Goal: Use online tool/utility: Utilize a website feature to perform a specific function

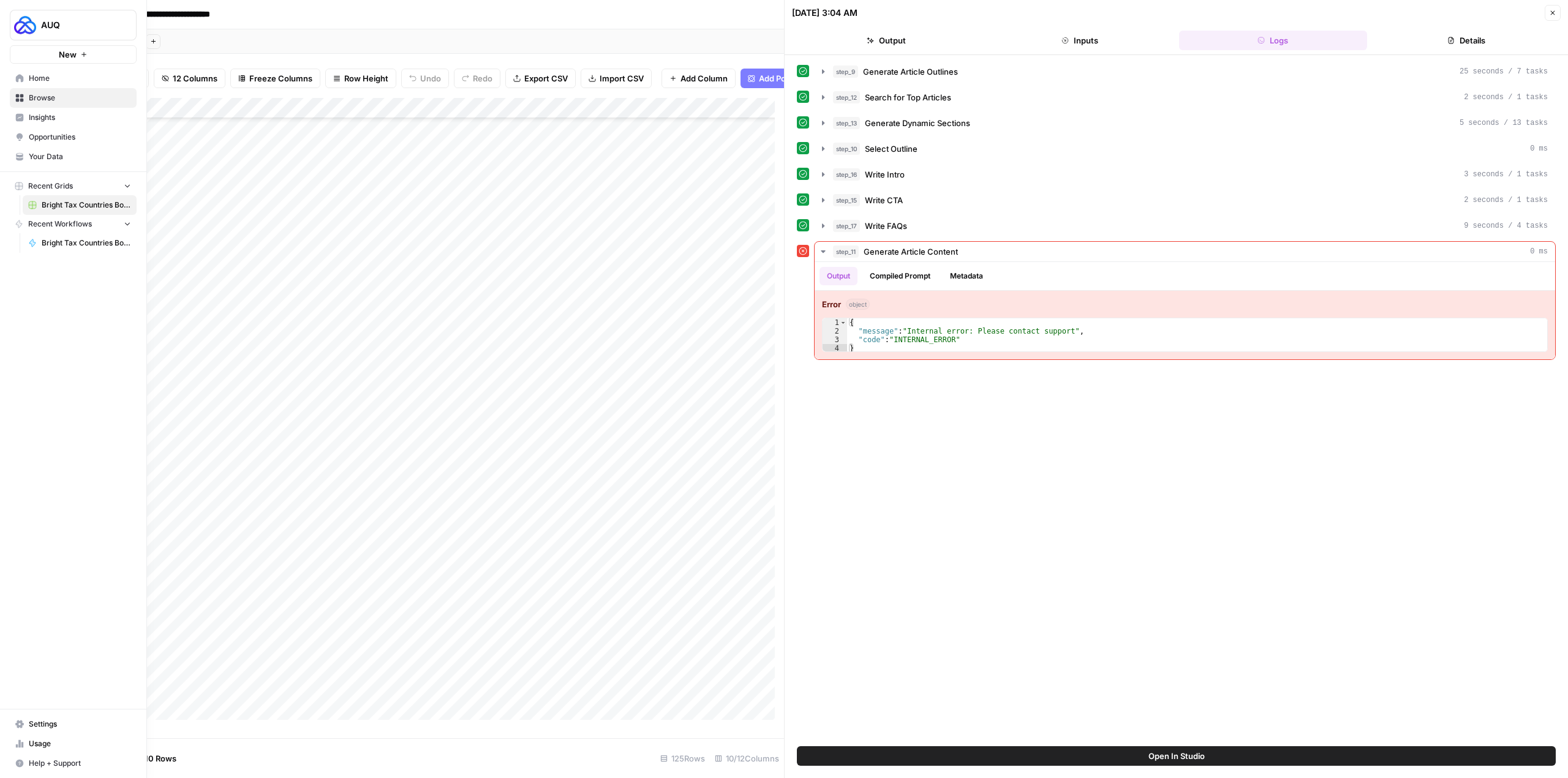
scroll to position [2002, 0]
click at [34, 27] on img "Workspace: AUQ" at bounding box center [25, 25] width 22 height 22
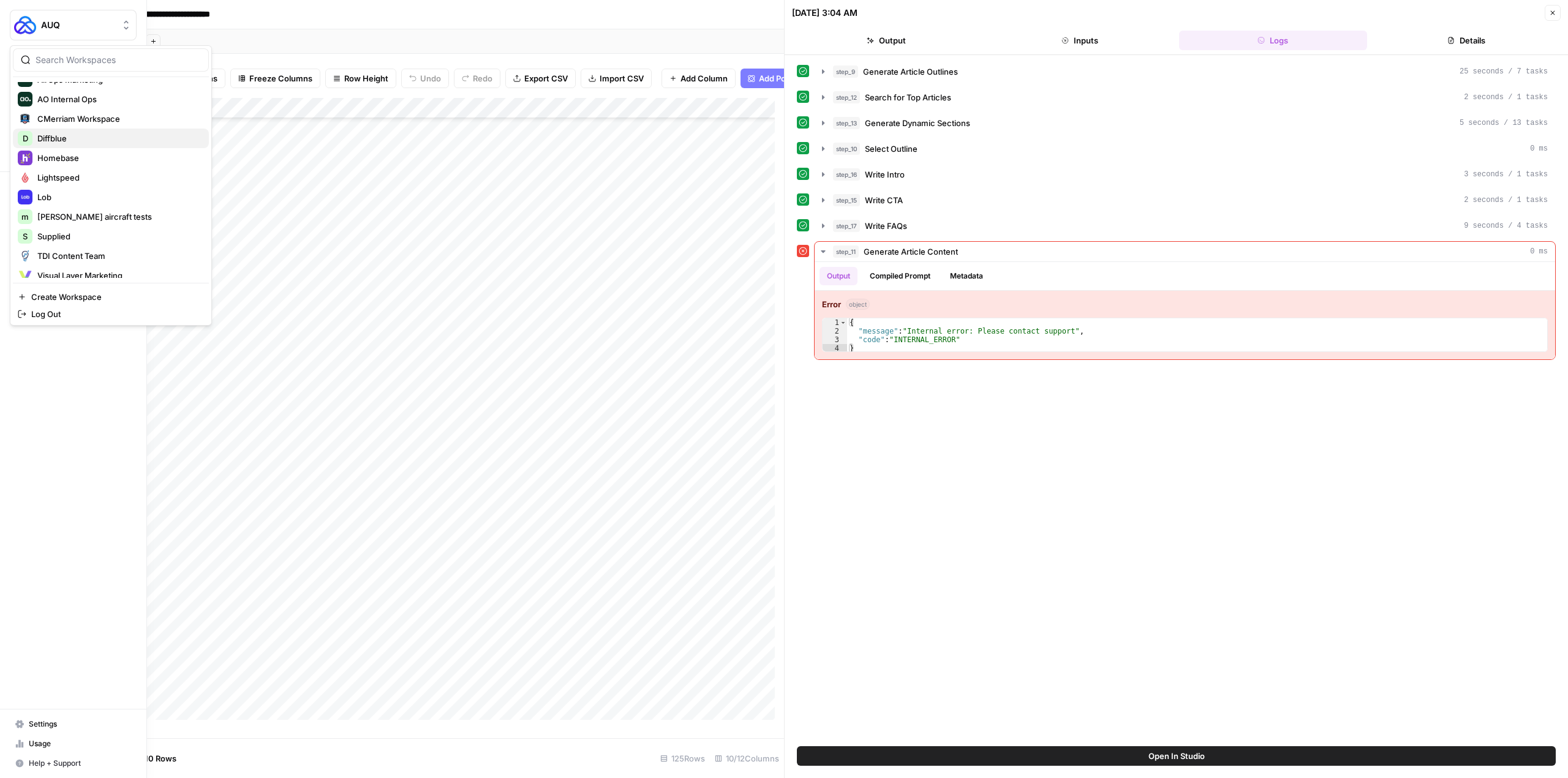
scroll to position [98, 0]
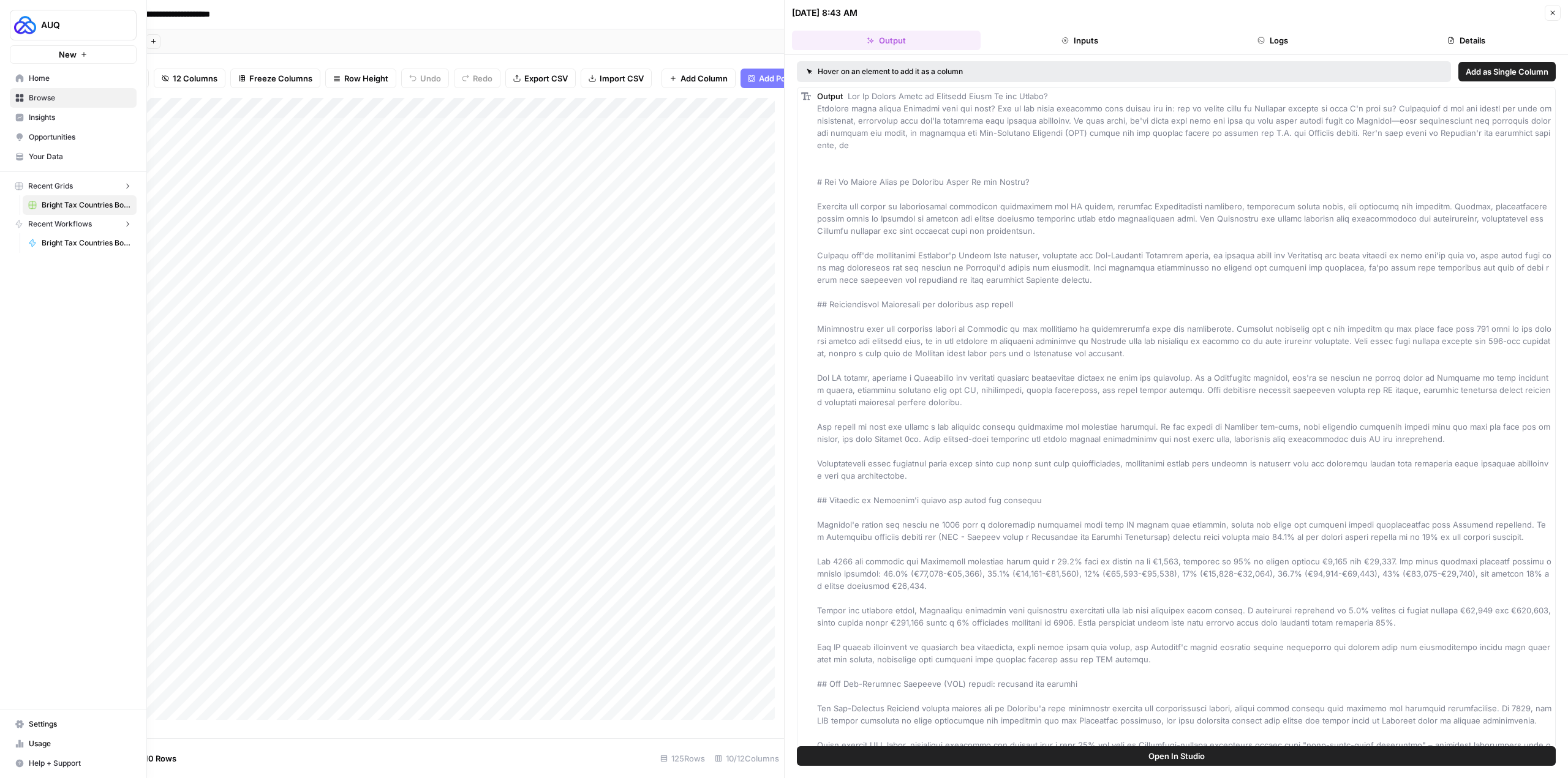
click at [26, 20] on img "Workspace: AUQ" at bounding box center [25, 25] width 22 height 22
click at [49, 261] on button "Preply" at bounding box center [111, 268] width 196 height 19
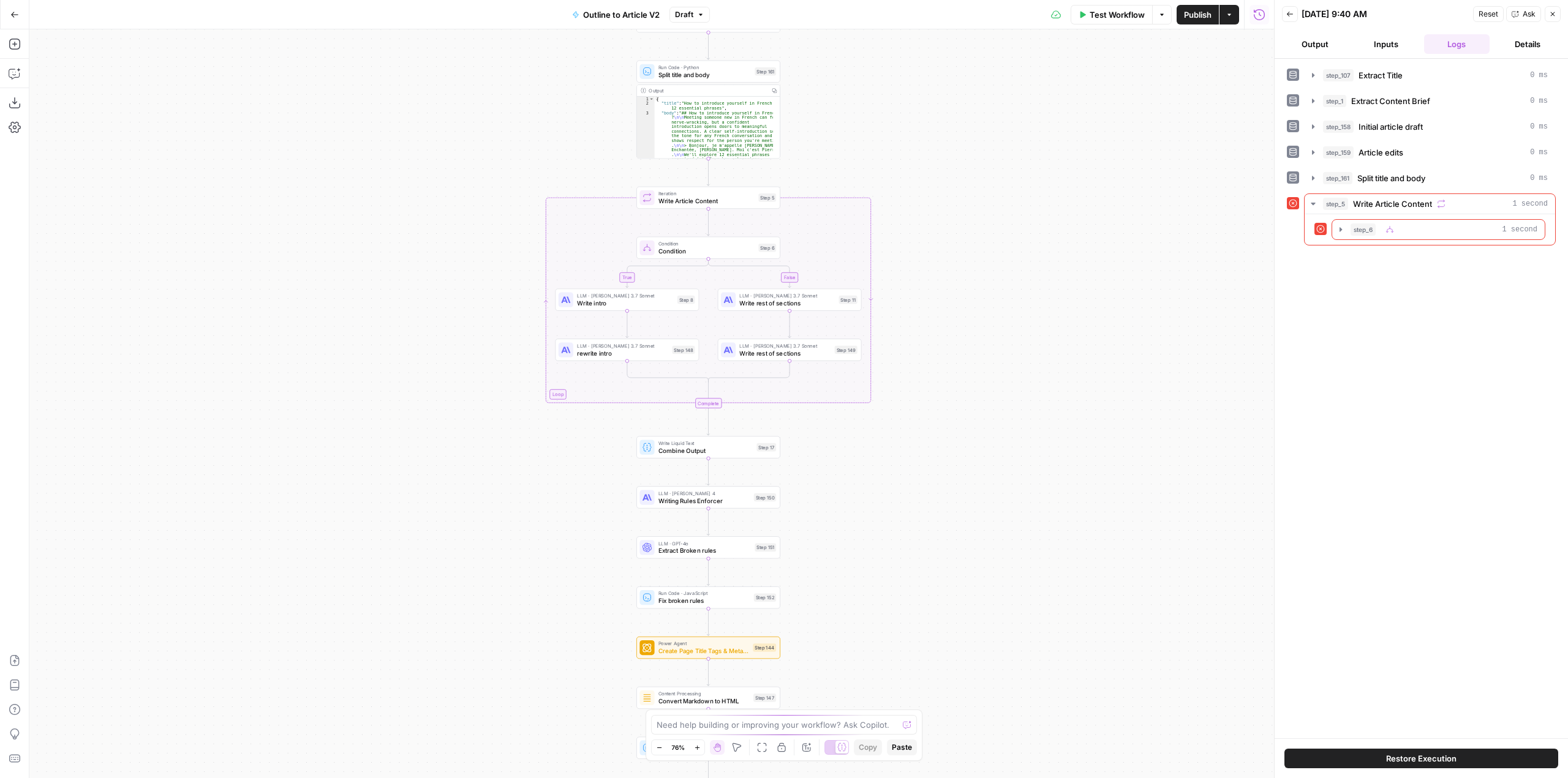
drag, startPoint x: 843, startPoint y: 410, endPoint x: 982, endPoint y: 105, distance: 335.2
click at [982, 105] on div "true false Workflow Set Inputs Inputs LLM · GPT-5 Extract Title Step 107 Output…" at bounding box center [651, 403] width 1244 height 749
drag, startPoint x: 1022, startPoint y: 457, endPoint x: 1038, endPoint y: 249, distance: 208.6
click at [1038, 249] on div "true false Workflow Set Inputs Inputs LLM · GPT-5 Extract Title Step 107 Output…" at bounding box center [651, 403] width 1244 height 749
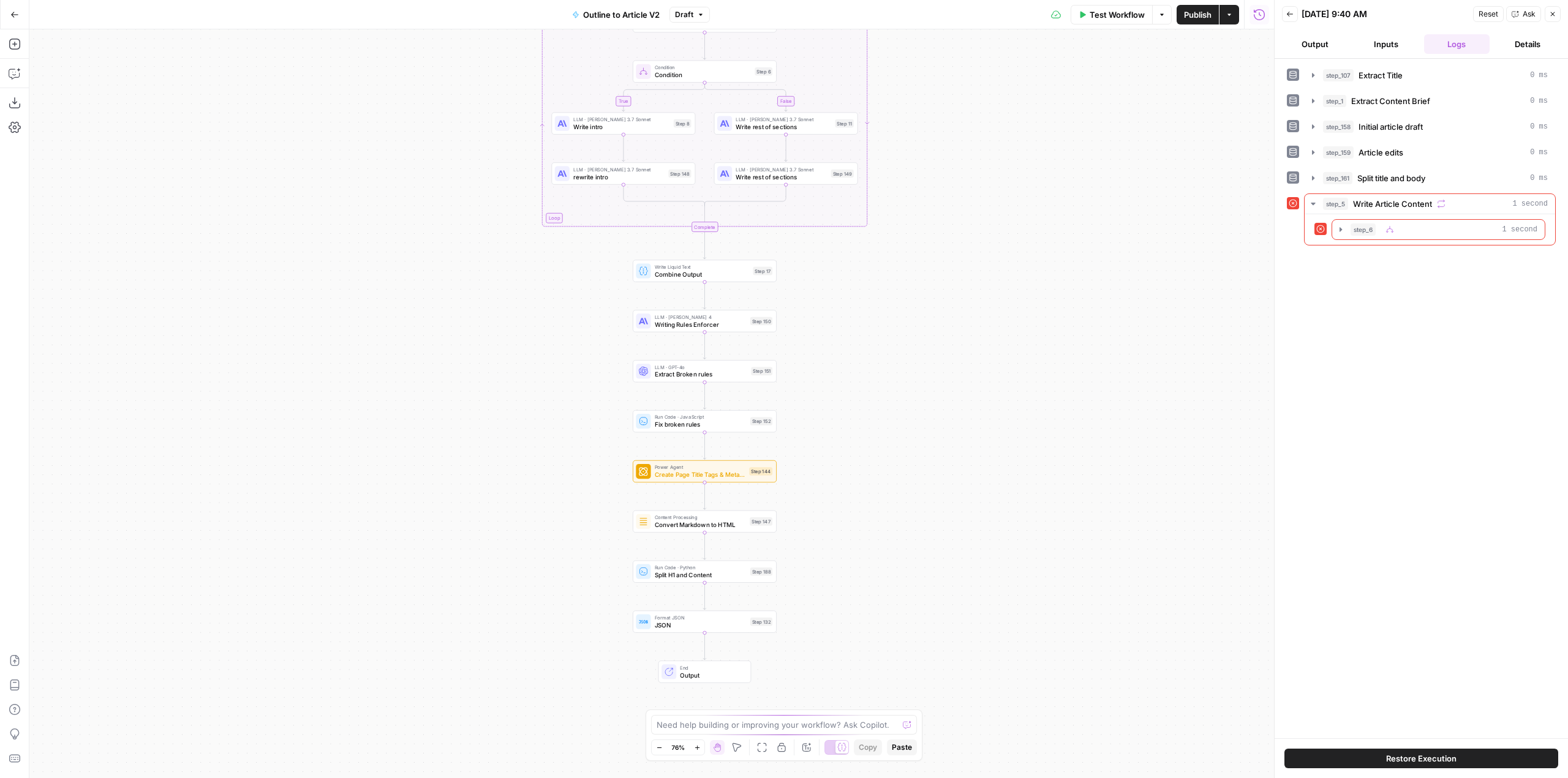
drag, startPoint x: 963, startPoint y: 515, endPoint x: 990, endPoint y: 197, distance: 319.1
click at [990, 197] on div "true false Workflow Set Inputs Inputs LLM · GPT-5 Extract Title Step 107 Output…" at bounding box center [651, 403] width 1244 height 749
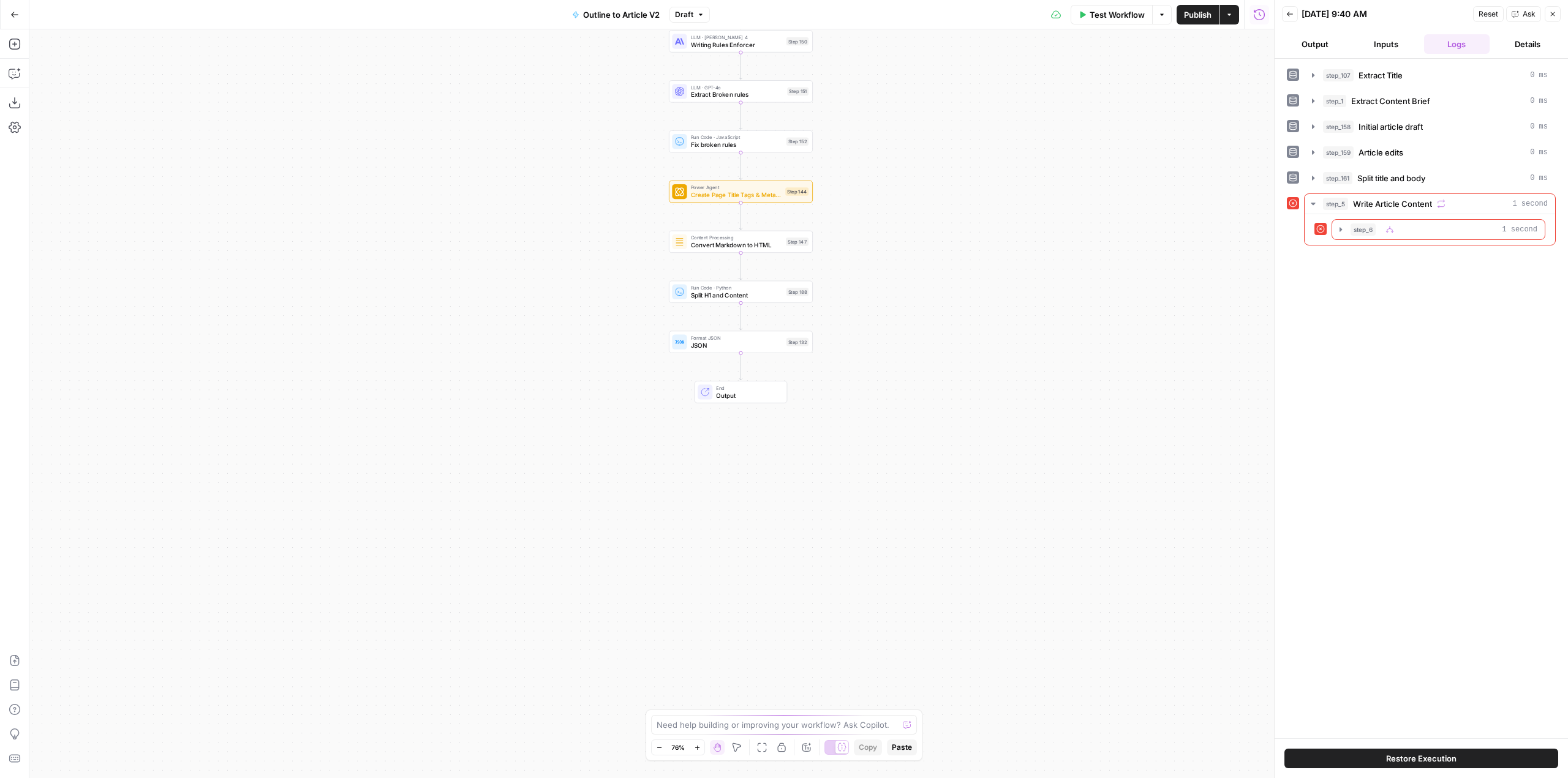
drag, startPoint x: 954, startPoint y: 493, endPoint x: 965, endPoint y: 650, distance: 157.4
click at [966, 653] on div "true false Workflow Set Inputs Inputs LLM · GPT-5 Extract Title Step 107 Output…" at bounding box center [651, 403] width 1244 height 749
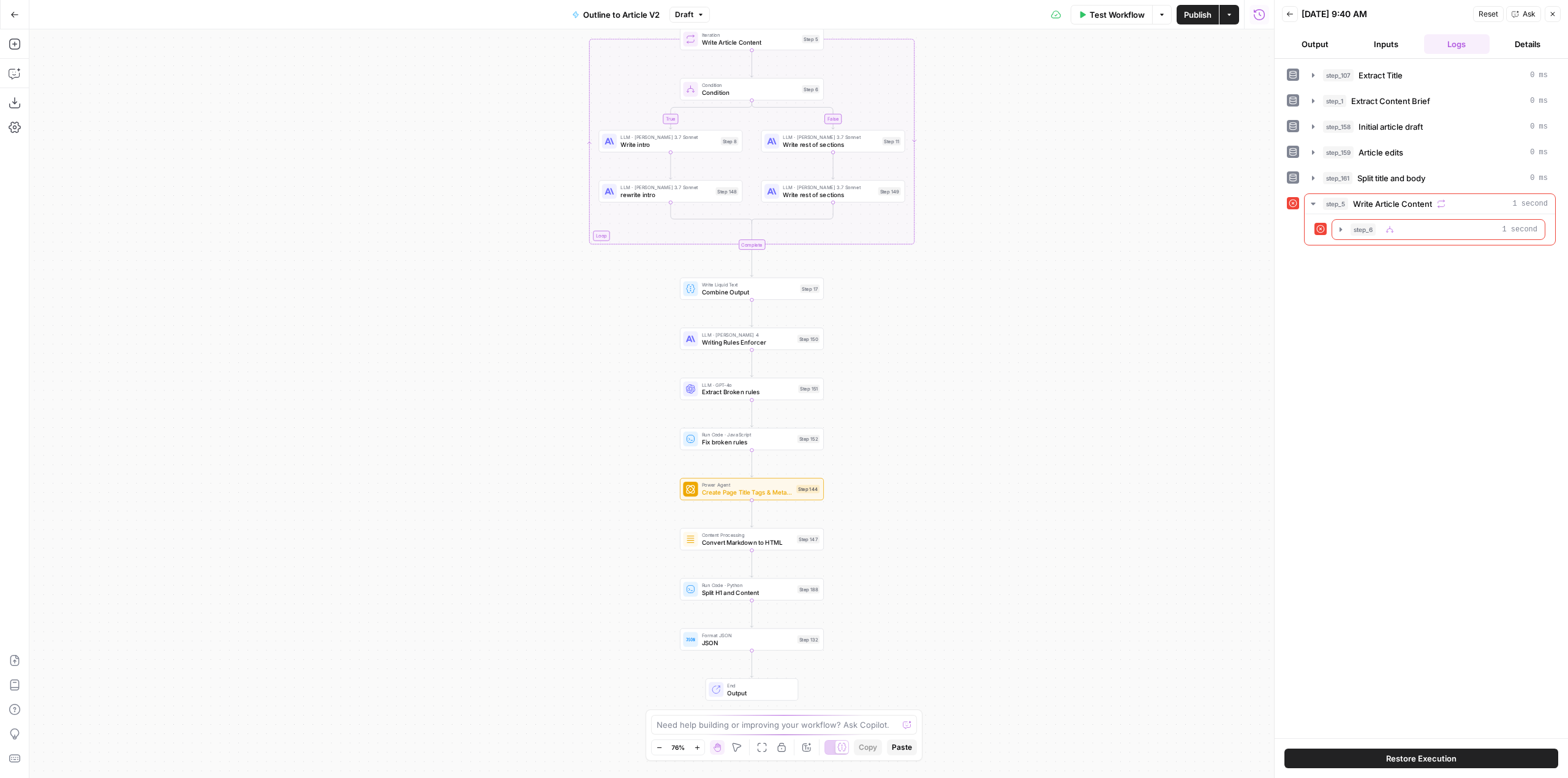
drag, startPoint x: 919, startPoint y: 199, endPoint x: 937, endPoint y: 506, distance: 307.5
click at [939, 508] on div "true false Workflow Set Inputs Inputs LLM · GPT-5 Extract Title Step 107 Output…" at bounding box center [651, 403] width 1244 height 749
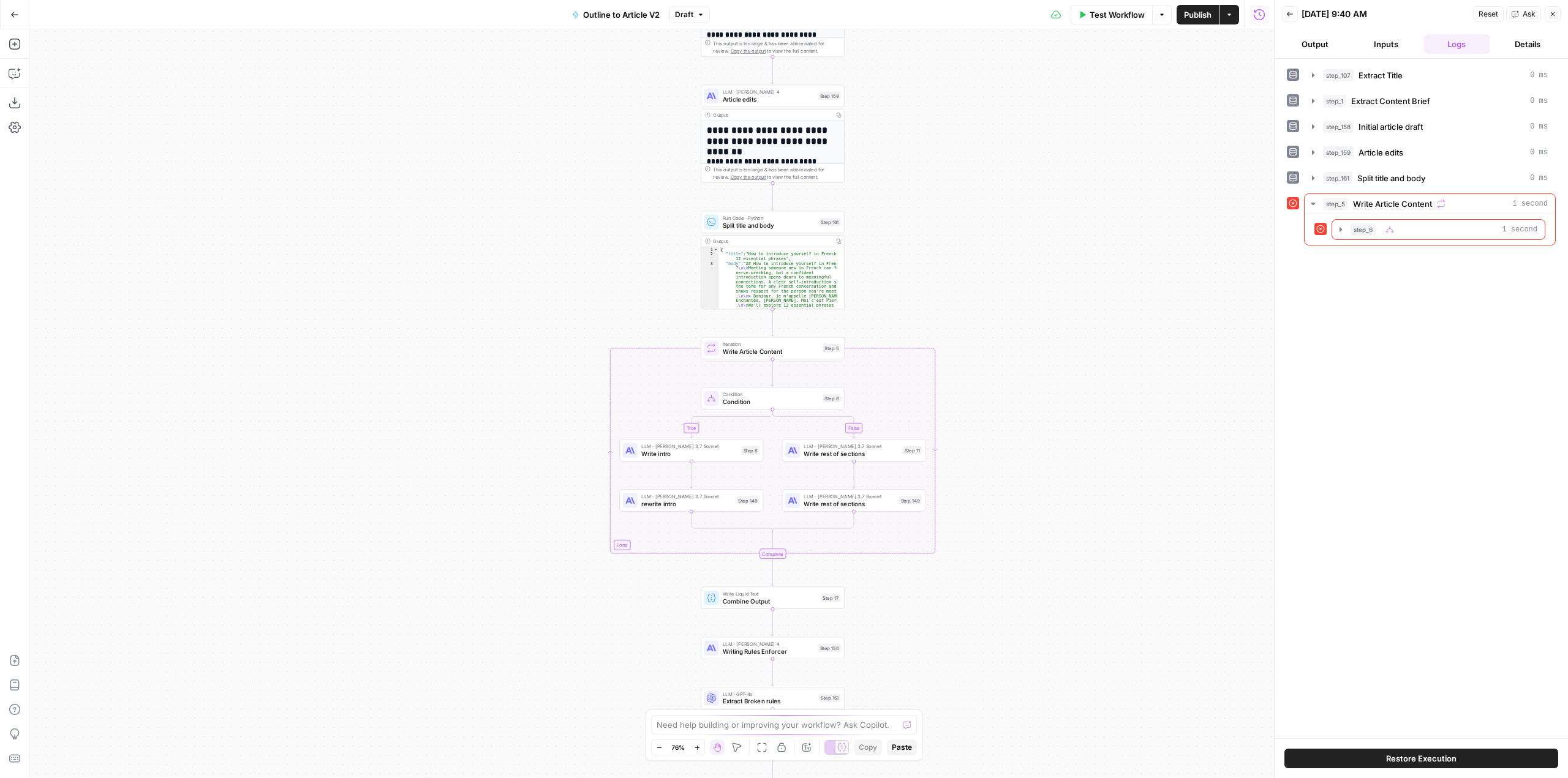
drag, startPoint x: 1001, startPoint y: 243, endPoint x: 933, endPoint y: 471, distance: 237.9
click at [933, 471] on div "true false Workflow Set Inputs Inputs LLM · GPT-5 Extract Title Step 107 Output…" at bounding box center [651, 403] width 1244 height 749
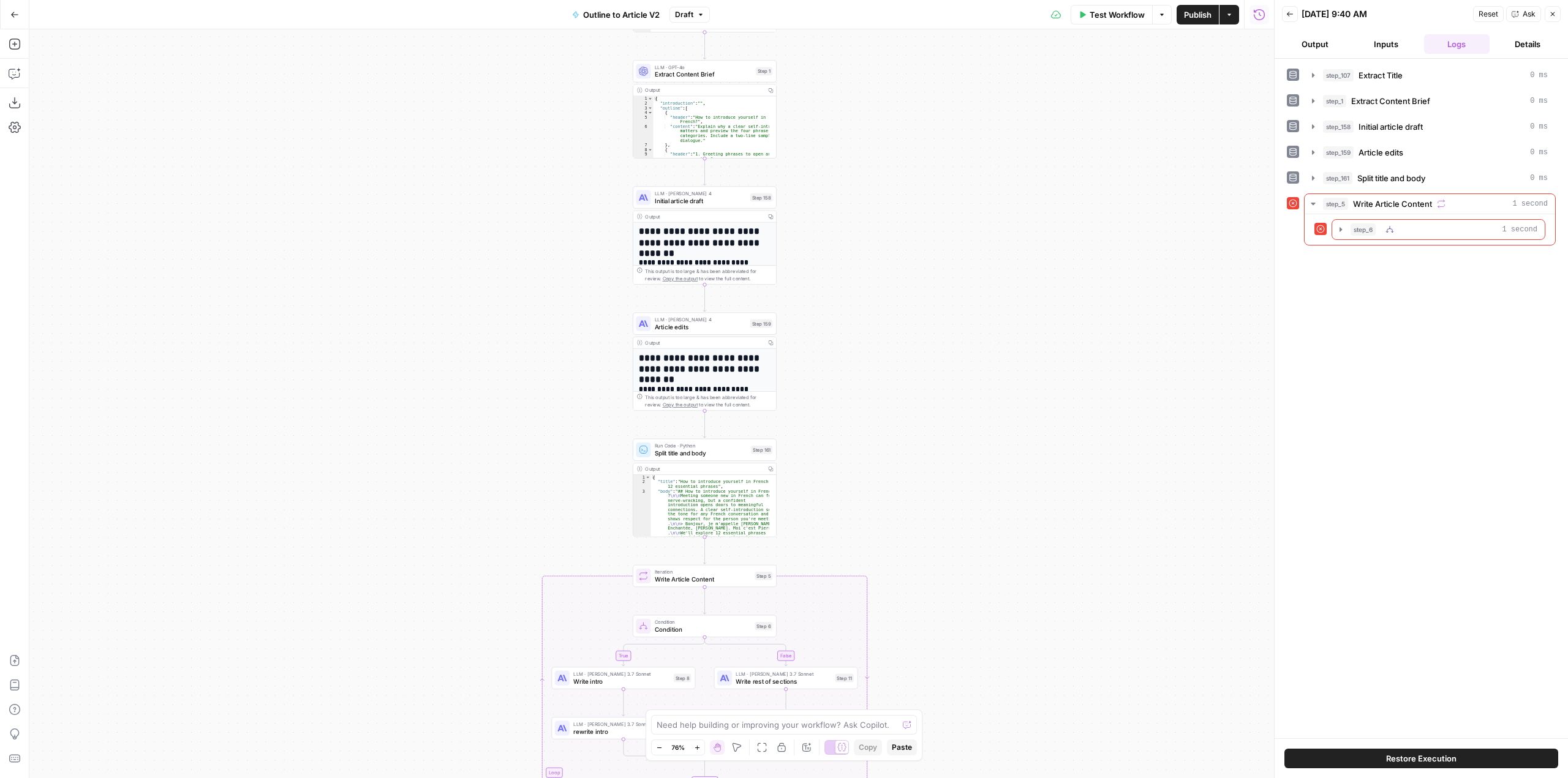
click at [1341, 231] on icon "button" at bounding box center [1340, 229] width 10 height 10
click at [1367, 258] on icon "button" at bounding box center [1368, 255] width 10 height 10
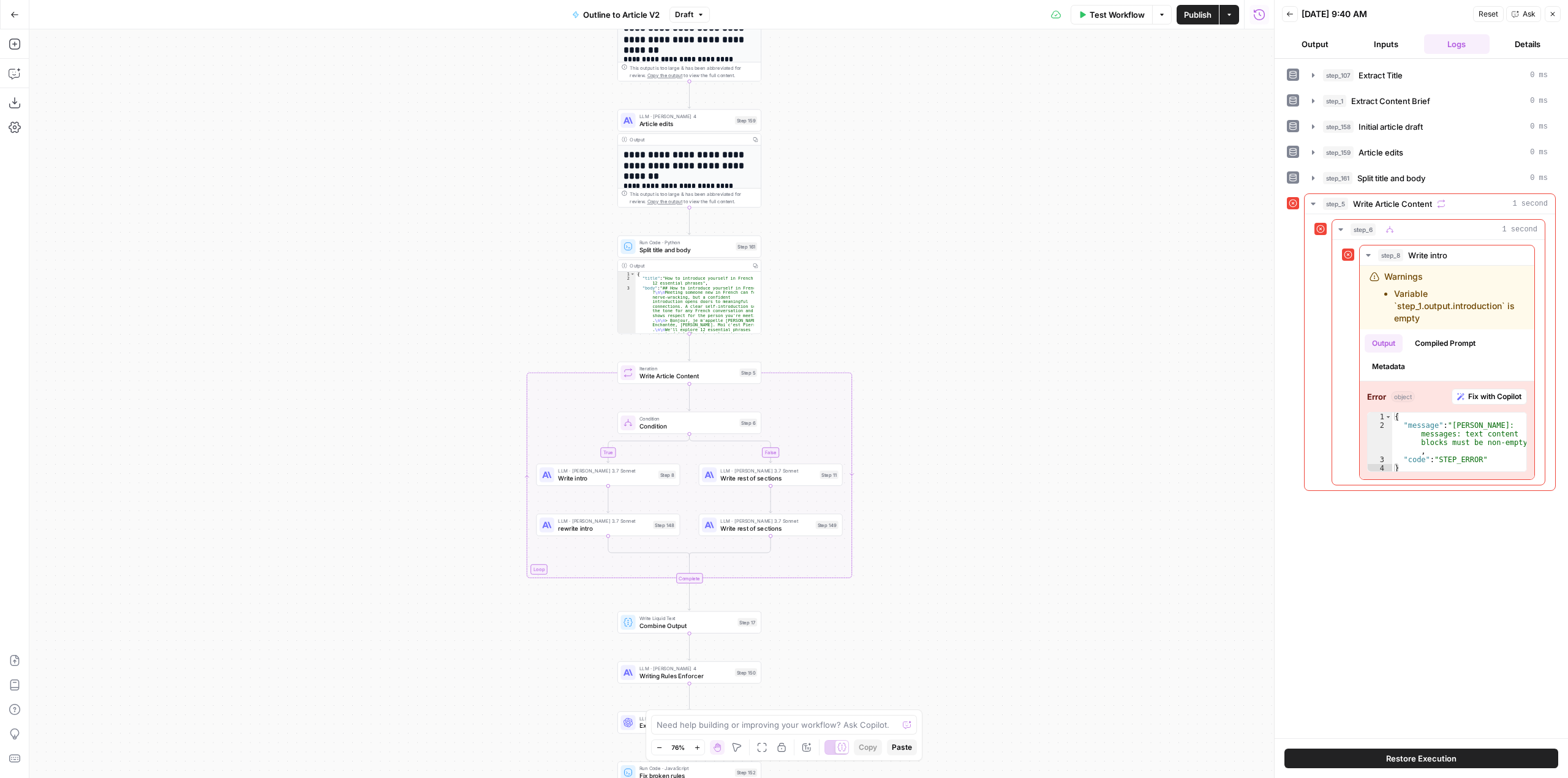
drag, startPoint x: 991, startPoint y: 485, endPoint x: 976, endPoint y: 282, distance: 203.6
click at [976, 282] on div "true false Workflow Set Inputs Inputs LLM · GPT-5 Extract Title Step 107 Output…" at bounding box center [651, 403] width 1244 height 749
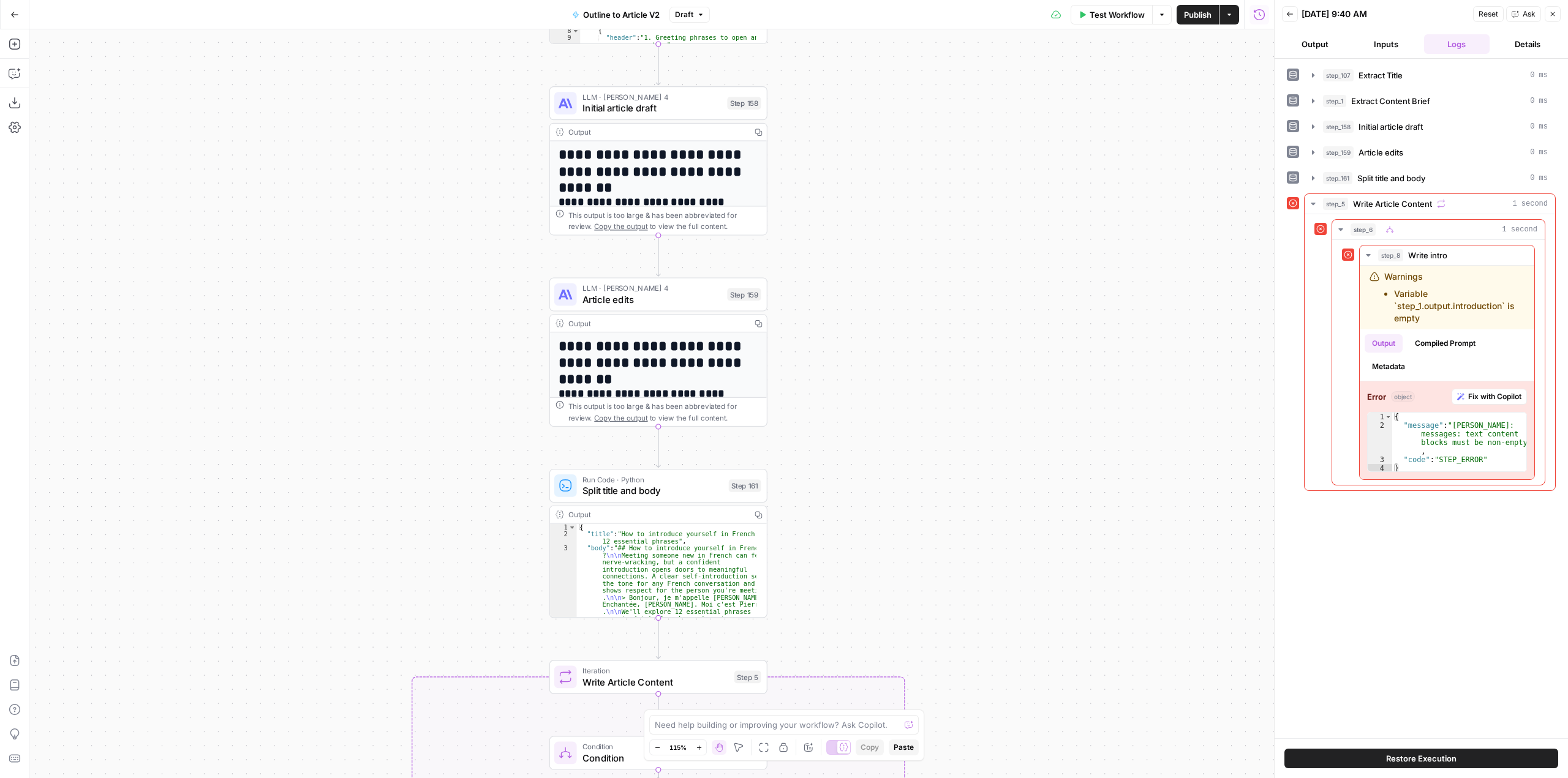
drag, startPoint x: 885, startPoint y: 187, endPoint x: 964, endPoint y: 461, distance: 285.2
click at [964, 461] on div "true false Workflow Set Inputs Inputs LLM · GPT-5 Extract Title Step 107 Output…" at bounding box center [651, 403] width 1244 height 749
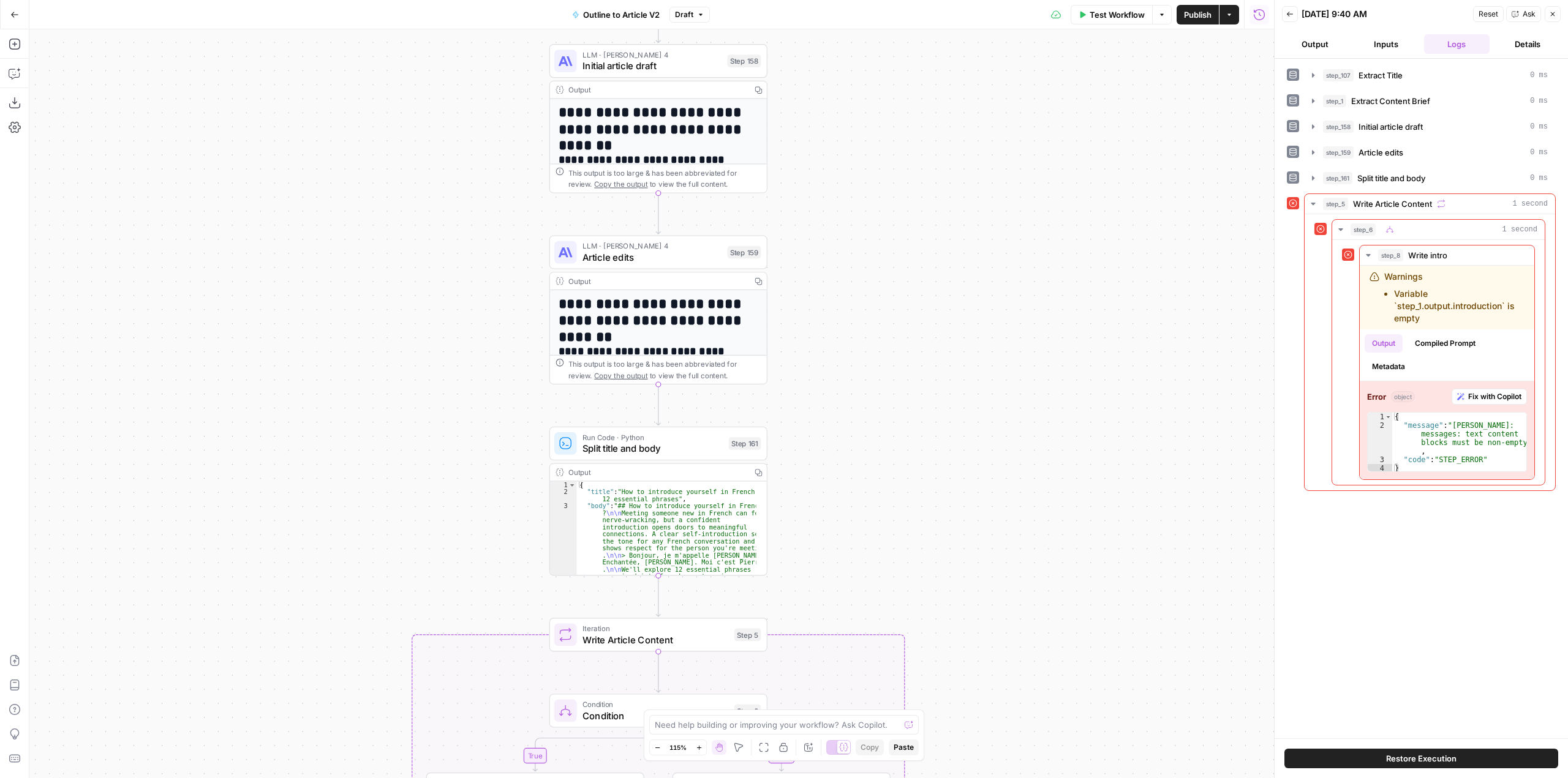
drag, startPoint x: 883, startPoint y: 182, endPoint x: 883, endPoint y: 126, distance: 56.0
click at [883, 126] on div "true false Workflow Set Inputs Inputs LLM · GPT-5 Extract Title Step 107 Output…" at bounding box center [651, 403] width 1244 height 749
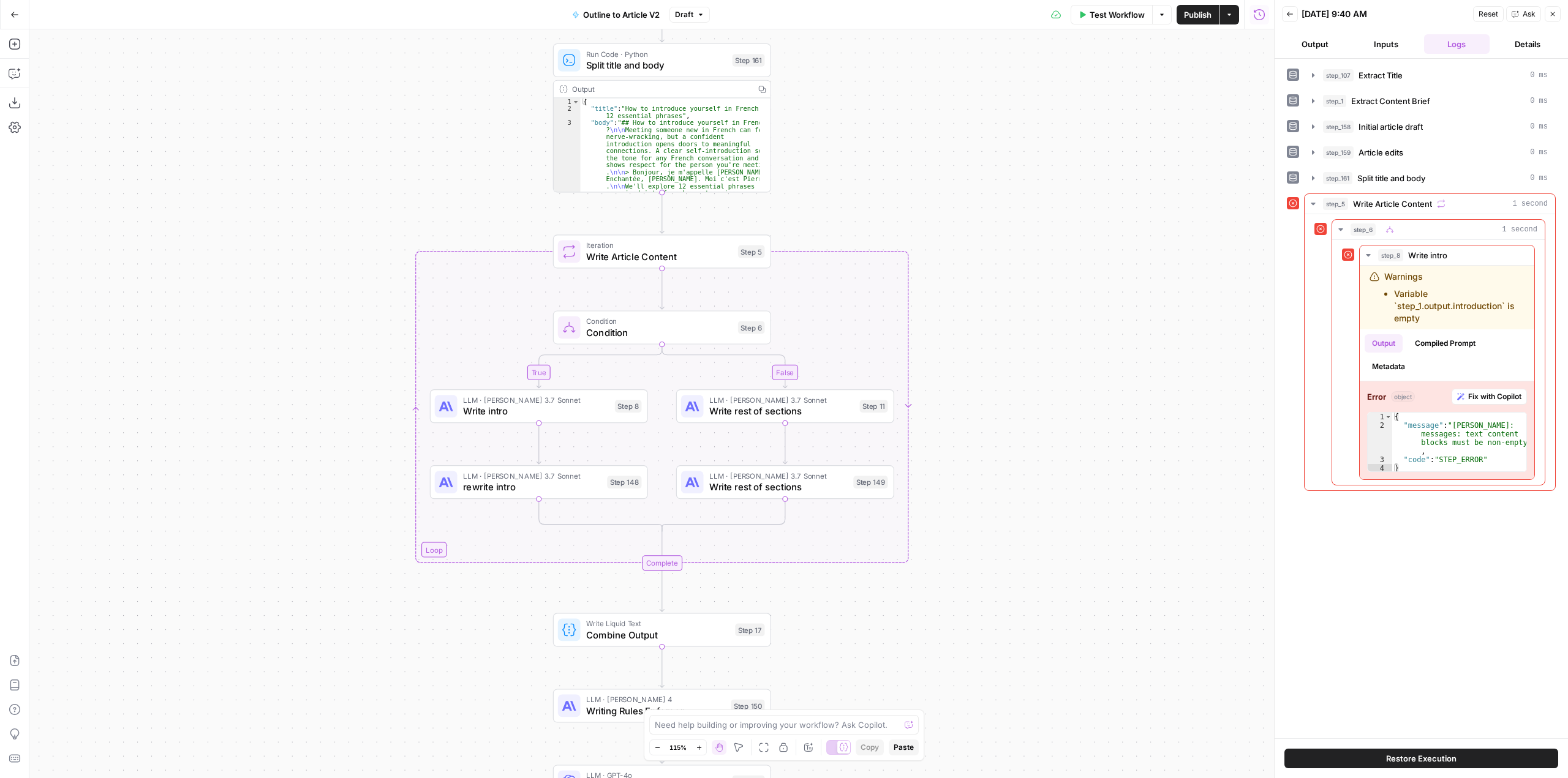
drag, startPoint x: 1054, startPoint y: 569, endPoint x: 1058, endPoint y: 198, distance: 371.0
click at [1058, 198] on div "true false Workflow Set Inputs Inputs LLM · GPT-5 Extract Title Step 107 Output…" at bounding box center [651, 403] width 1244 height 749
click at [689, 255] on span "Write Article Content" at bounding box center [659, 256] width 146 height 14
click at [671, 326] on span "Condition" at bounding box center [659, 332] width 146 height 14
click at [513, 412] on span "Write intro" at bounding box center [536, 410] width 146 height 14
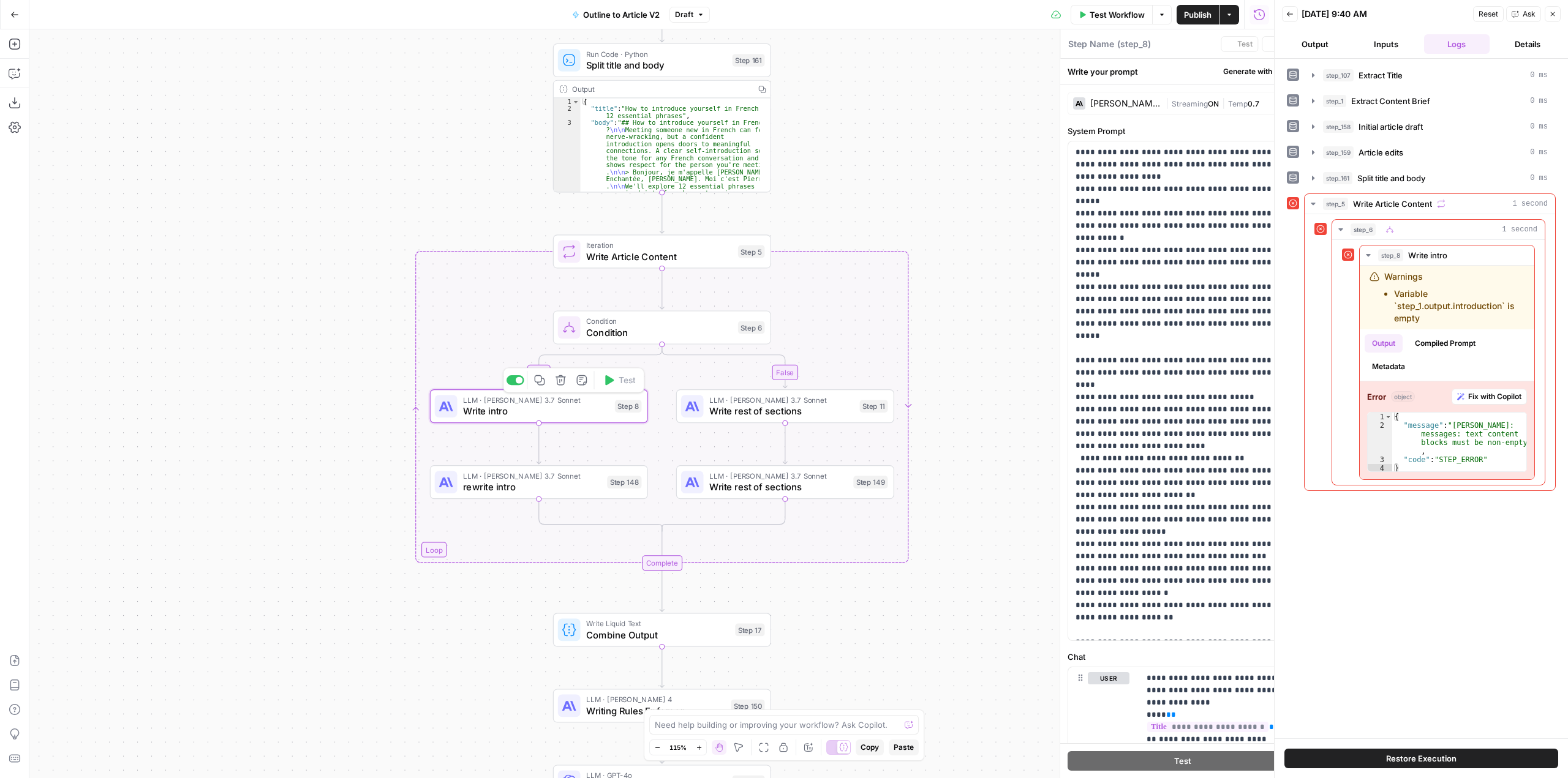
type textarea "Write intro"
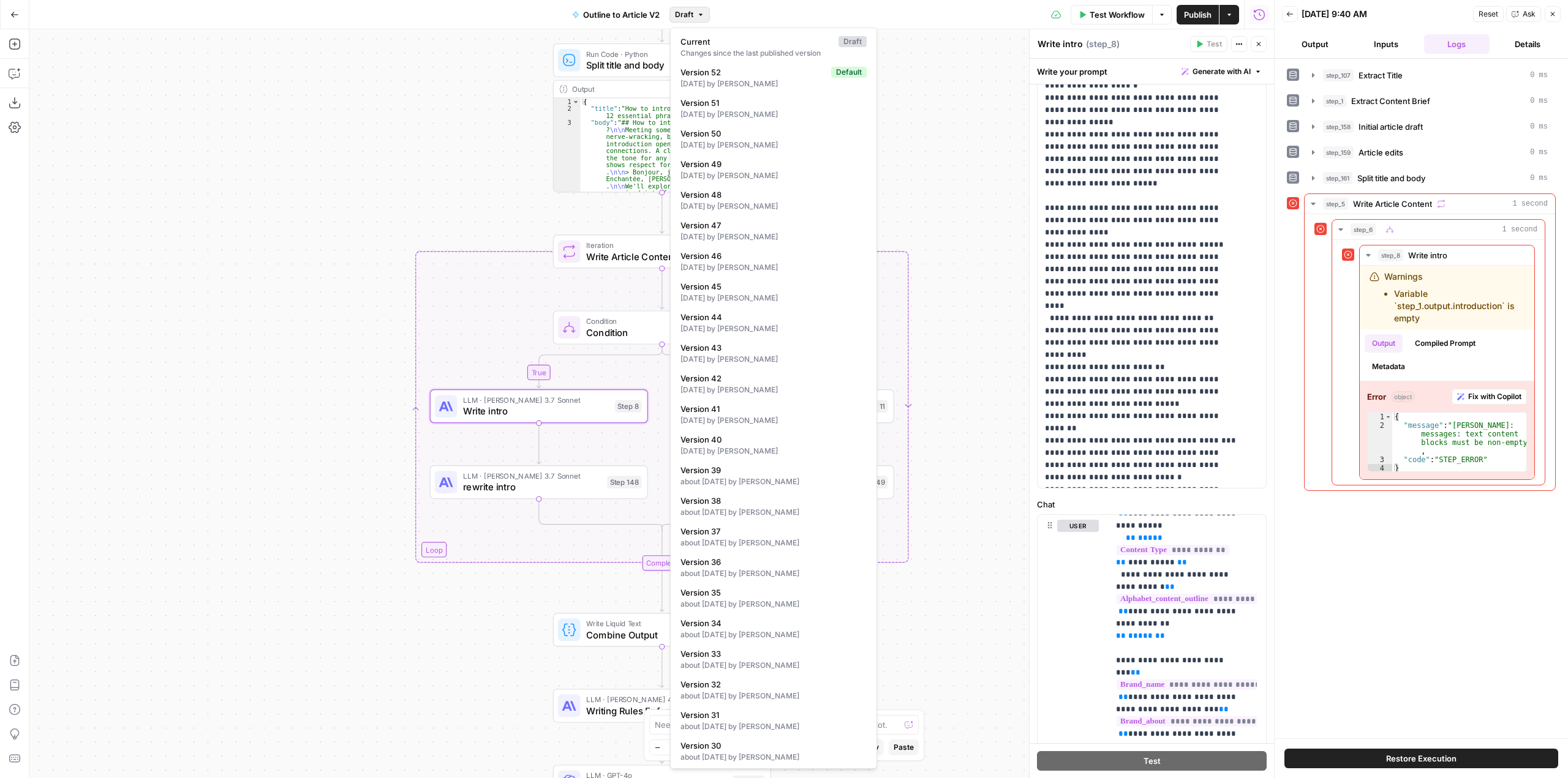
click at [682, 10] on span "Draft" at bounding box center [684, 15] width 18 height 11
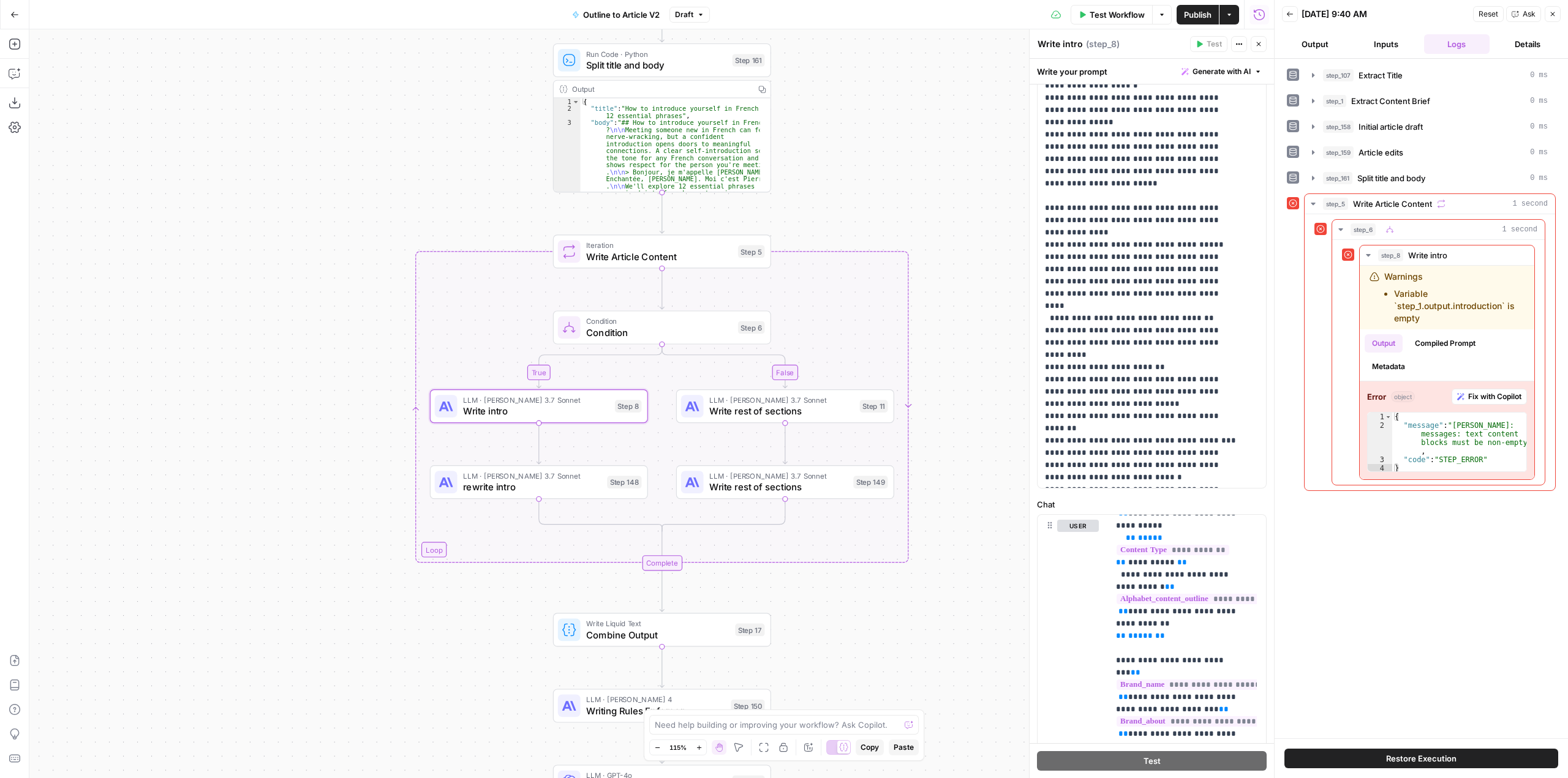
click at [682, 10] on span "Draft" at bounding box center [684, 15] width 18 height 11
click at [1490, 399] on span "Fix with Copilot" at bounding box center [1494, 397] width 53 height 11
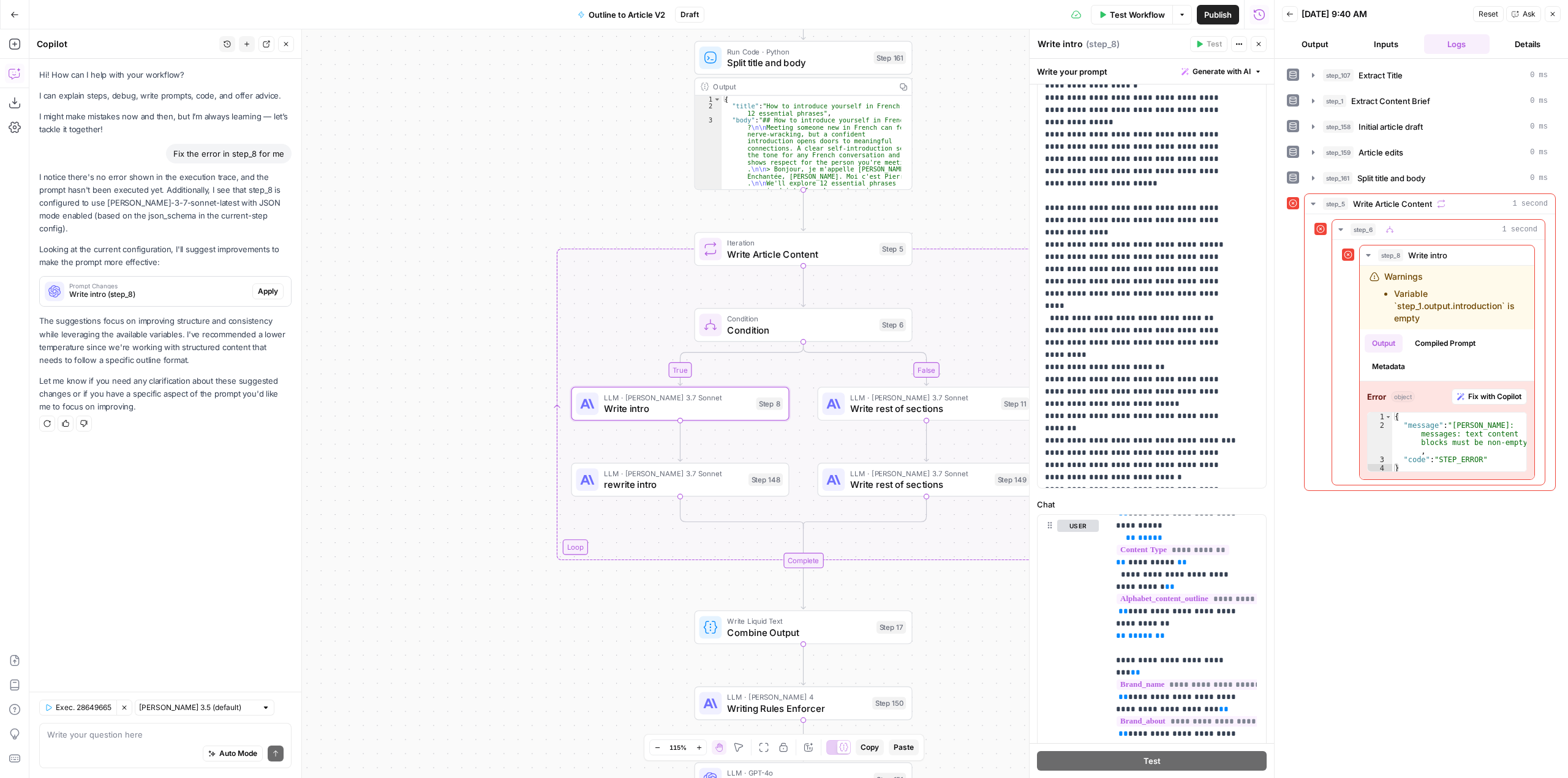
click at [140, 289] on span "Write intro (step_8)" at bounding box center [158, 294] width 178 height 11
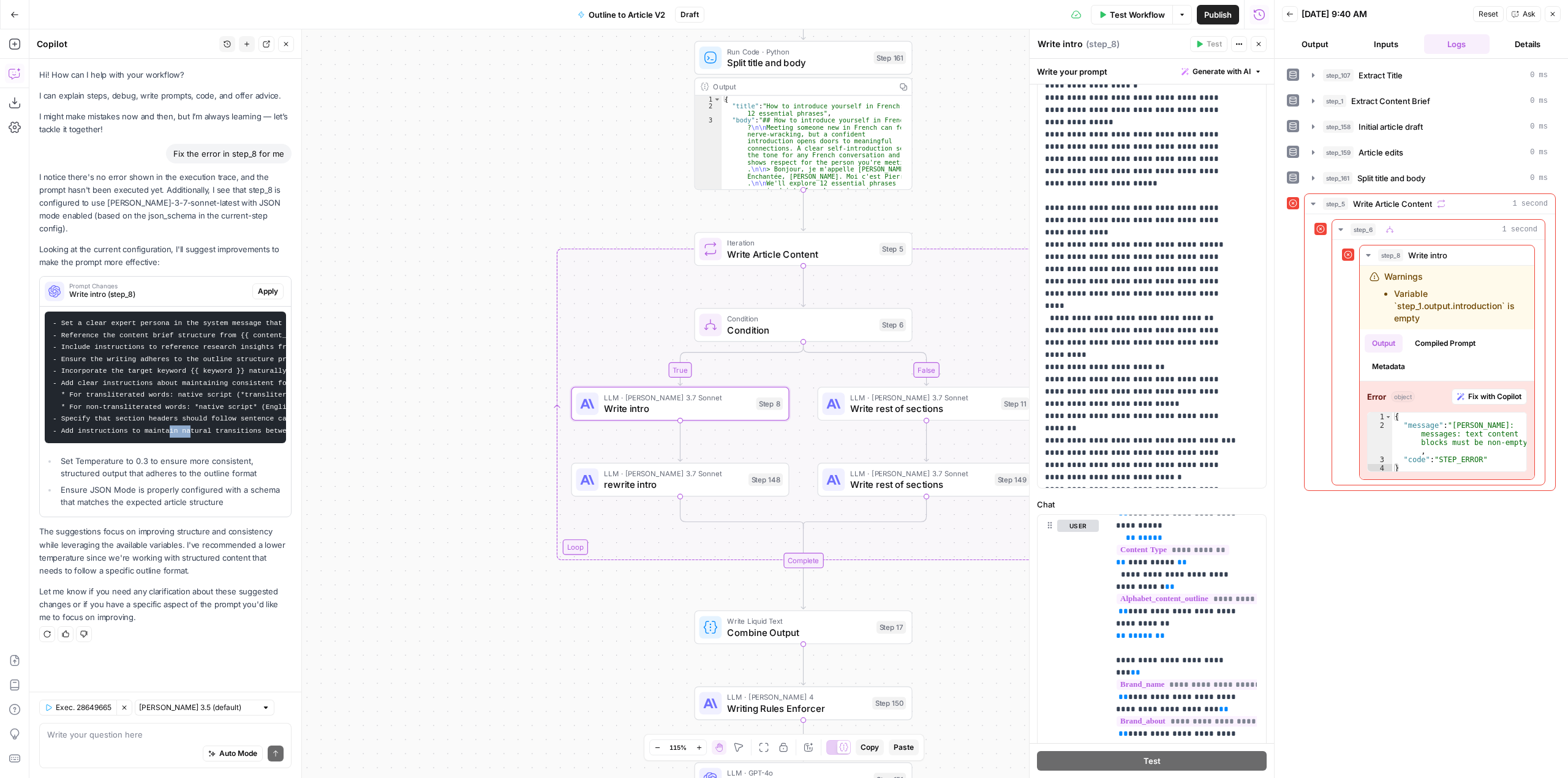
drag, startPoint x: 159, startPoint y: 430, endPoint x: 178, endPoint y: 430, distance: 19.0
click at [178, 430] on pre "- Set a clear expert persona in the system message that aligns with the content…" at bounding box center [165, 378] width 241 height 132
click at [265, 286] on span "Apply" at bounding box center [268, 292] width 20 height 11
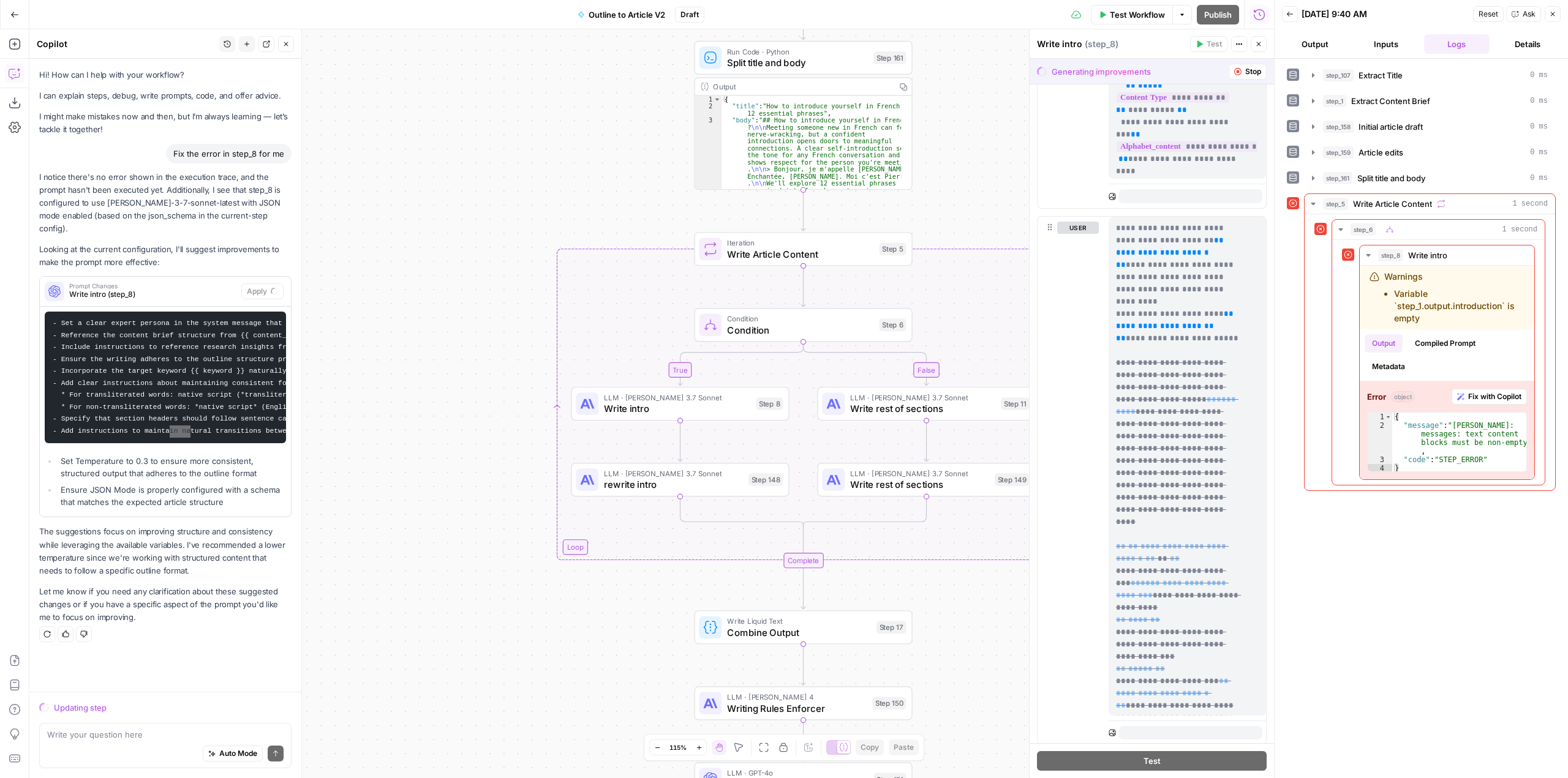
scroll to position [735, 0]
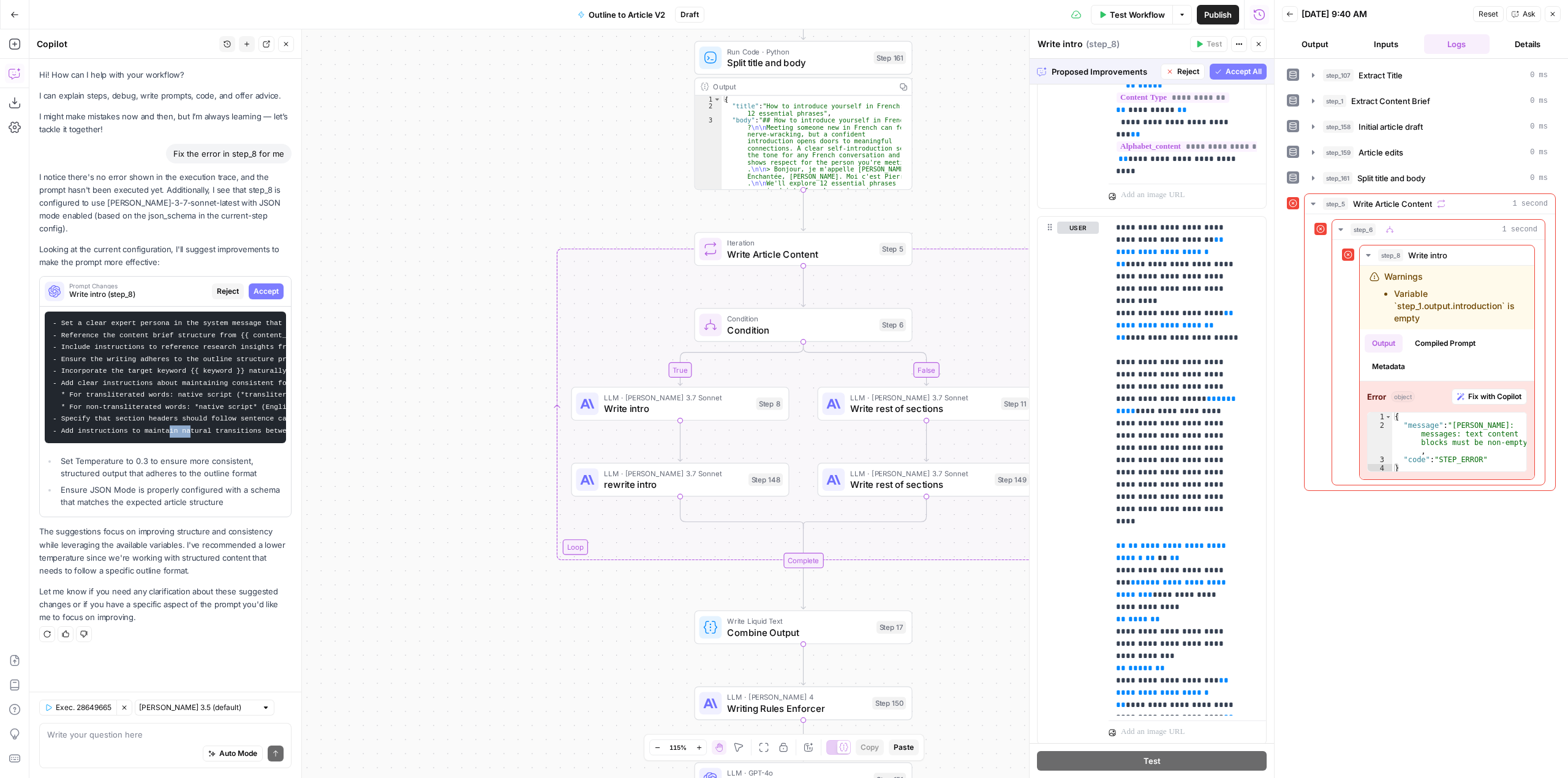
click at [1232, 69] on span "Accept All" at bounding box center [1243, 71] width 37 height 11
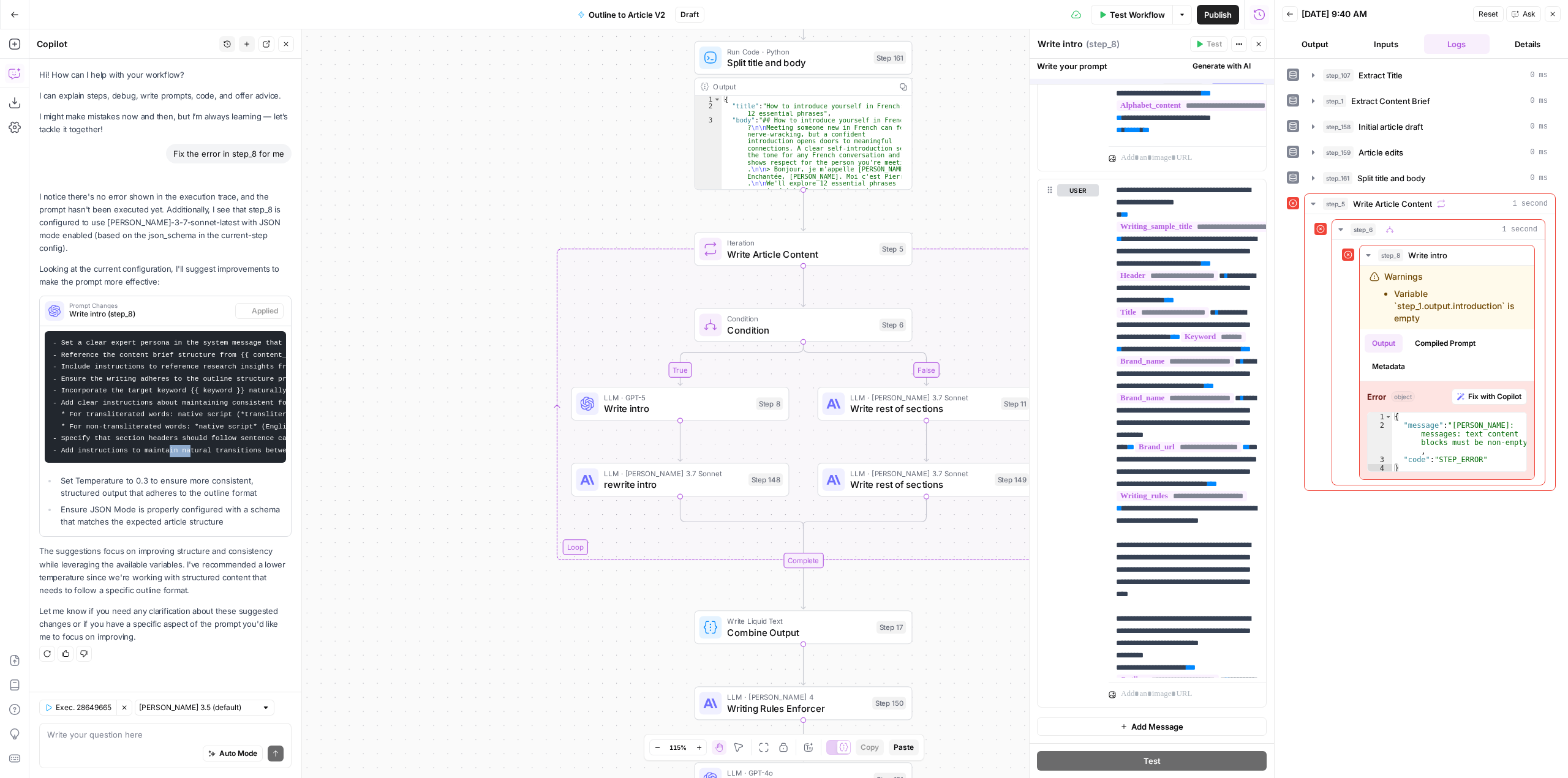
scroll to position [0, 0]
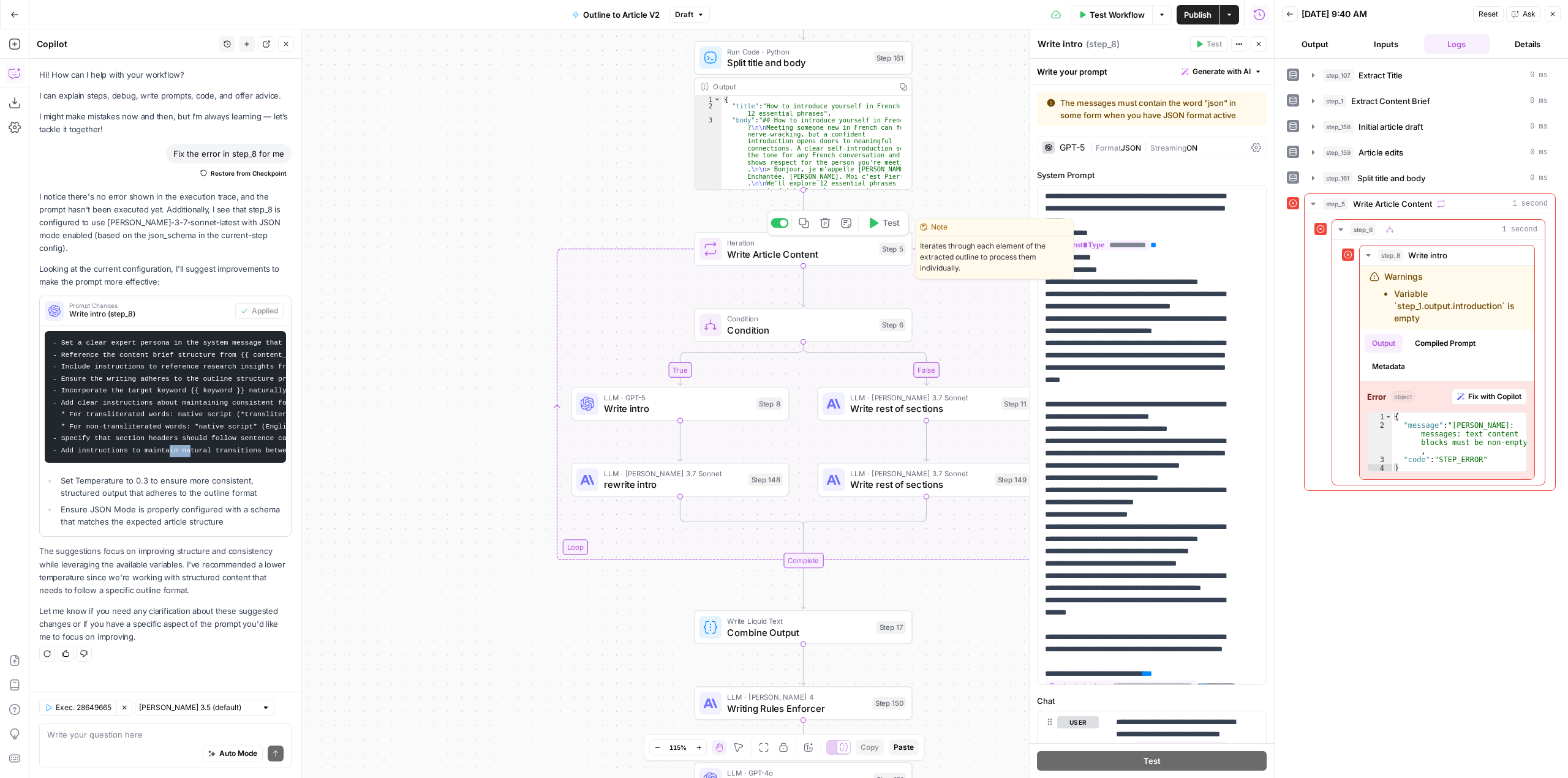
click at [891, 230] on button "Test" at bounding box center [883, 223] width 44 height 18
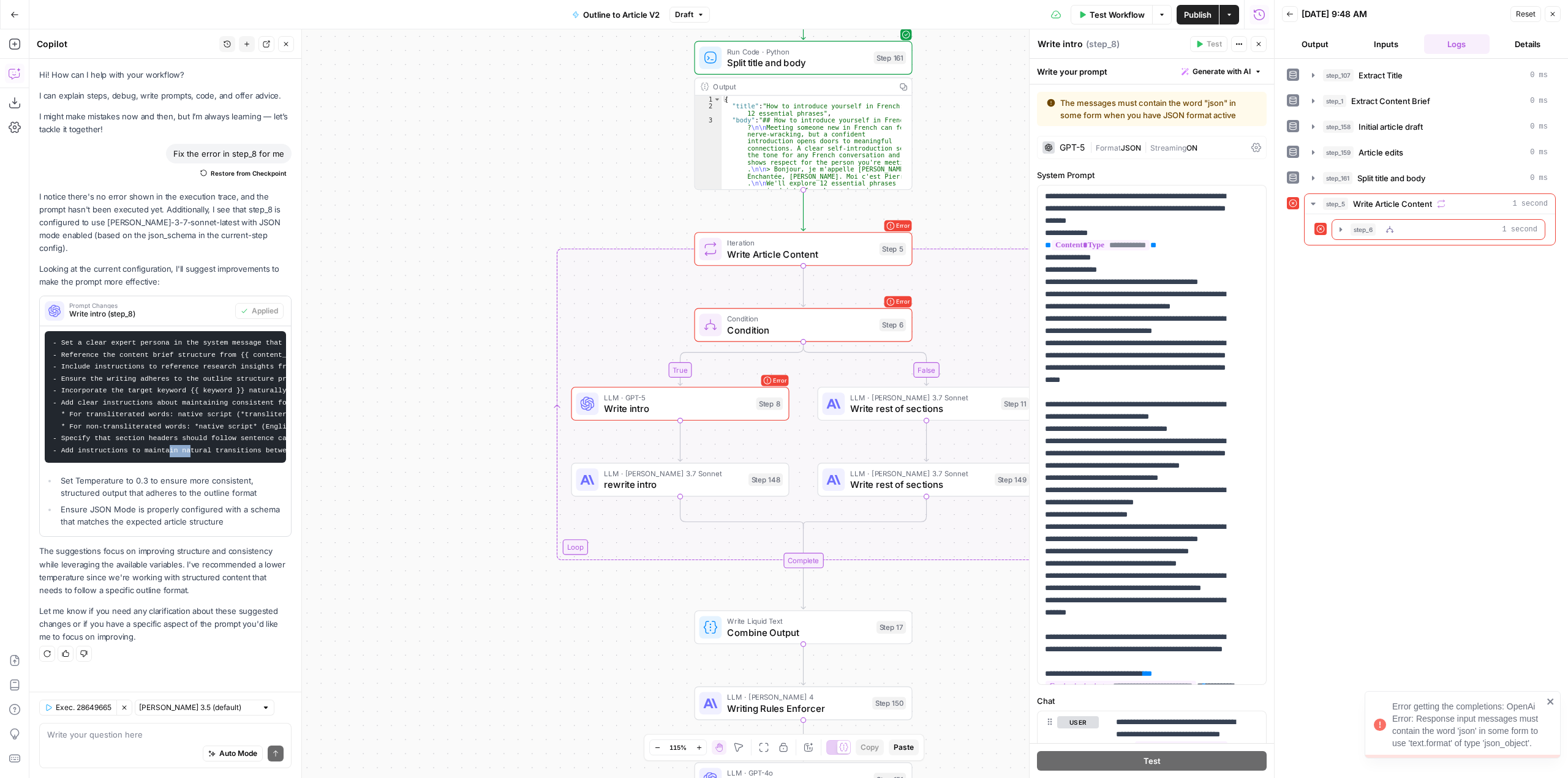
click at [1339, 231] on icon "button" at bounding box center [1340, 229] width 10 height 10
click at [1370, 255] on icon "button" at bounding box center [1368, 255] width 3 height 5
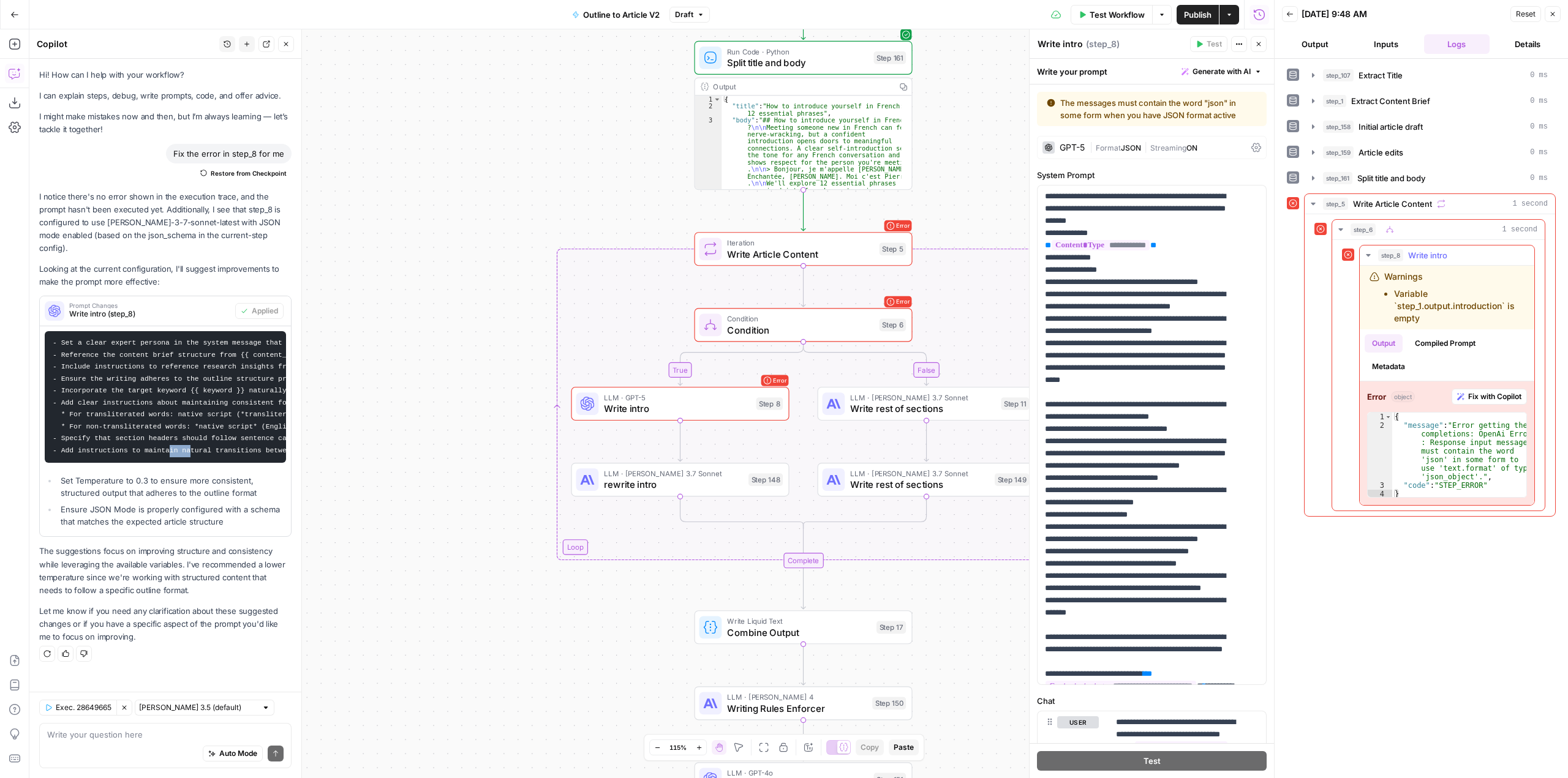
click at [1483, 392] on span "Fix with Copilot" at bounding box center [1494, 397] width 53 height 11
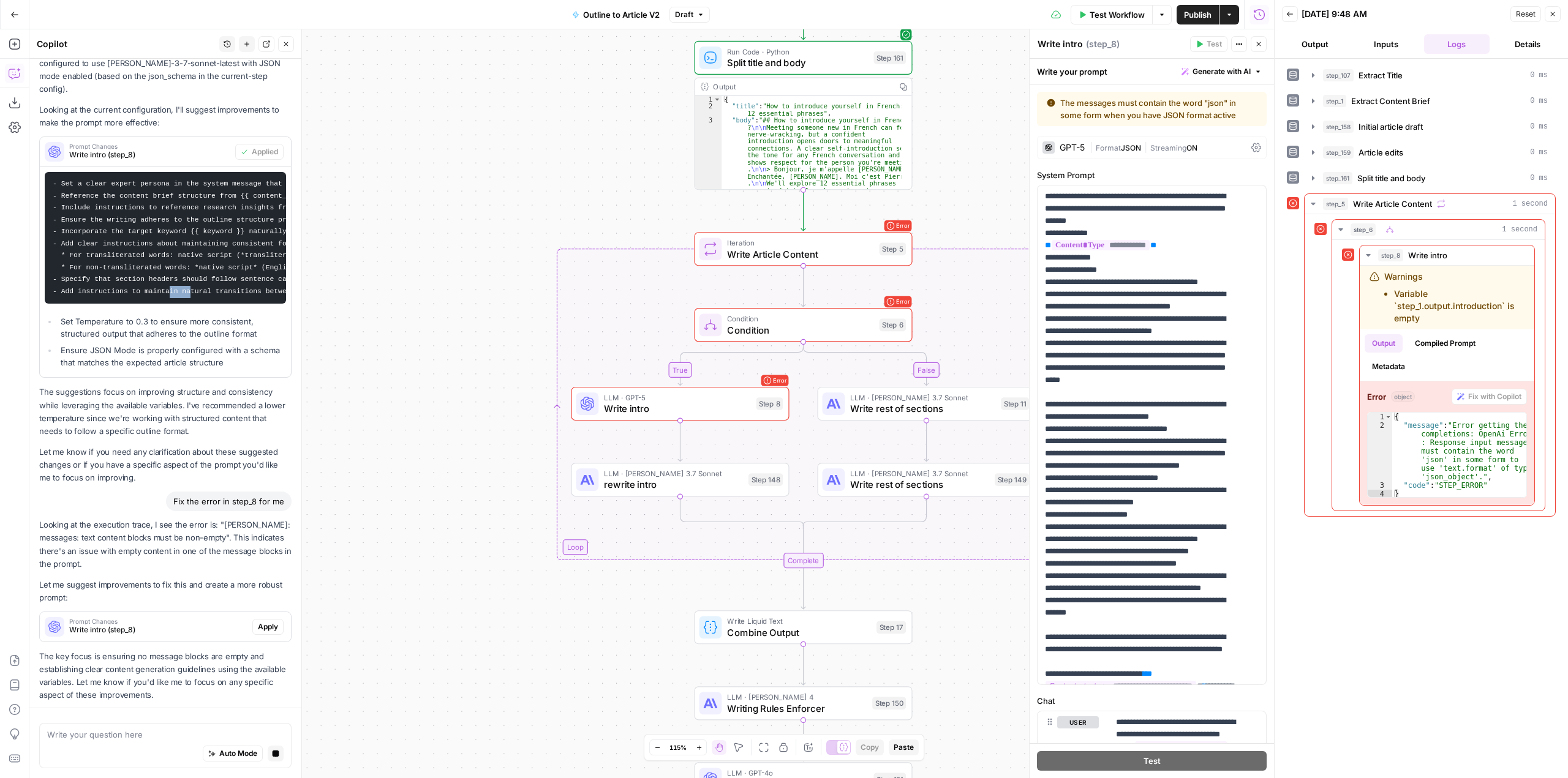
scroll to position [195, 0]
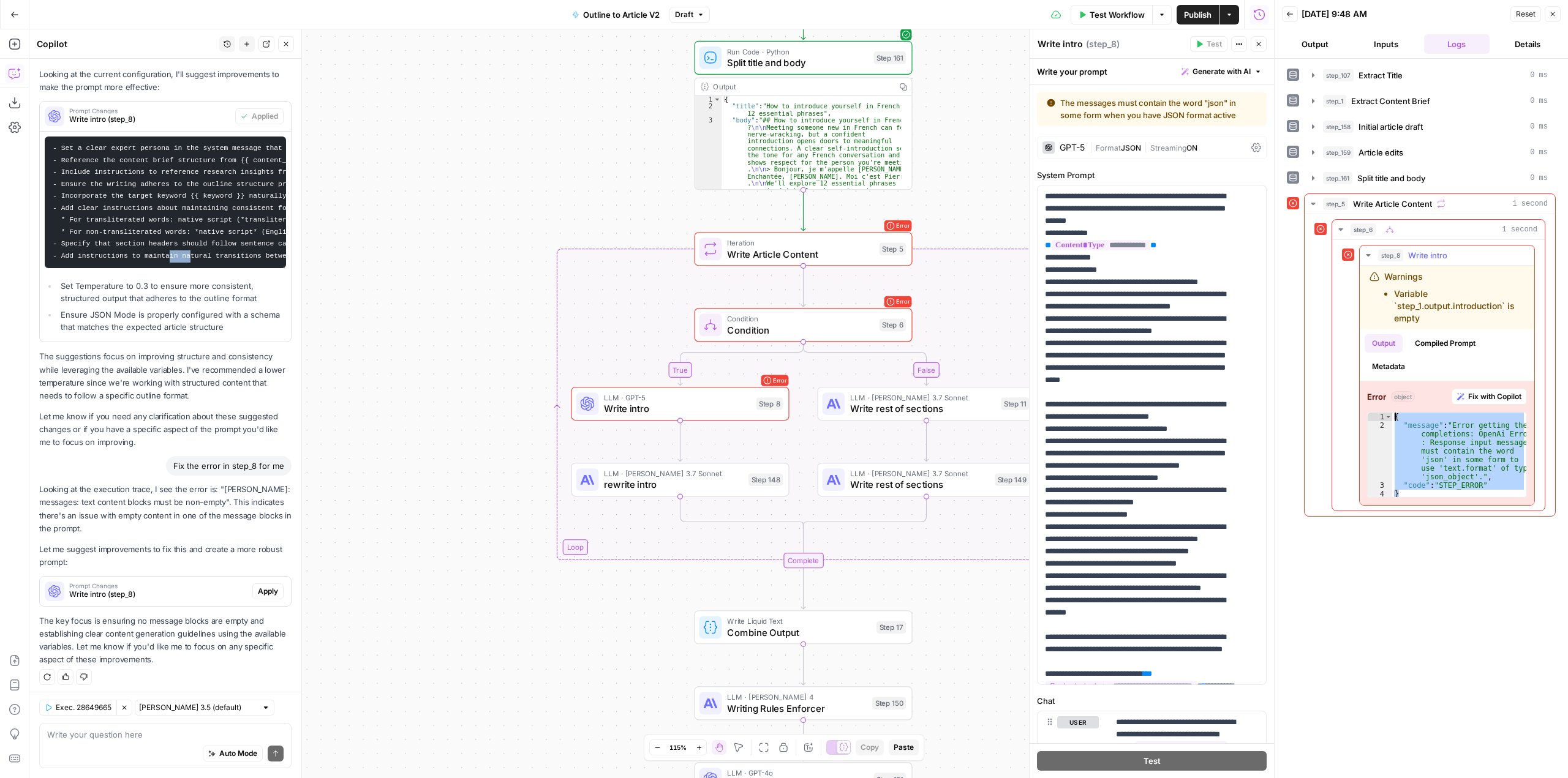
drag, startPoint x: 1422, startPoint y: 495, endPoint x: 1382, endPoint y: 411, distance: 93.0
click at [1382, 411] on div "Error object Fix with Copilot * 1 2 3 4 { "message" : "Error getting the comple…" at bounding box center [1446, 442] width 175 height 123
type textarea "**********"
click at [144, 741] on textarea at bounding box center [165, 734] width 237 height 12
type textarea "9"
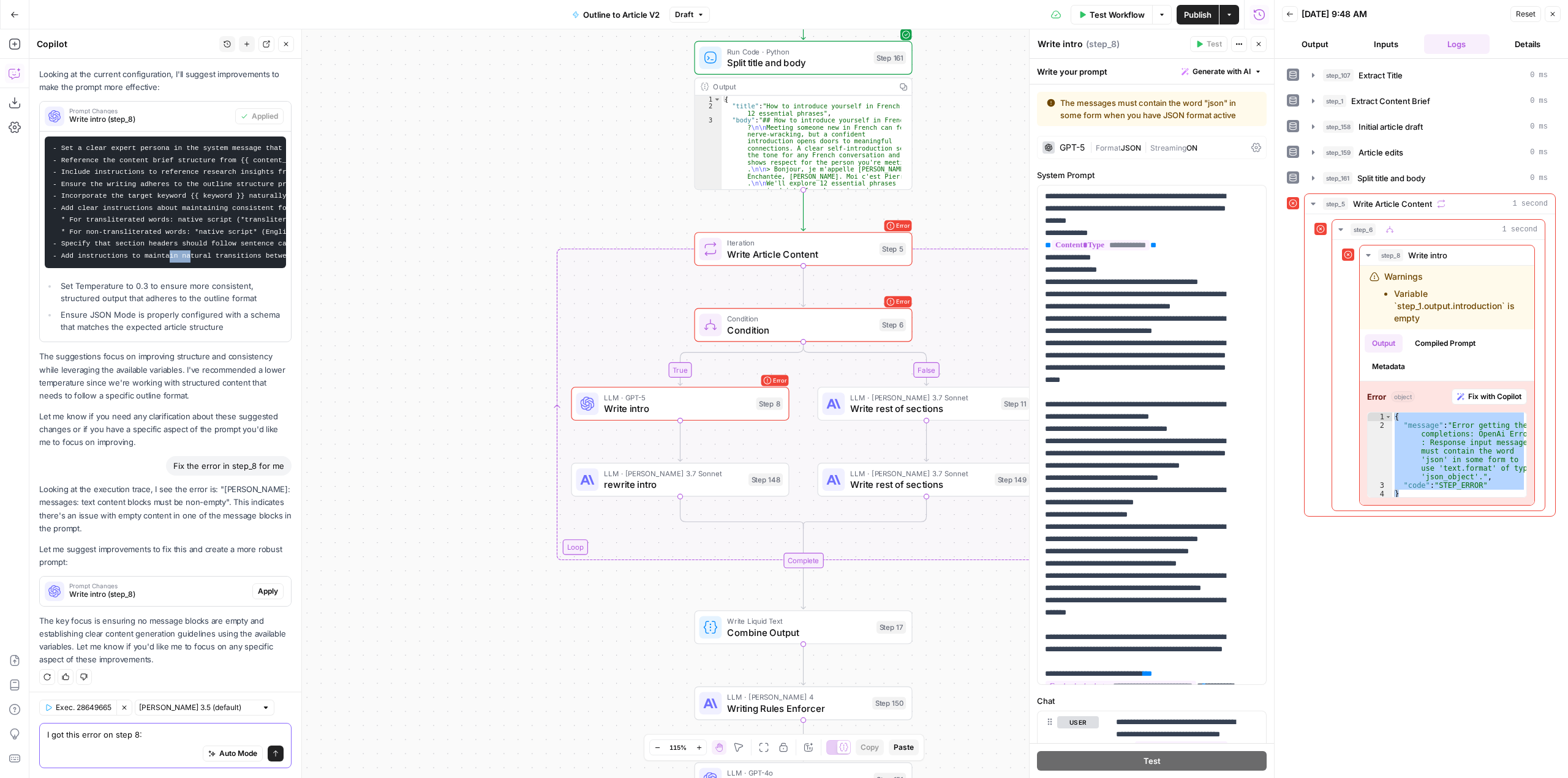
paste textarea "{ "message": "Error getting the completions: OpenAi Error: Response input messa…"
type textarea "I got this error on step 8: { "message": "Error getting the completions: OpenAi…"
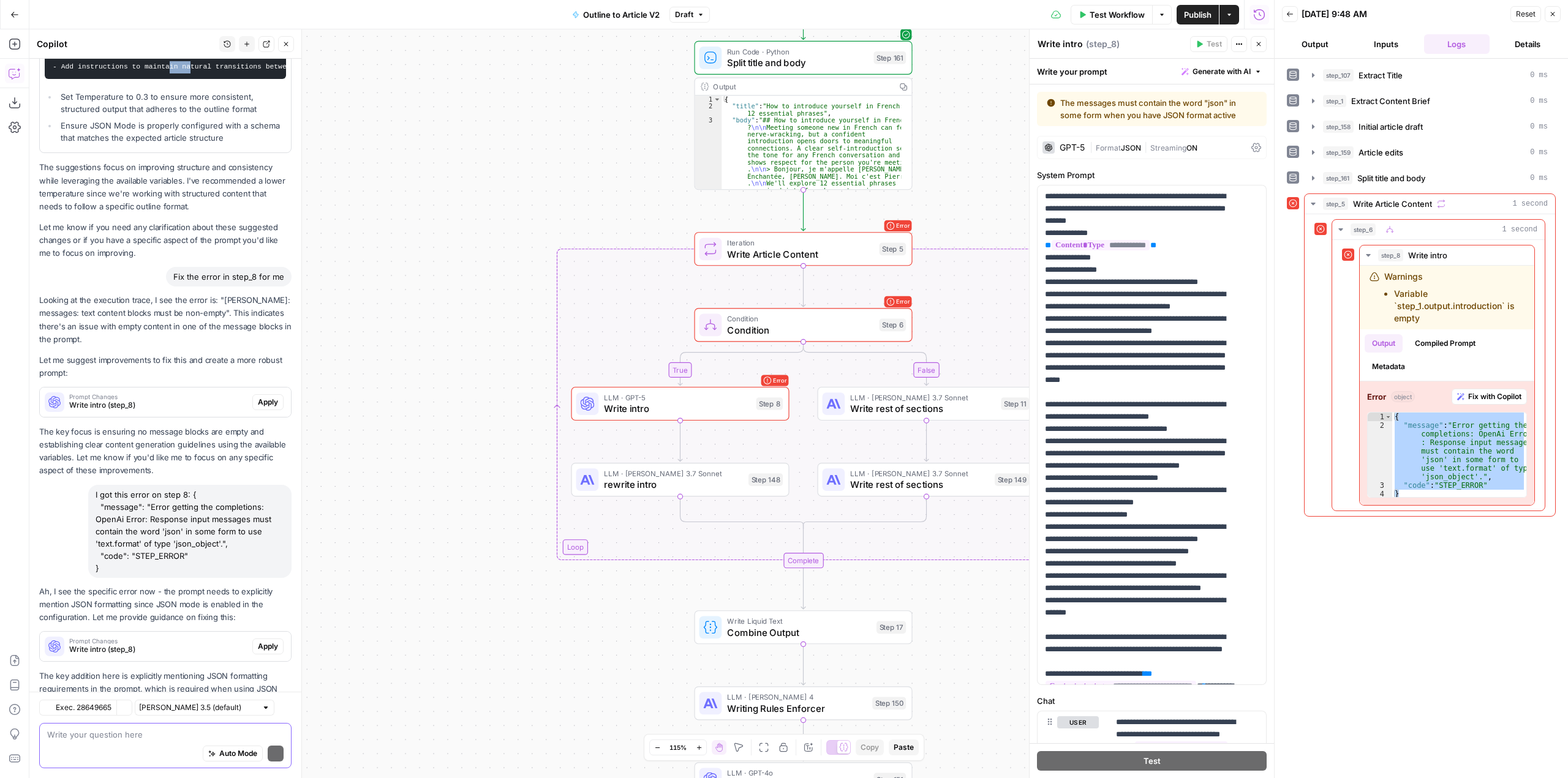
scroll to position [439, 0]
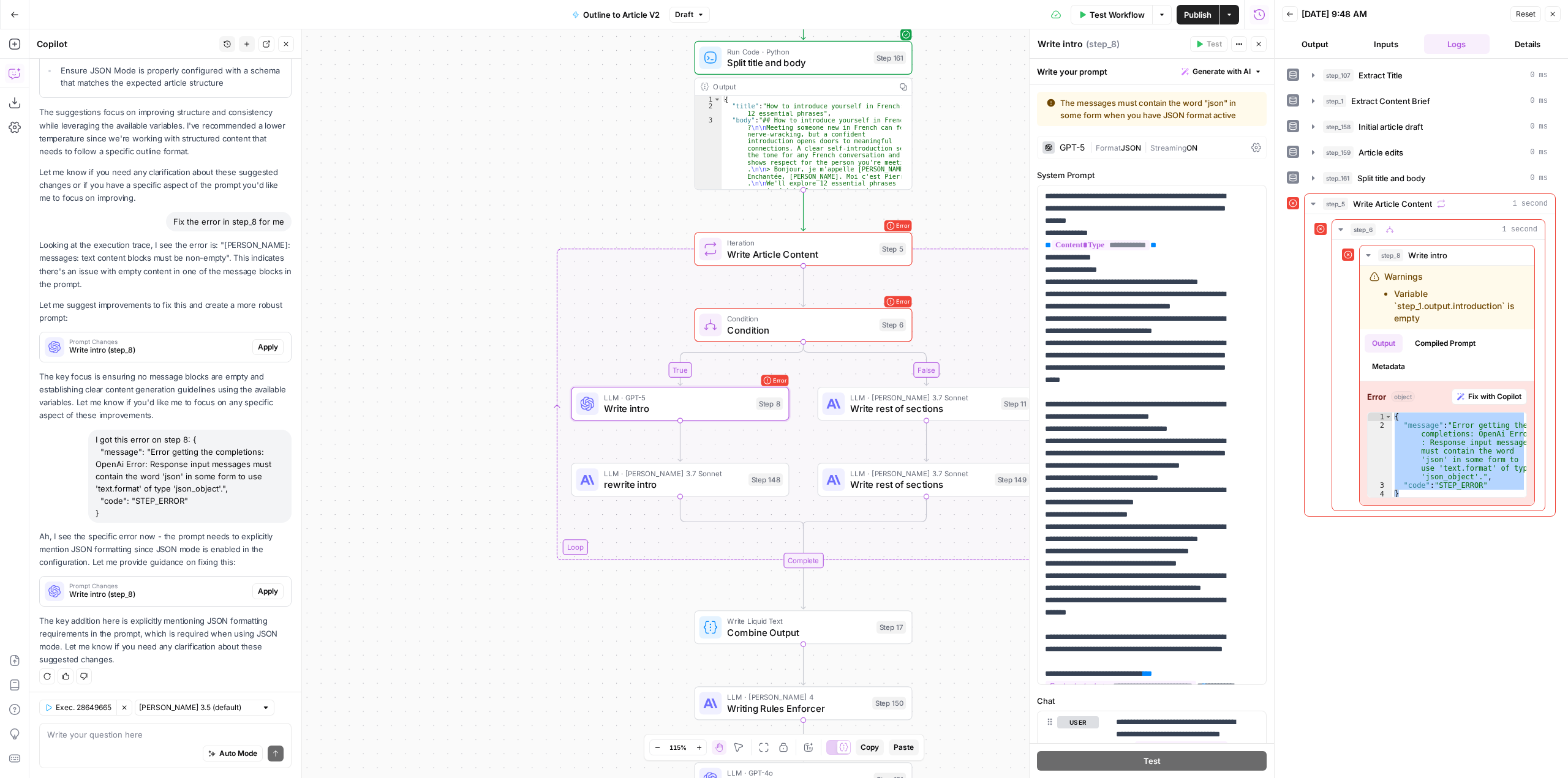
click at [264, 586] on span "Apply" at bounding box center [268, 591] width 20 height 11
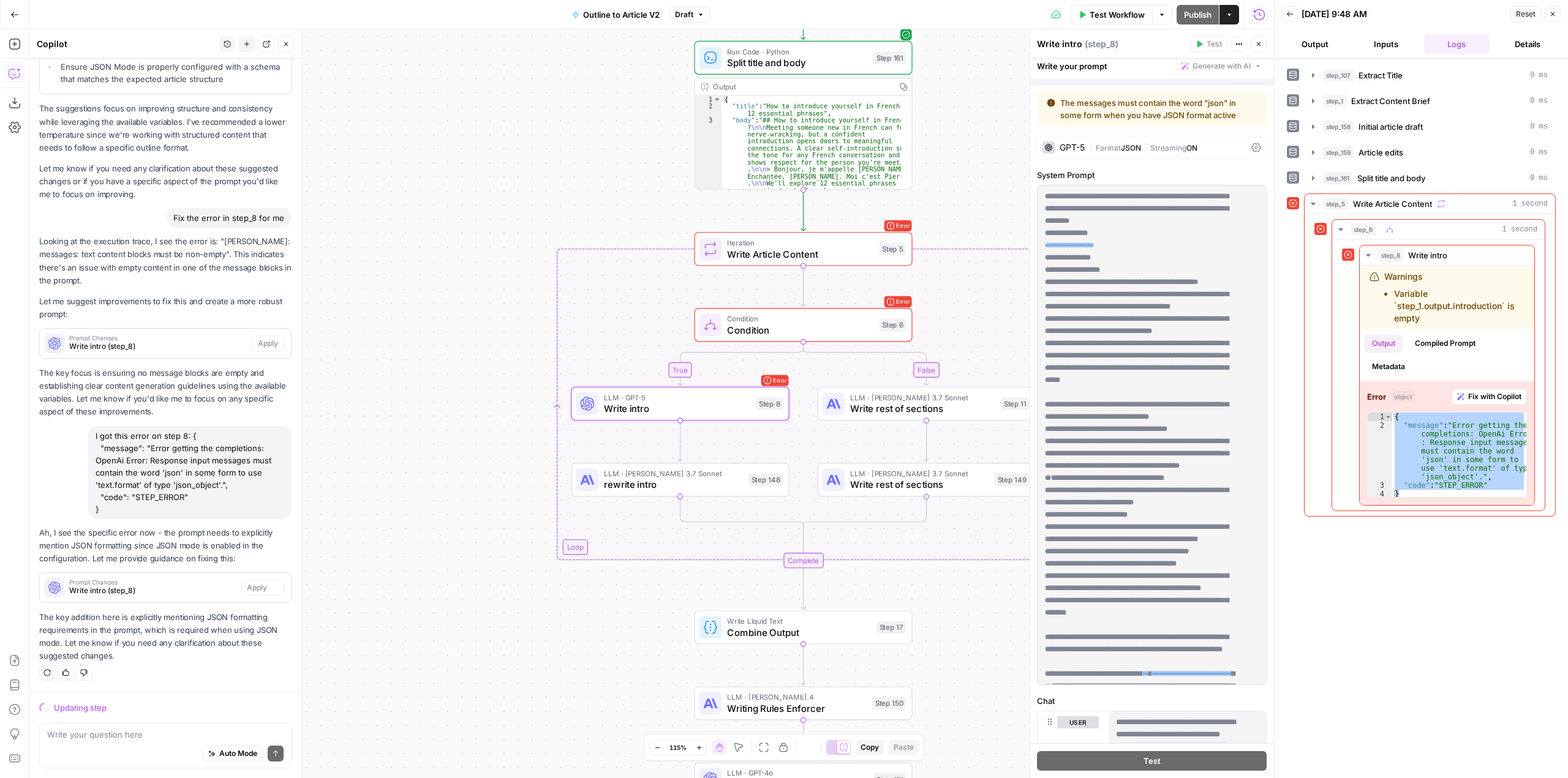
scroll to position [420, 0]
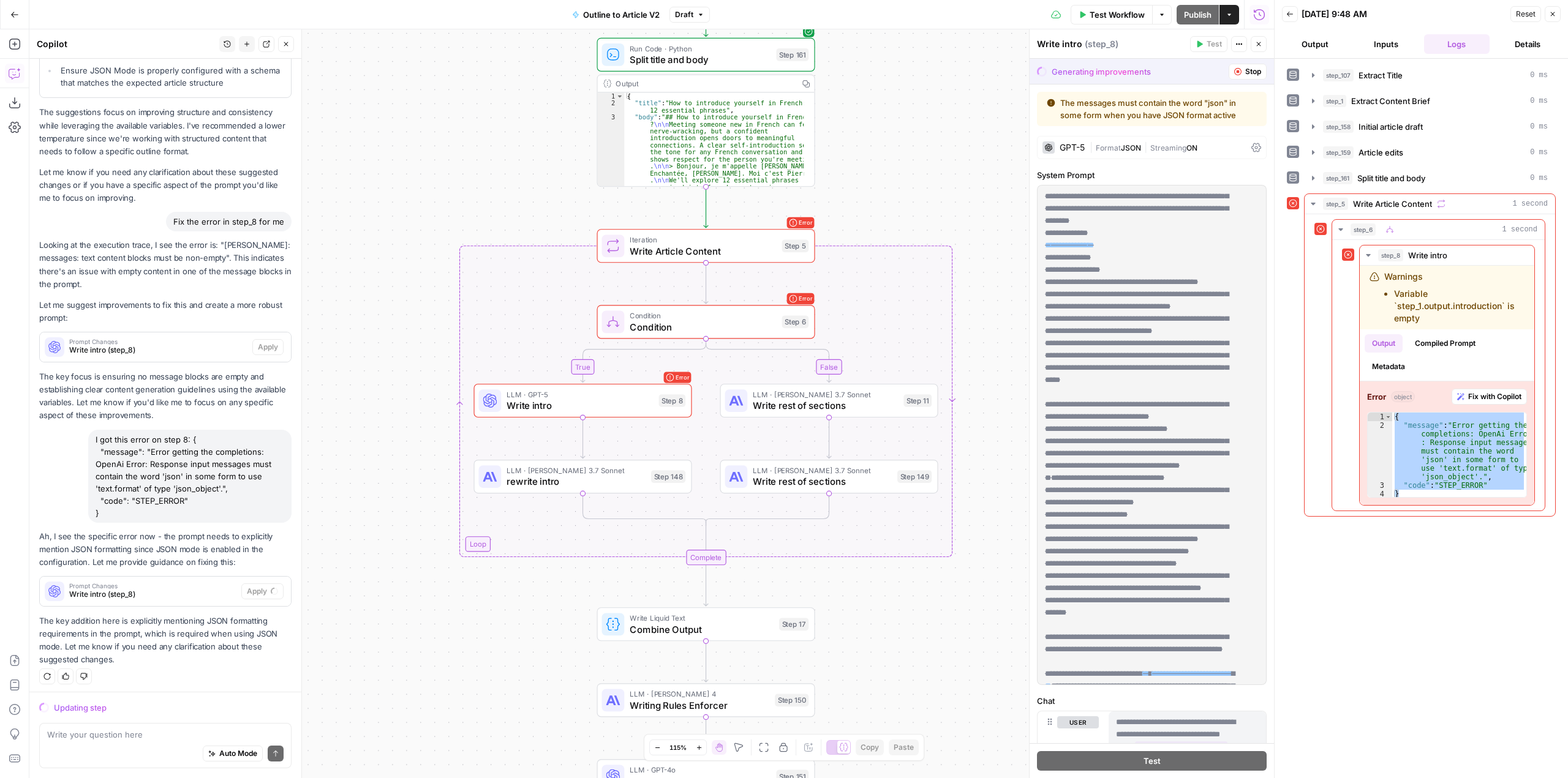
drag, startPoint x: 983, startPoint y: 618, endPoint x: 885, endPoint y: 615, distance: 98.0
click at [885, 615] on div "true false Workflow Set Inputs Inputs LLM · GPT-5 Extract Title Step 107 Output…" at bounding box center [651, 403] width 1244 height 749
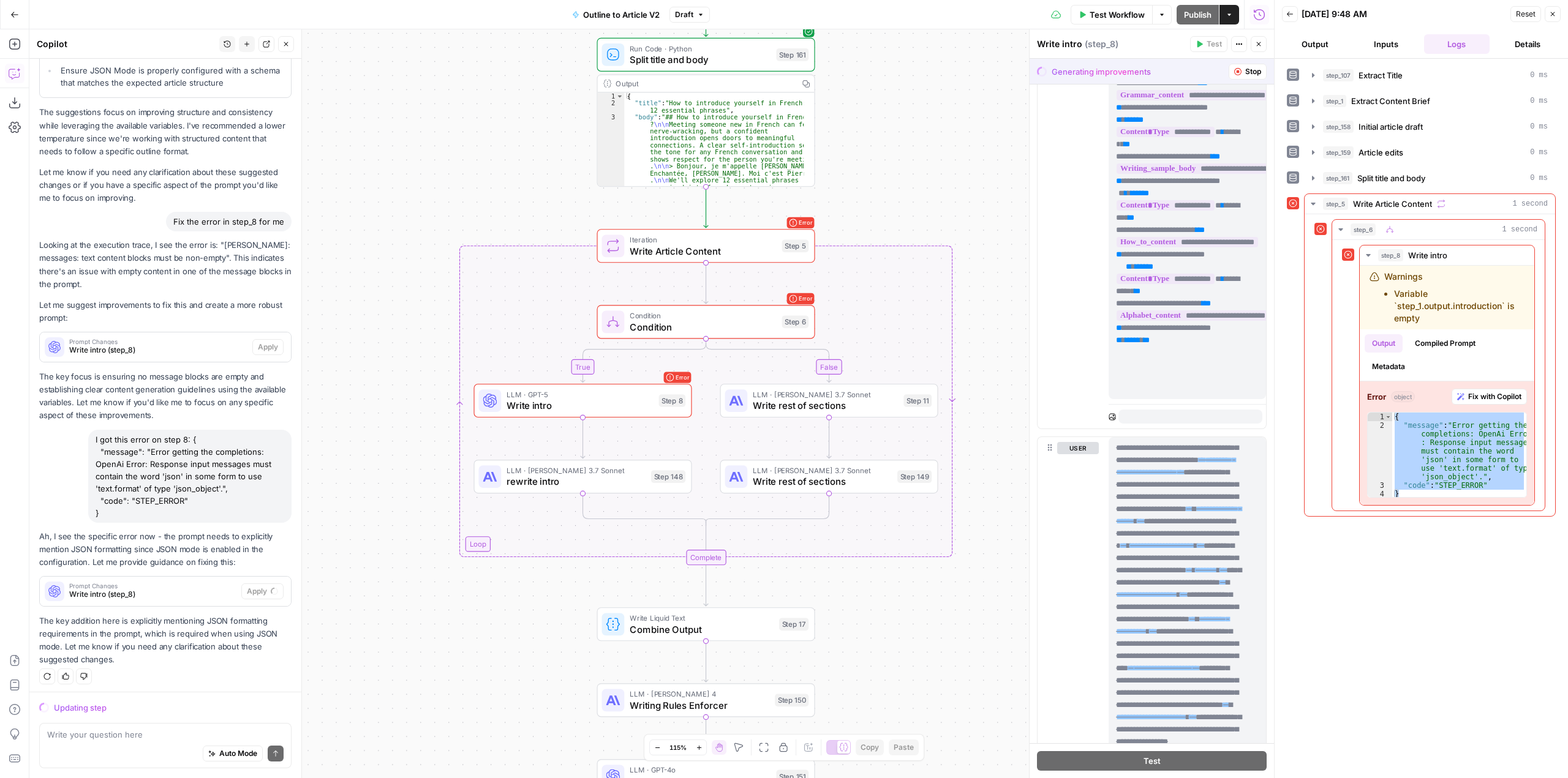
scroll to position [1604, 0]
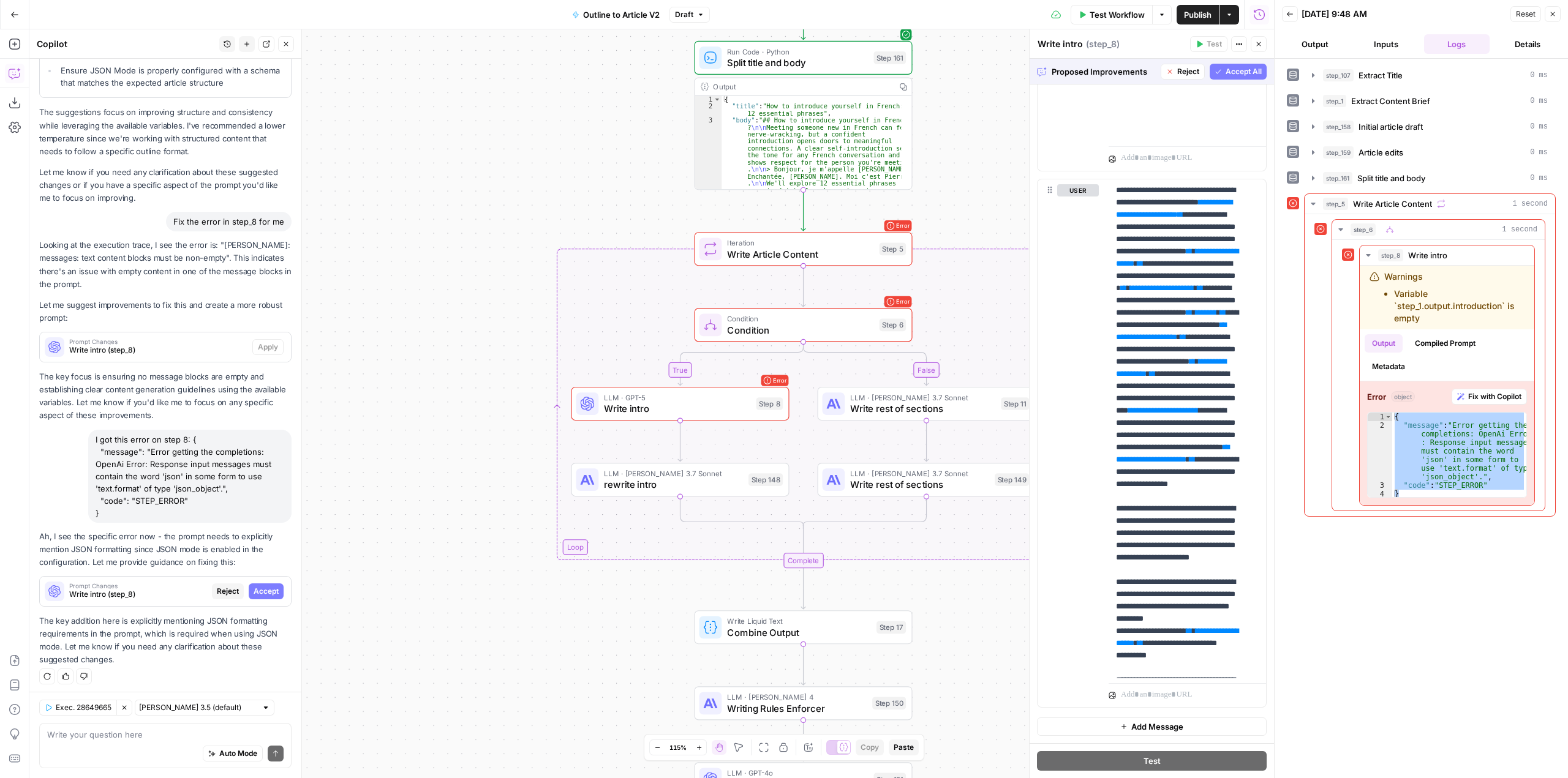
click at [1239, 68] on span "Accept All" at bounding box center [1243, 71] width 37 height 11
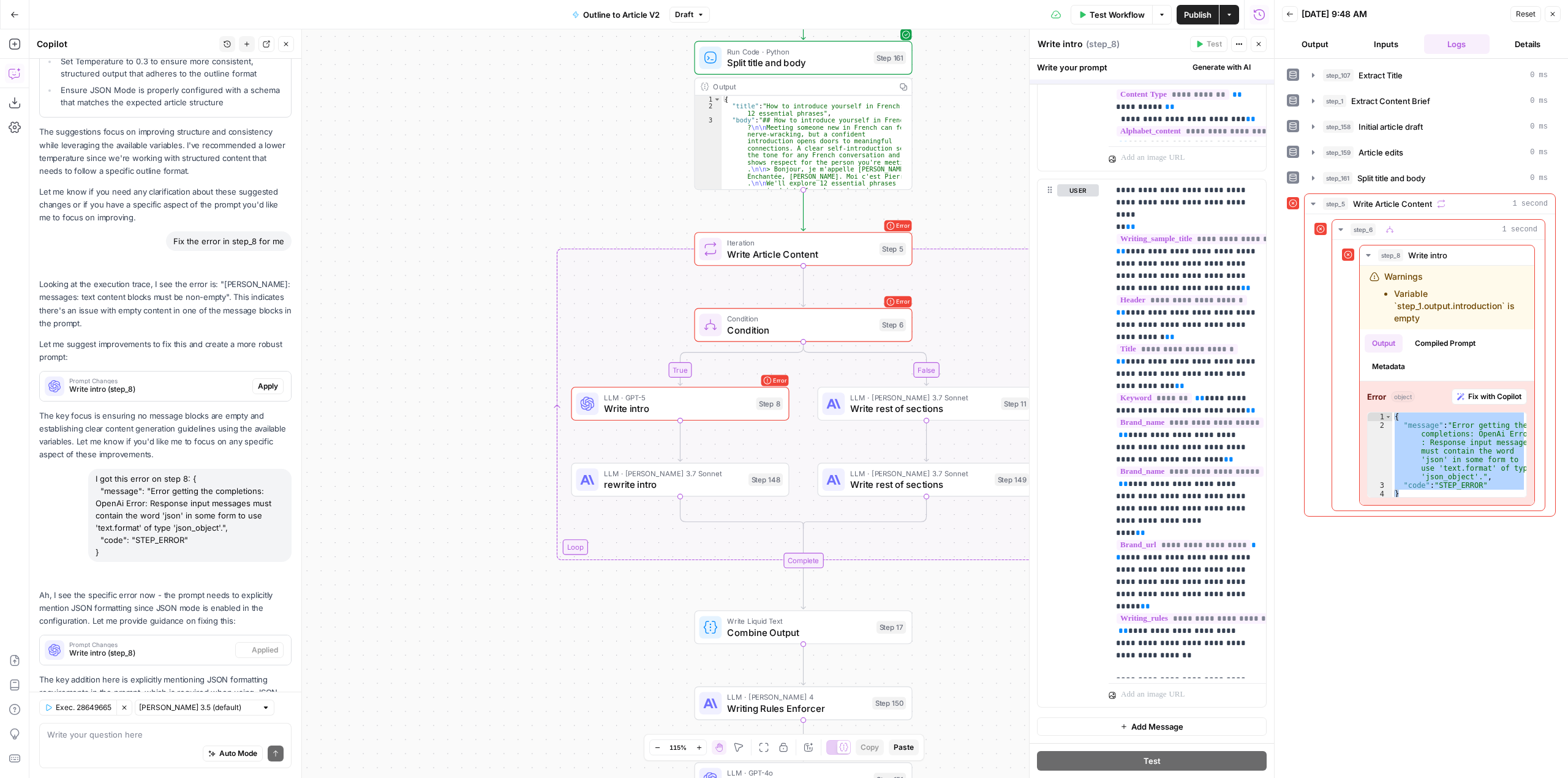
scroll to position [0, 0]
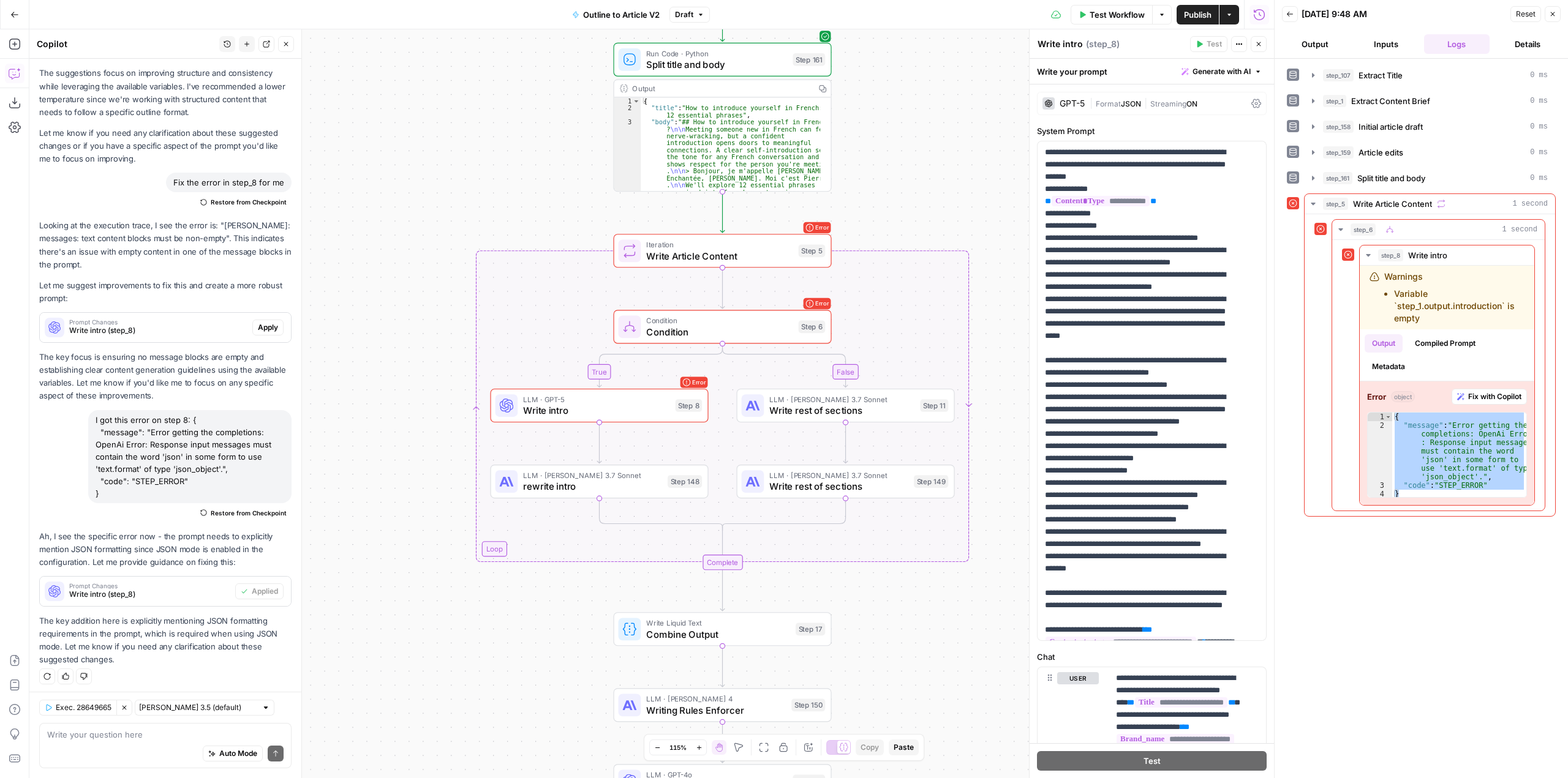
drag, startPoint x: 958, startPoint y: 614, endPoint x: 901, endPoint y: 621, distance: 57.4
click at [901, 621] on div "true false Workflow Set Inputs Inputs LLM · GPT-5 Extract Title Step 107 Output…" at bounding box center [651, 403] width 1244 height 749
click at [802, 225] on span "Test" at bounding box center [810, 225] width 17 height 13
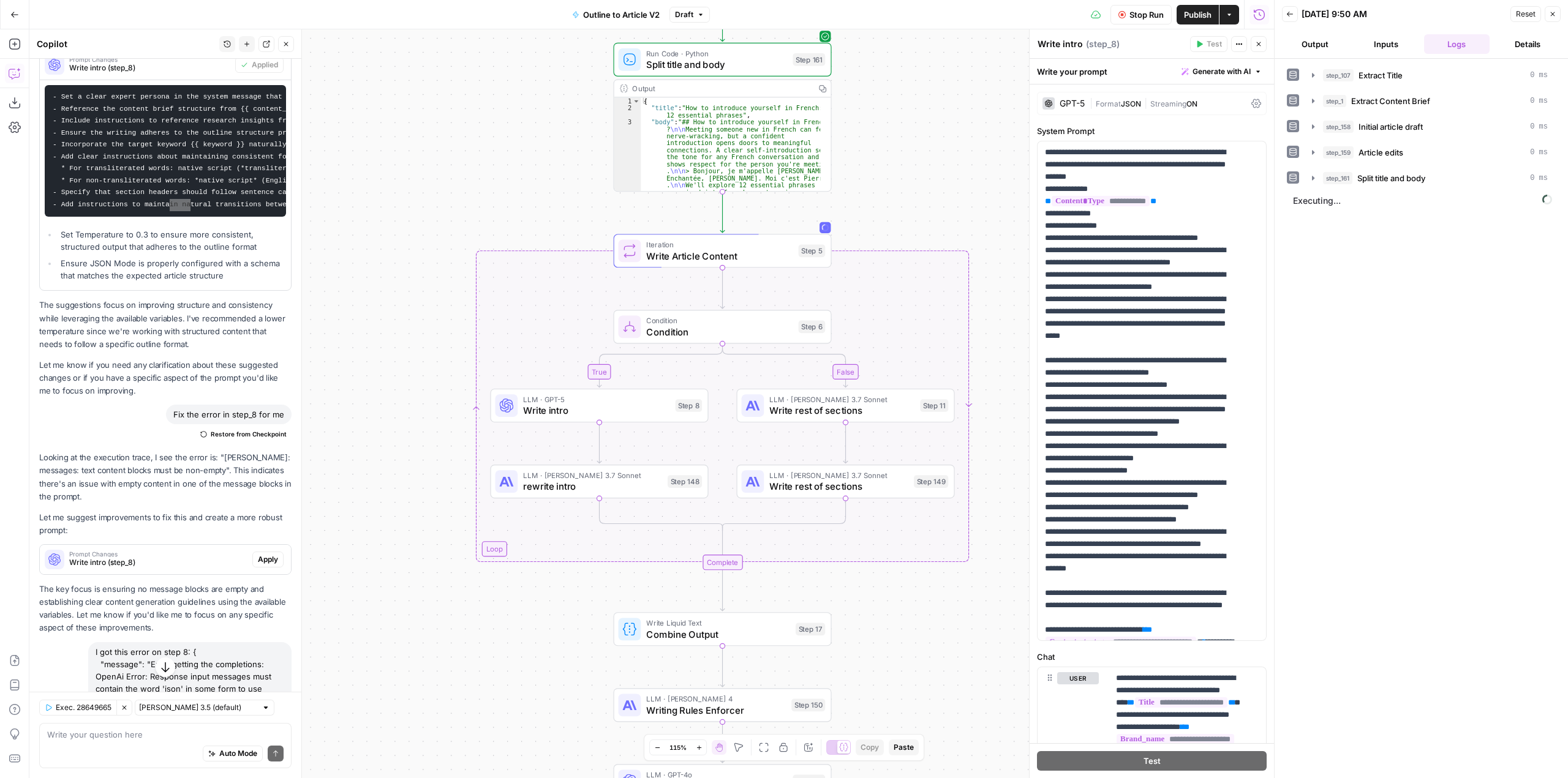
scroll to position [172, 0]
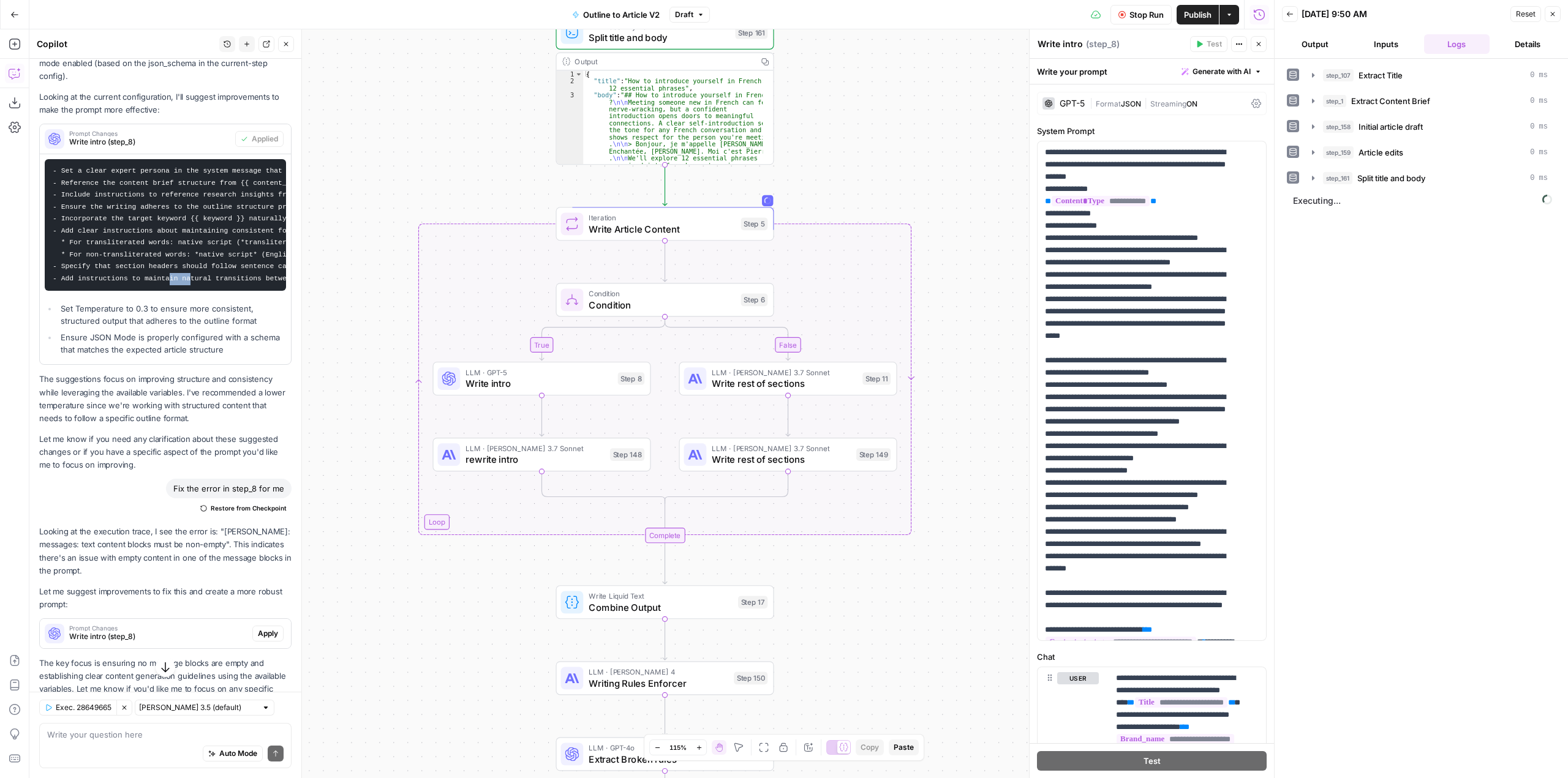
drag, startPoint x: 644, startPoint y: 624, endPoint x: 506, endPoint y: 600, distance: 140.1
click at [506, 600] on div "true false Workflow Set Inputs Inputs LLM · GPT-5 Extract Title Step 107 Output…" at bounding box center [651, 403] width 1244 height 749
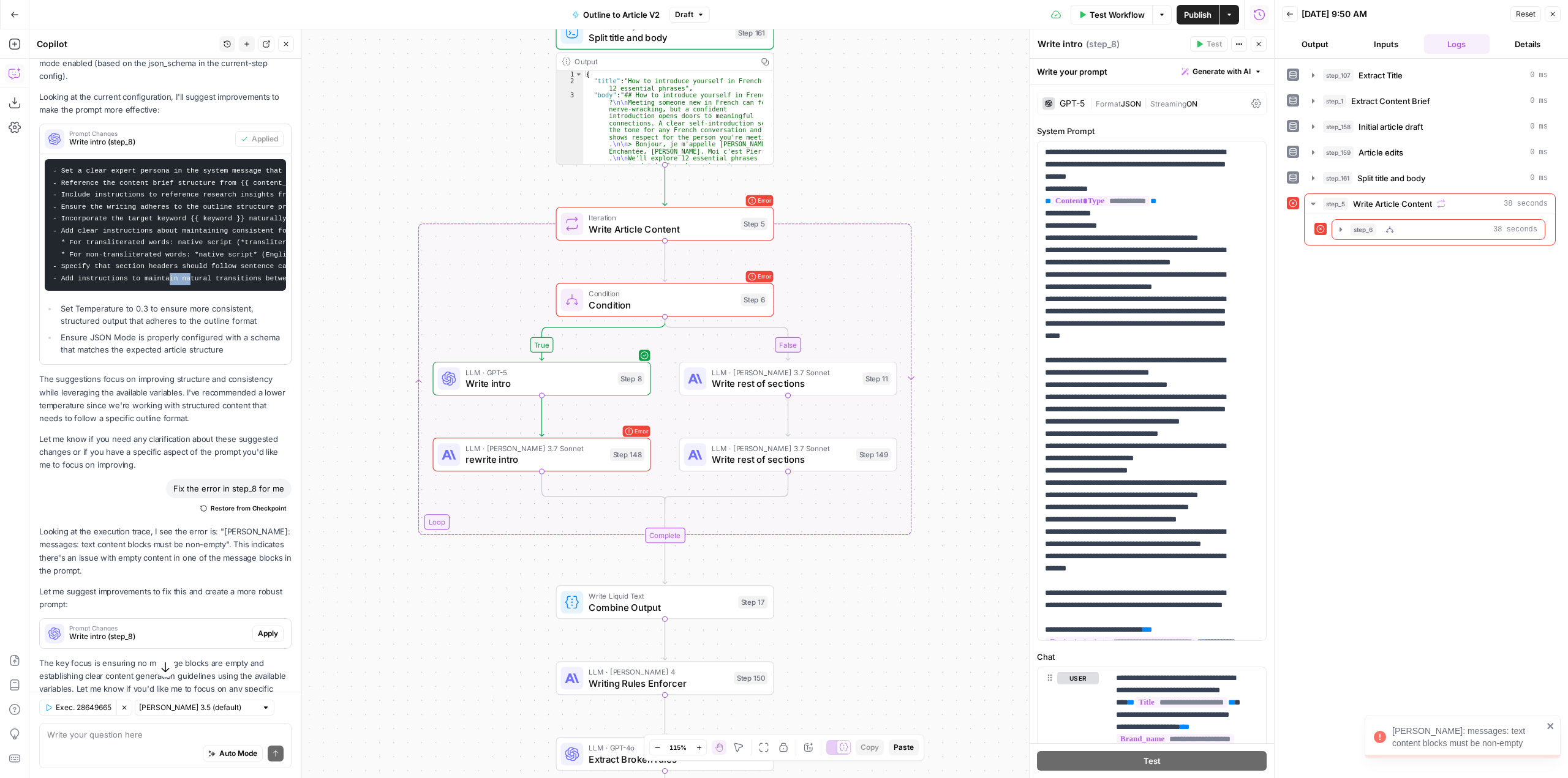
click at [1339, 231] on icon "button" at bounding box center [1340, 229] width 3 height 5
click at [1368, 285] on icon "button" at bounding box center [1368, 281] width 10 height 10
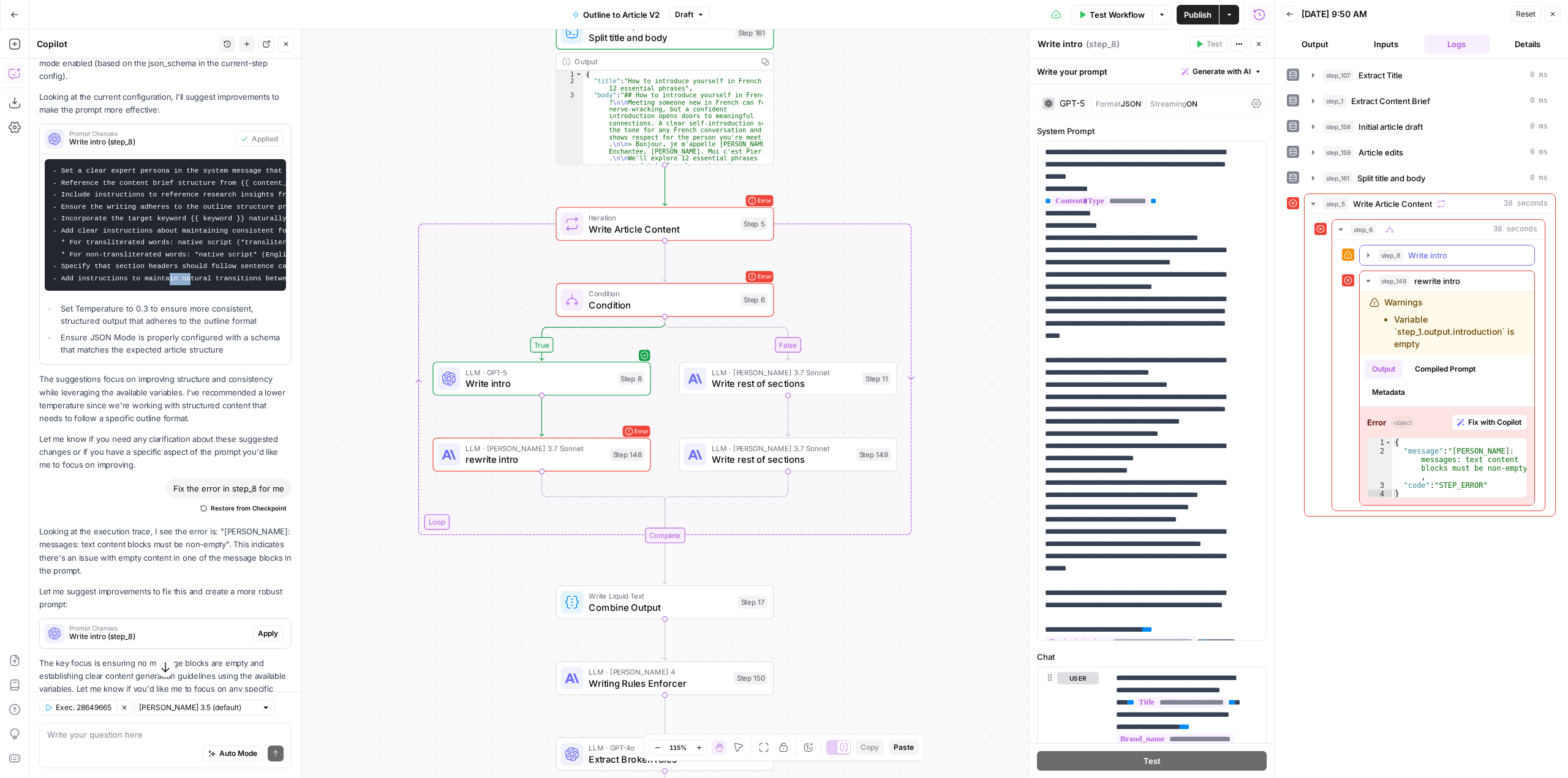
click at [1370, 253] on icon "button" at bounding box center [1368, 255] width 10 height 10
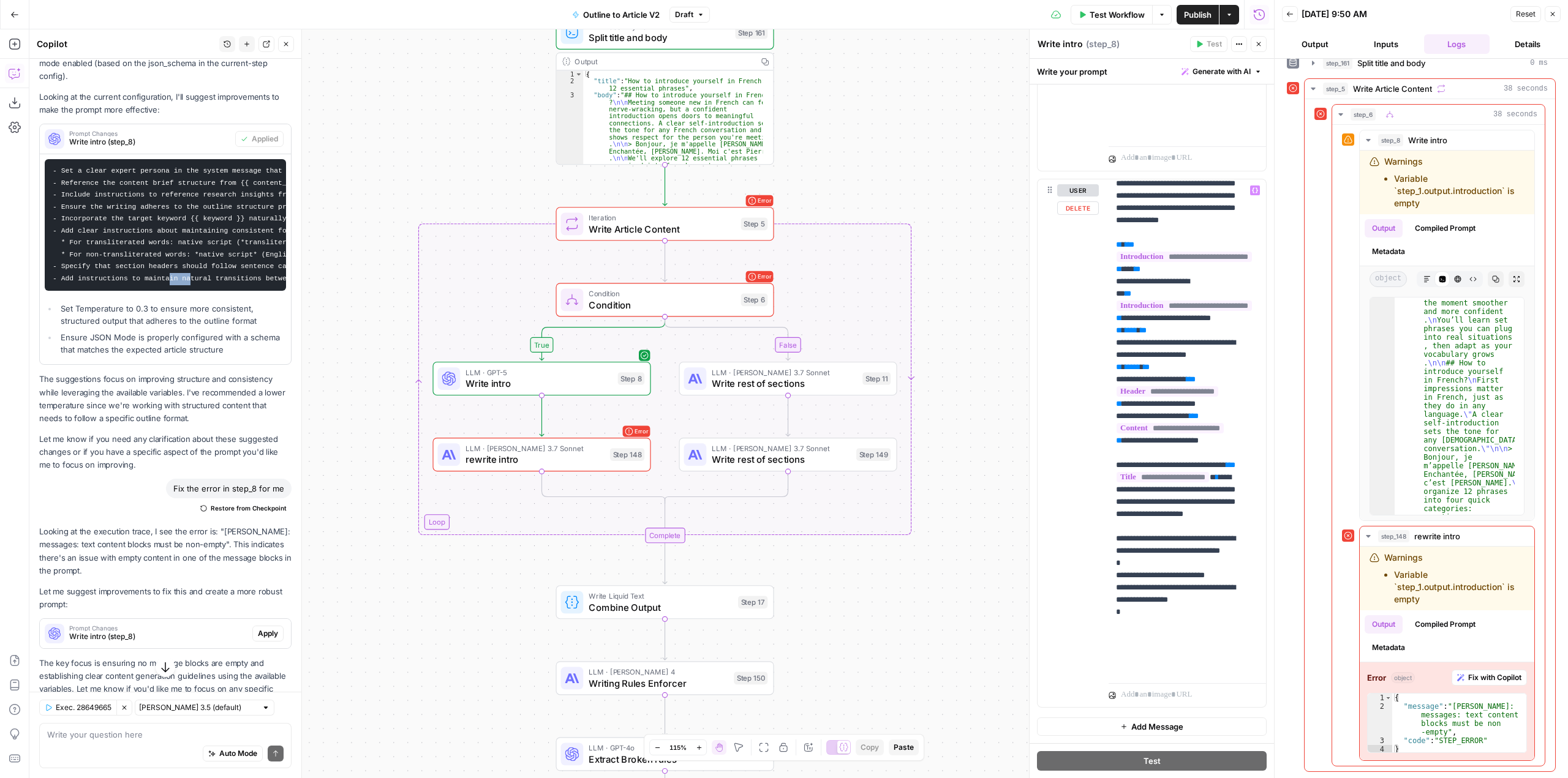
scroll to position [796, 0]
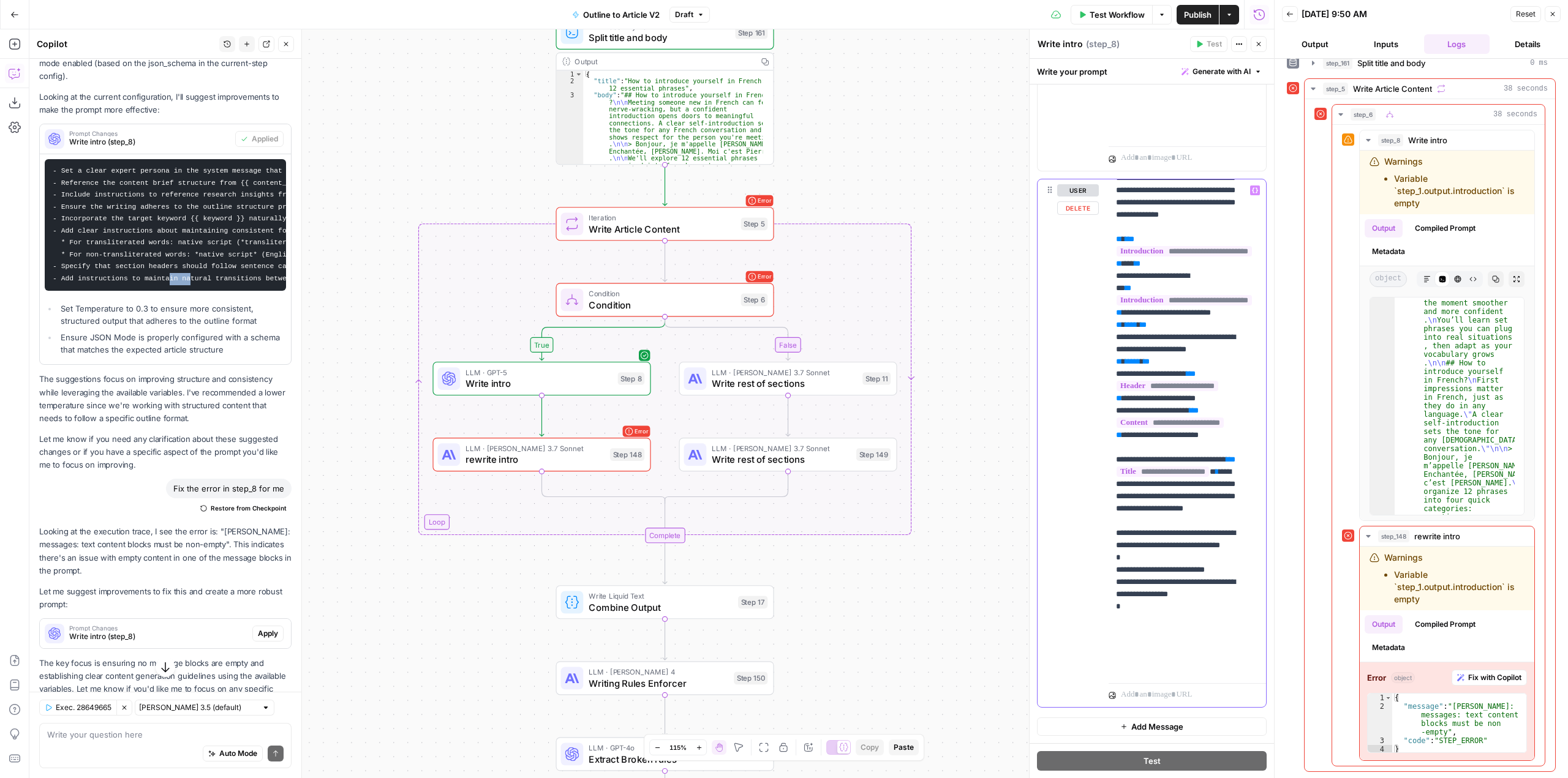
drag, startPoint x: 1162, startPoint y: 533, endPoint x: 1103, endPoint y: 401, distance: 144.6
click at [1103, 401] on div "**********" at bounding box center [1152, 442] width 229 height 528
copy p "**********"
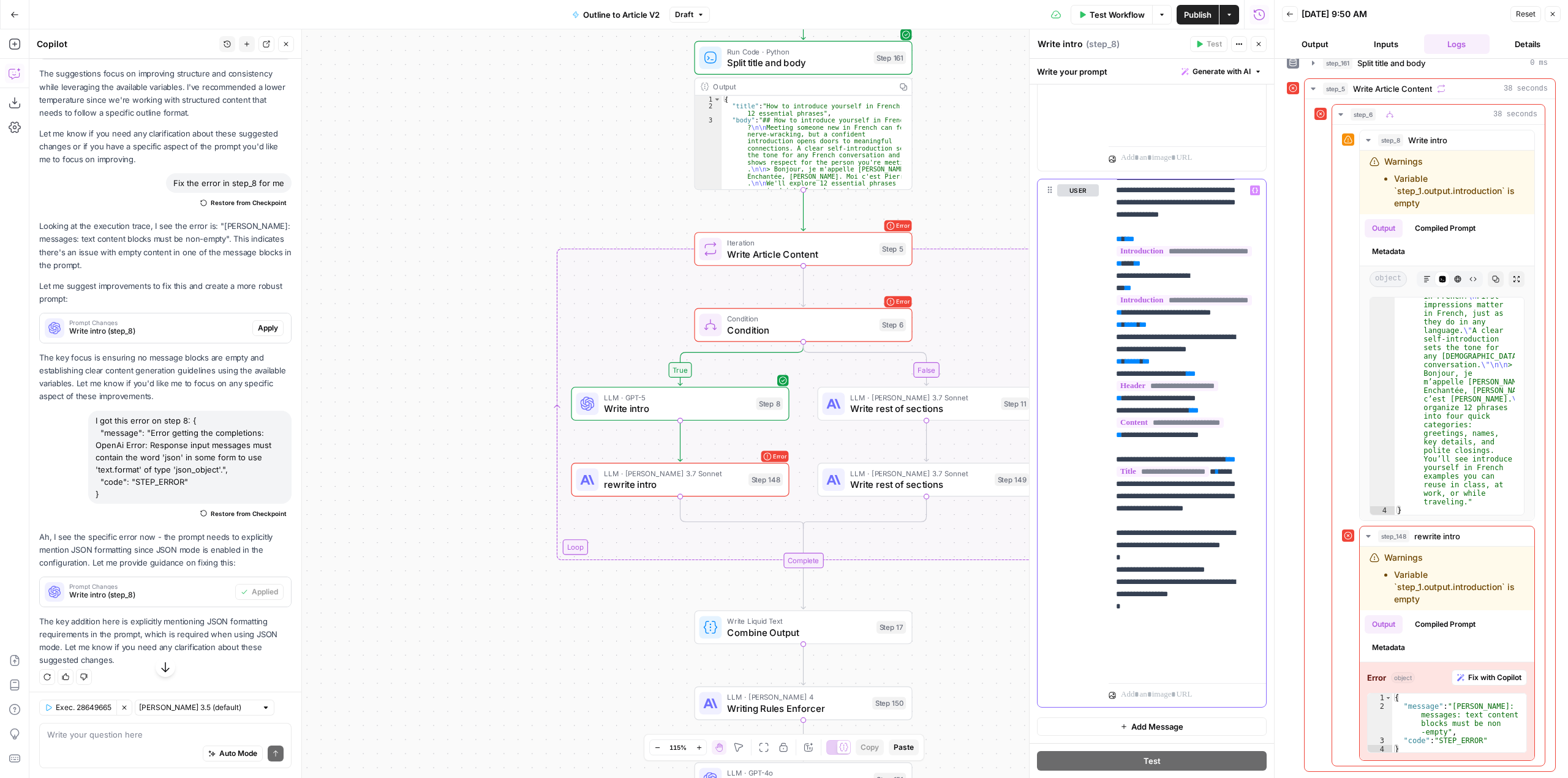
scroll to position [478, 0]
click at [176, 733] on textarea at bounding box center [165, 734] width 237 height 12
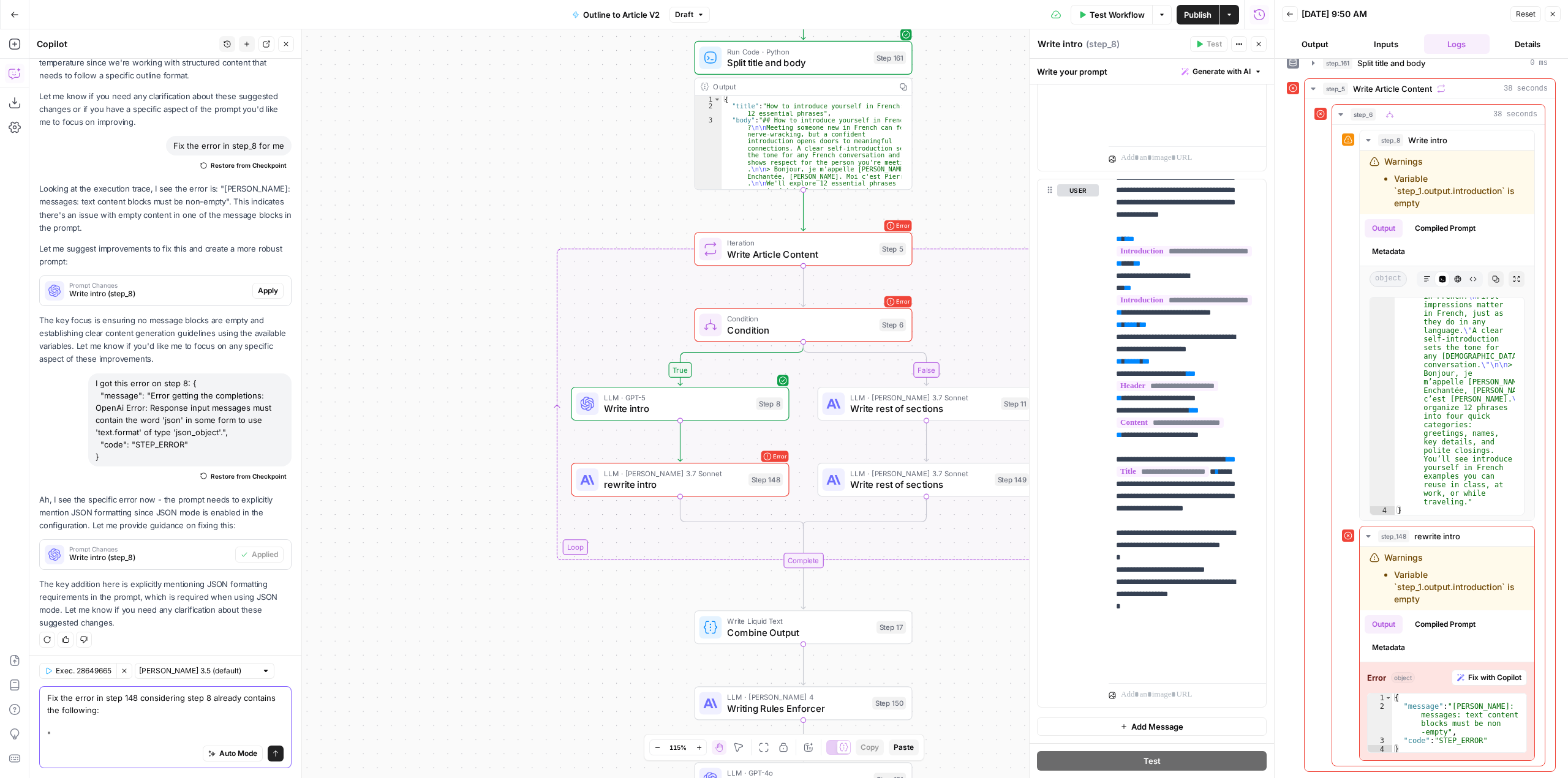
paste textarea "{% if step_1.output.introduction != '' %} <step-1-output-introduction>{{step_1.…"
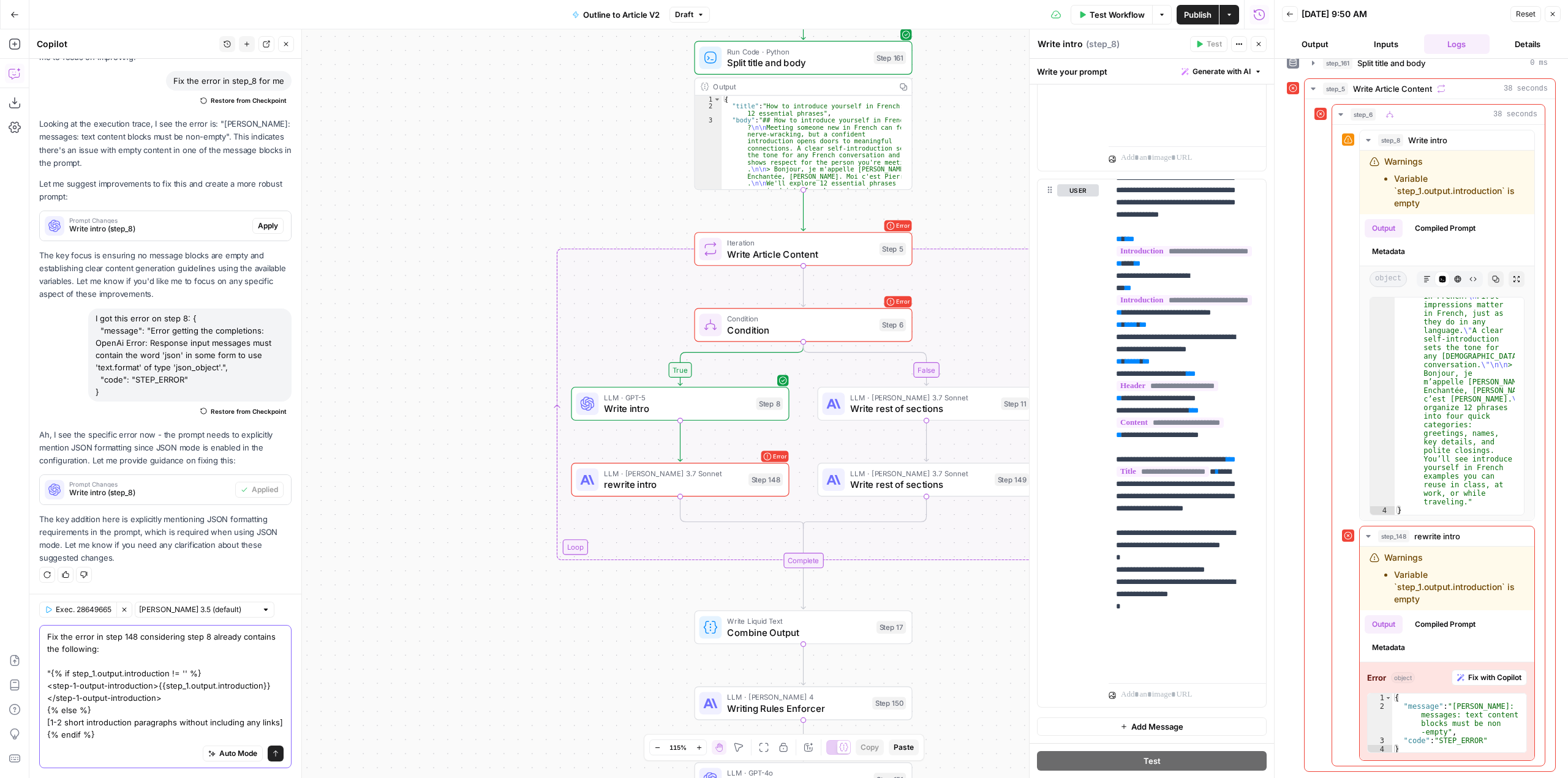
type textarea "Fix the error in step 148 considering step 8 already contains the following: "{…"
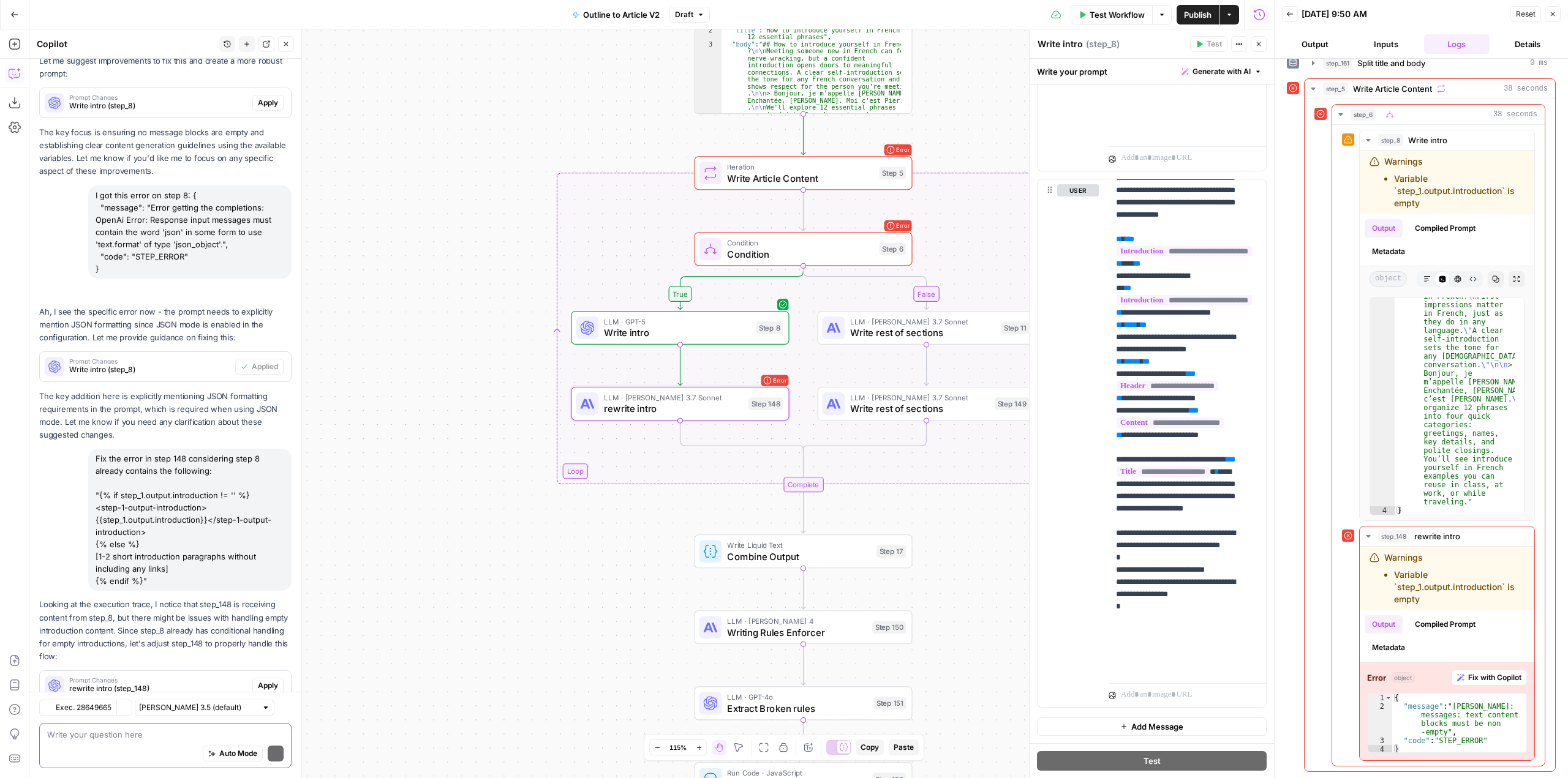
scroll to position [797, 0]
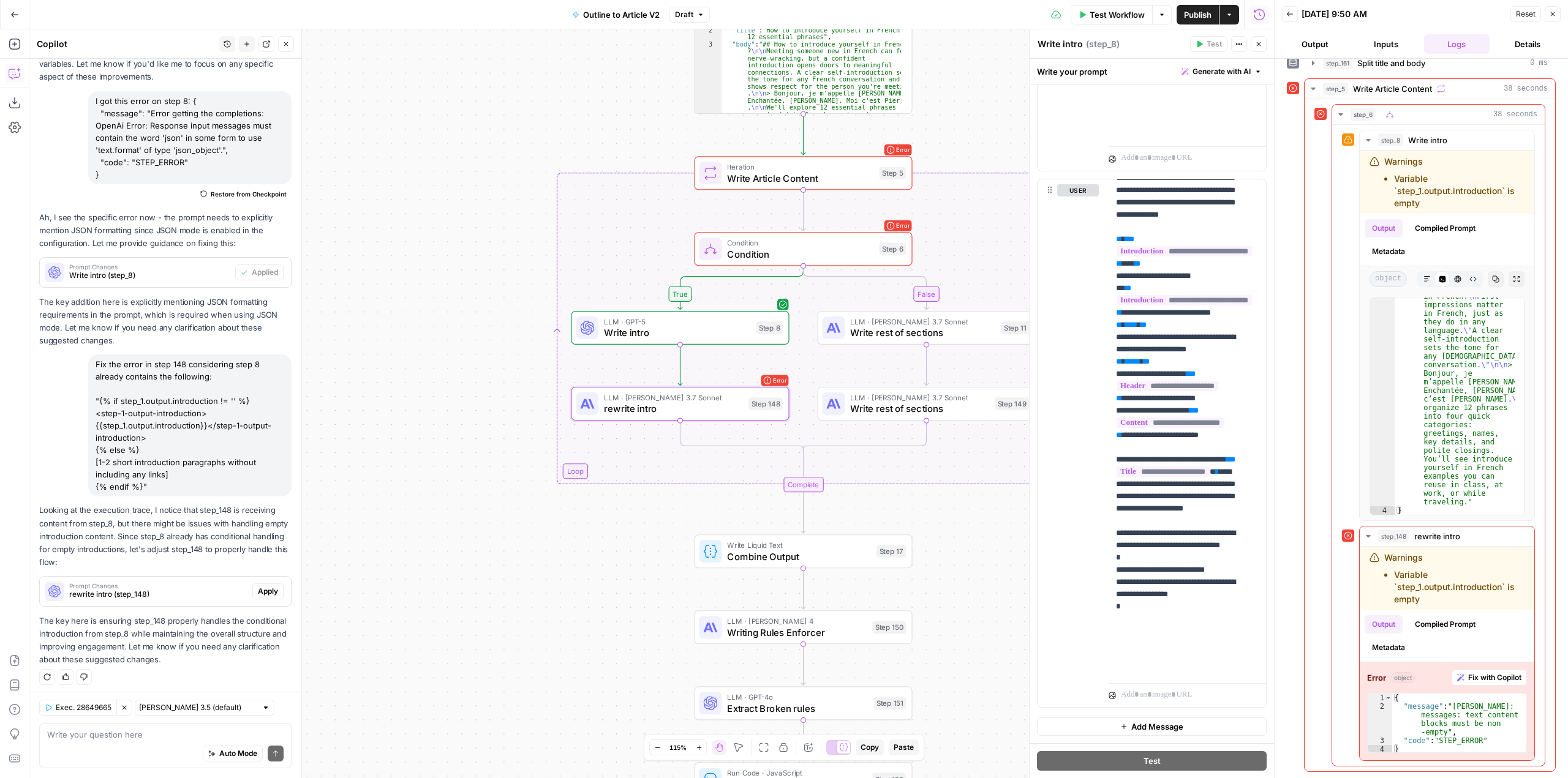
click at [262, 586] on span "Apply" at bounding box center [268, 591] width 20 height 11
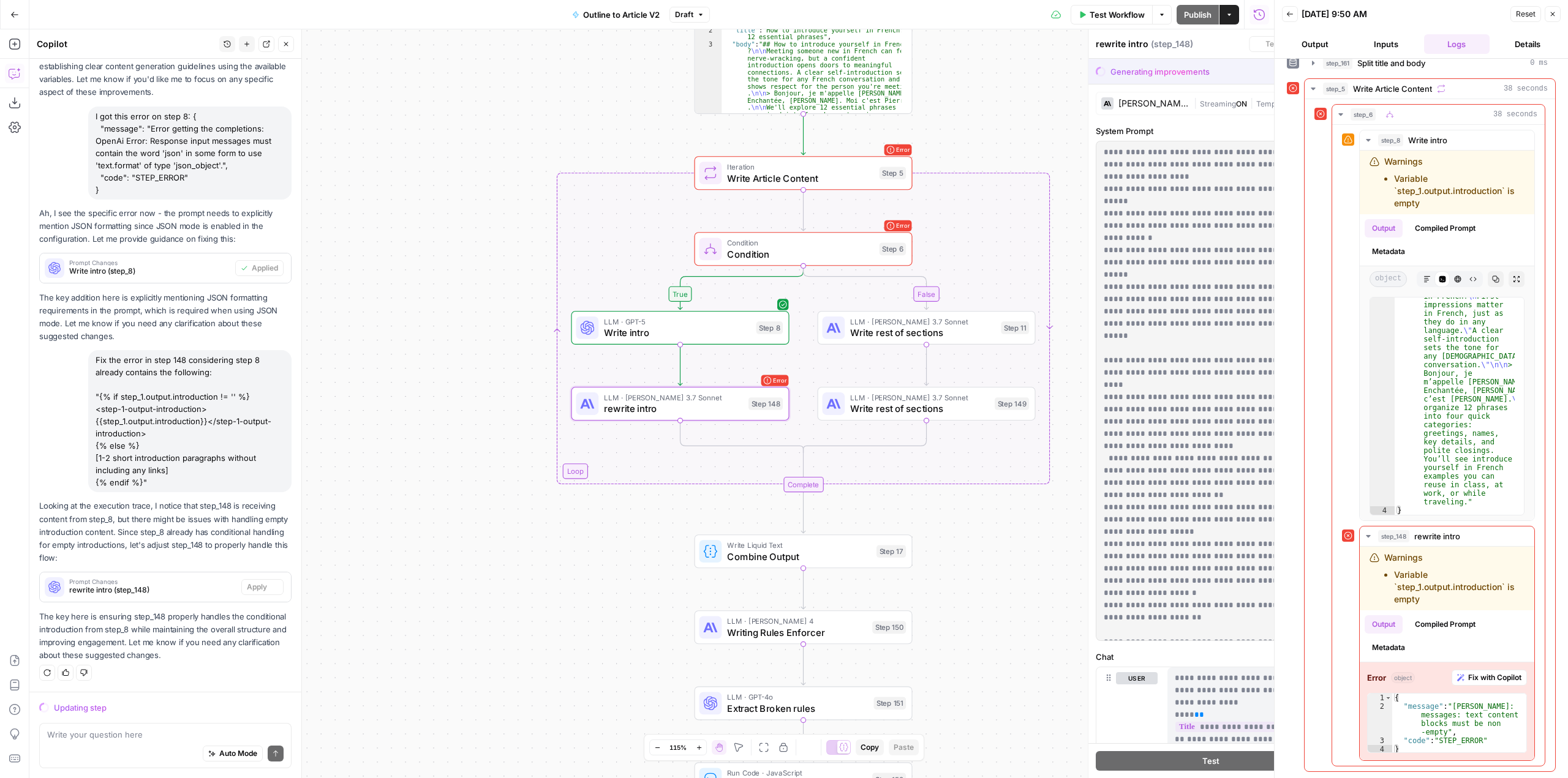
scroll to position [739, 0]
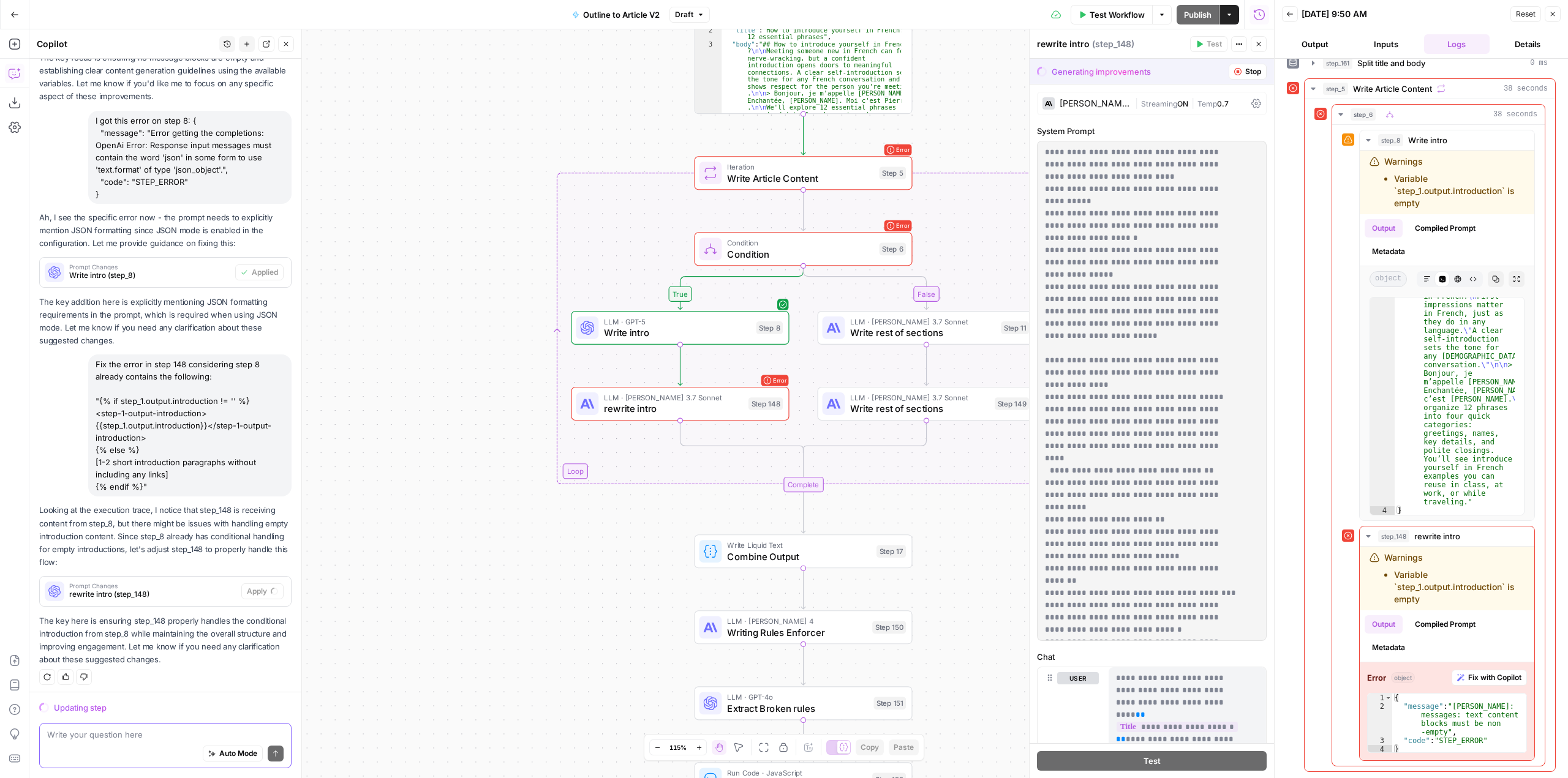
click at [168, 736] on textarea at bounding box center [165, 734] width 237 height 12
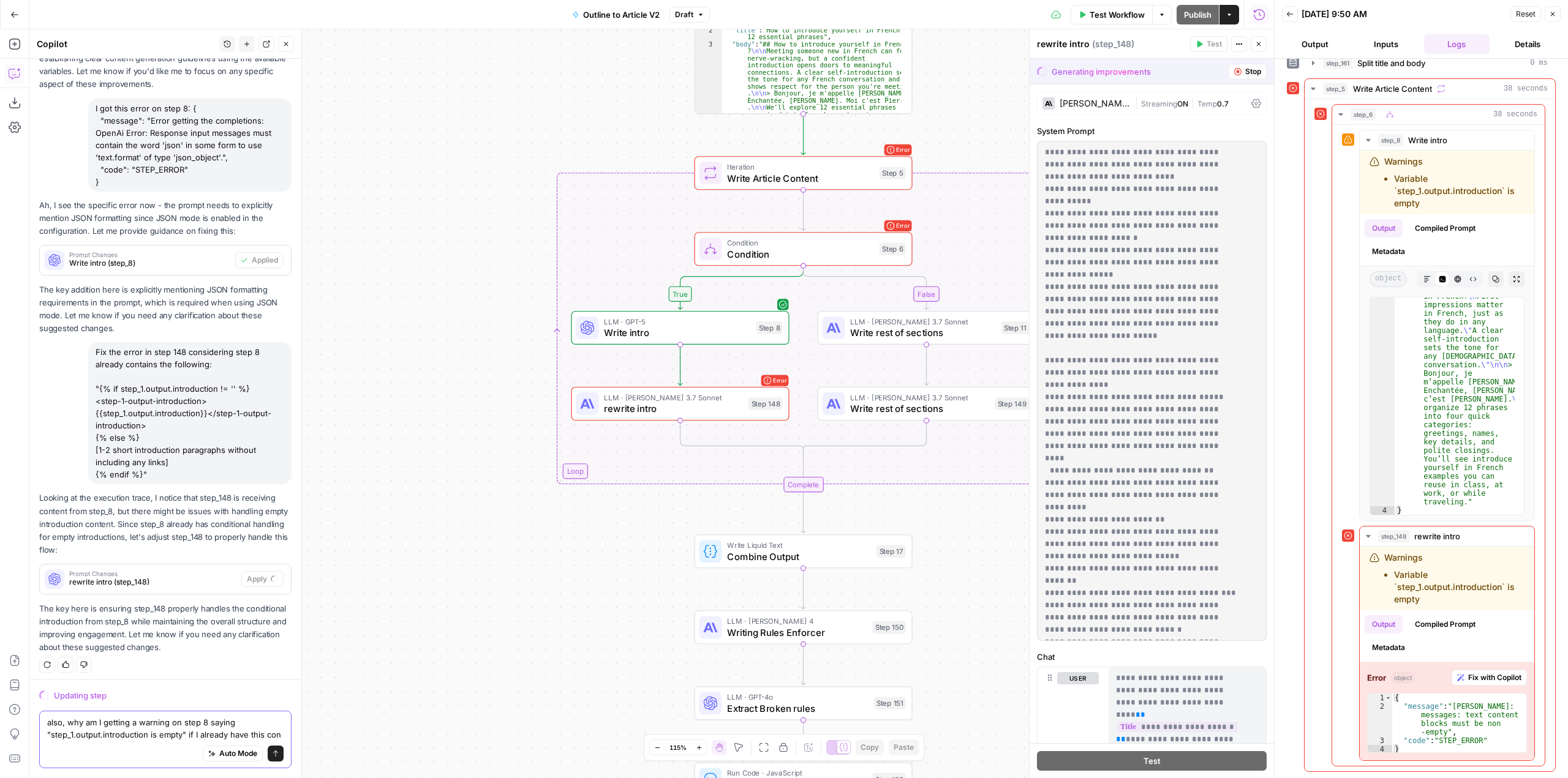
scroll to position [763, 0]
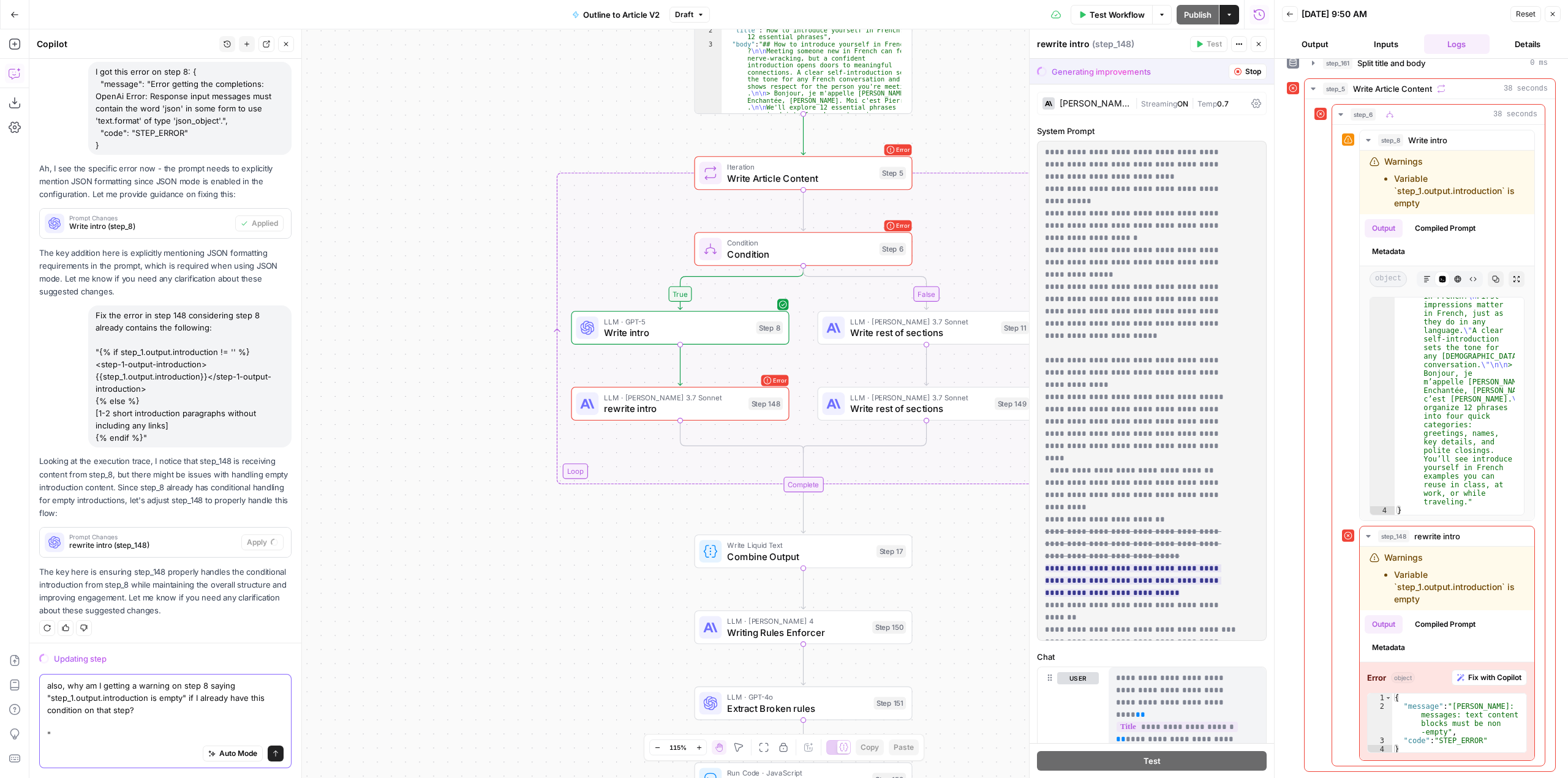
paste textarea "{% if step_1.output.introduction != '' %} <step-1-output-introduction>{{step_1.…"
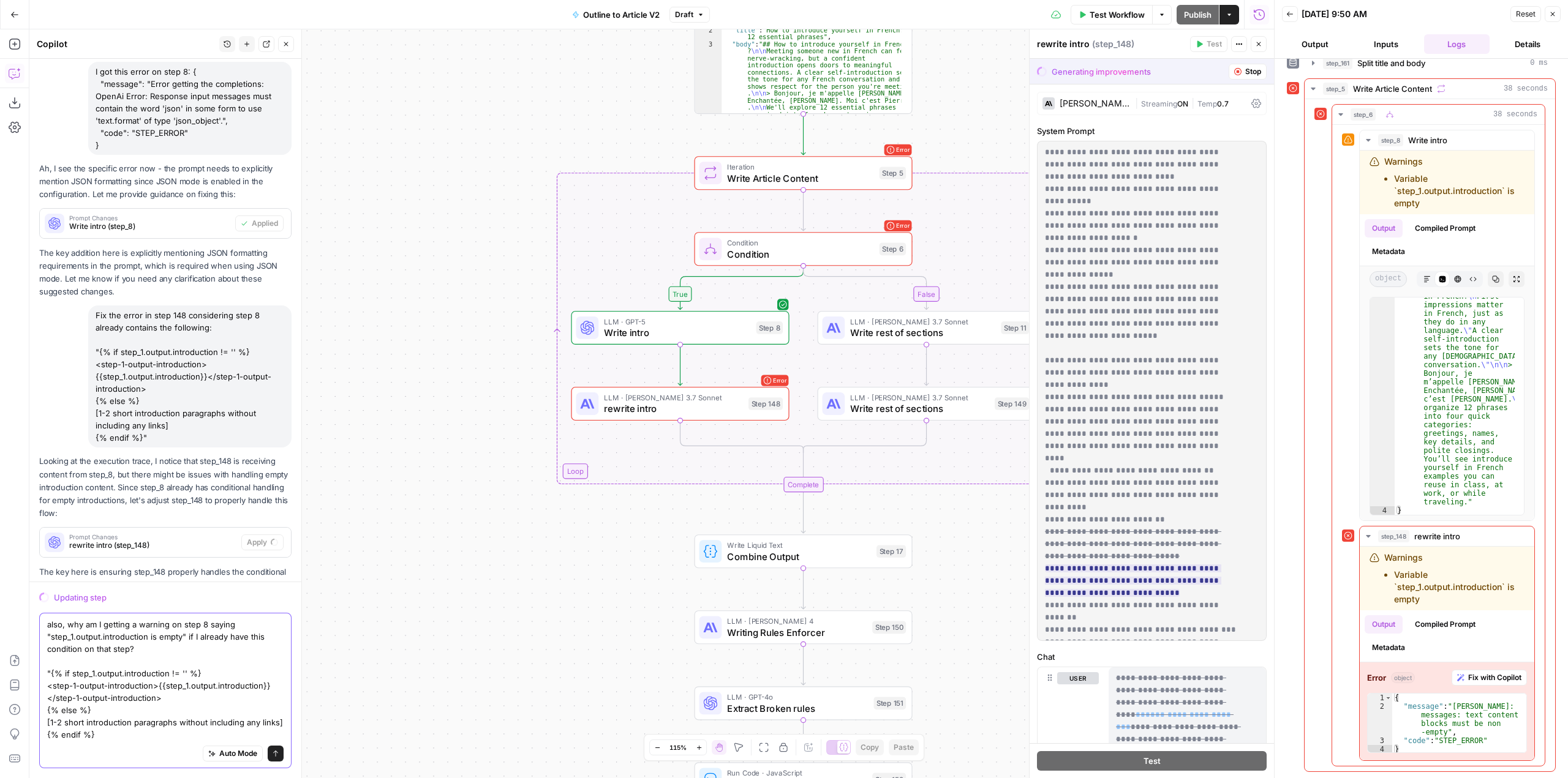
scroll to position [861, 0]
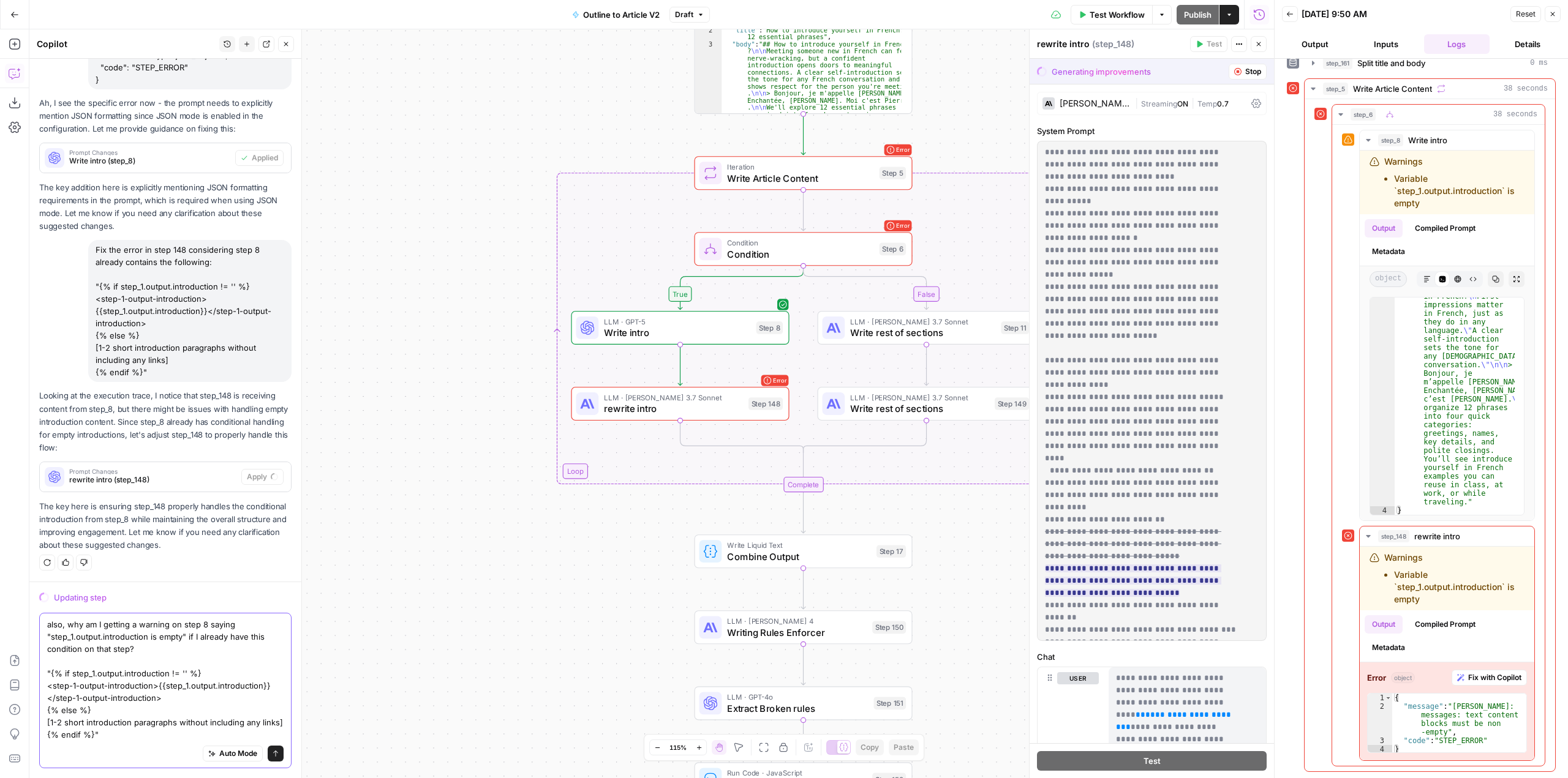
type textarea "also, why am I getting a warning on step 8 saying "step_1.output.introduction i…"
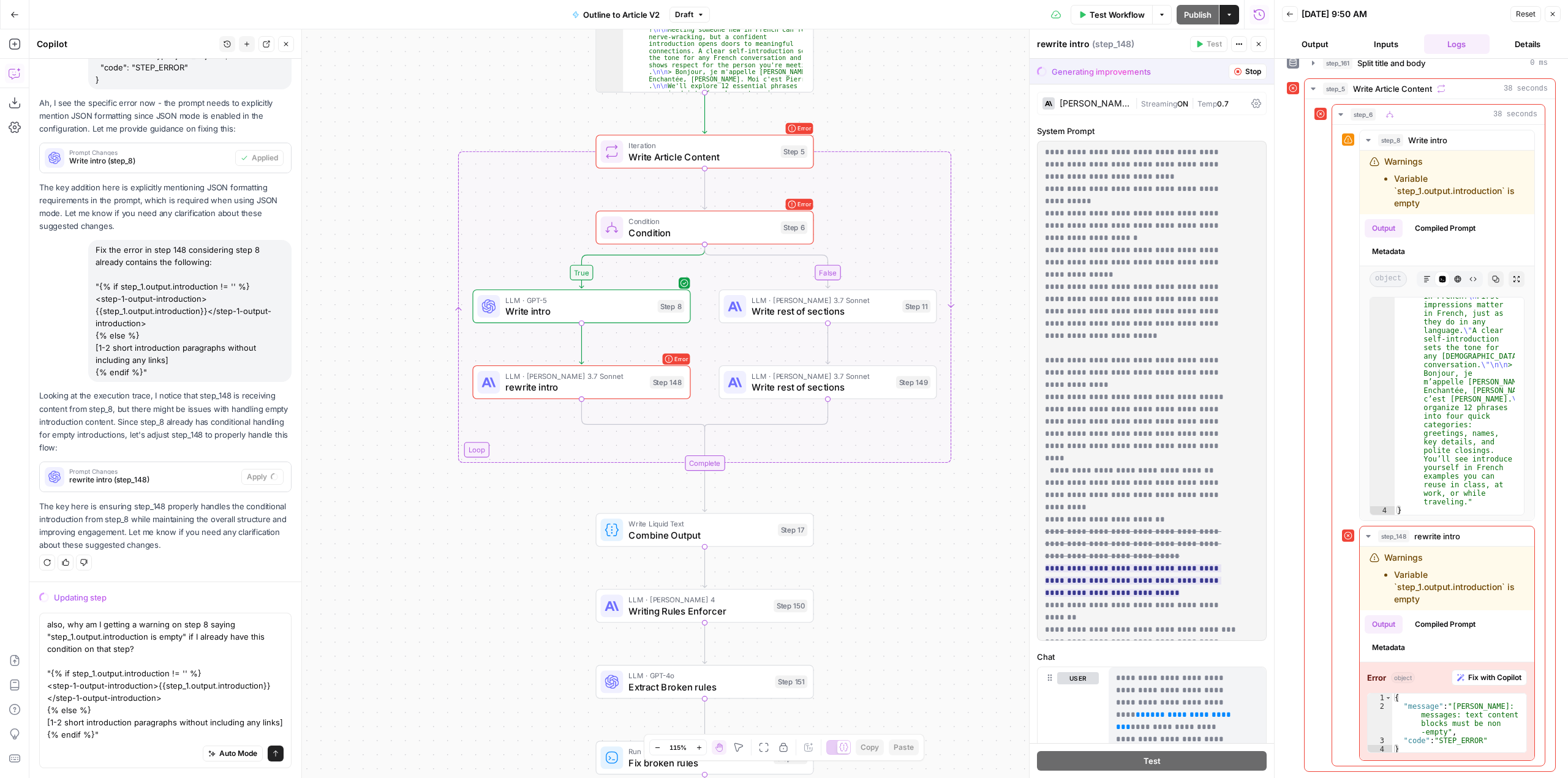
drag, startPoint x: 948, startPoint y: 568, endPoint x: 863, endPoint y: 551, distance: 86.7
click at [863, 551] on div "true false Workflow Set Inputs Inputs LLM · GPT-5 Extract Title Step 107 Output…" at bounding box center [651, 403] width 1244 height 749
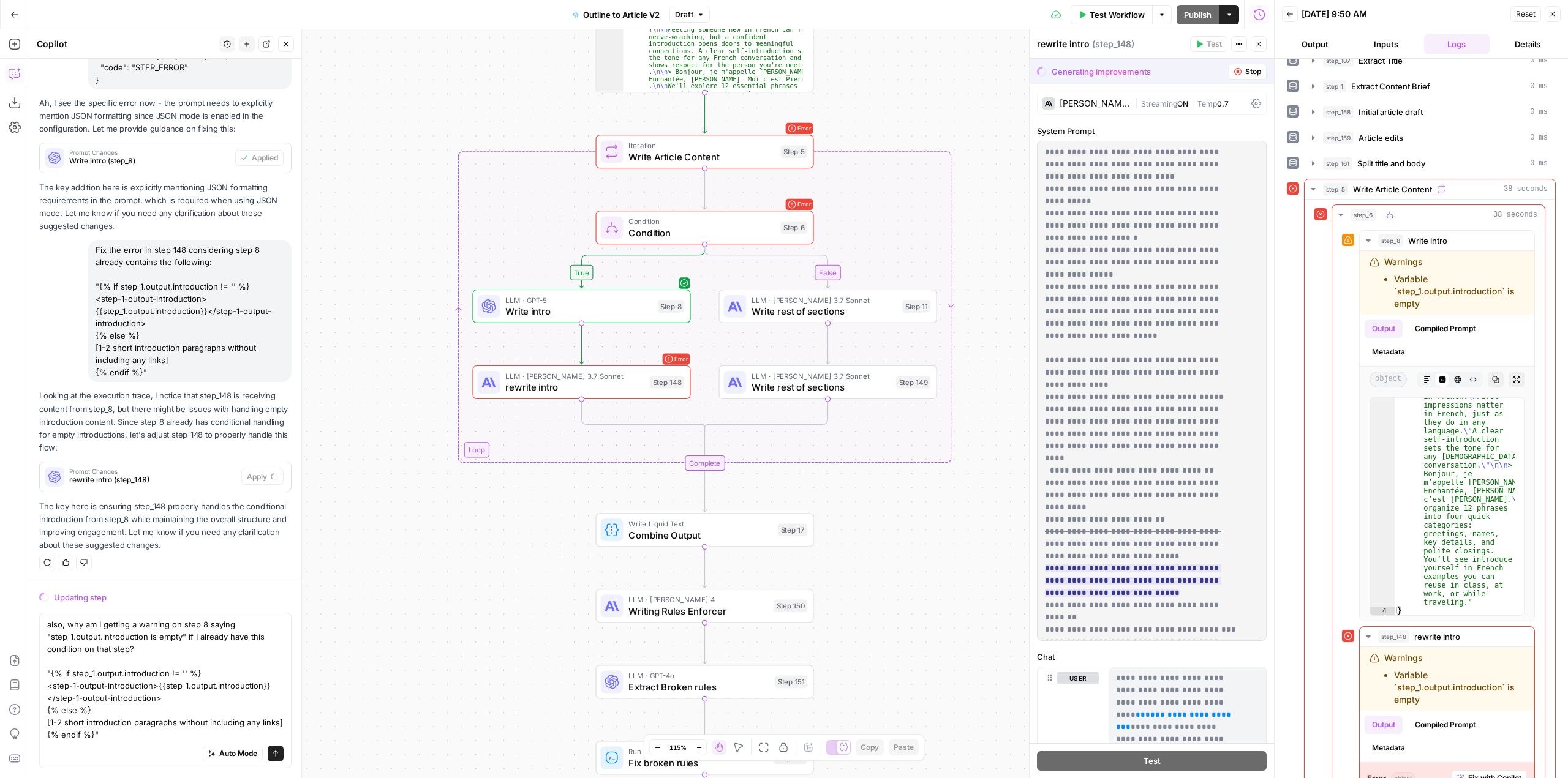
scroll to position [0, 0]
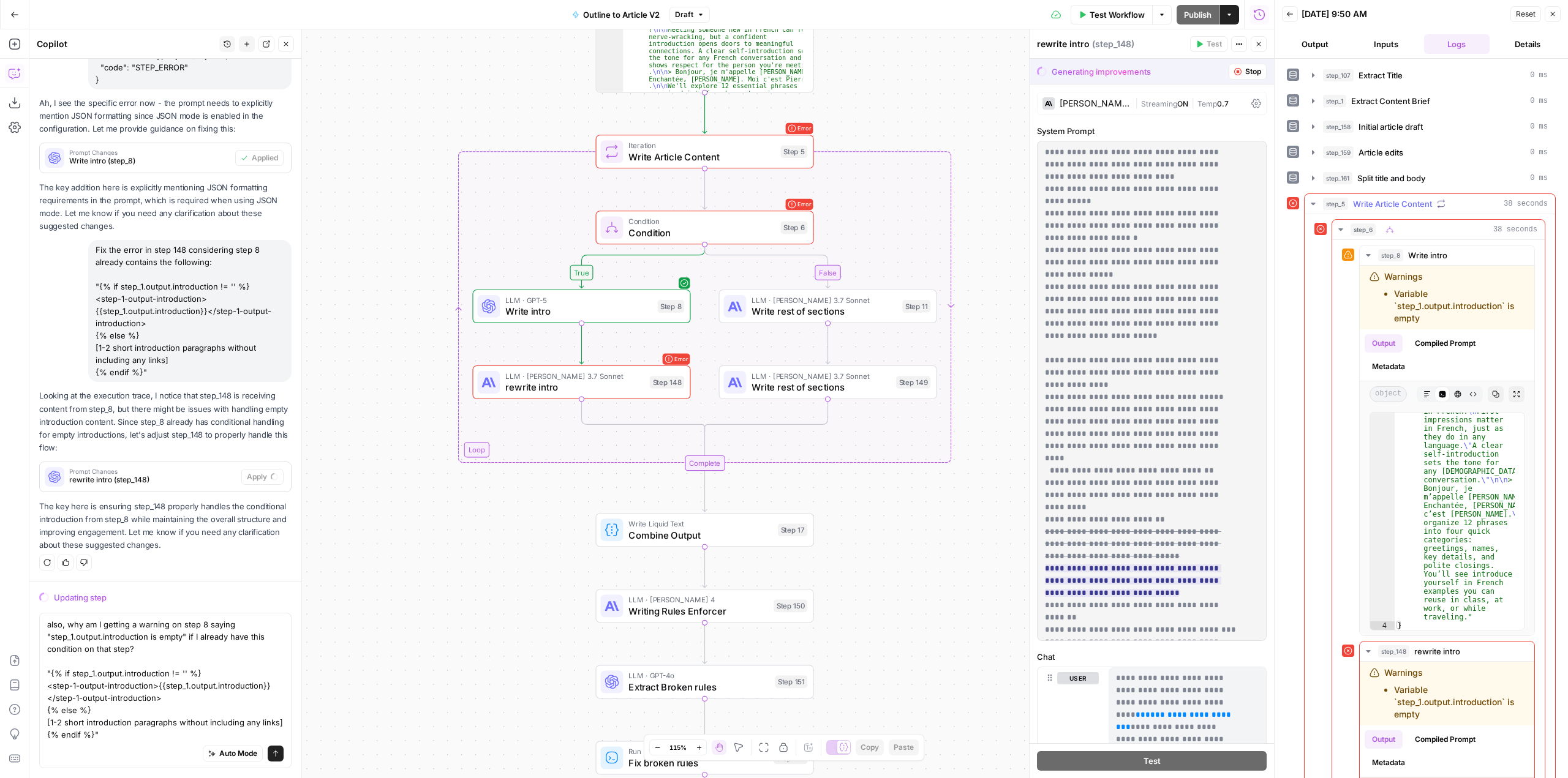
click at [1315, 199] on icon "button" at bounding box center [1313, 204] width 10 height 10
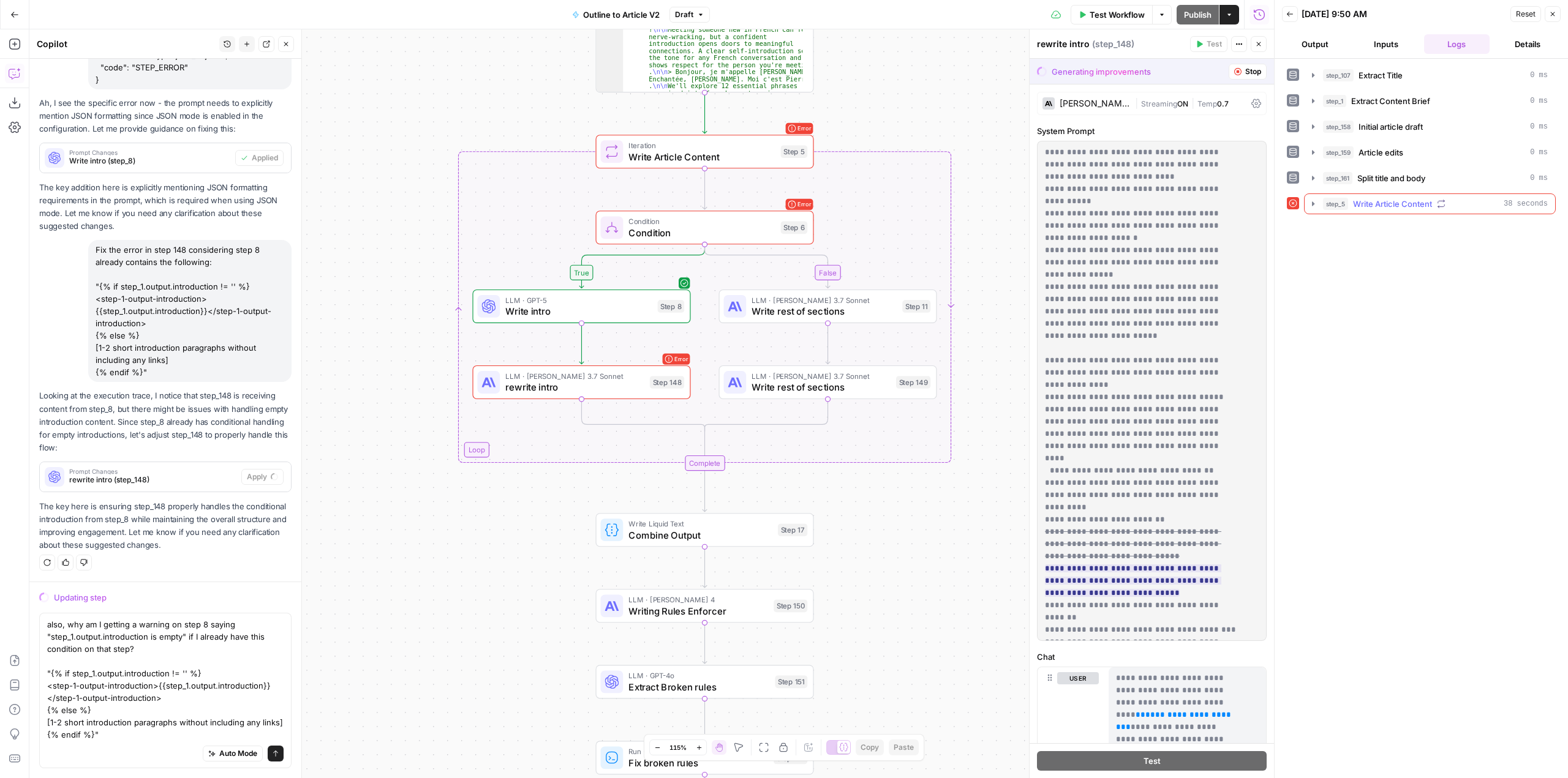
click at [1315, 199] on icon "button" at bounding box center [1313, 204] width 10 height 10
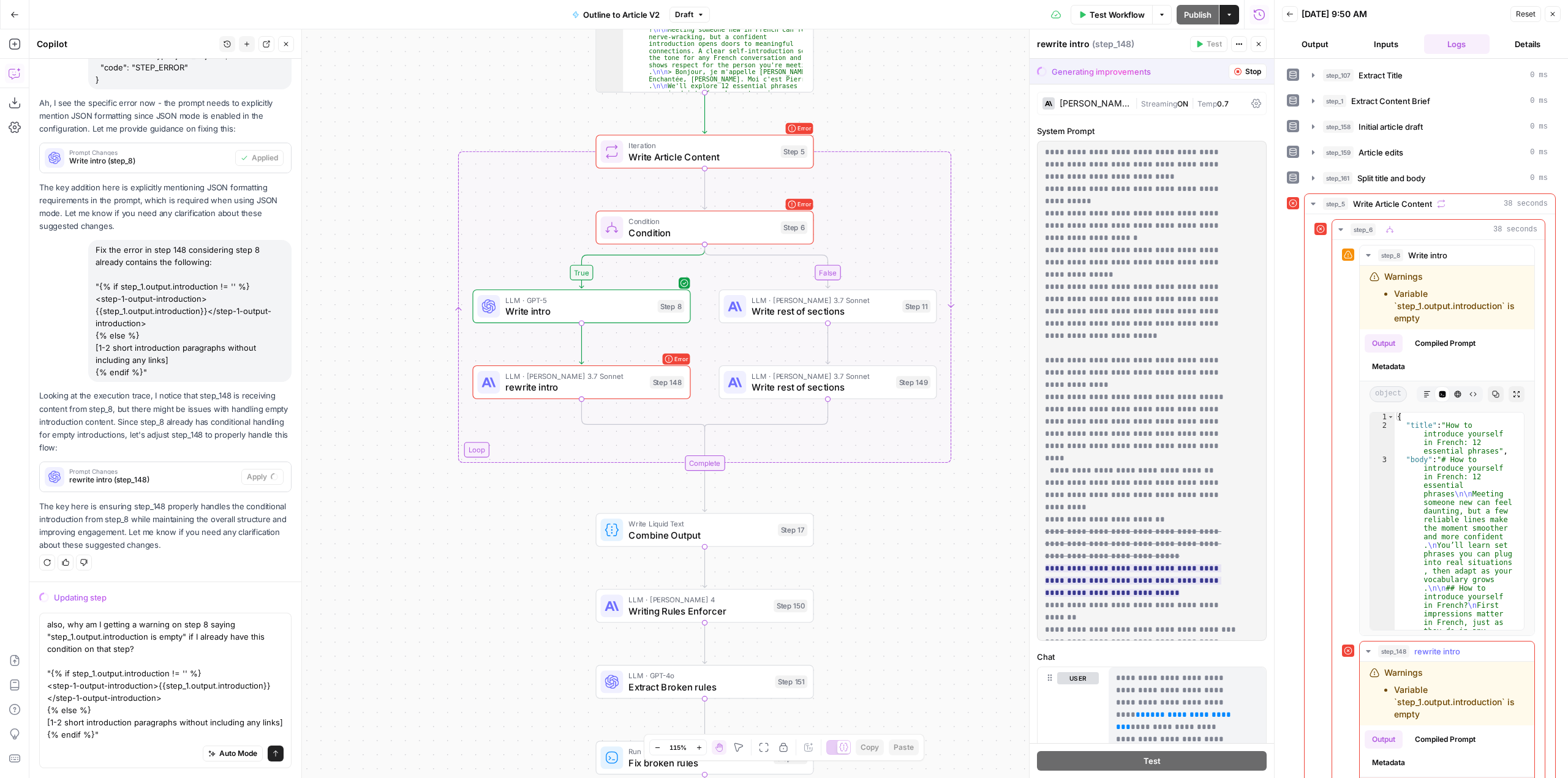
click at [1371, 652] on icon "button" at bounding box center [1368, 651] width 10 height 10
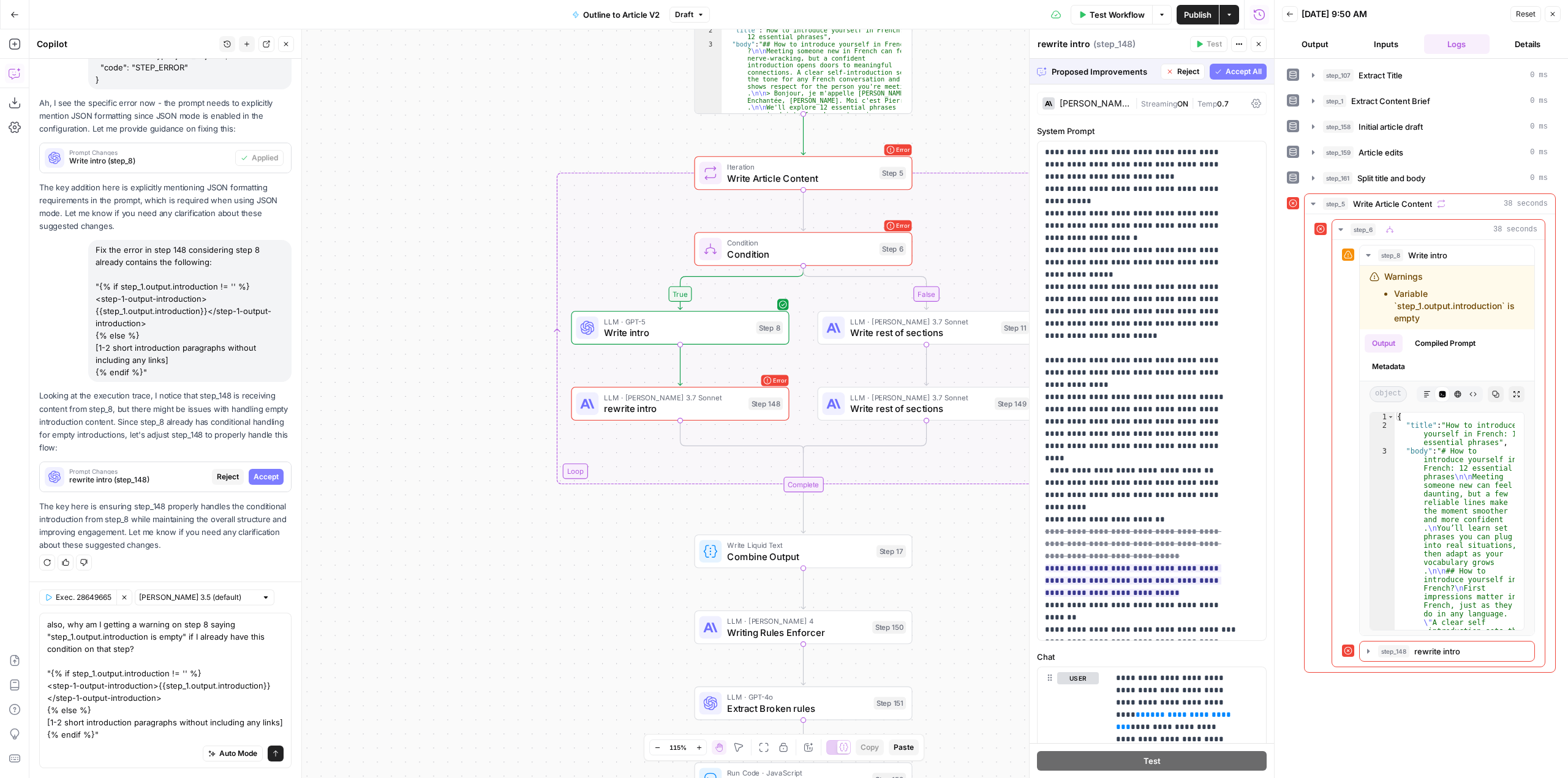
click at [1238, 66] on span "Accept All" at bounding box center [1243, 71] width 37 height 11
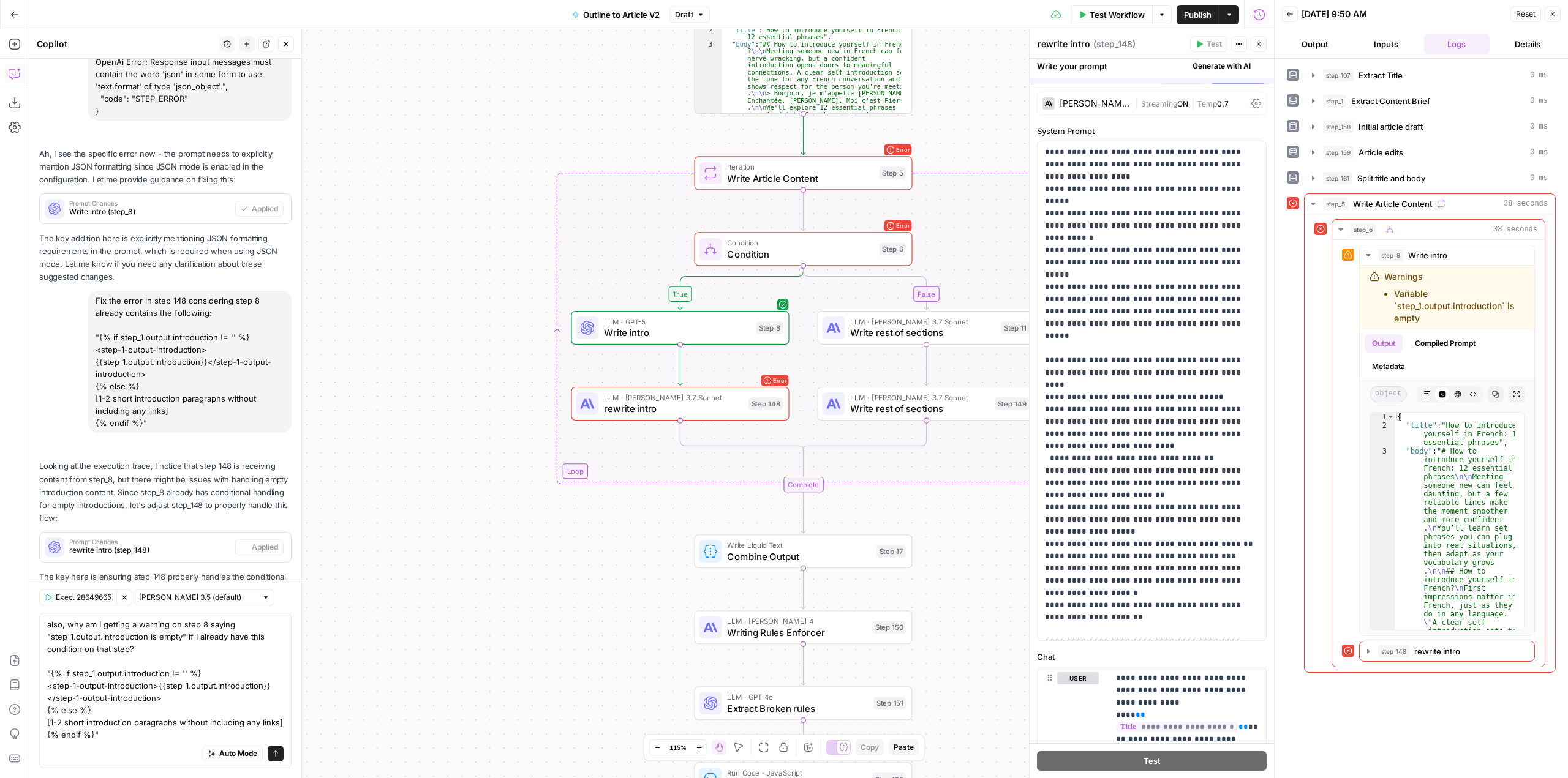
scroll to position [939, 0]
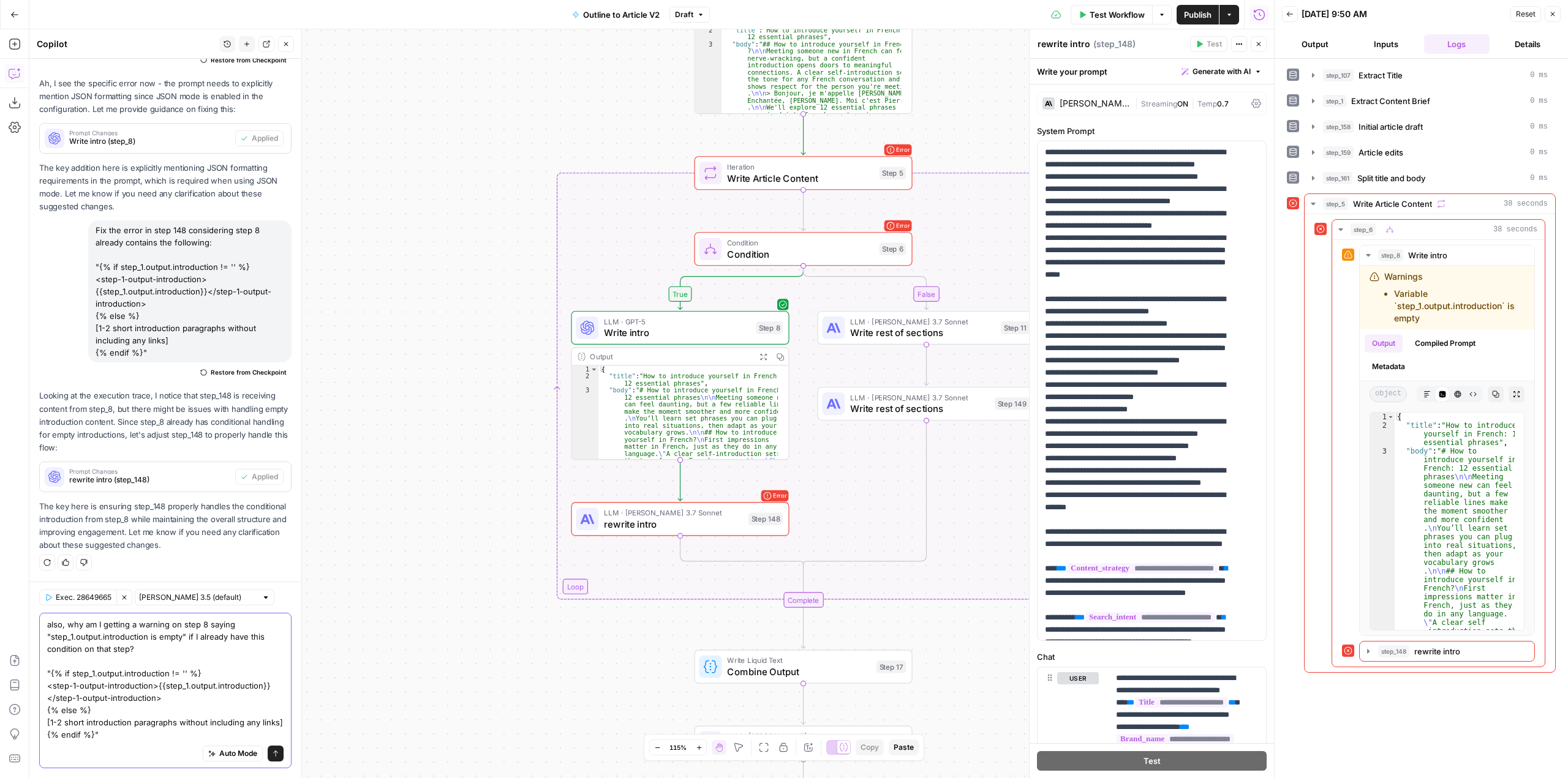
click at [272, 751] on icon "submit" at bounding box center [275, 753] width 7 height 7
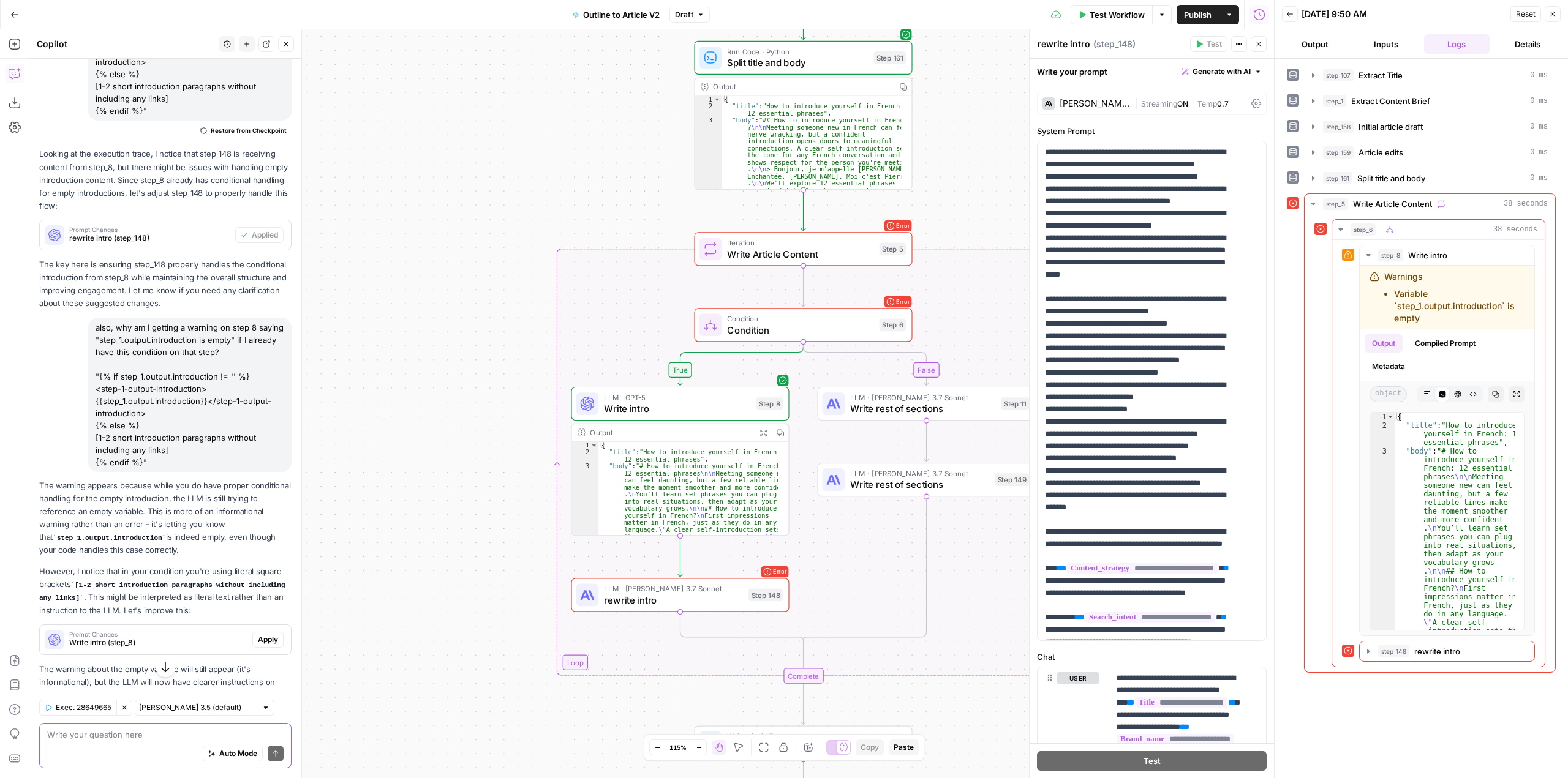
scroll to position [1234, 0]
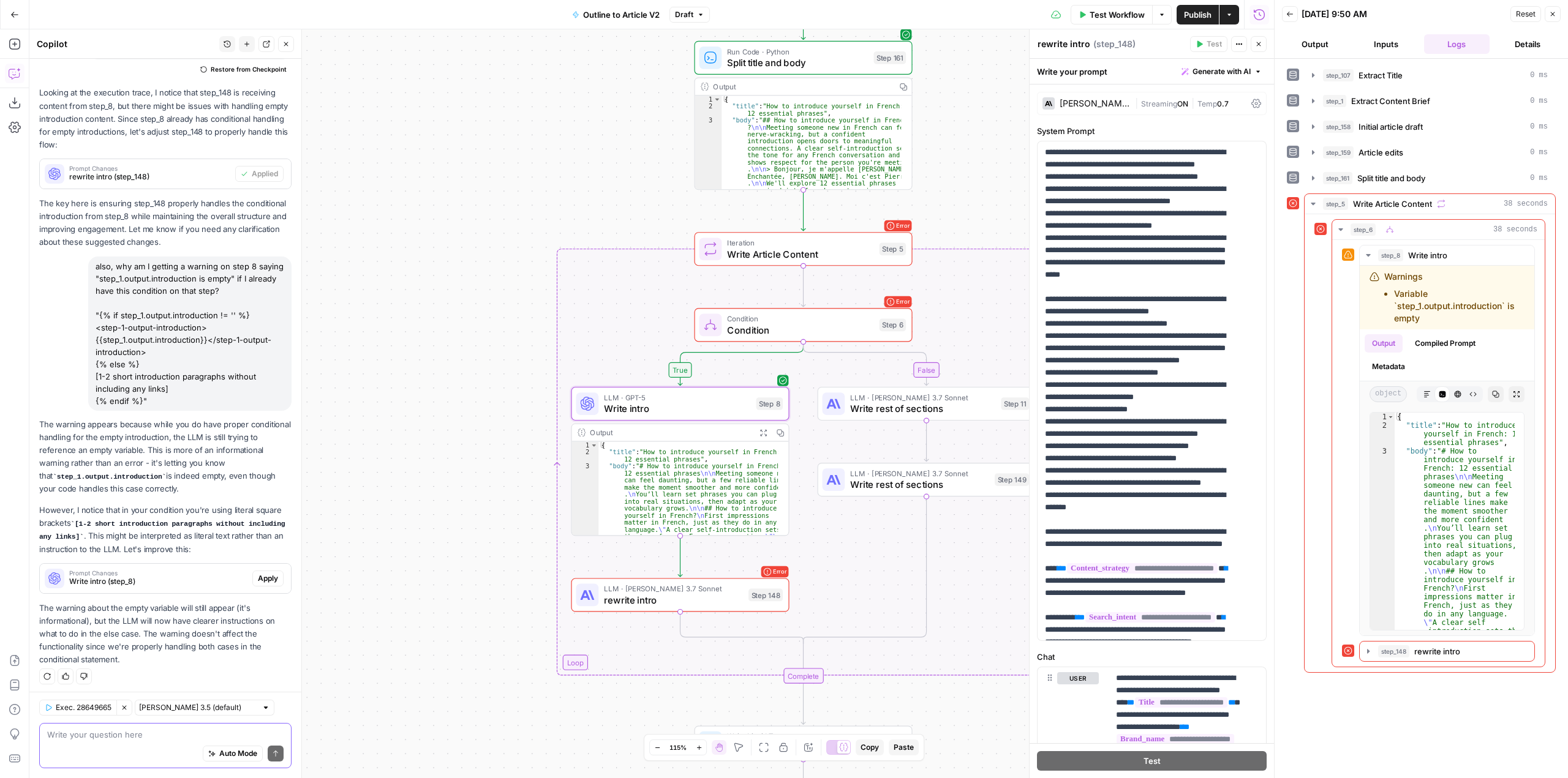
click at [266, 576] on span "Apply" at bounding box center [268, 579] width 20 height 11
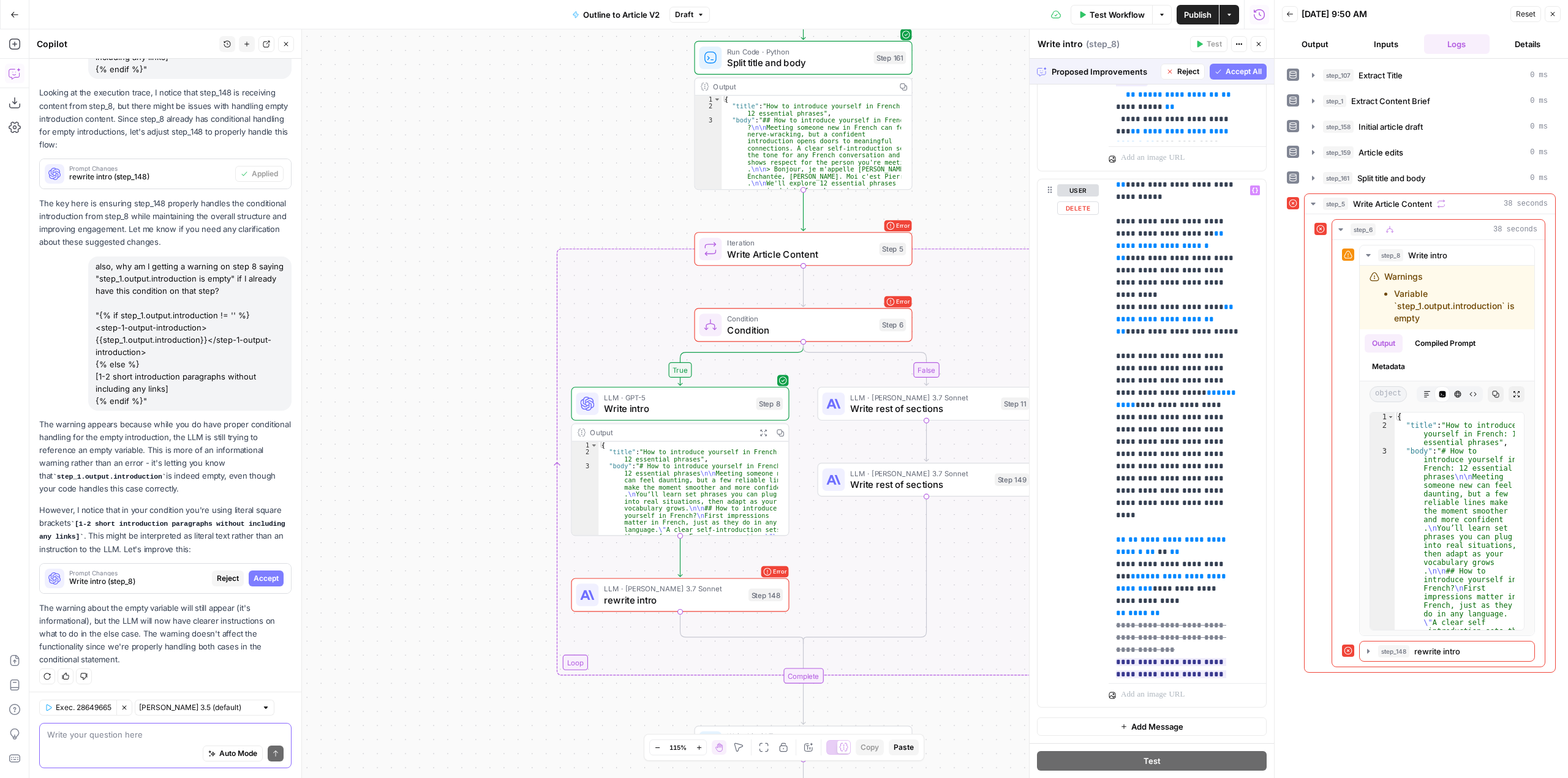
scroll to position [858, 0]
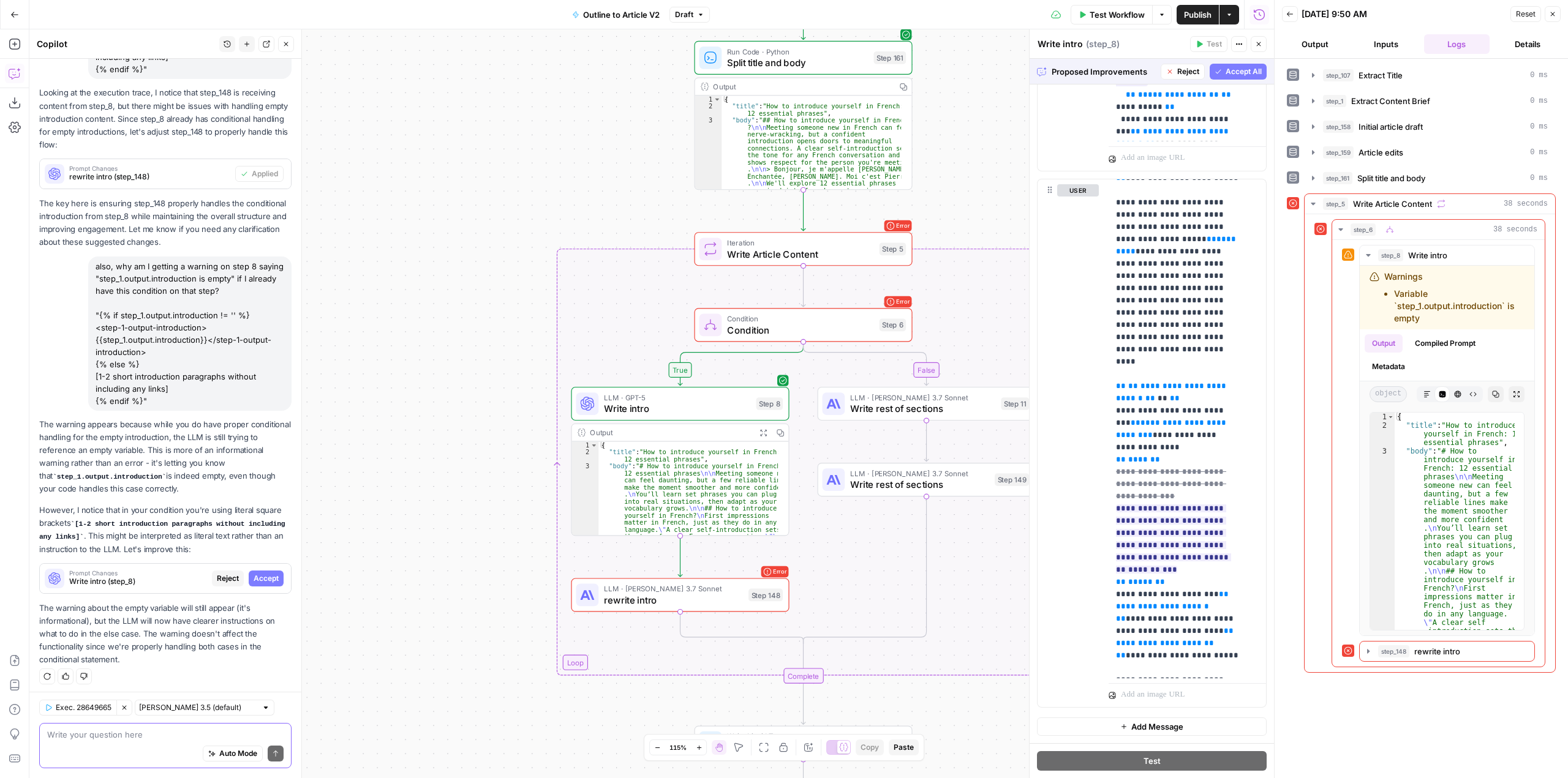
click at [1231, 71] on span "Accept All" at bounding box center [1243, 71] width 37 height 11
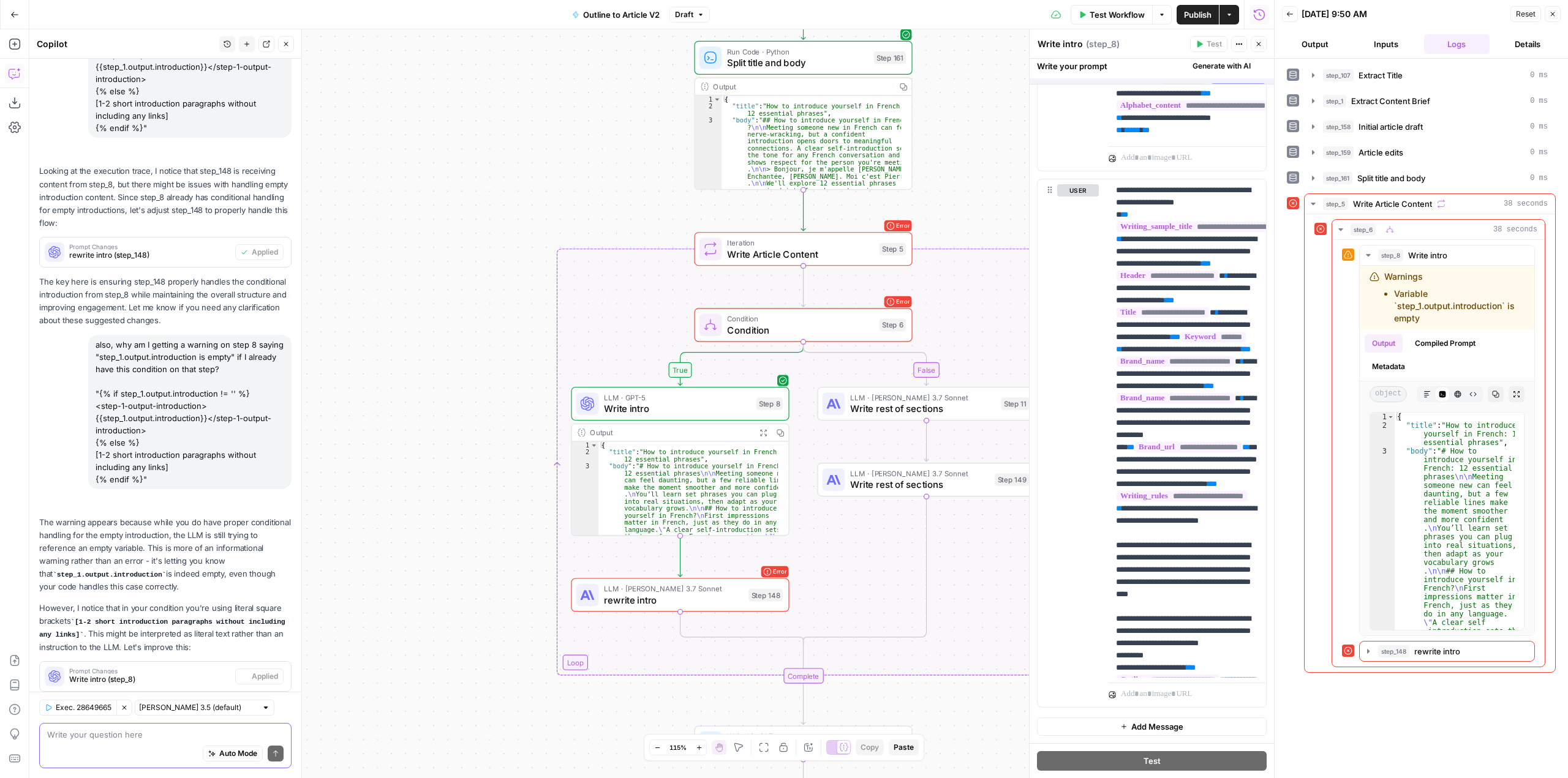
scroll to position [0, 0]
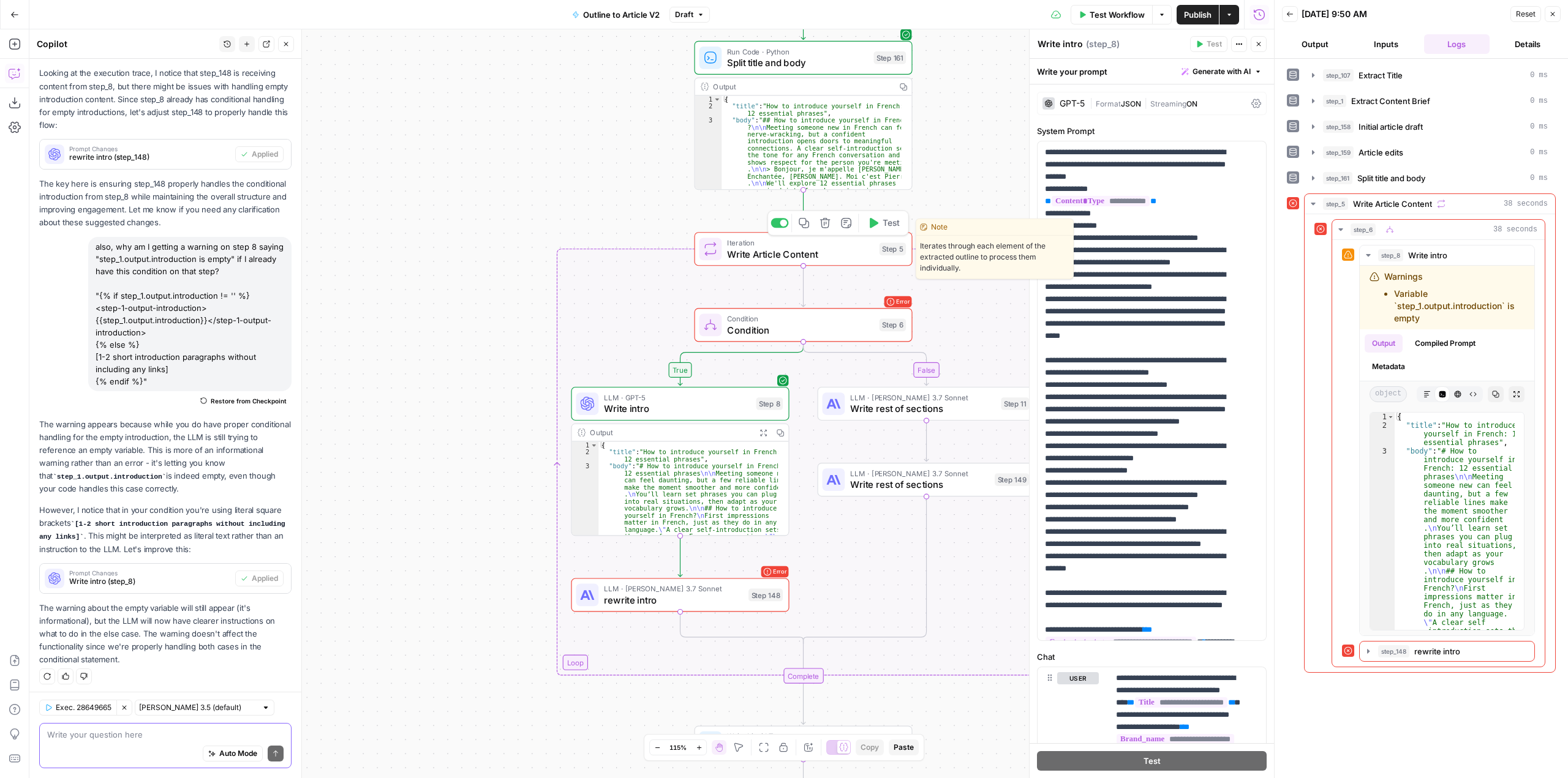
click at [891, 229] on button "Test" at bounding box center [883, 223] width 44 height 18
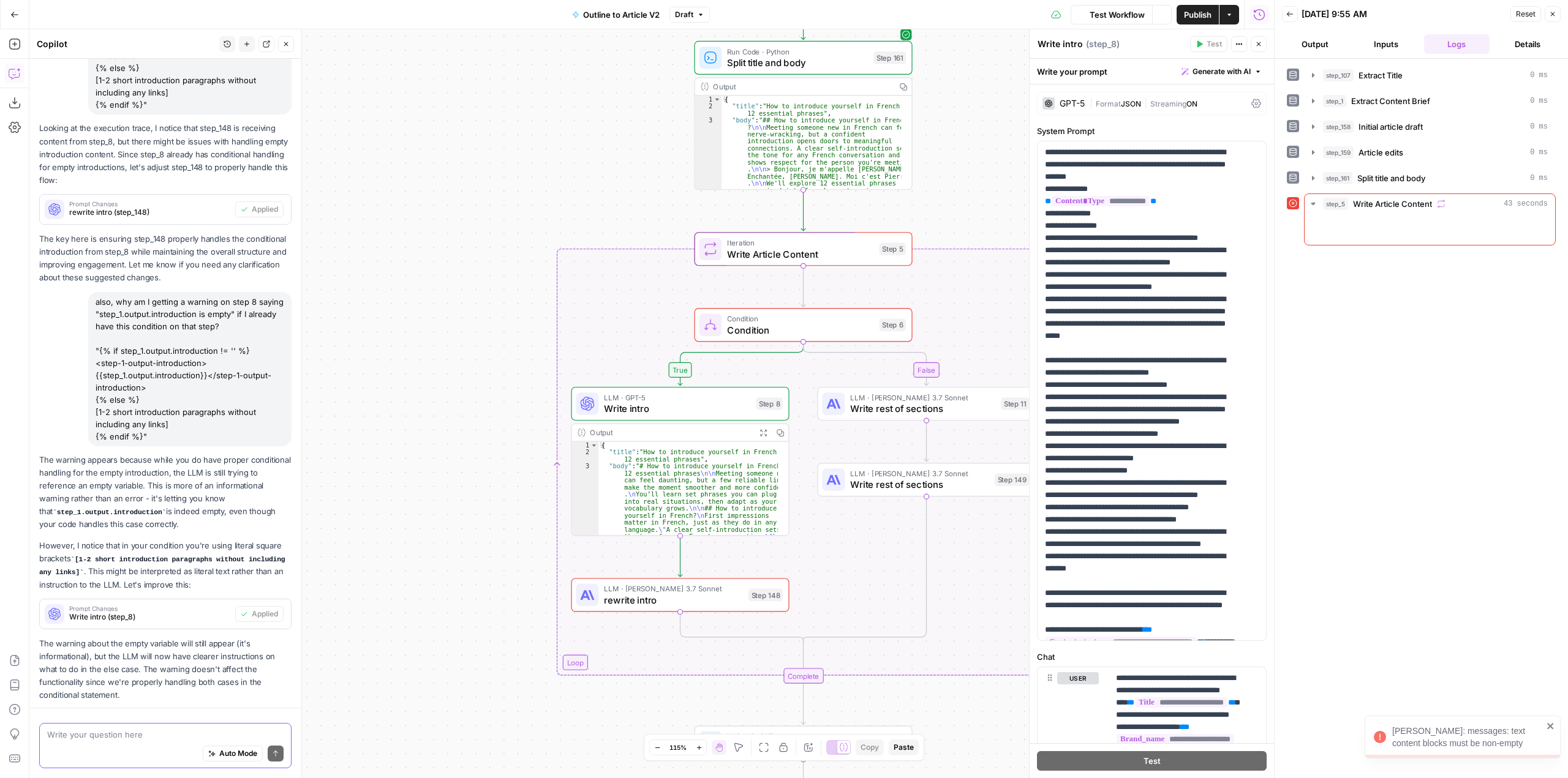
scroll to position [1254, 0]
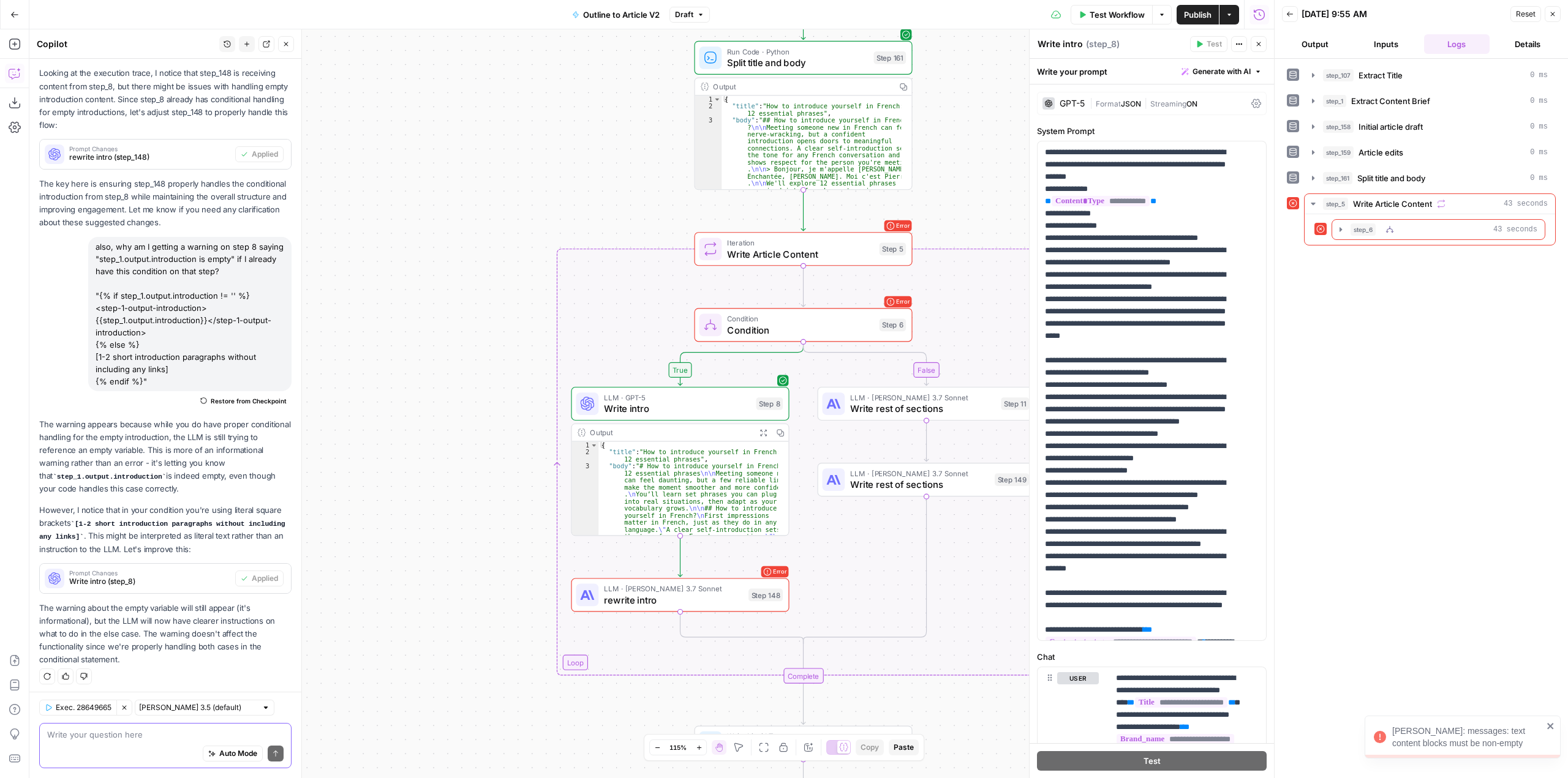
click at [1339, 230] on icon "button" at bounding box center [1340, 229] width 3 height 5
click at [1367, 279] on icon "button" at bounding box center [1368, 281] width 10 height 10
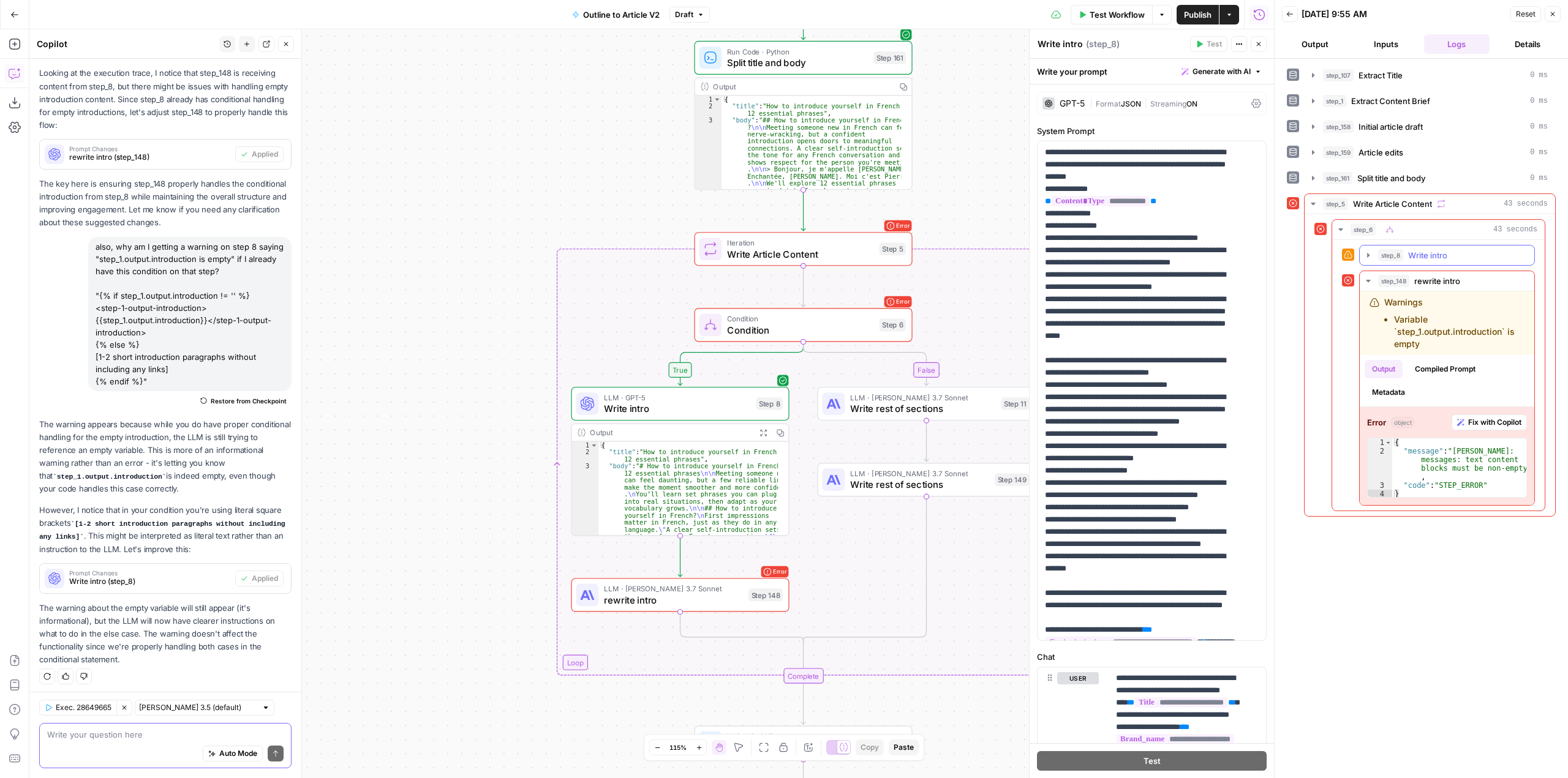
click at [1370, 251] on icon "button" at bounding box center [1368, 255] width 10 height 10
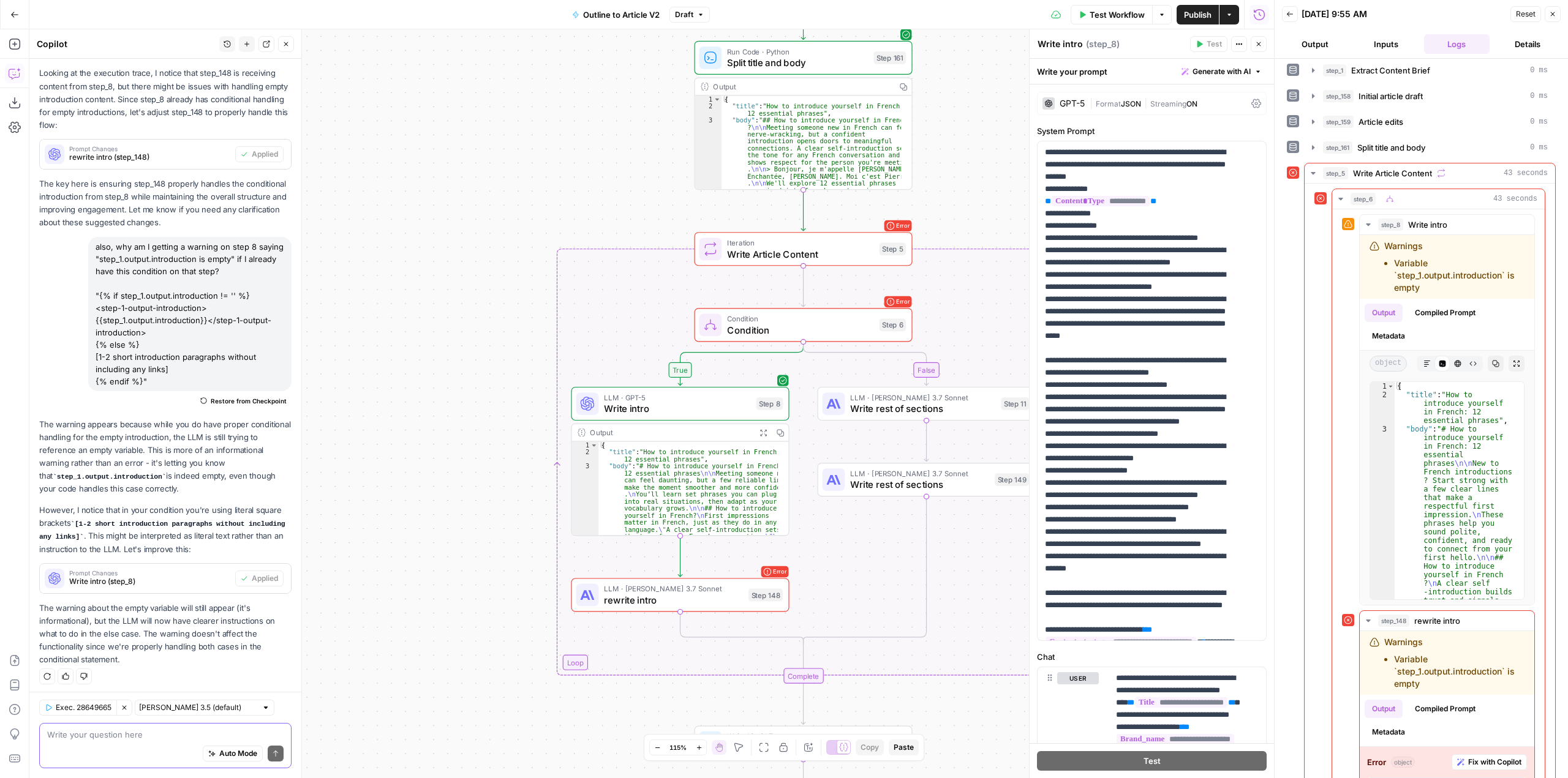
scroll to position [115, 0]
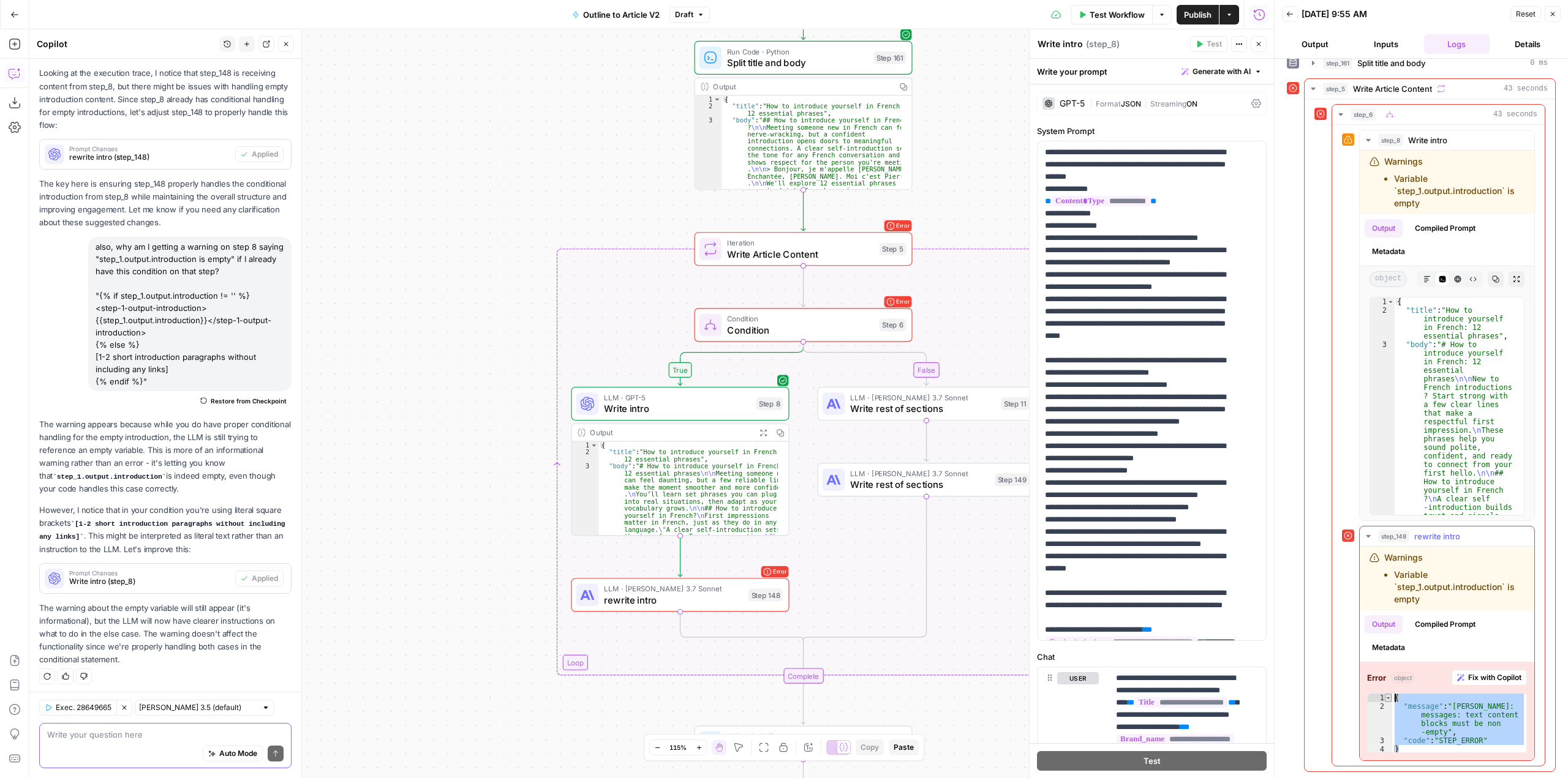
drag, startPoint x: 1411, startPoint y: 747, endPoint x: 1384, endPoint y: 694, distance: 59.5
click at [1384, 694] on div "* 1 2 3 4 { "message" : "Claude Error: messages: text content blocks must be no…" at bounding box center [1446, 723] width 160 height 60
type textarea "**********"
click at [181, 741] on div "Auto Mode Send" at bounding box center [165, 753] width 237 height 27
paste textarea "{ "message": "Claude Error: messages: text content blocks must be non-empty", "…"
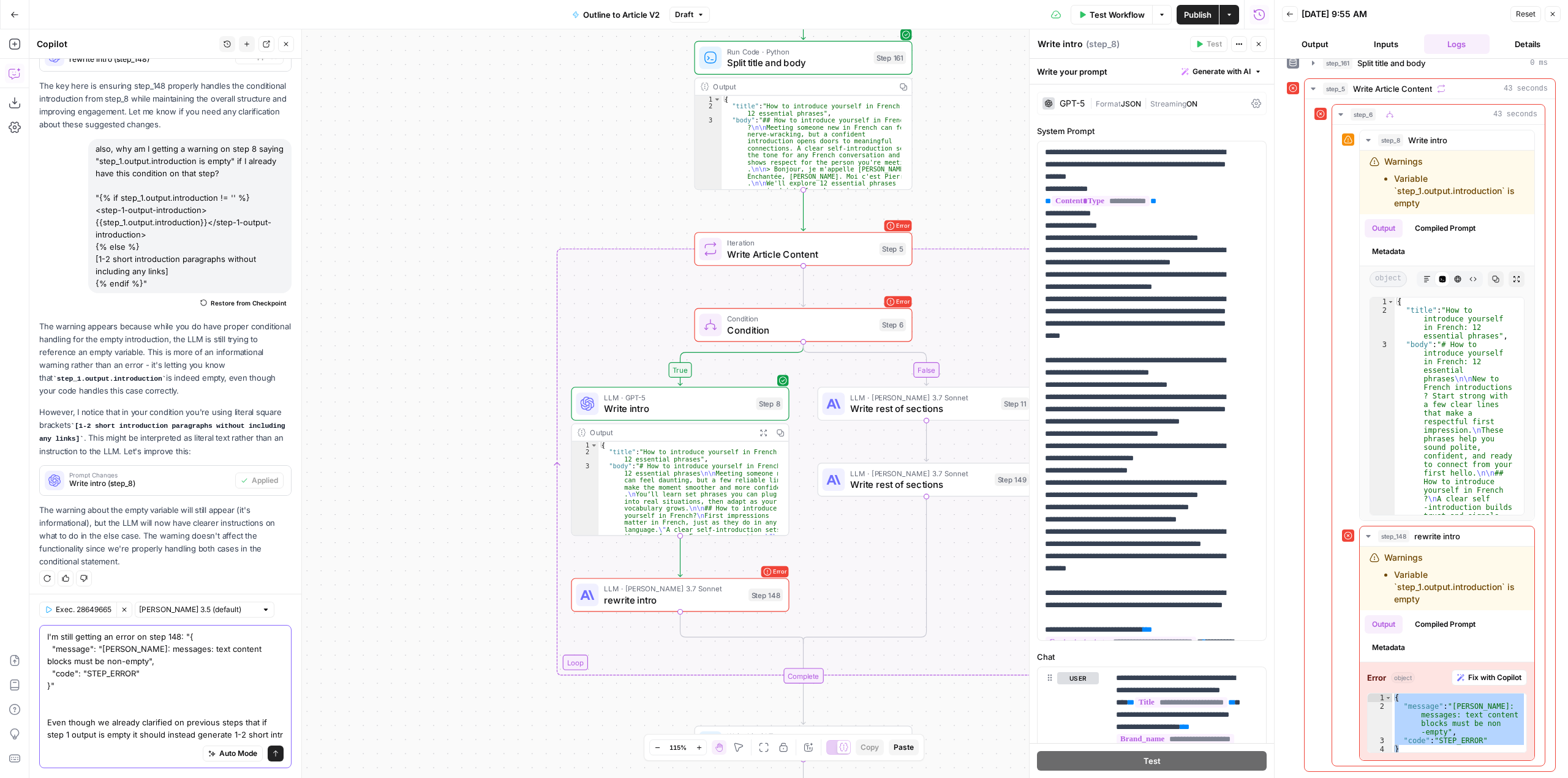
scroll to position [1364, 0]
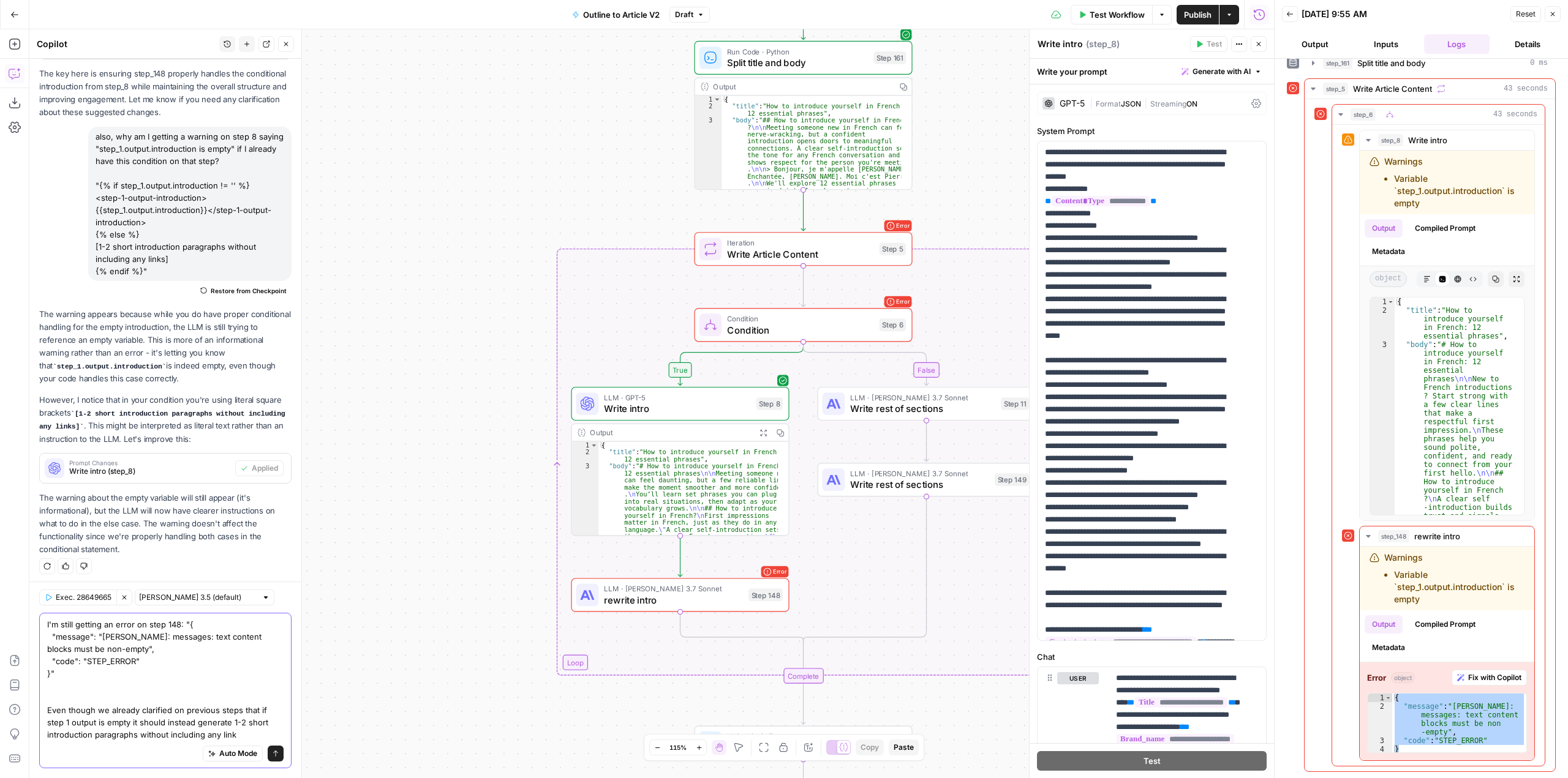
type textarea "I'm still getting an error on step 148: "{ "message": "Claude Error: messages: …"
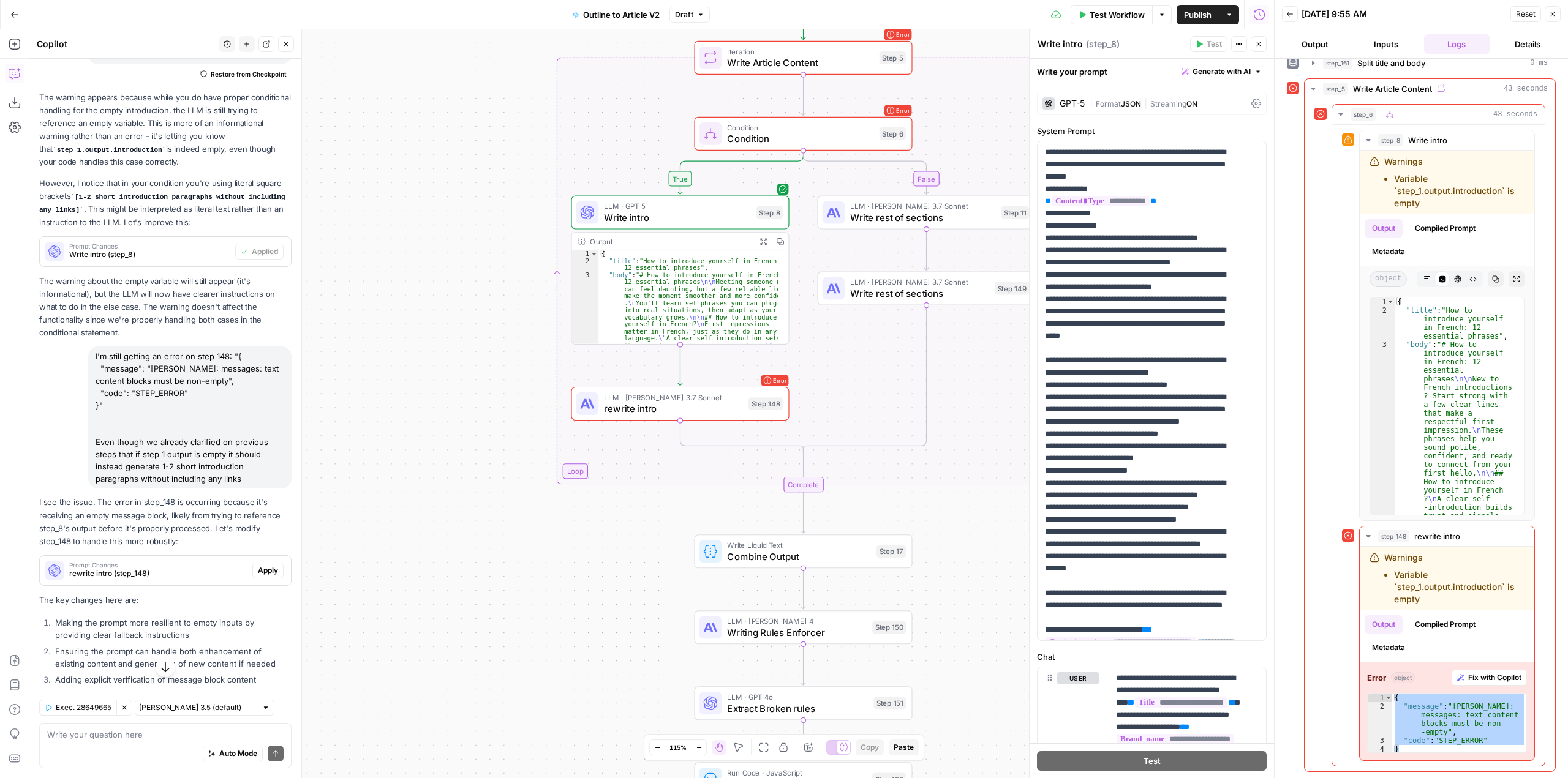
scroll to position [1636, 0]
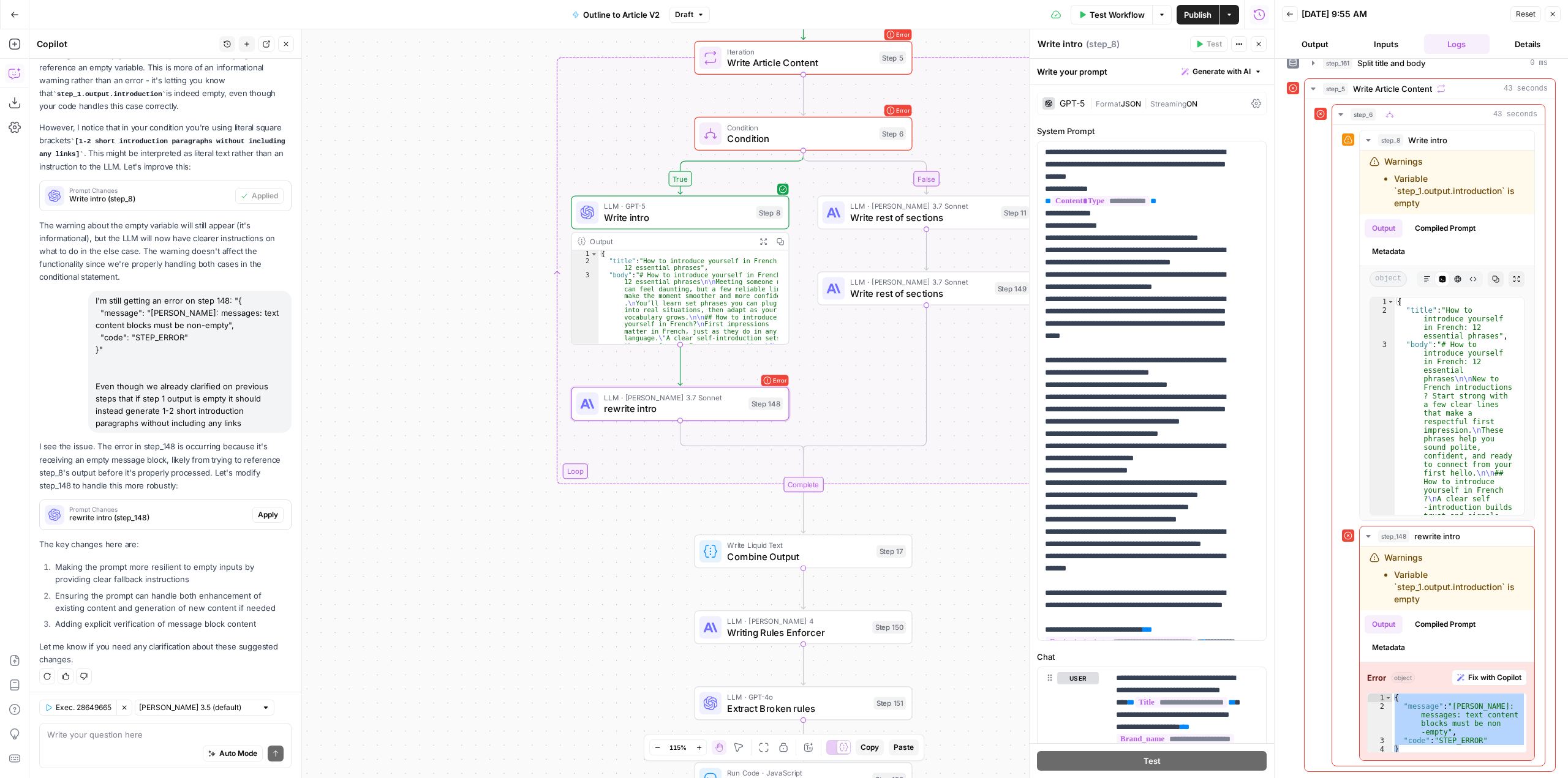
click at [258, 509] on span "Apply" at bounding box center [268, 515] width 20 height 11
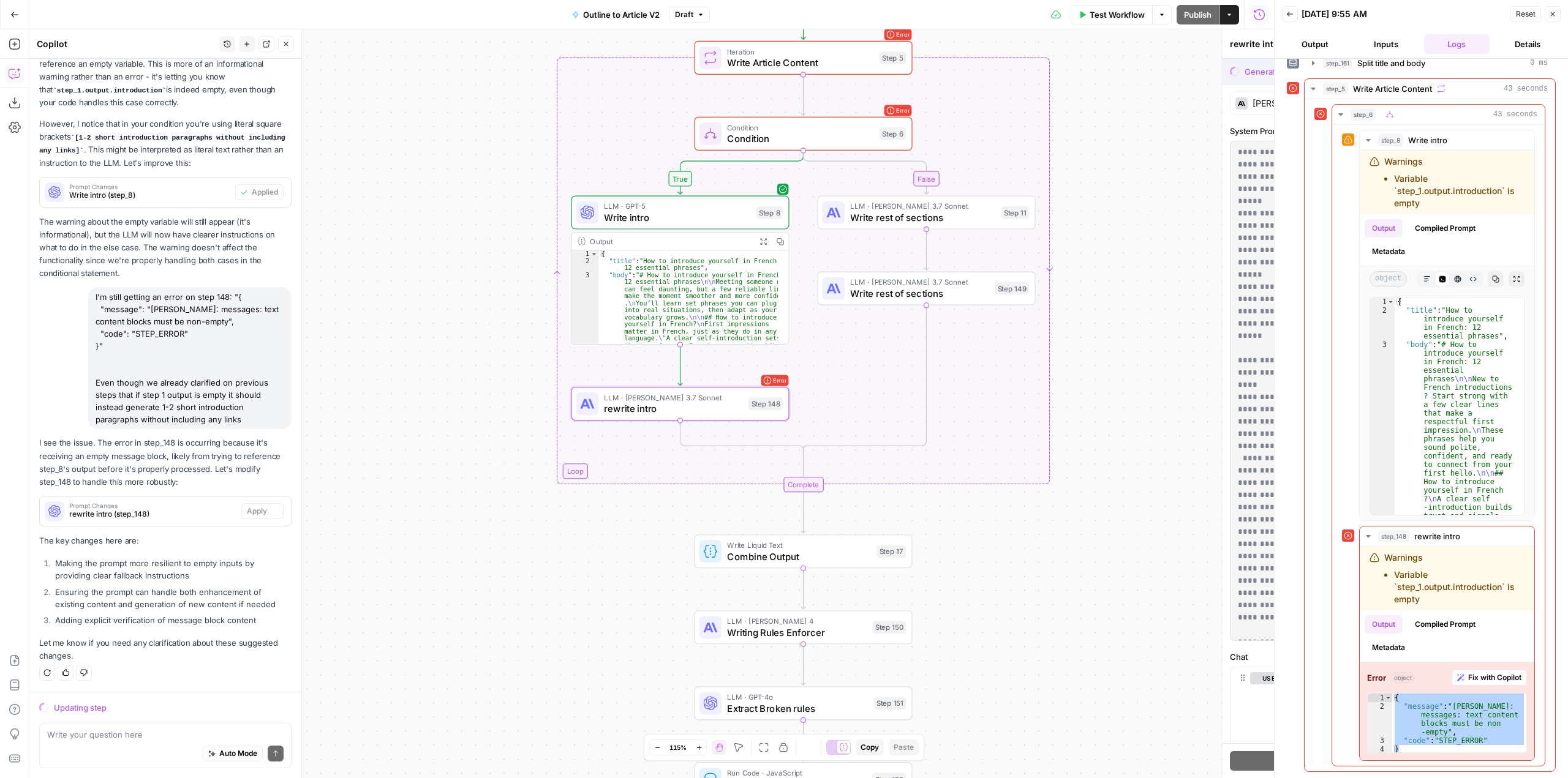
scroll to position [1539, 0]
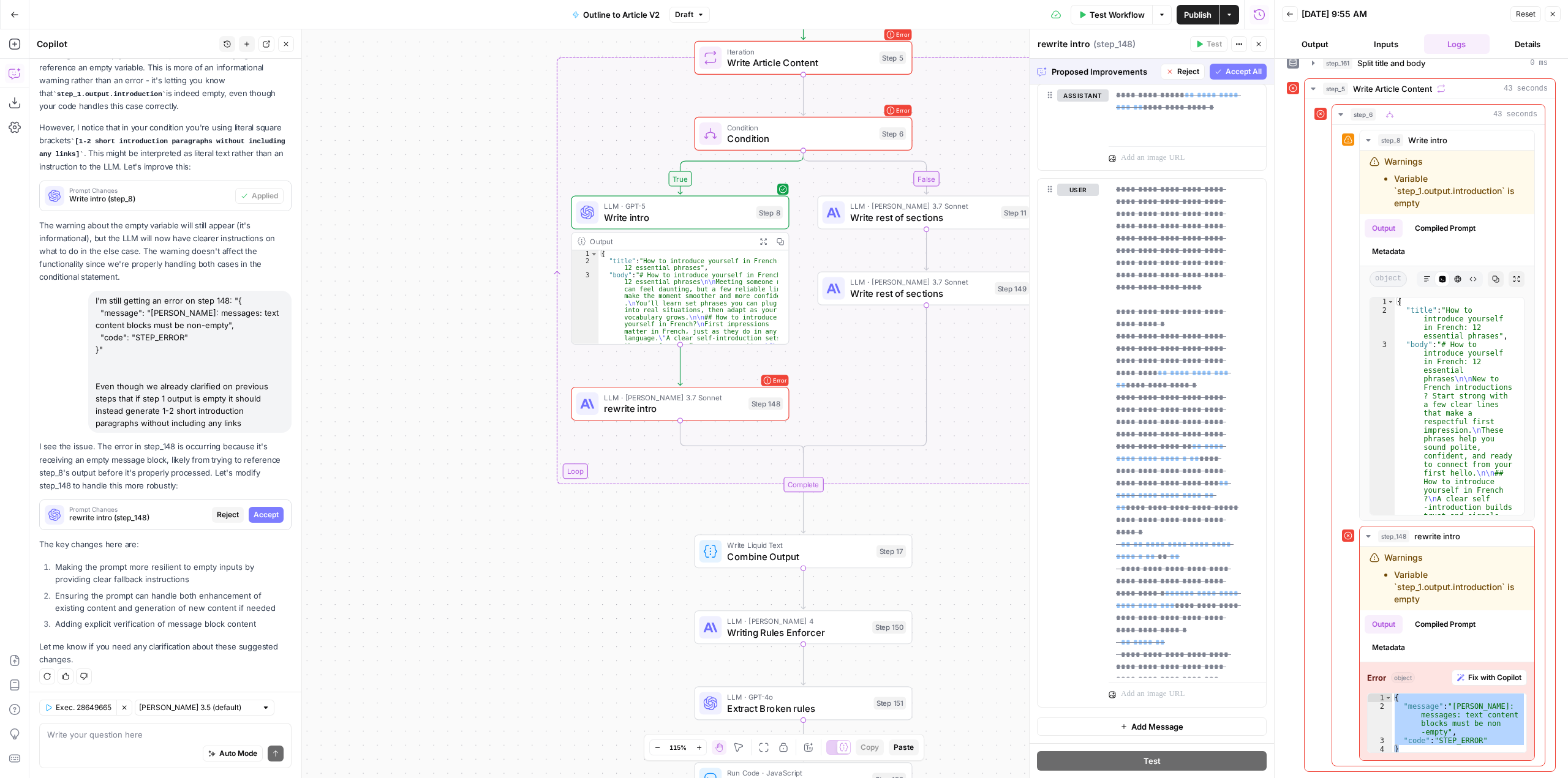
click at [1240, 64] on button "Accept All" at bounding box center [1238, 71] width 57 height 16
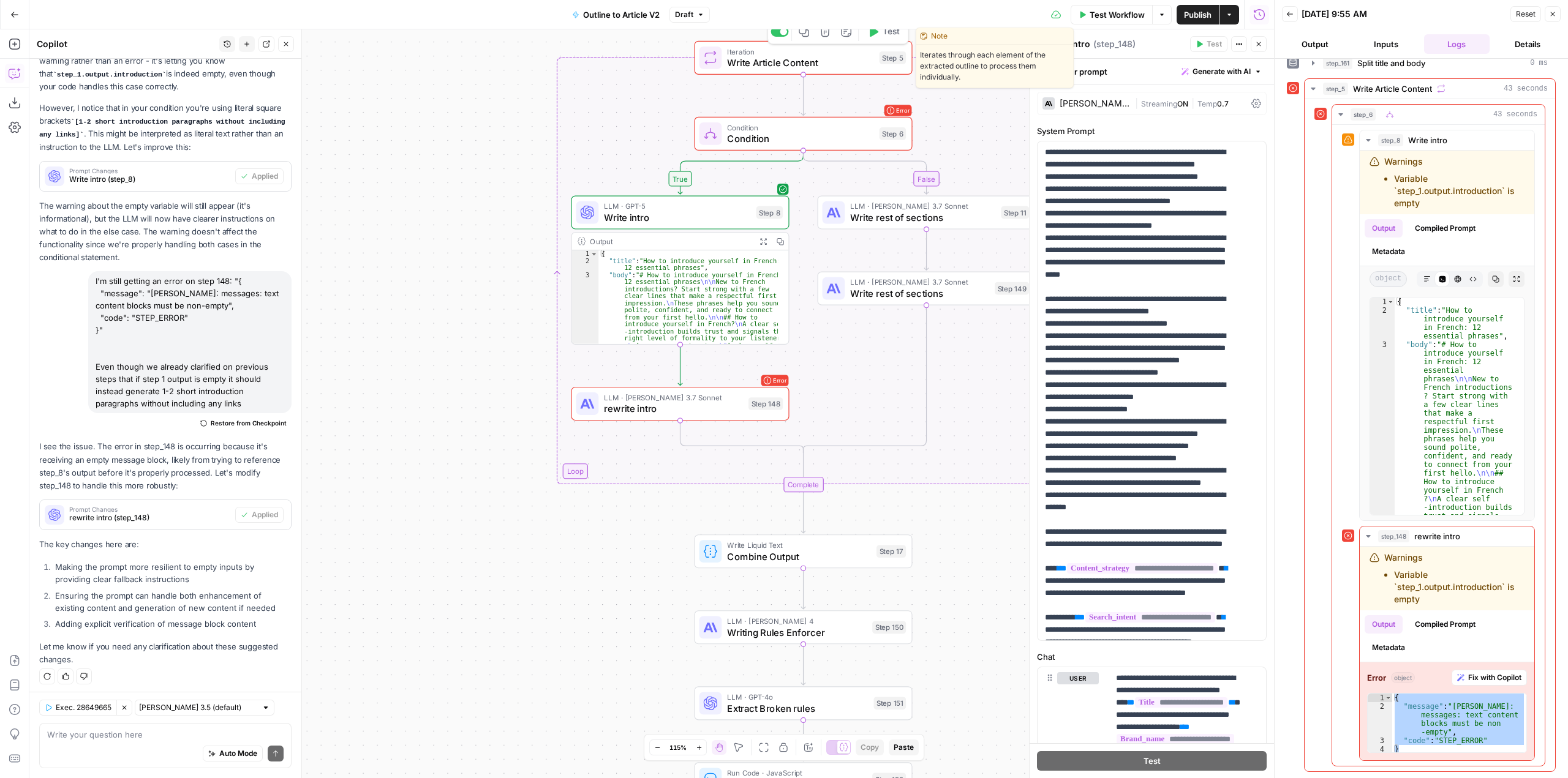
click at [891, 36] on span "Test" at bounding box center [891, 32] width 17 height 13
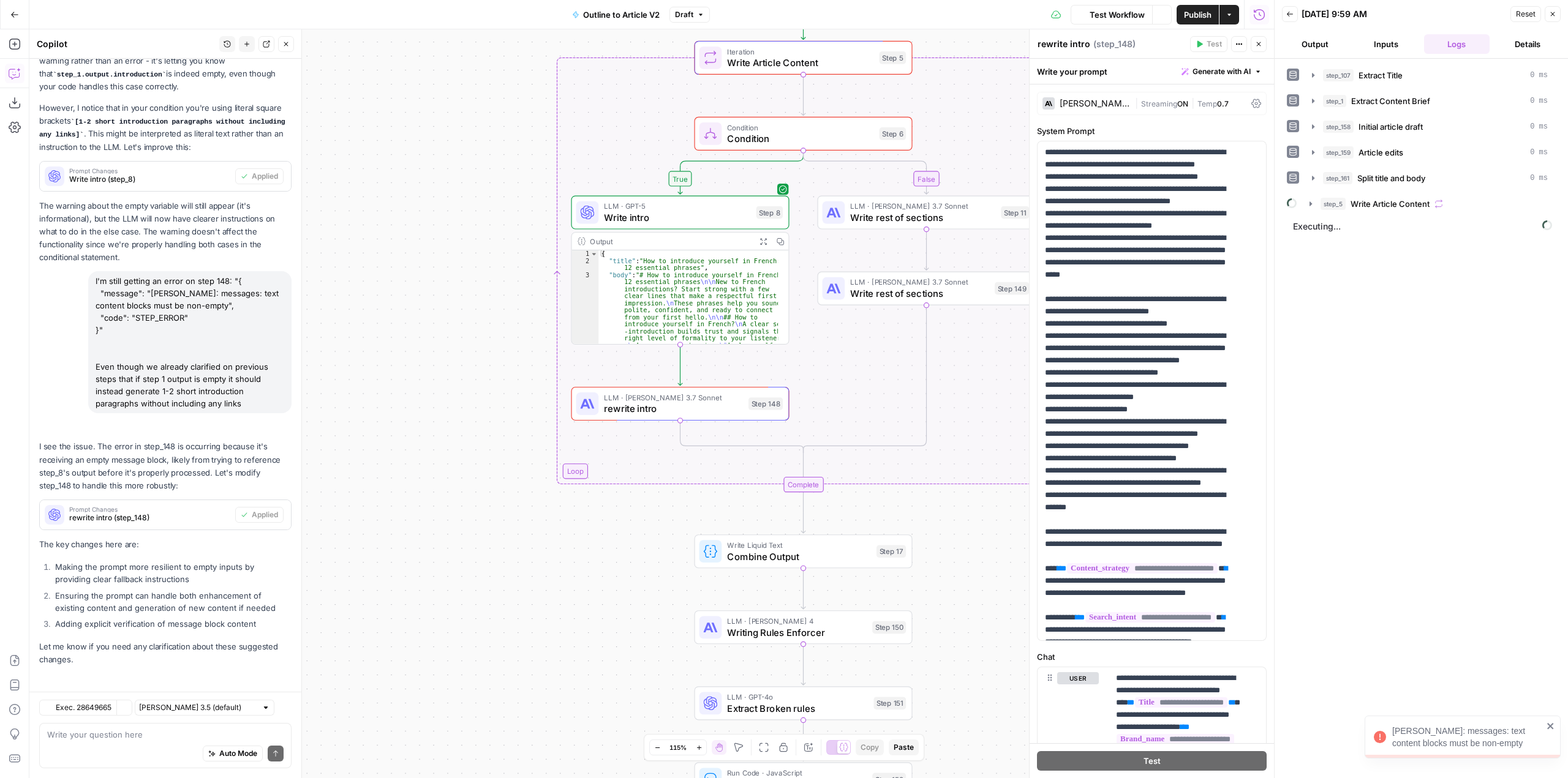
scroll to position [1657, 0]
click at [1316, 209] on button "step_5 Write Article Content 48 seconds" at bounding box center [1430, 203] width 251 height 19
click at [1340, 228] on icon "button" at bounding box center [1340, 229] width 10 height 10
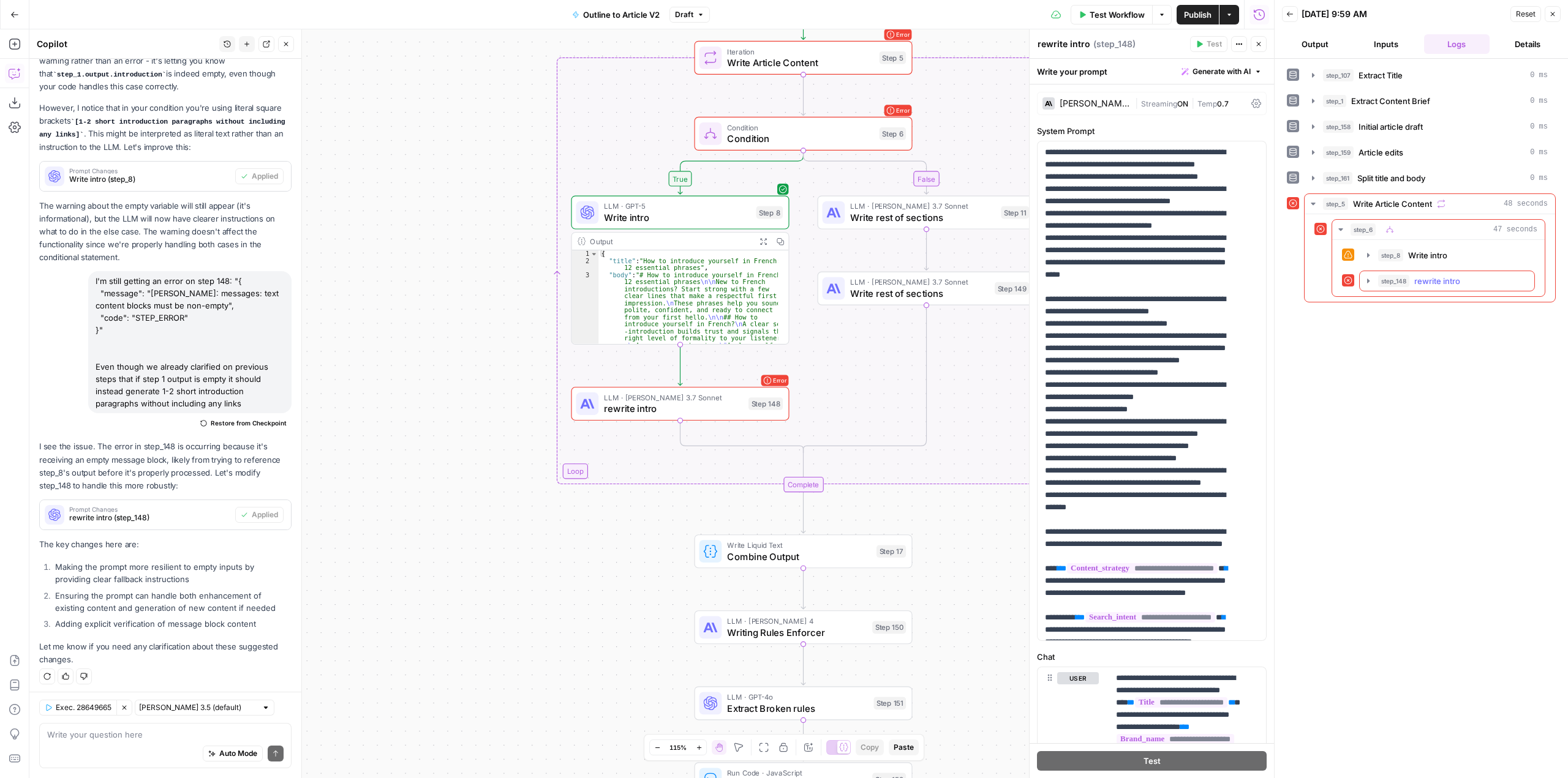
click at [1365, 282] on icon "button" at bounding box center [1368, 281] width 10 height 10
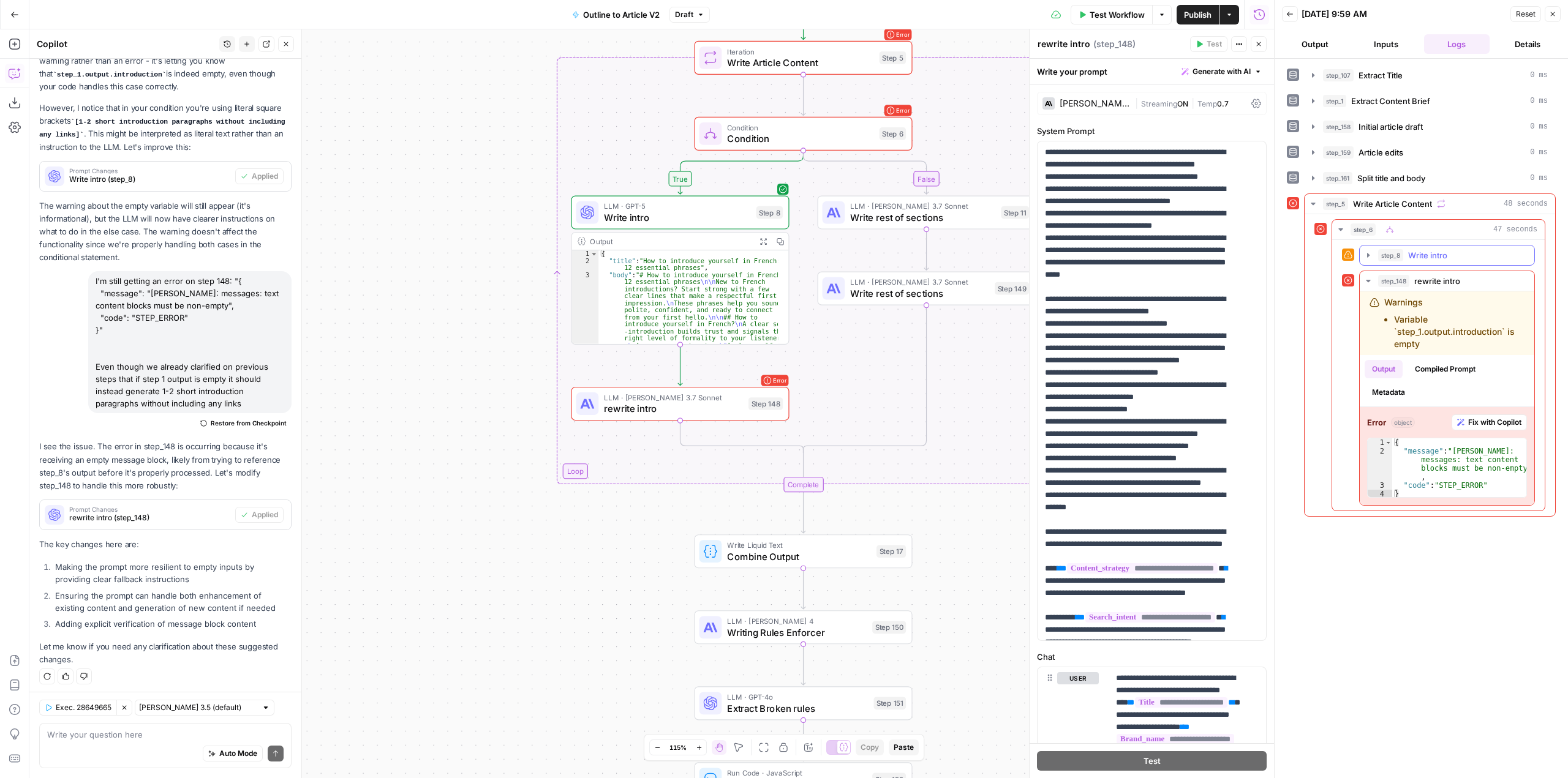
click at [1365, 255] on icon "button" at bounding box center [1368, 255] width 10 height 10
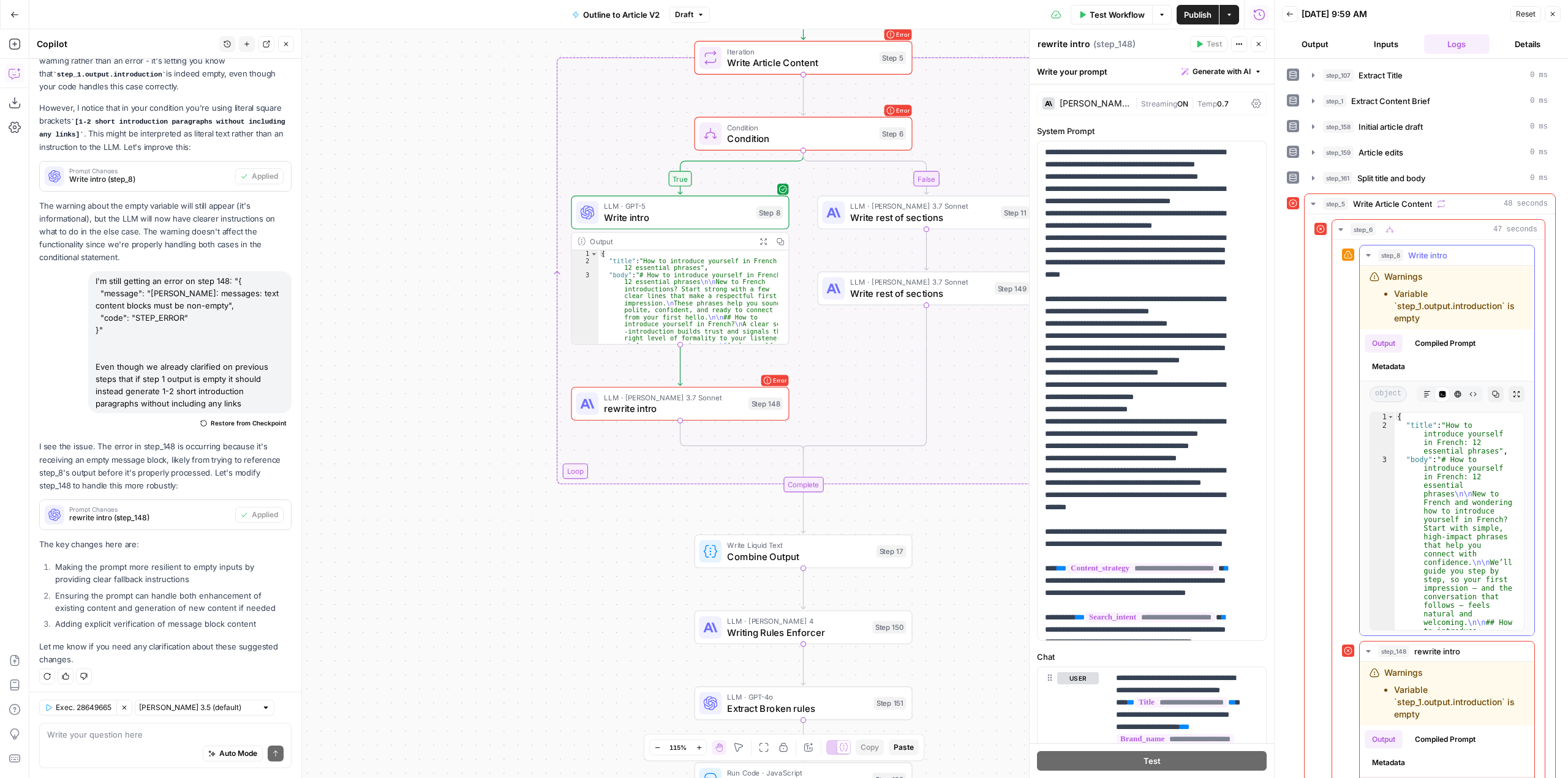
click at [1365, 255] on icon "button" at bounding box center [1368, 255] width 10 height 10
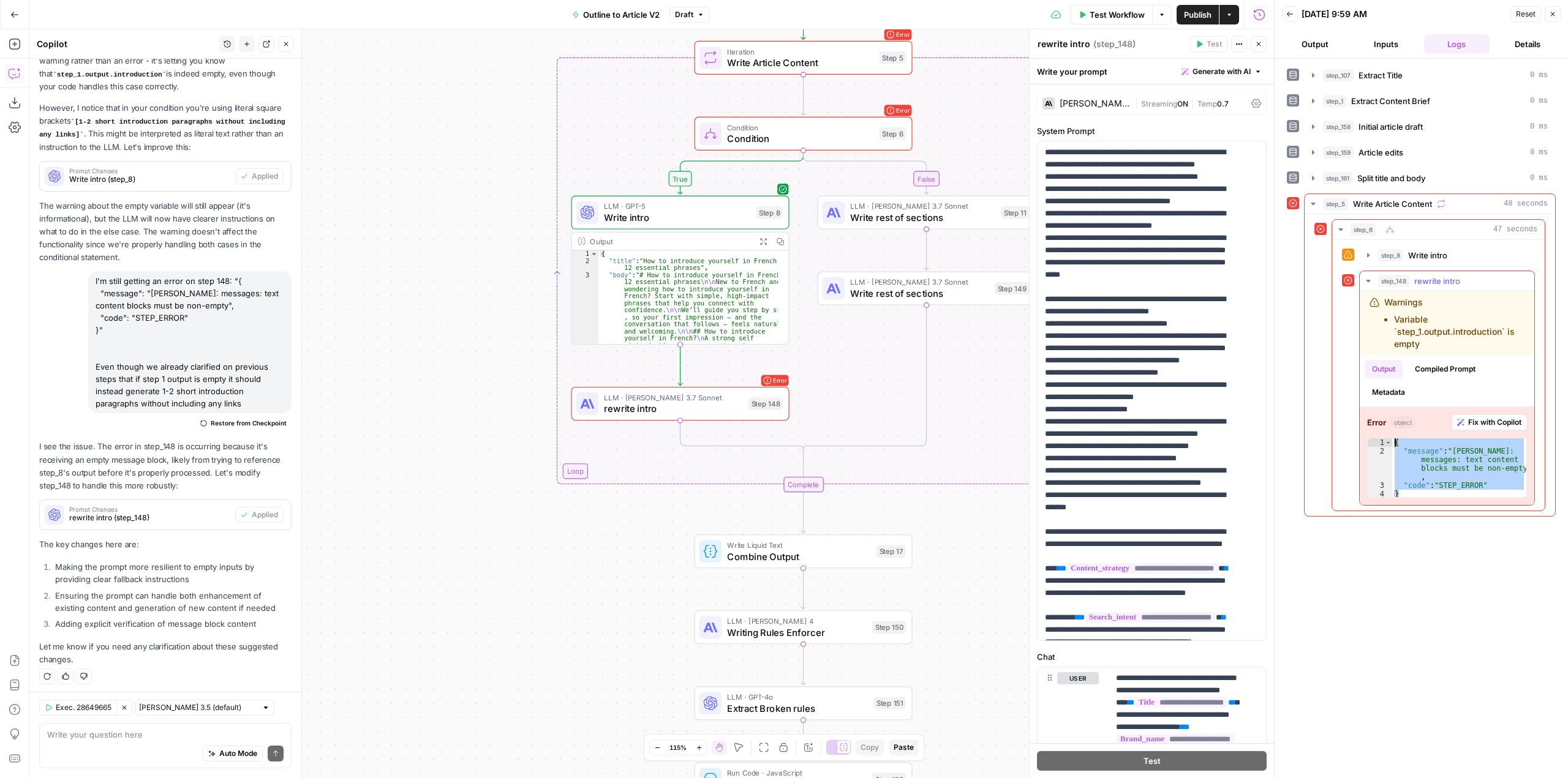
drag, startPoint x: 1406, startPoint y: 494, endPoint x: 1388, endPoint y: 438, distance: 58.8
click at [1388, 438] on div "* 1 2 3 4 { "message" : "Claude Error: messages: text content blocks must be no…" at bounding box center [1446, 468] width 160 height 60
type textarea "**********"
click at [1090, 98] on div "[PERSON_NAME] 3.7 Sonnet" at bounding box center [1086, 102] width 88 height 12
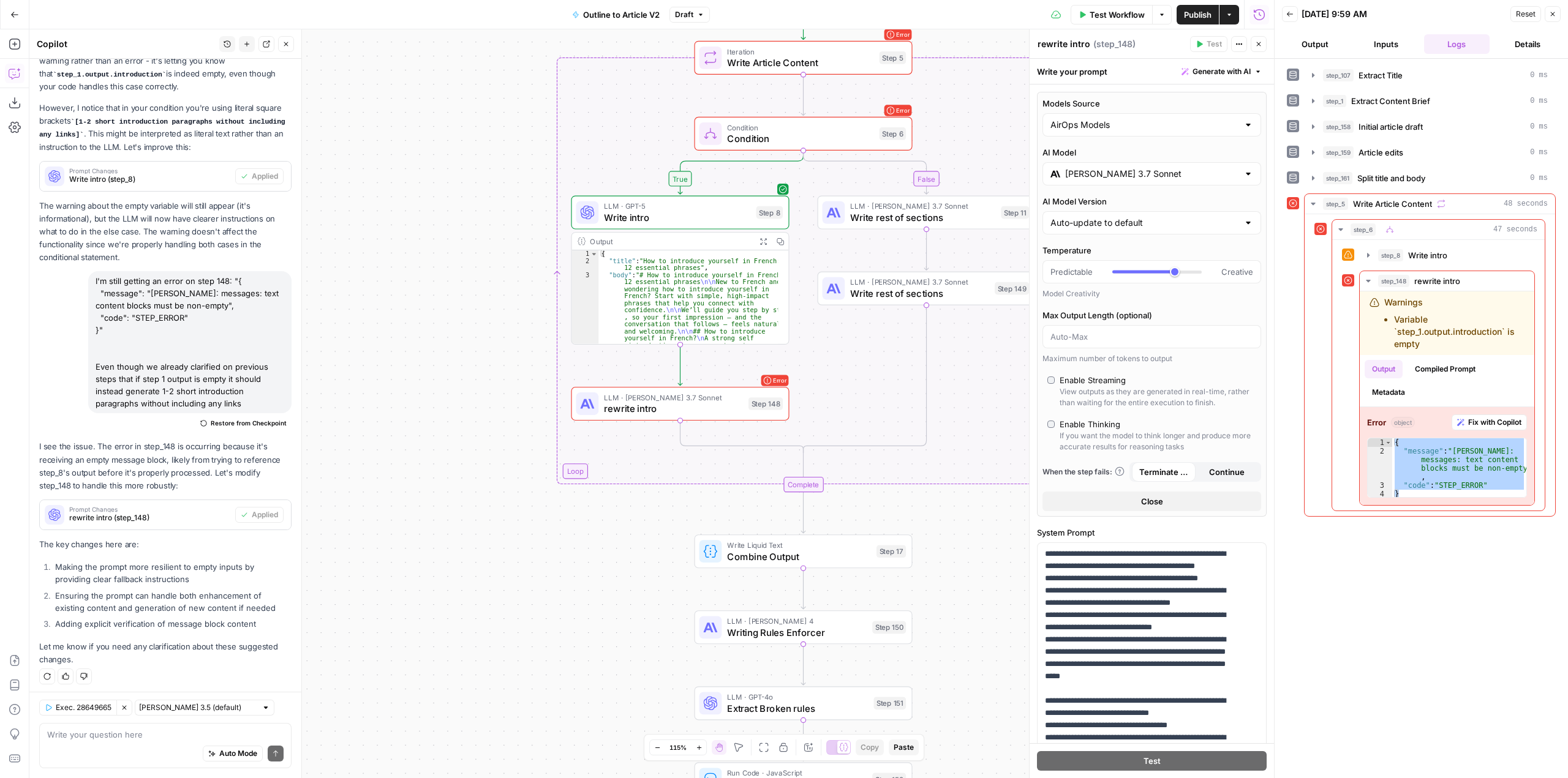
click at [1164, 168] on input "[PERSON_NAME] 3.7 Sonnet" at bounding box center [1152, 174] width 174 height 12
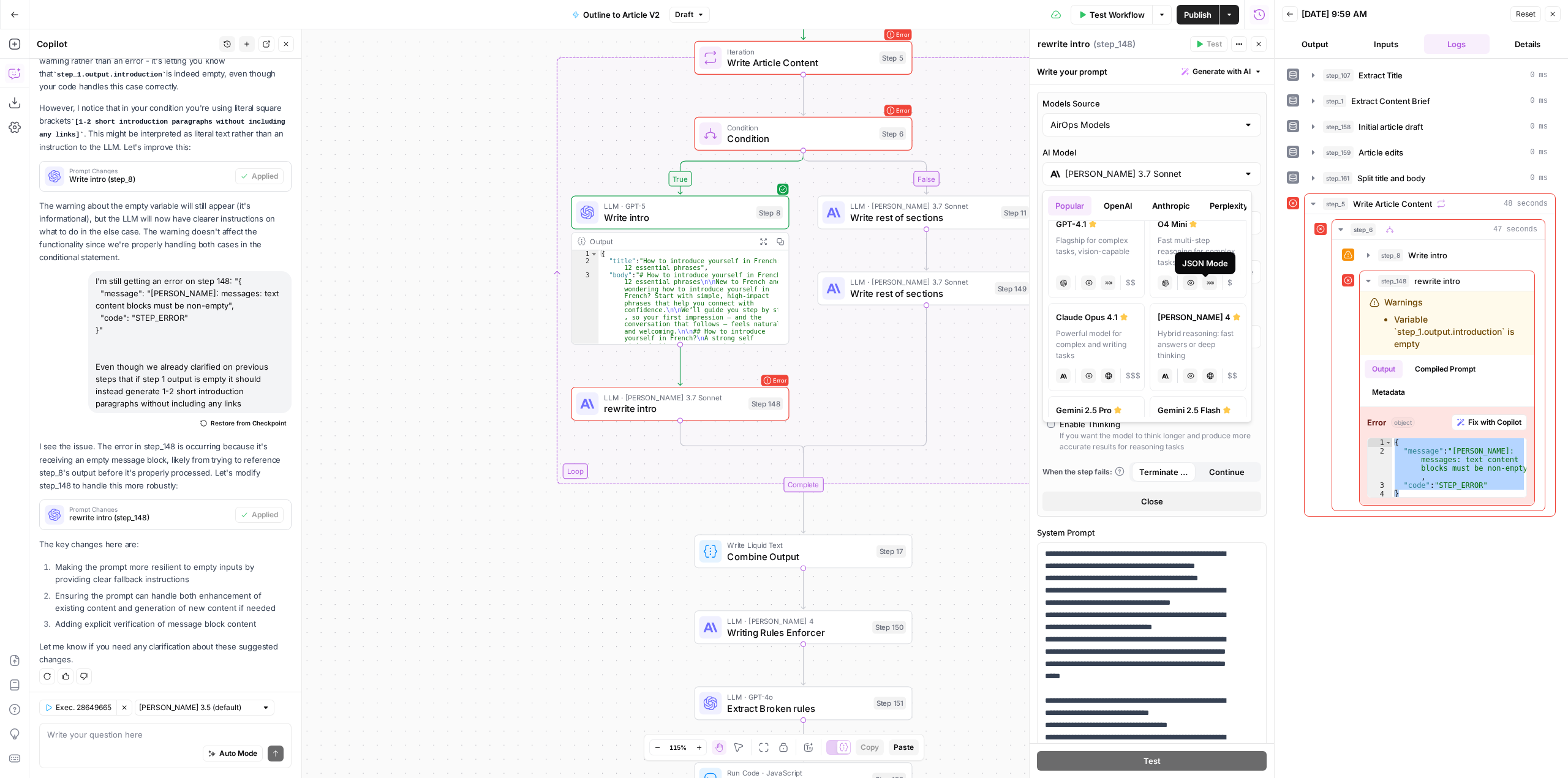
scroll to position [123, 0]
click at [1199, 325] on div "Hybrid reasoning: fast answers or deep thinking" at bounding box center [1198, 331] width 80 height 33
type input "[PERSON_NAME] 4"
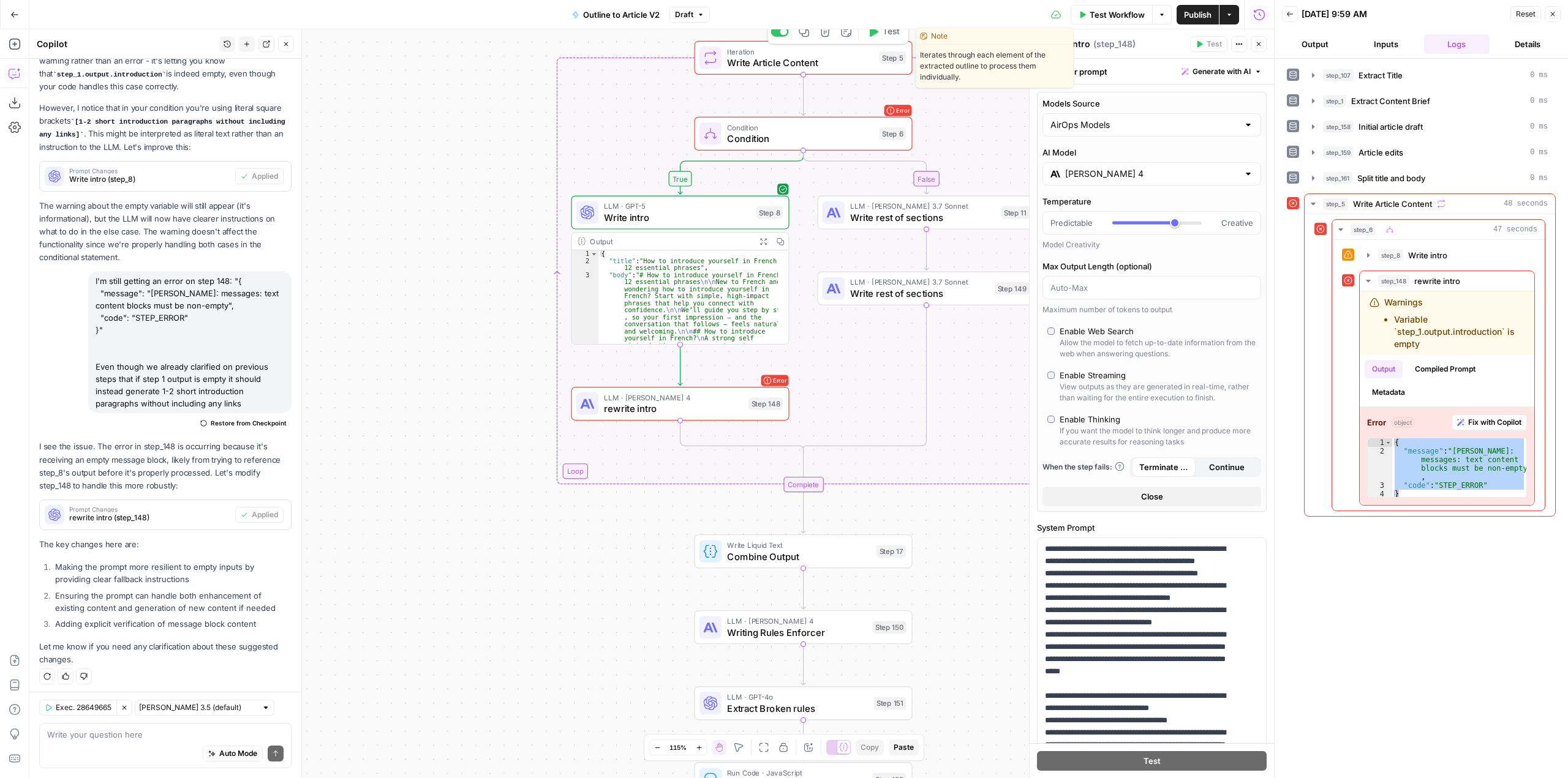
click at [889, 46] on div "Iteration Write Article Content Step 5 Copy step Delete step Edit Note Test" at bounding box center [803, 58] width 207 height 24
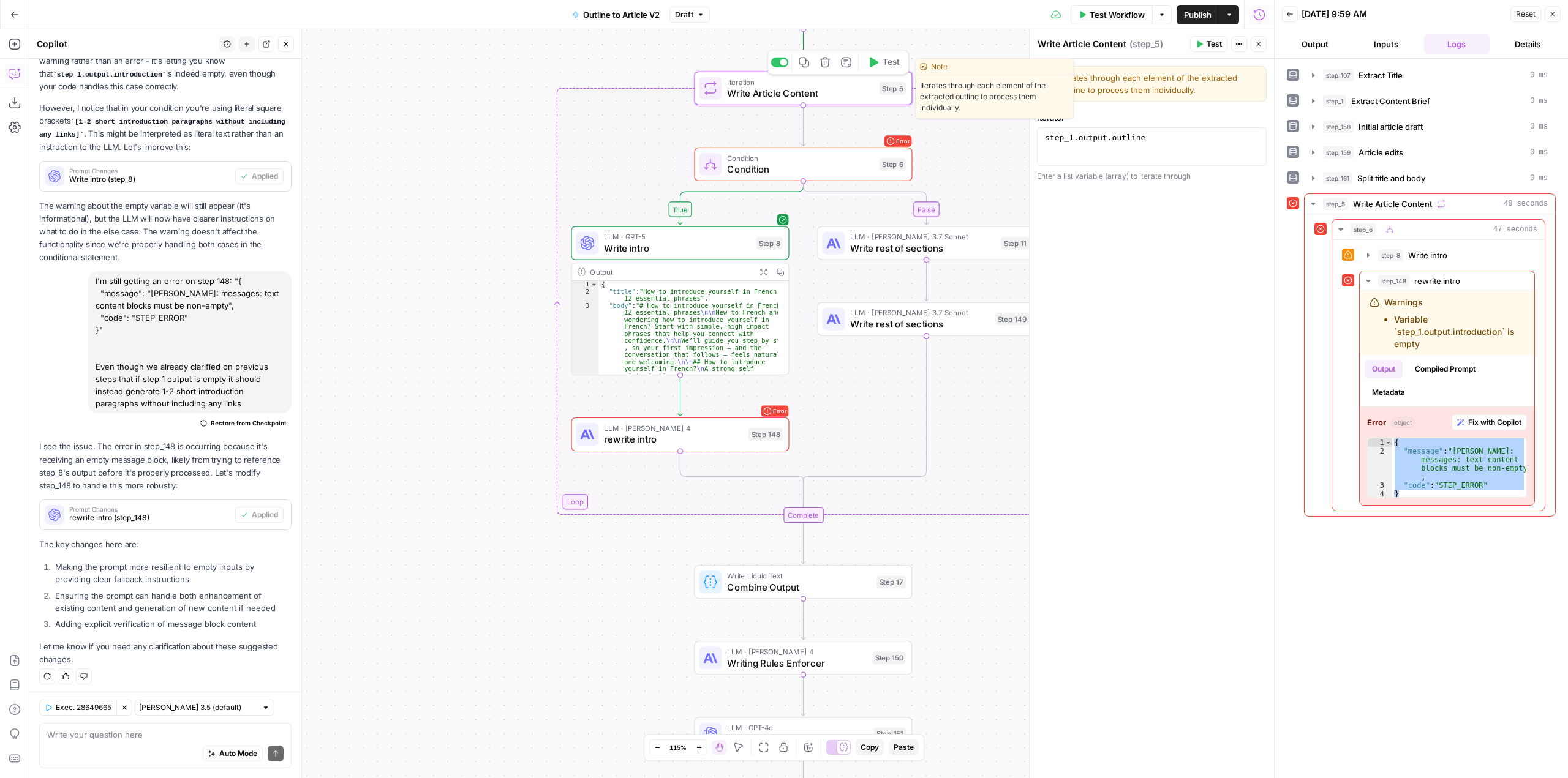
click at [884, 64] on span "Test" at bounding box center [891, 63] width 17 height 13
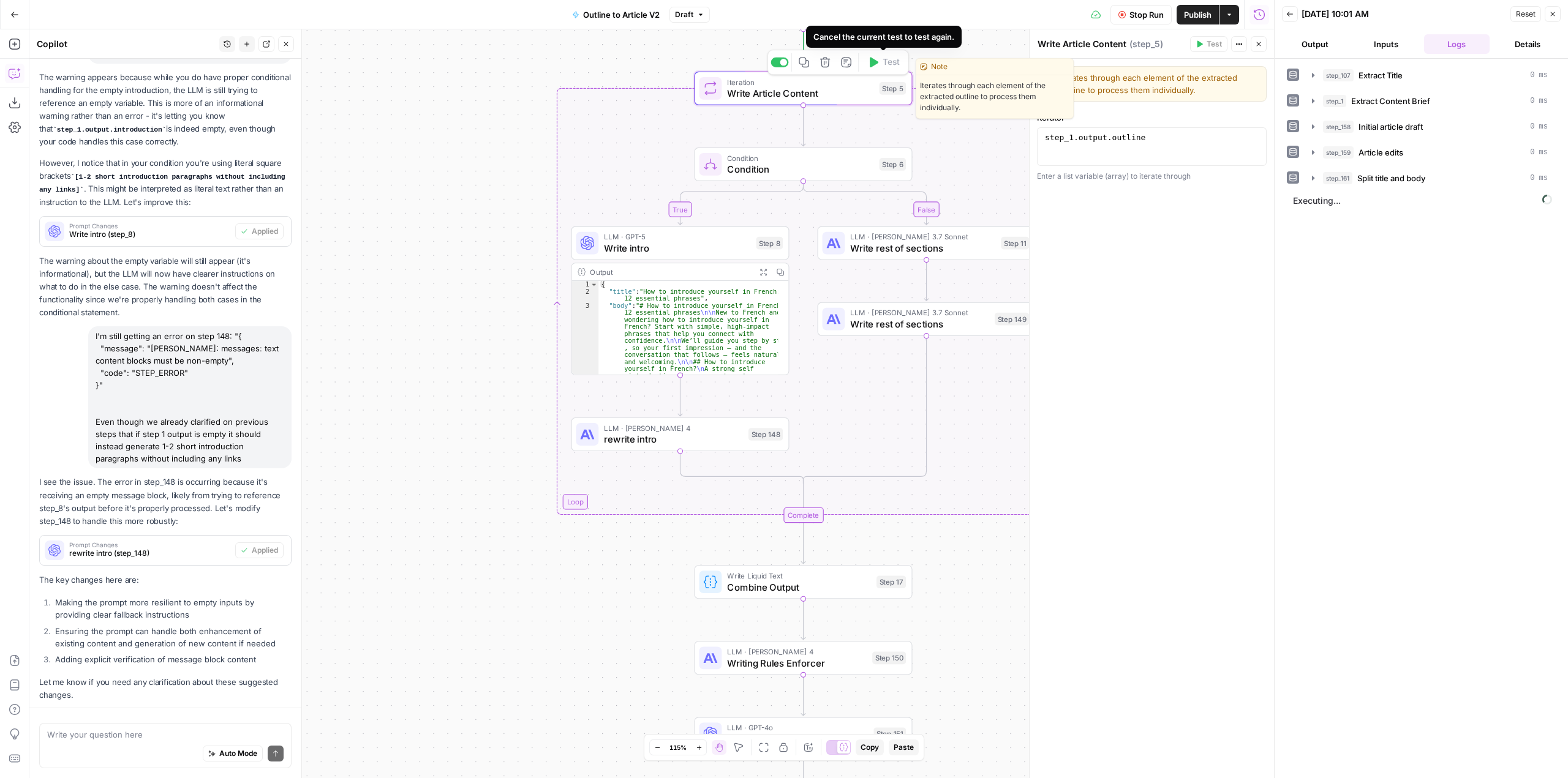
scroll to position [1657, 0]
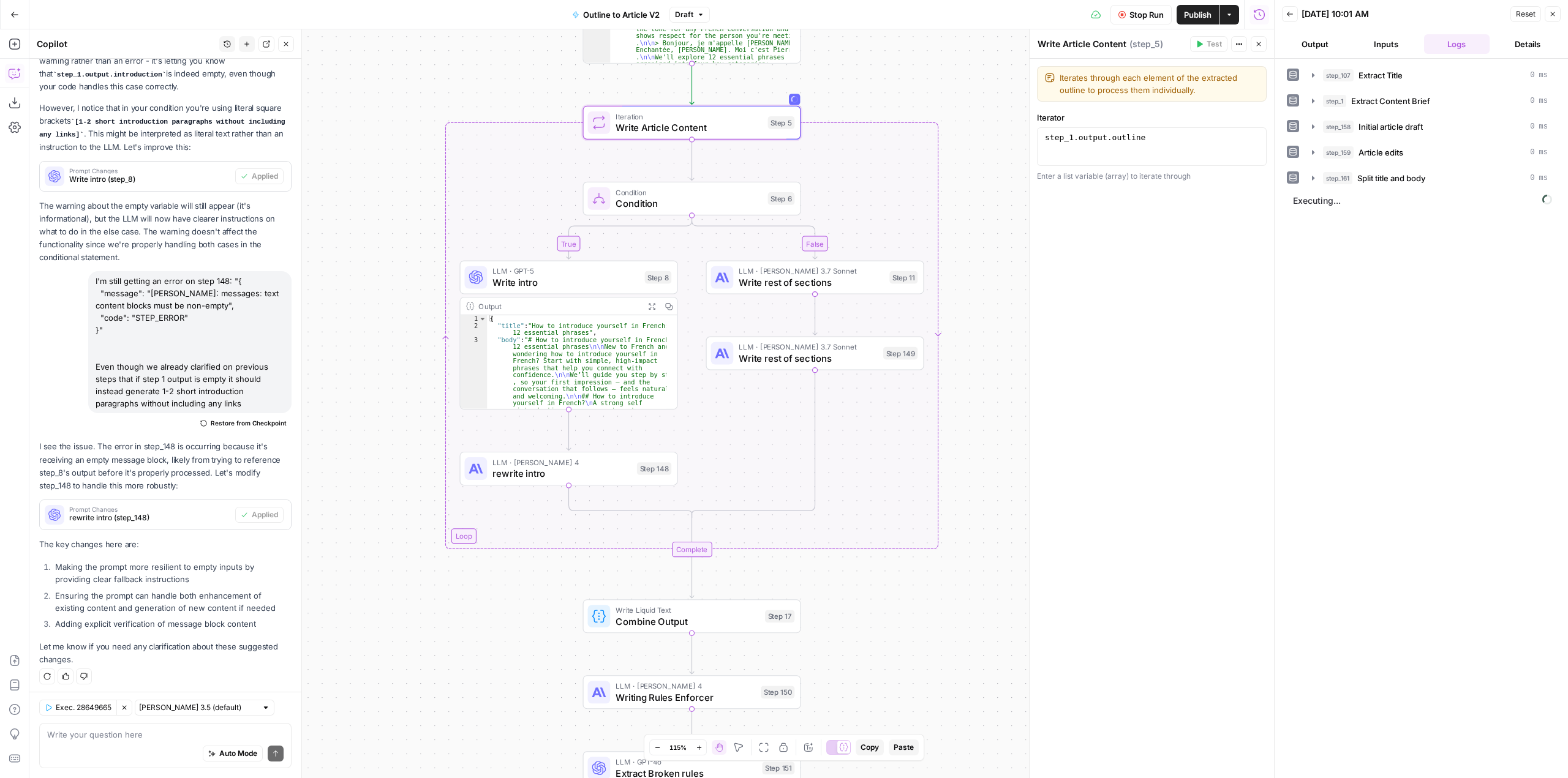
drag, startPoint x: 945, startPoint y: 600, endPoint x: 834, endPoint y: 634, distance: 116.1
click at [834, 634] on div "true false Workflow Set Inputs Inputs LLM · GPT-5 Extract Title Step 107 Output…" at bounding box center [651, 403] width 1244 height 749
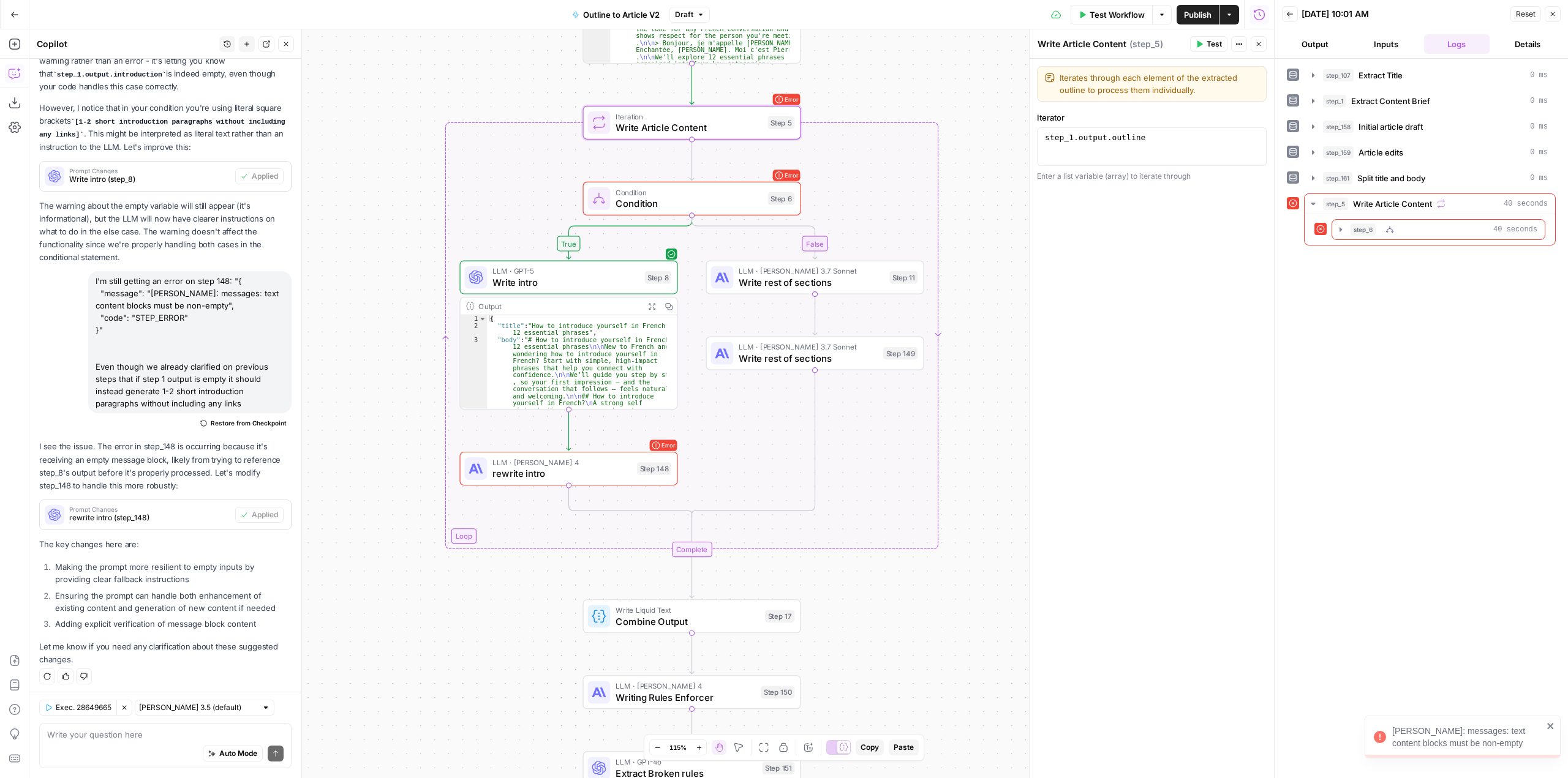
click at [1340, 227] on icon "button" at bounding box center [1340, 229] width 10 height 10
click at [1367, 279] on icon "button" at bounding box center [1368, 281] width 10 height 10
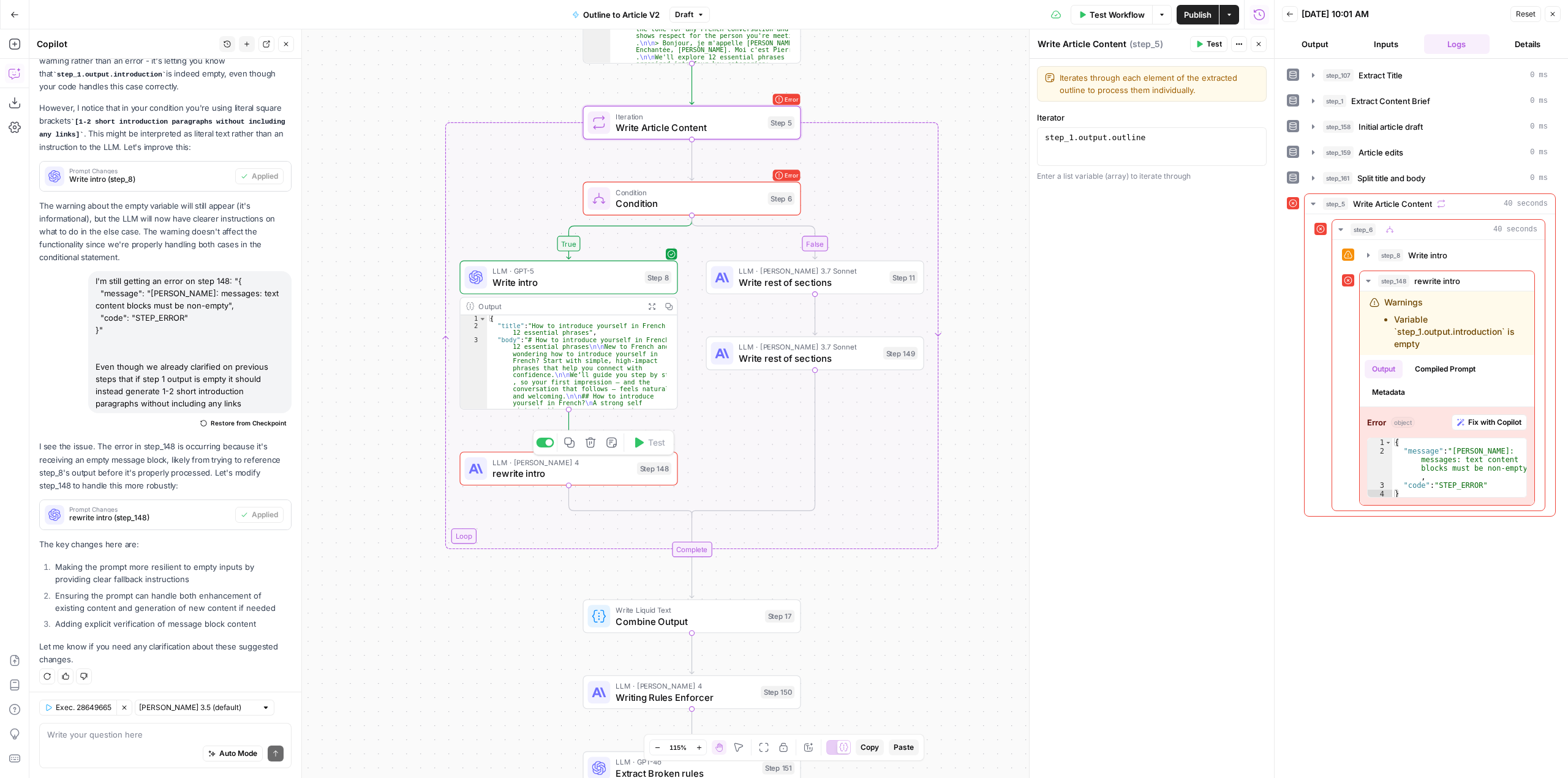
click at [614, 472] on span "rewrite intro" at bounding box center [560, 473] width 138 height 14
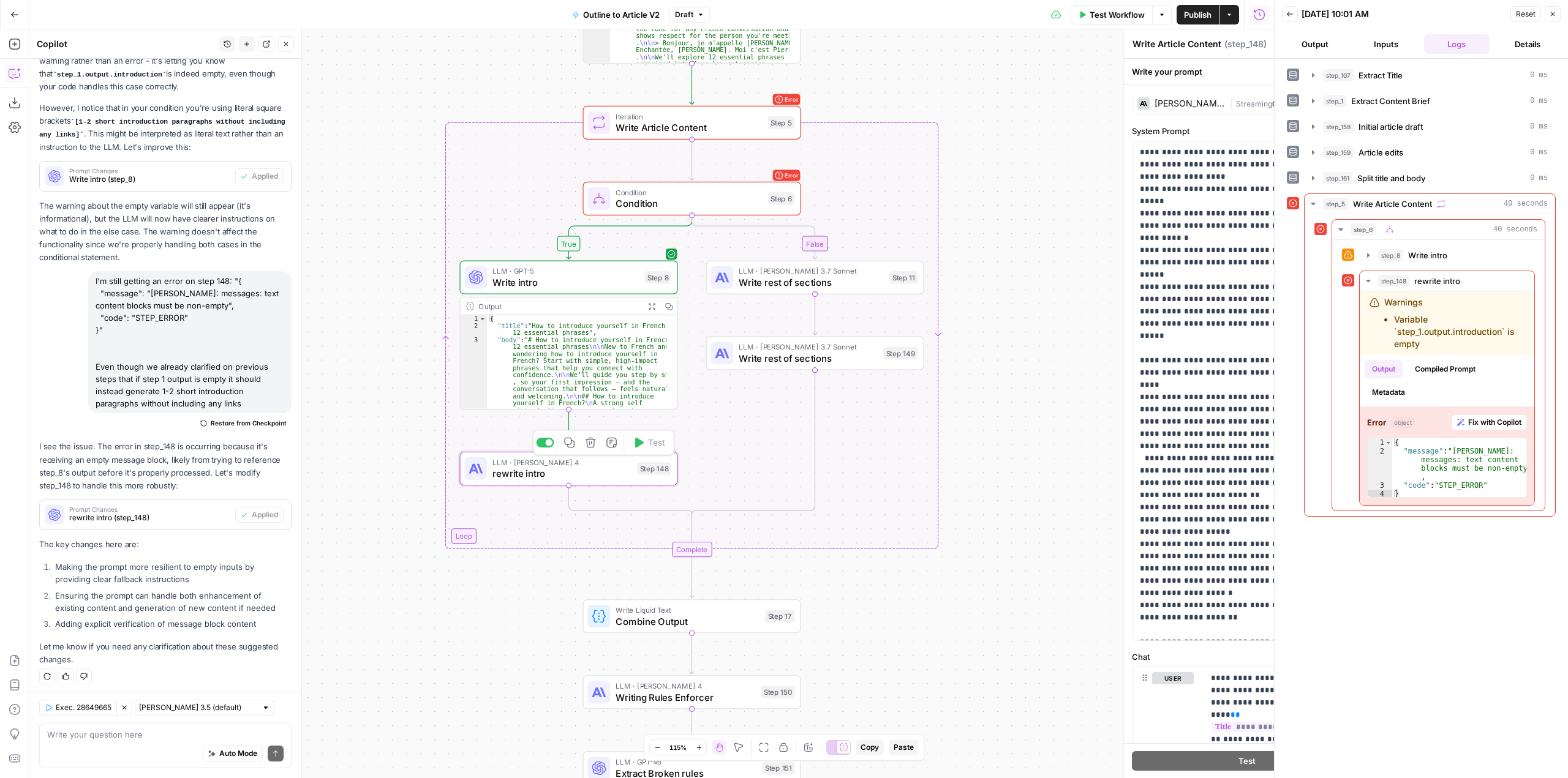
type textarea "rewrite intro"
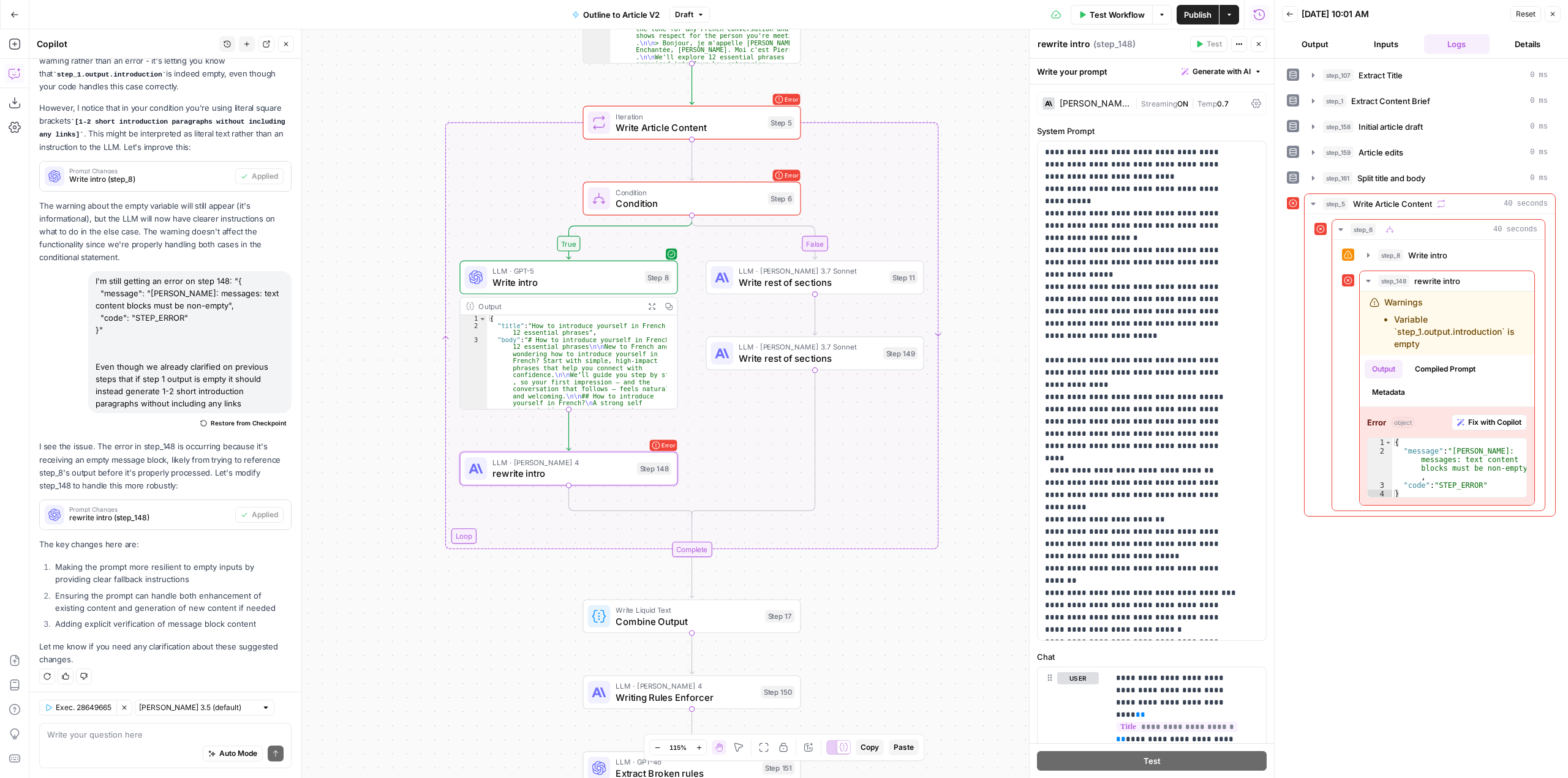
click at [1106, 97] on div "Claude Sonnet 4 | Streaming ON | Temp 0.7" at bounding box center [1151, 102] width 229 height 23
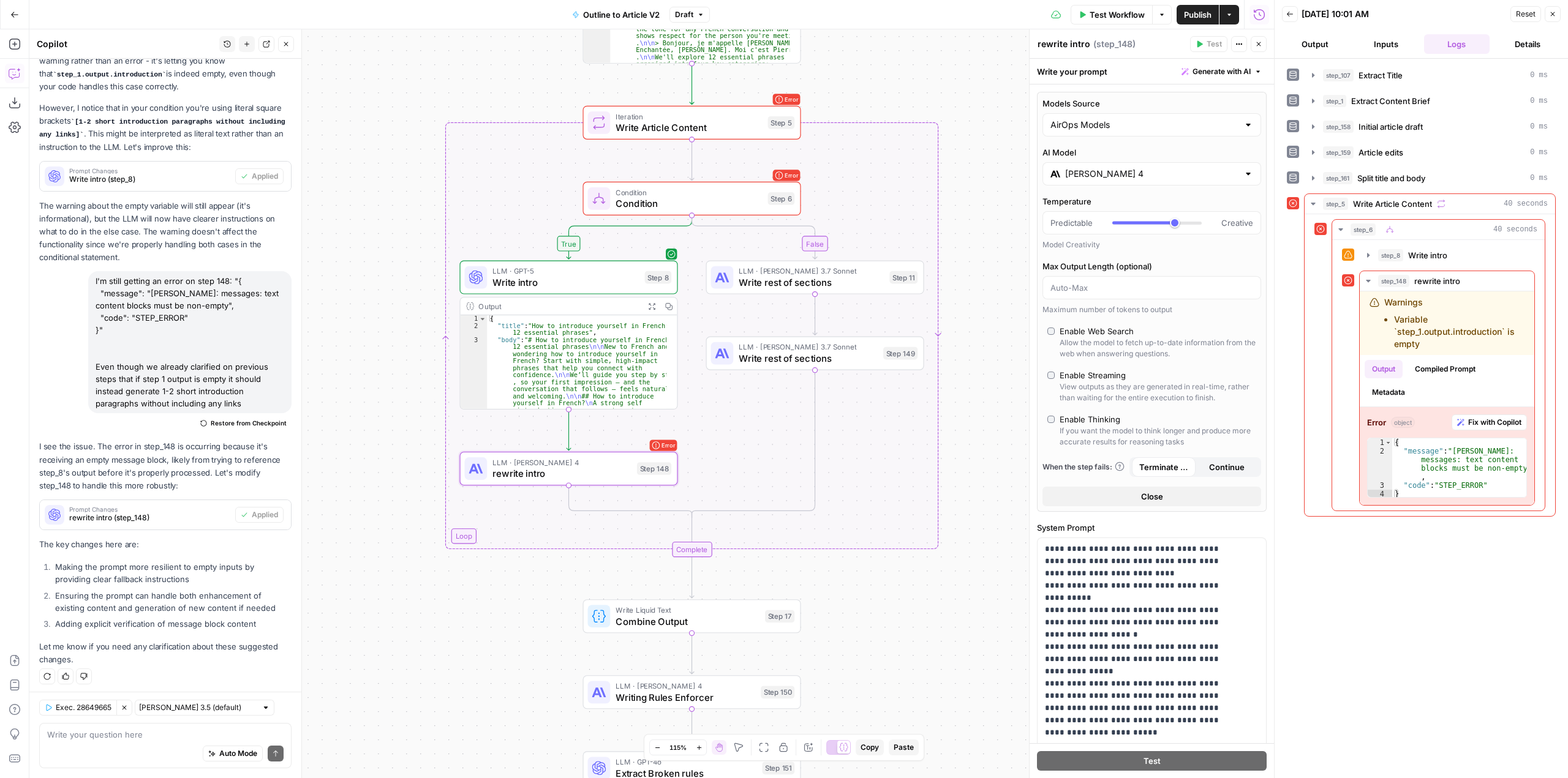
click at [1148, 170] on input "[PERSON_NAME] 4" at bounding box center [1152, 174] width 174 height 12
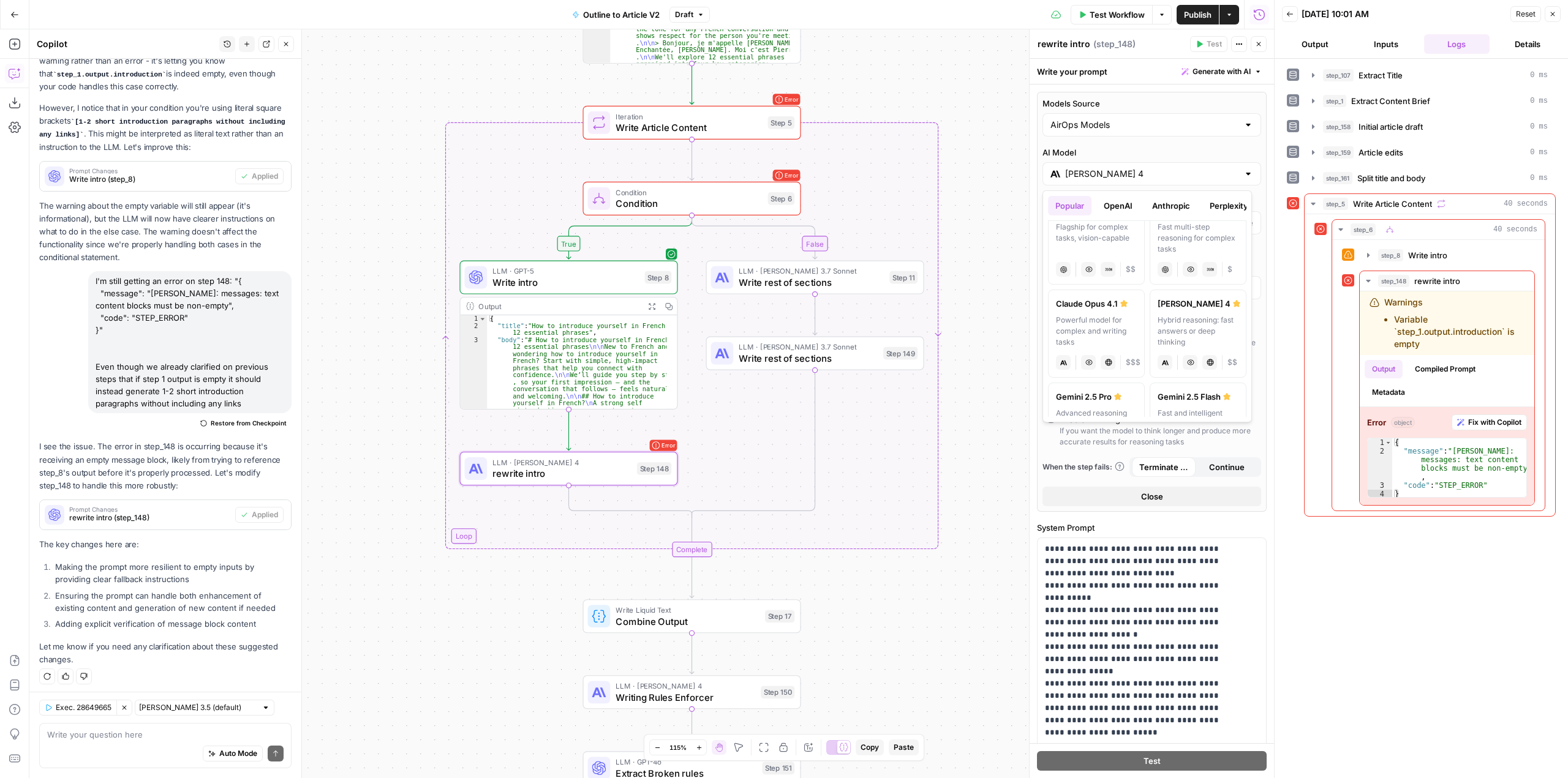
click at [1088, 307] on div "Claude Opus 4.1" at bounding box center [1096, 304] width 80 height 12
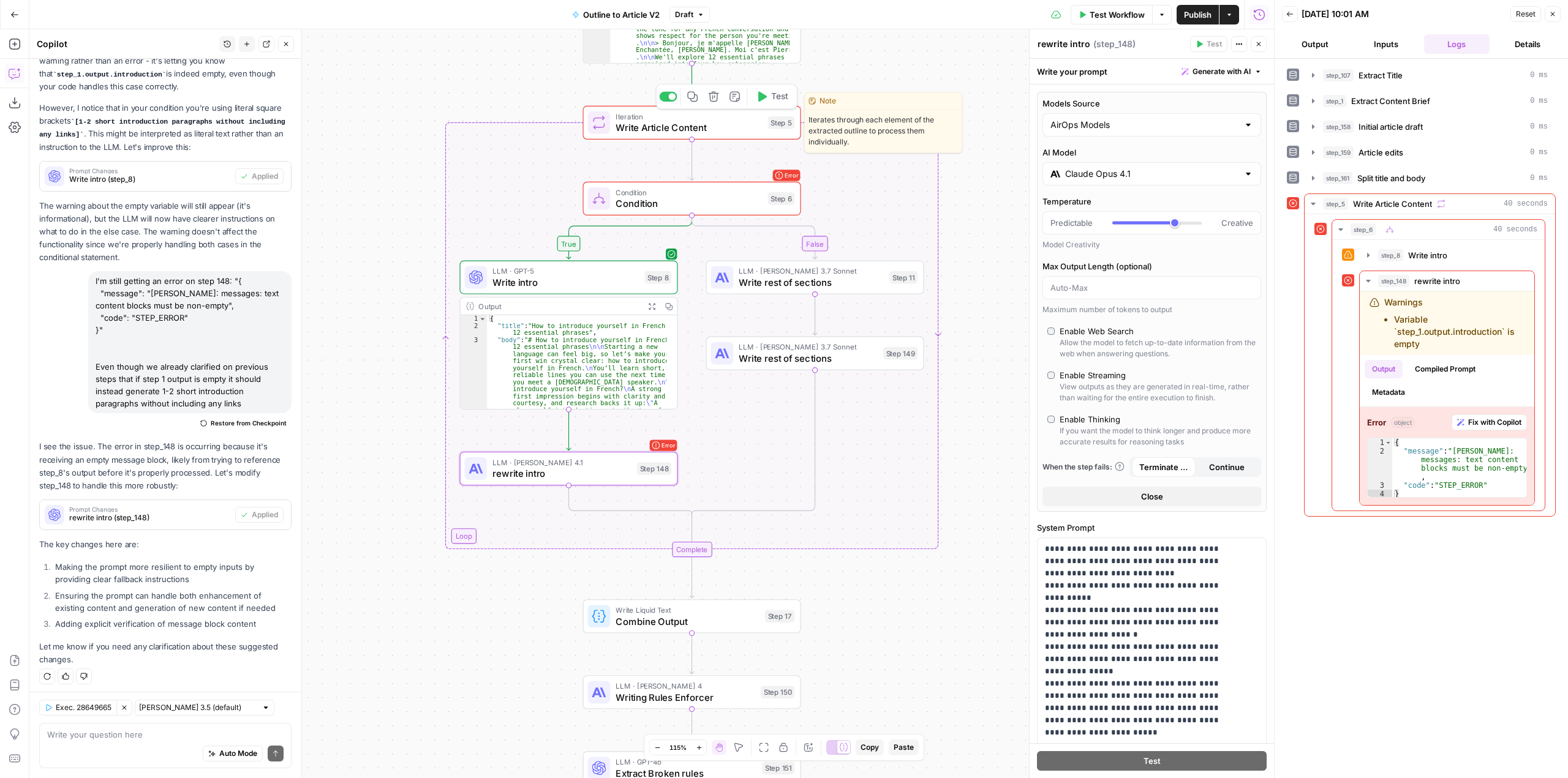
click at [777, 103] on button "Test" at bounding box center [772, 97] width 44 height 18
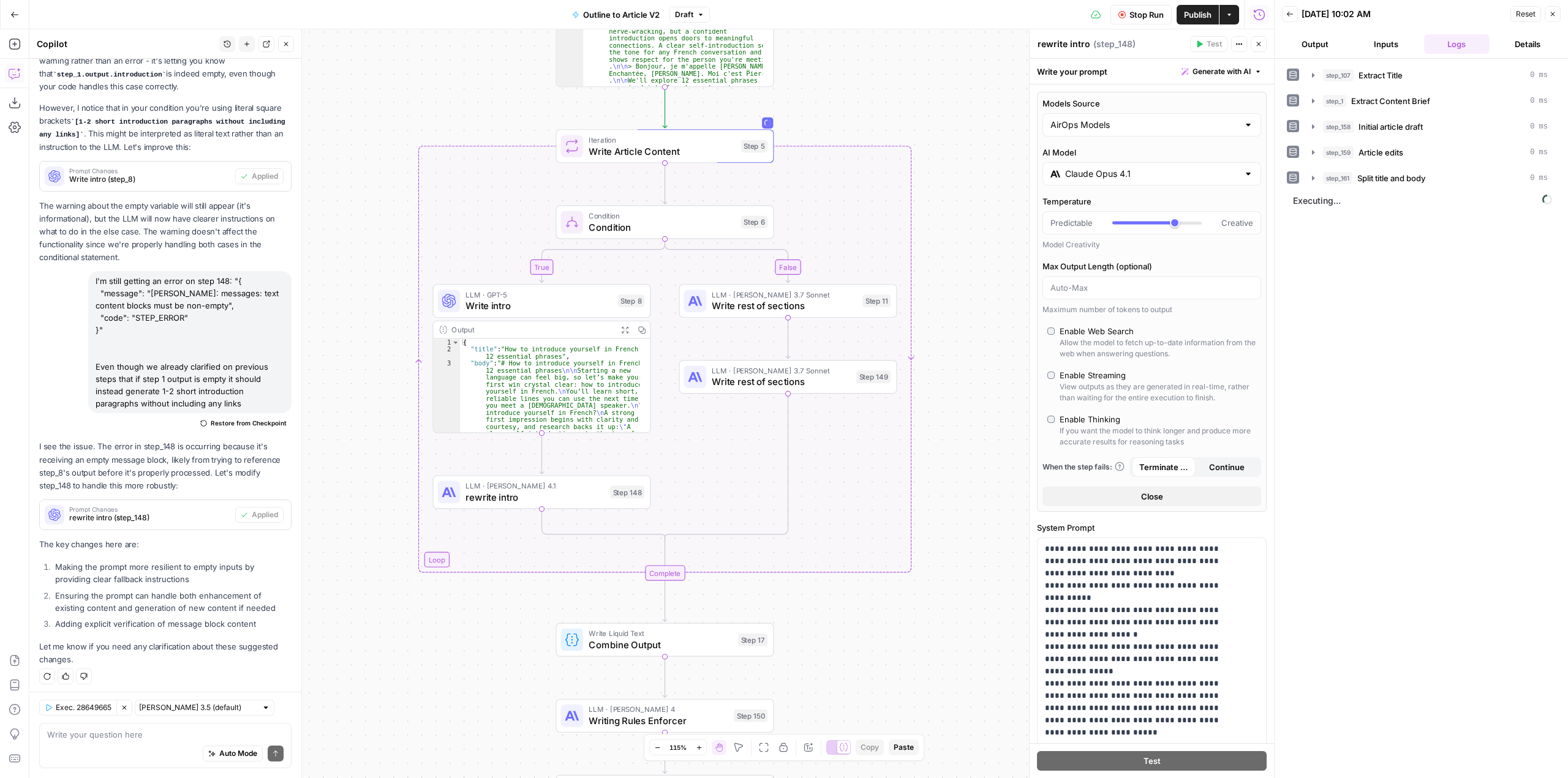
drag, startPoint x: 561, startPoint y: 177, endPoint x: 423, endPoint y: 75, distance: 171.6
click at [423, 75] on div "true false Workflow Set Inputs Inputs LLM · GPT-5 Extract Title Step 107 Output…" at bounding box center [651, 403] width 1244 height 749
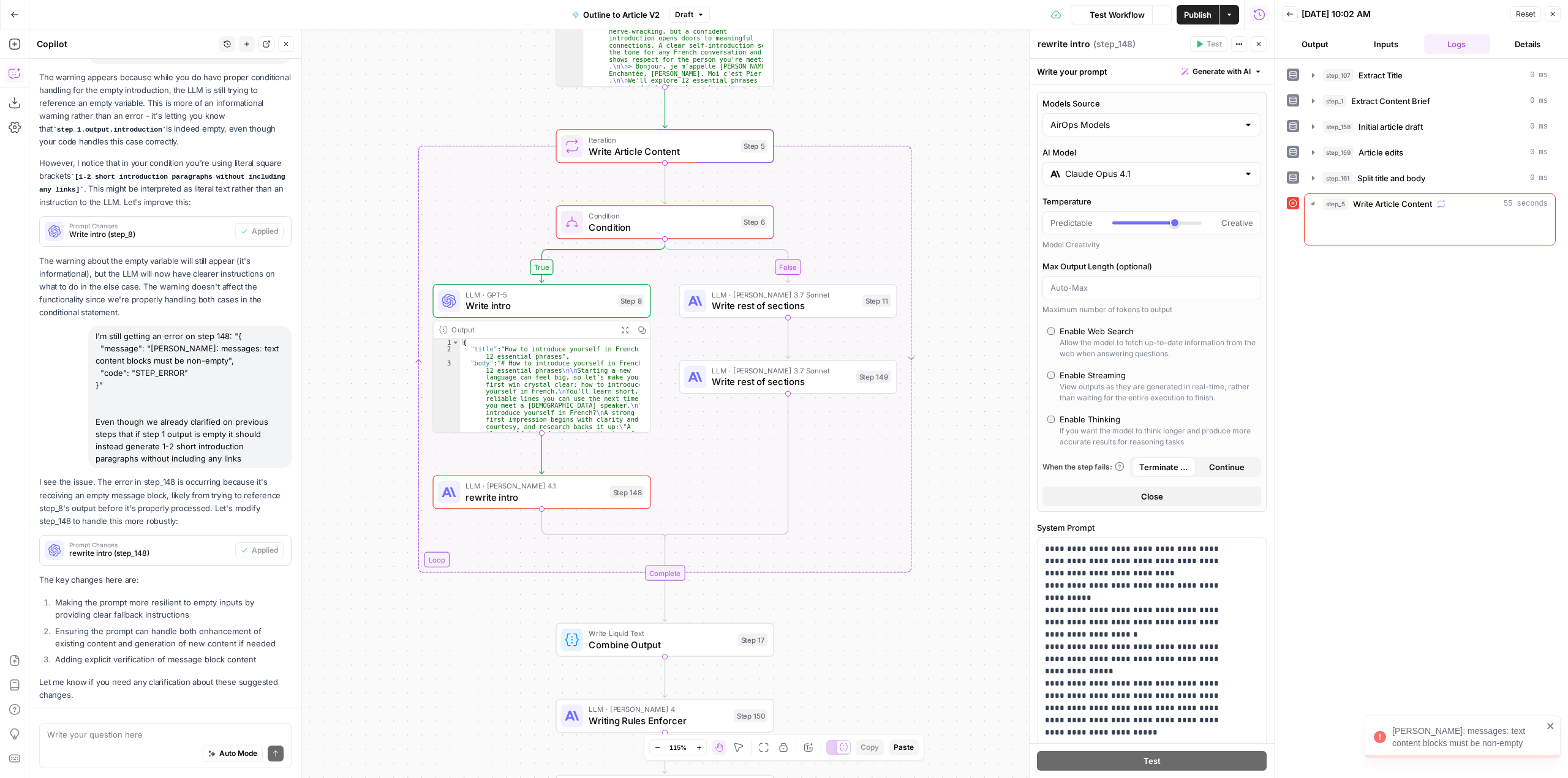
scroll to position [1657, 0]
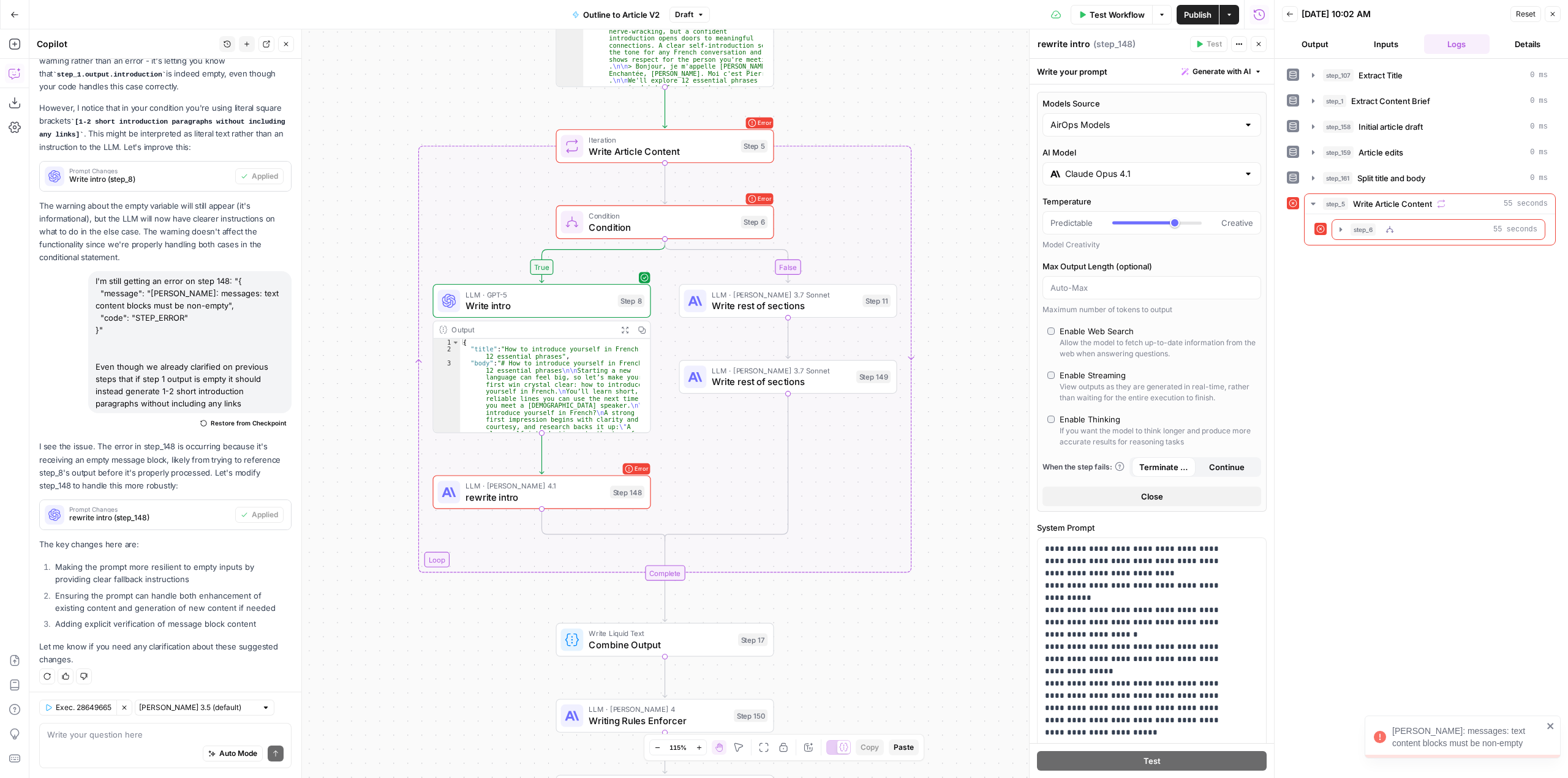
click at [1339, 229] on icon "button" at bounding box center [1340, 229] width 10 height 10
click at [1366, 282] on icon "button" at bounding box center [1368, 281] width 10 height 10
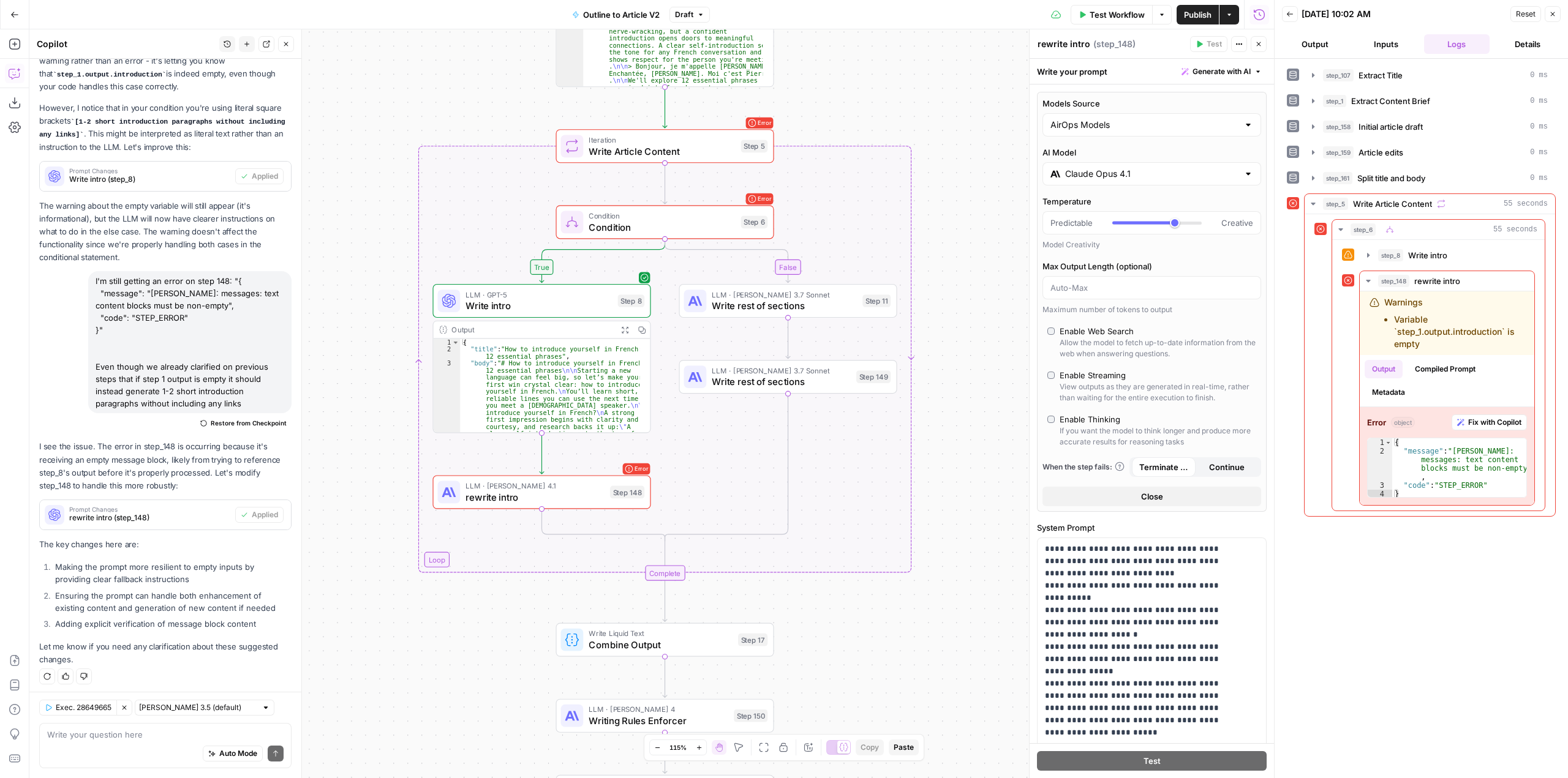
click at [582, 496] on span "rewrite intro" at bounding box center [534, 496] width 138 height 14
click at [1156, 173] on input "Claude Opus 4.1" at bounding box center [1152, 174] width 174 height 12
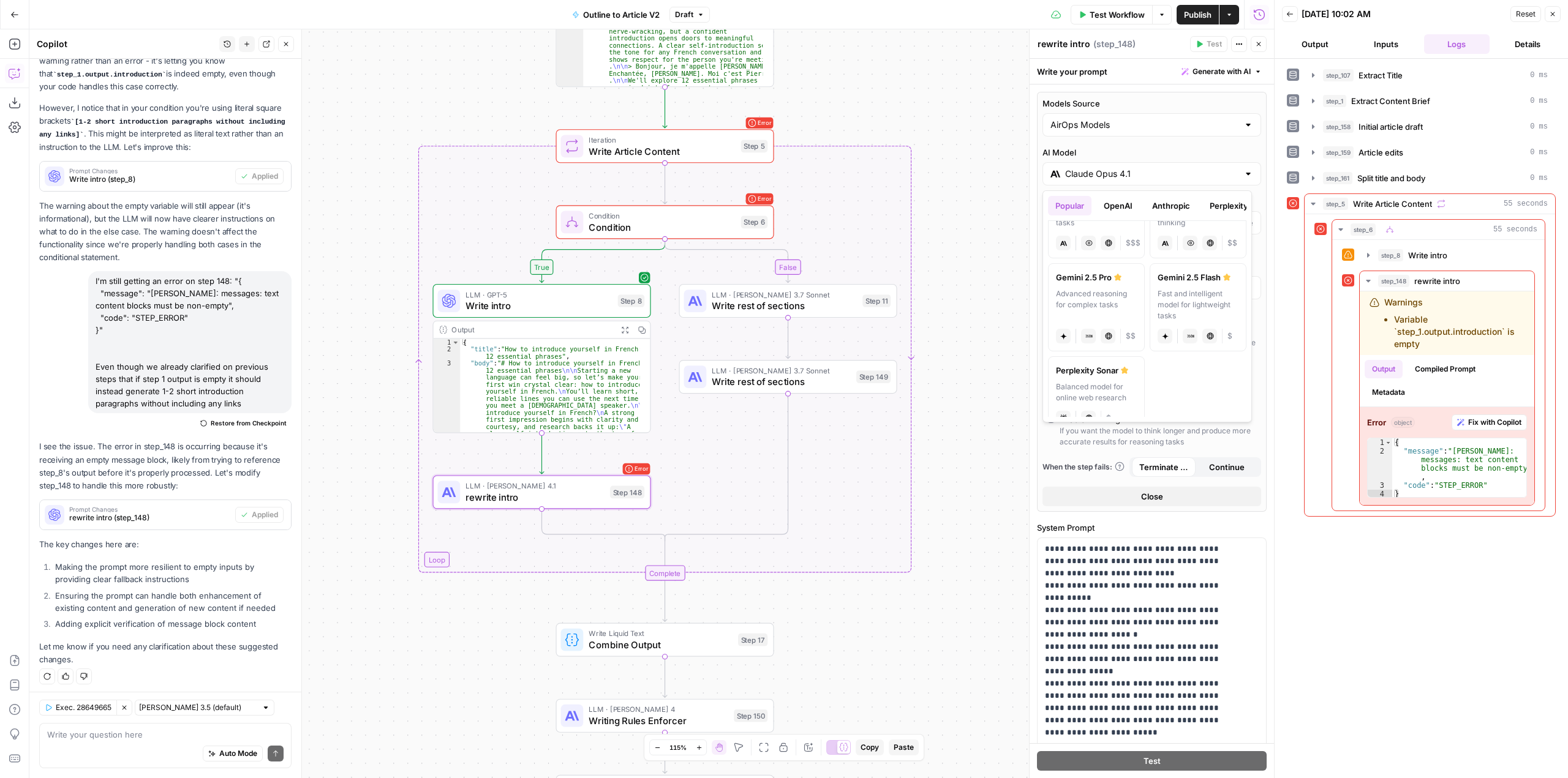
scroll to position [263, 0]
click at [1081, 256] on div "Gemini 2.5 Pro" at bounding box center [1096, 255] width 80 height 12
type input "Gemini 2.5 Pro"
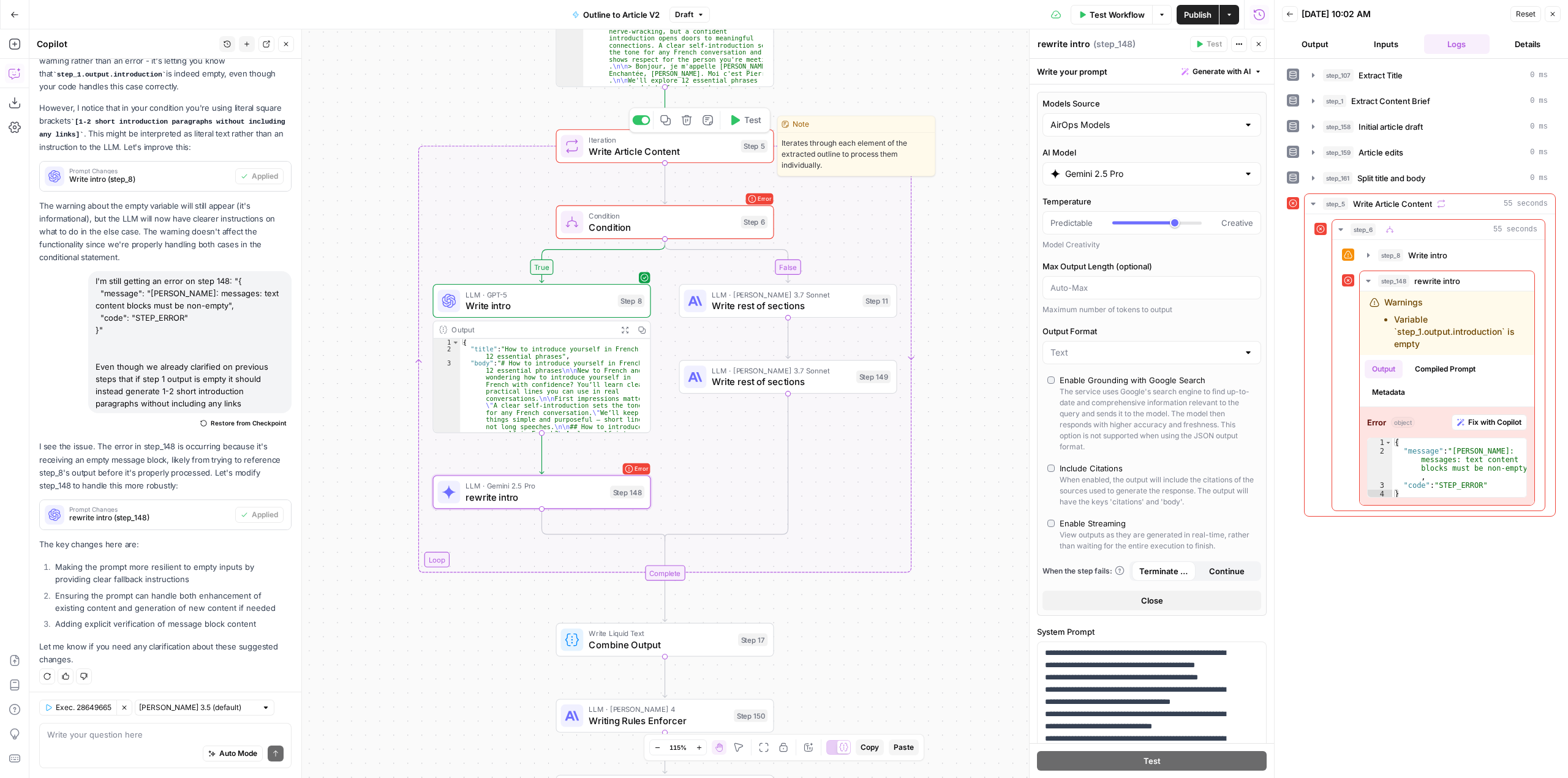
click at [742, 118] on button "Test" at bounding box center [745, 120] width 44 height 18
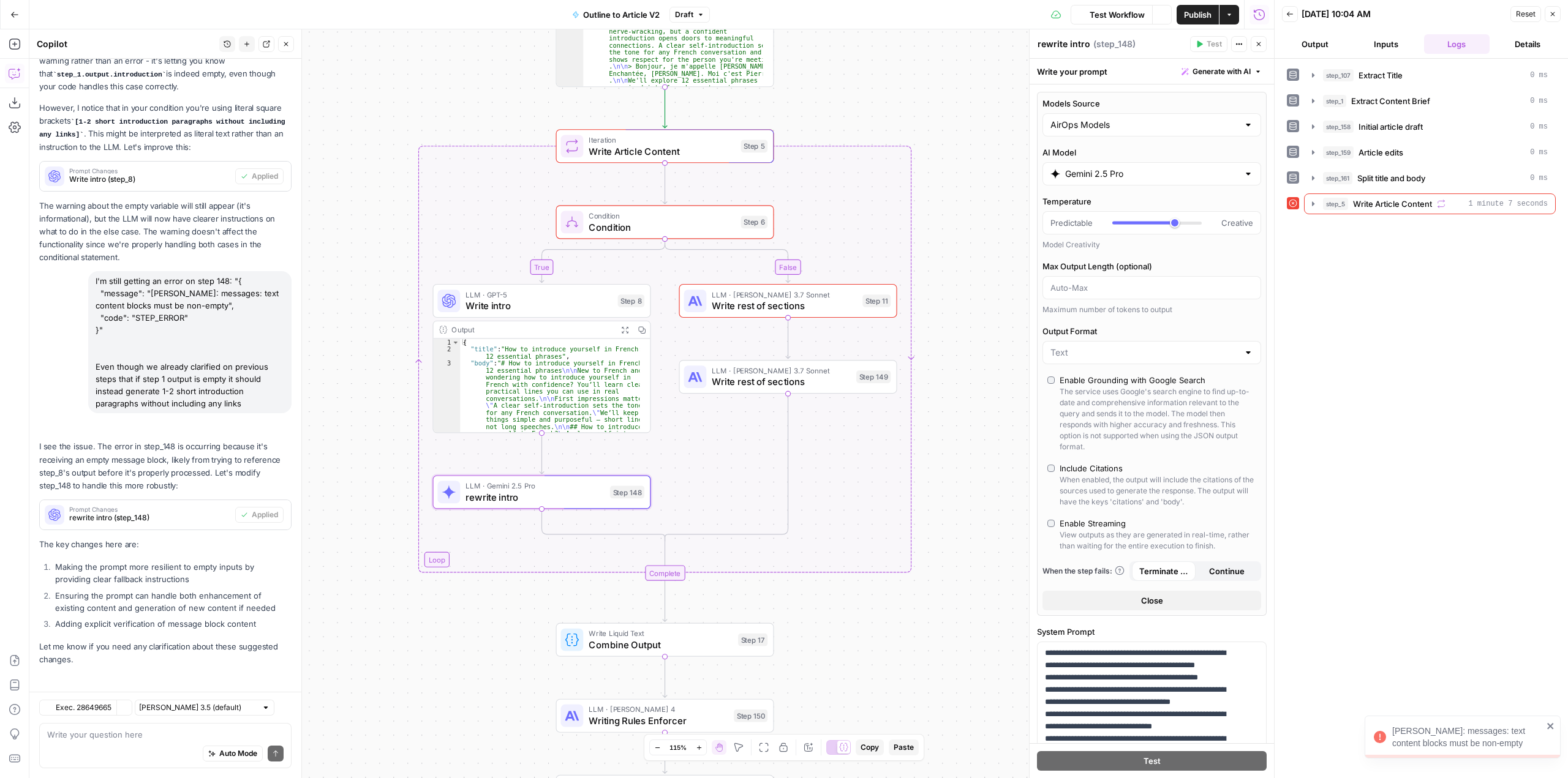
scroll to position [1657, 0]
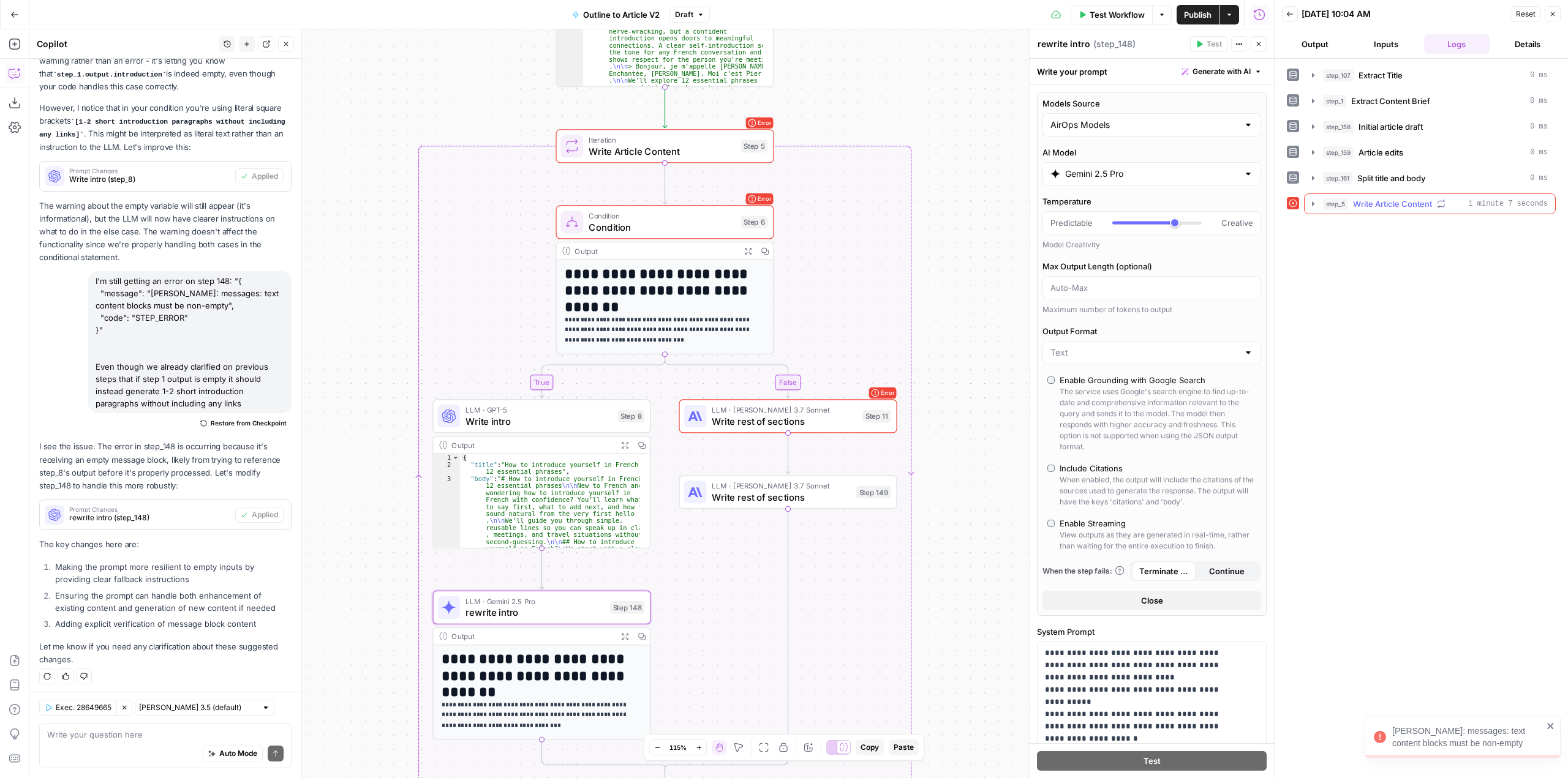
click at [1307, 202] on button "step_5 Write Article Content 1 minute 7 seconds" at bounding box center [1430, 203] width 251 height 19
click at [1342, 262] on button "step_6 0 ms" at bounding box center [1438, 255] width 212 height 19
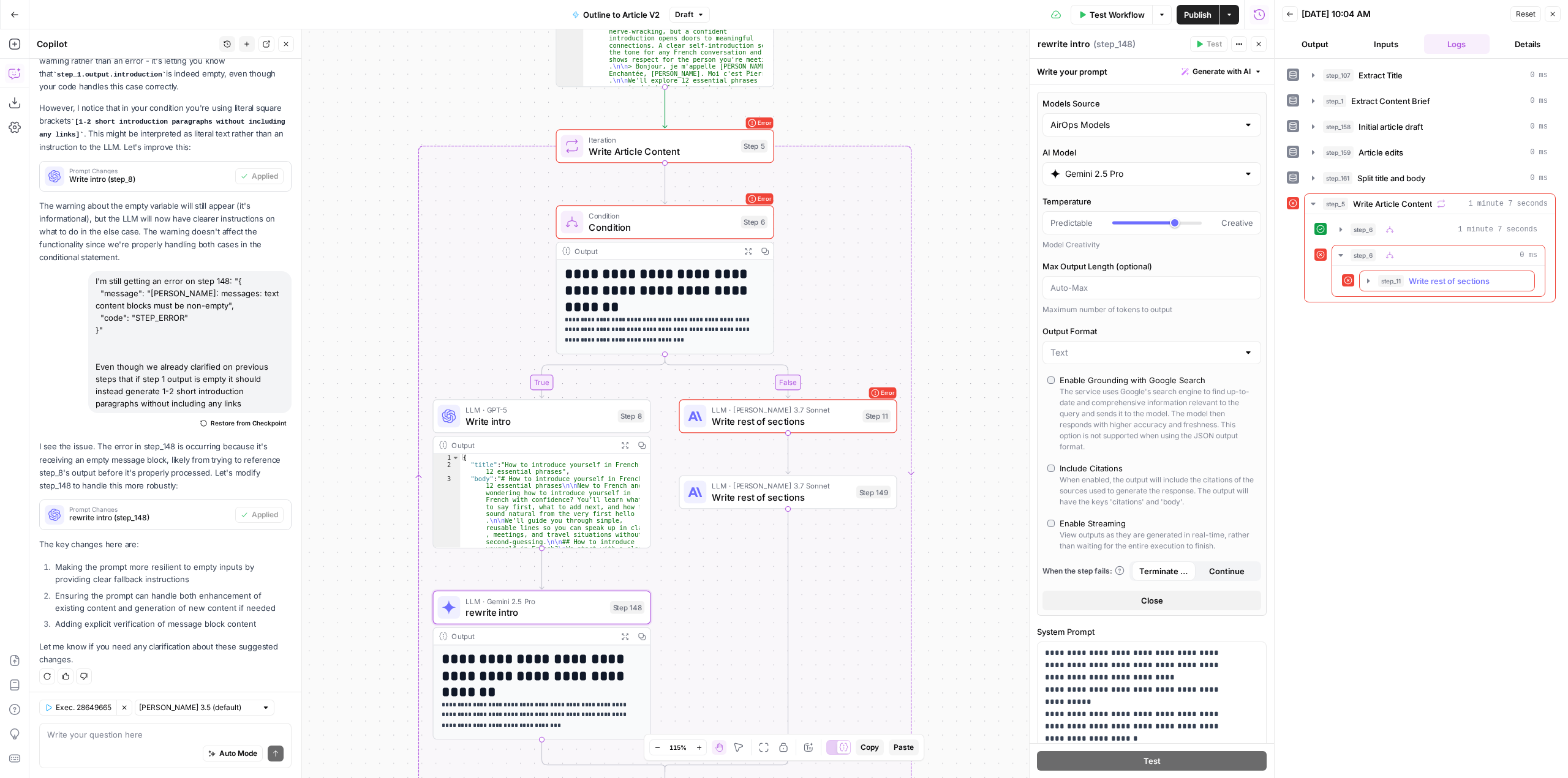
click at [1366, 284] on icon "button" at bounding box center [1368, 281] width 10 height 10
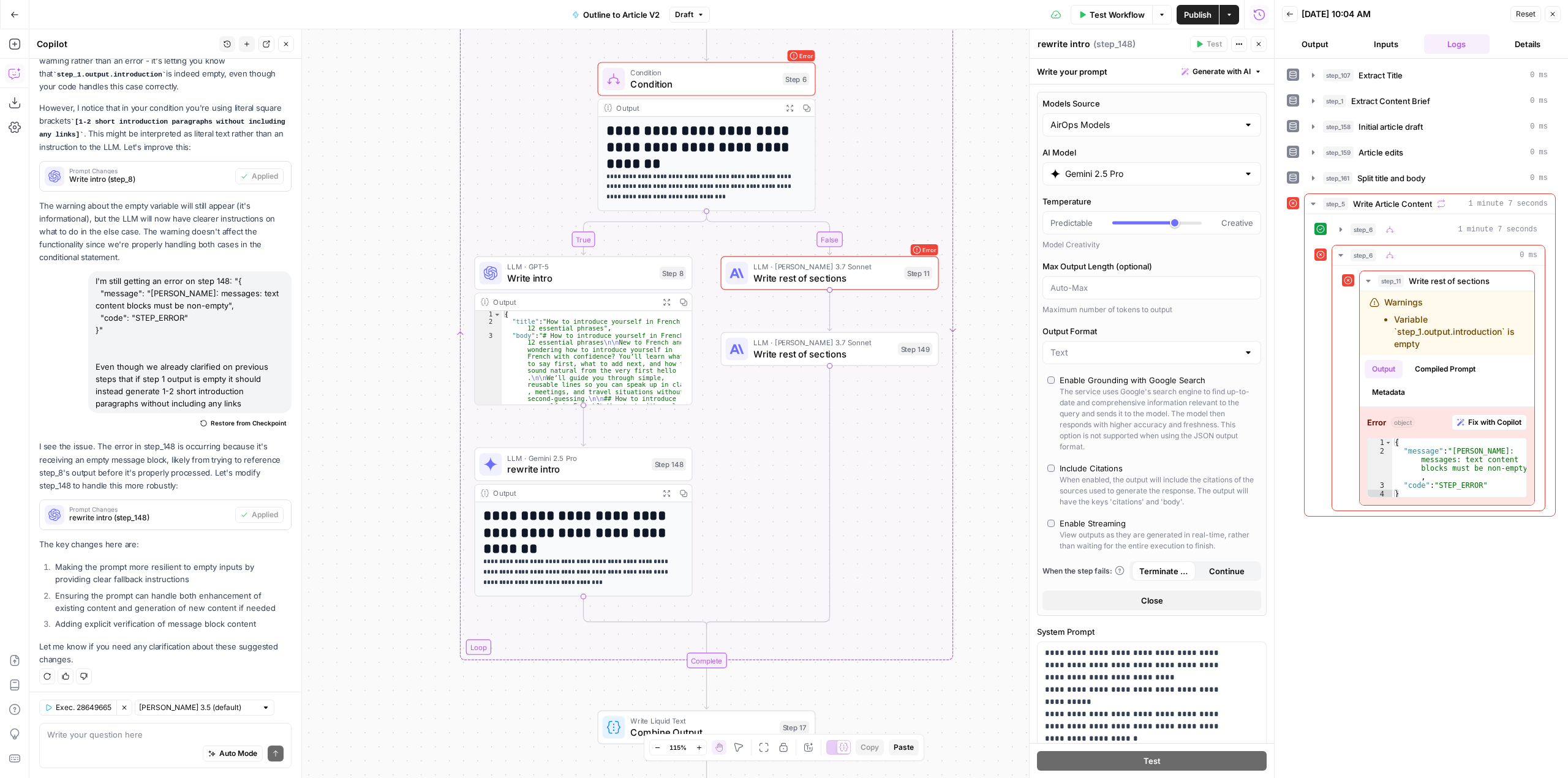
drag, startPoint x: 981, startPoint y: 123, endPoint x: 884, endPoint y: 184, distance: 114.6
click at [884, 184] on div "true false Workflow Set Inputs Inputs LLM · GPT-5 Extract Title Step 107 Output…" at bounding box center [651, 403] width 1244 height 749
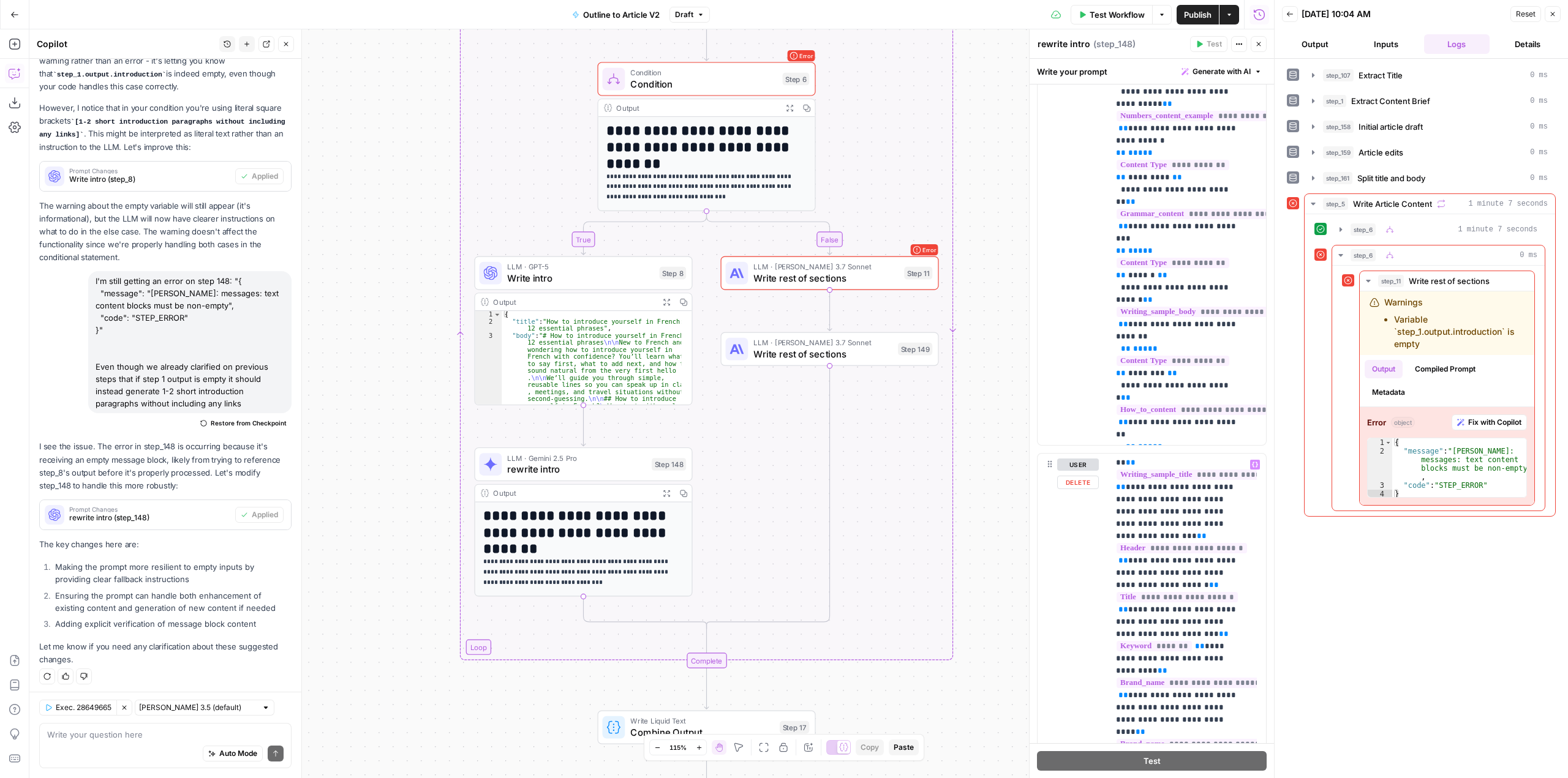
scroll to position [0, 0]
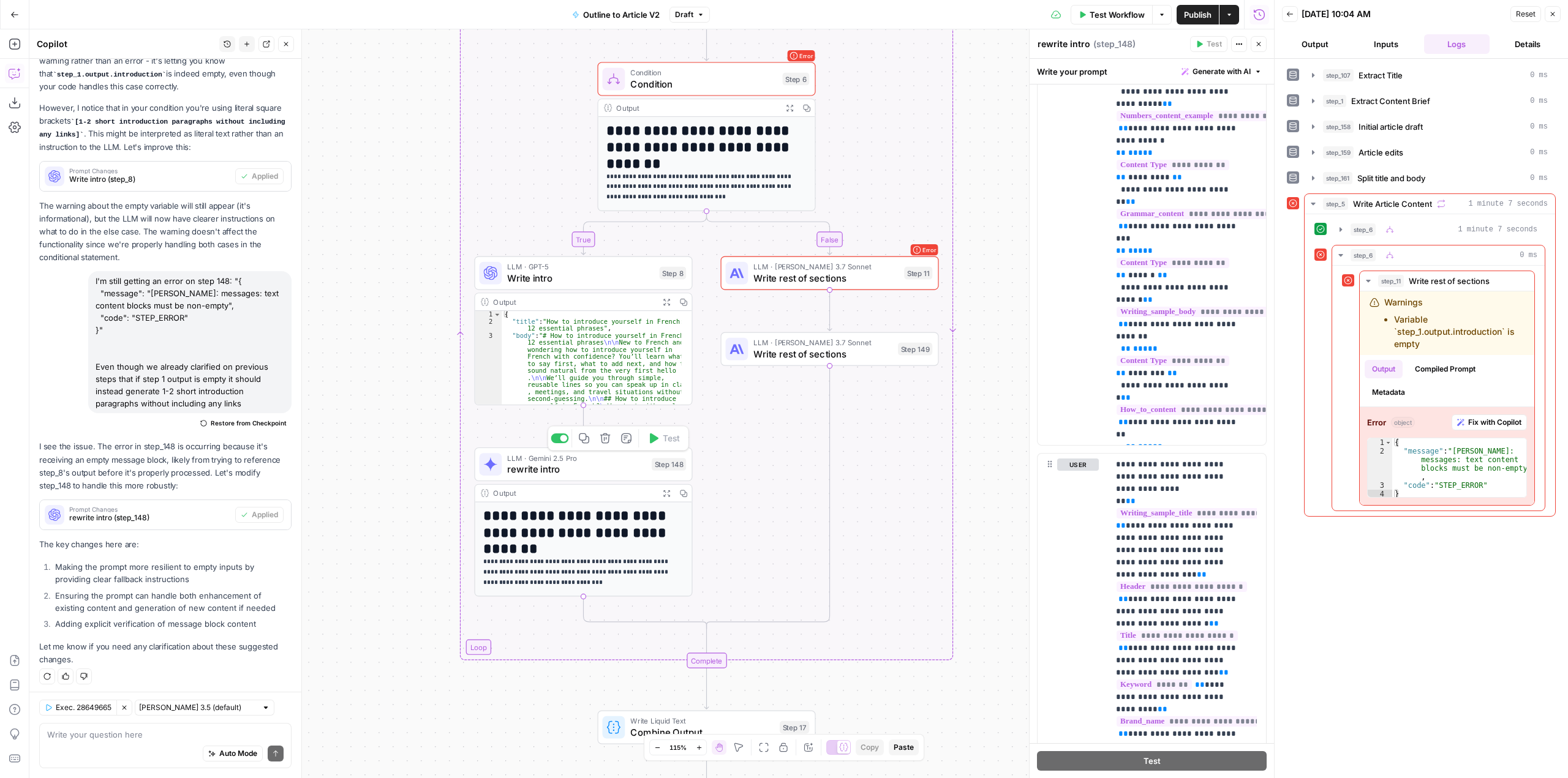
click at [609, 467] on span "rewrite intro" at bounding box center [576, 469] width 138 height 14
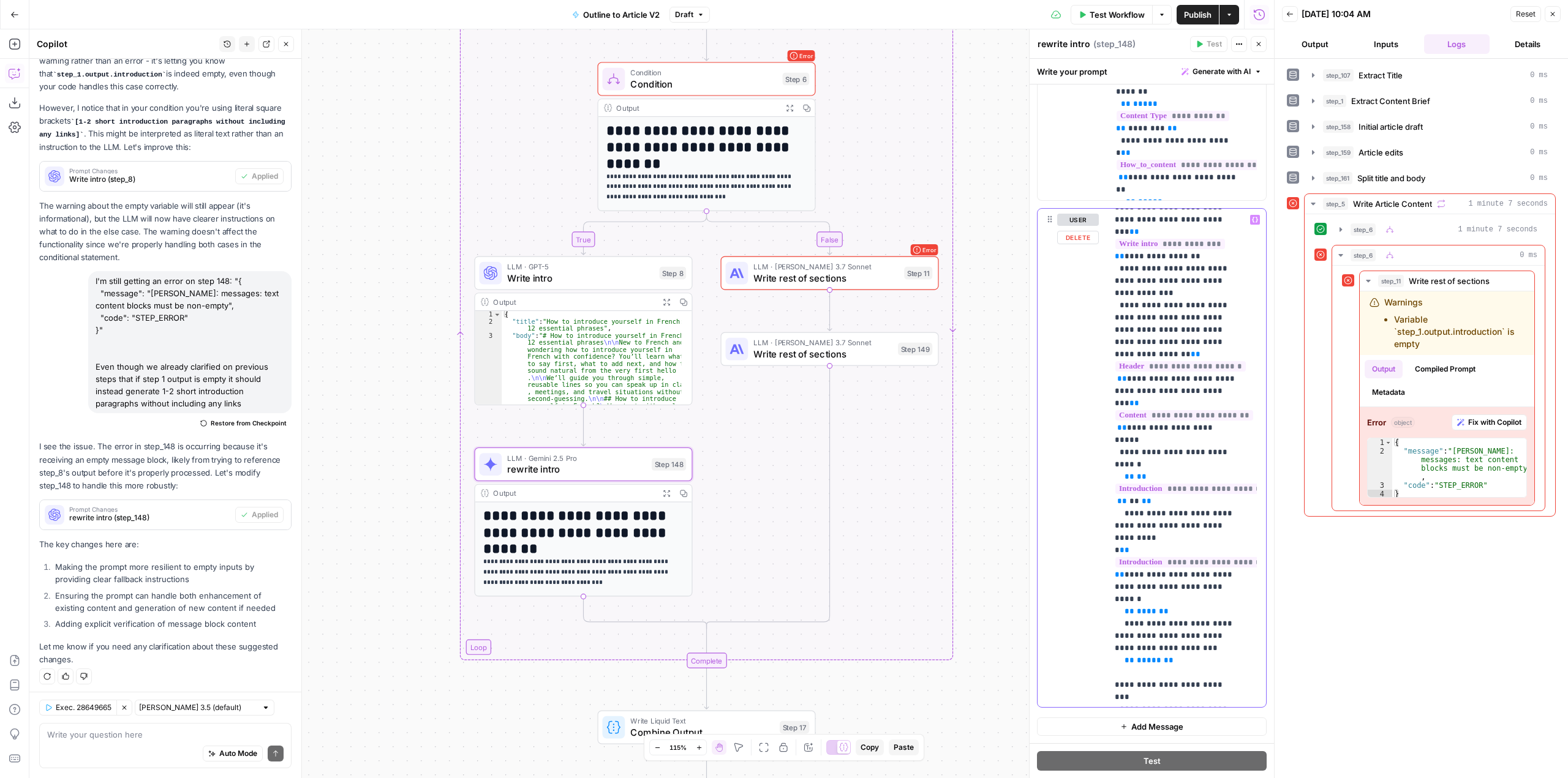
scroll to position [980, 0]
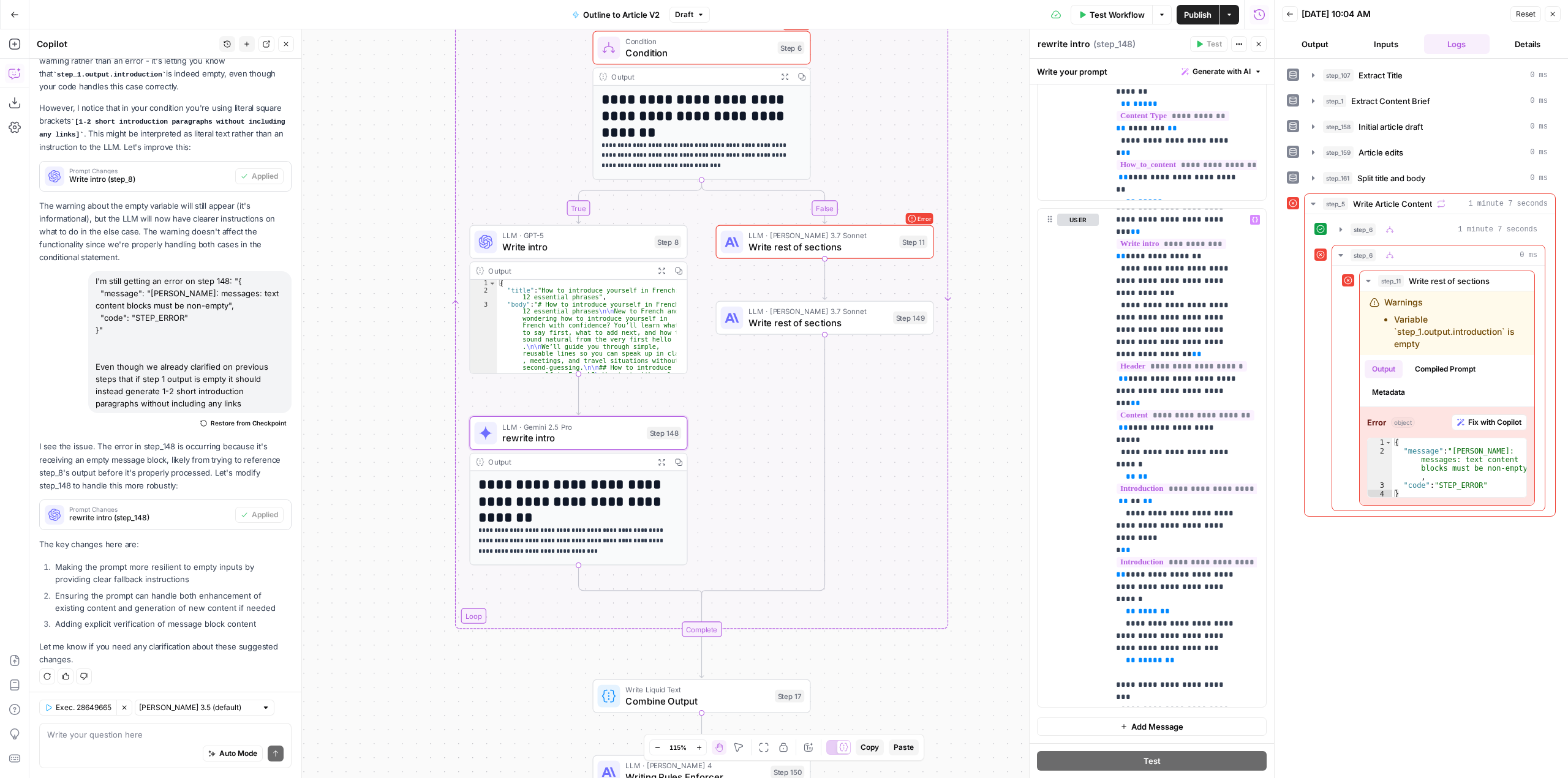
drag, startPoint x: 997, startPoint y: 298, endPoint x: 993, endPoint y: 267, distance: 31.3
click at [993, 267] on div "true false Workflow Set Inputs Inputs LLM · GPT-5 Extract Title Step 107 Output…" at bounding box center [651, 403] width 1244 height 749
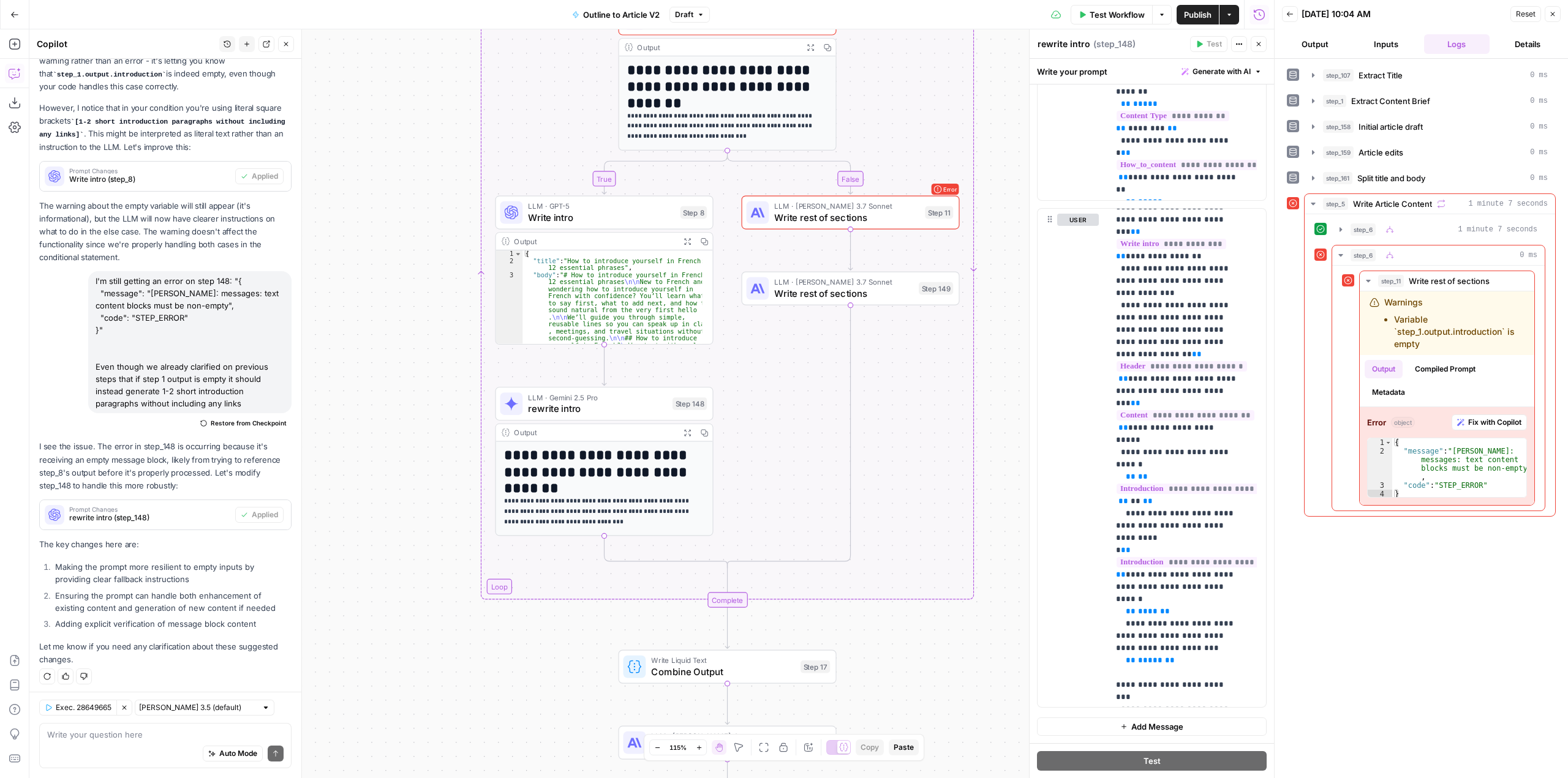
drag, startPoint x: 998, startPoint y: 657, endPoint x: 923, endPoint y: 657, distance: 75.0
click at [923, 657] on div "true false Workflow Set Inputs Inputs LLM · GPT-5 Extract Title Step 107 Output…" at bounding box center [651, 403] width 1244 height 749
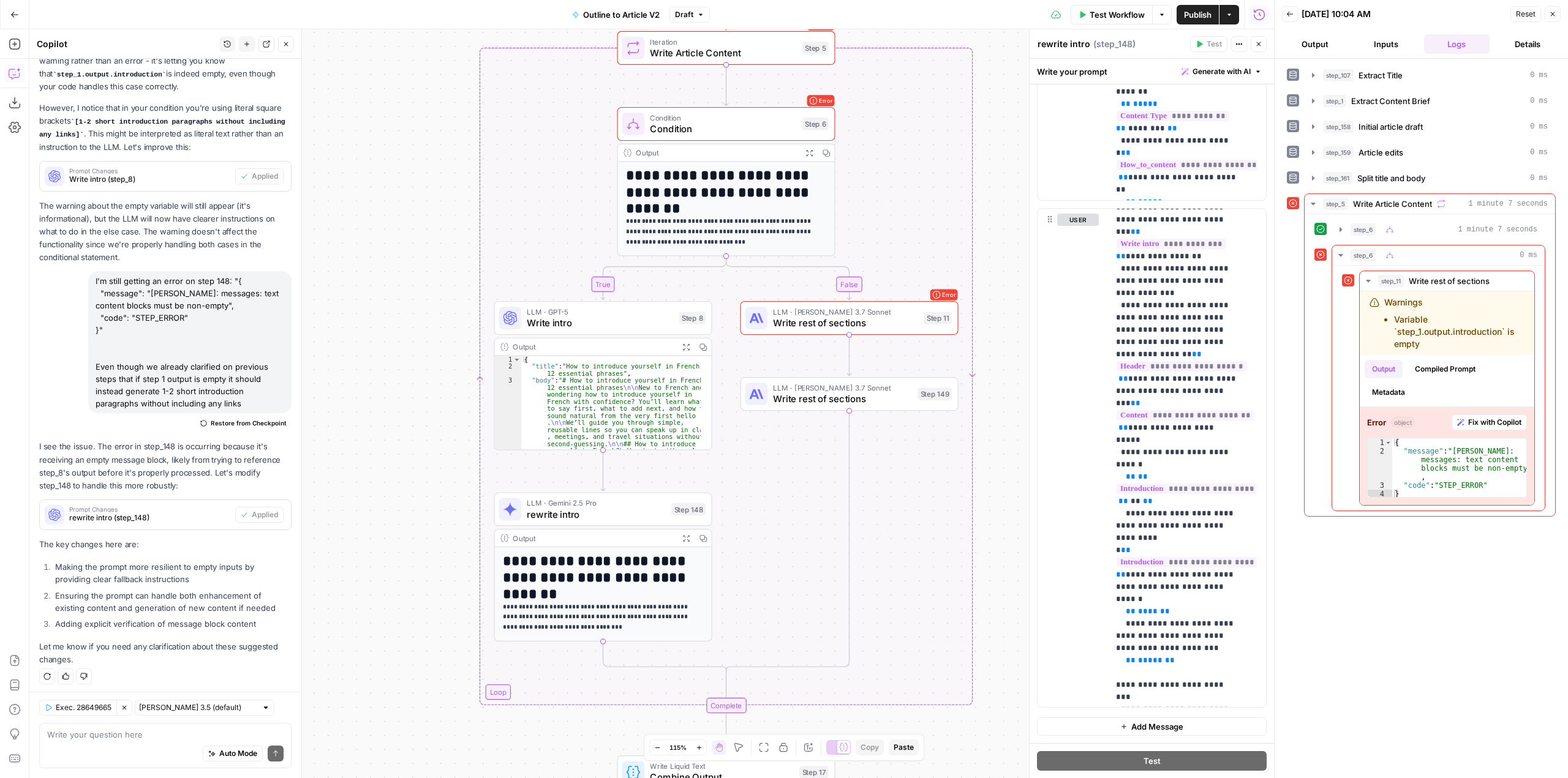
drag, startPoint x: 959, startPoint y: 583, endPoint x: 881, endPoint y: 497, distance: 116.1
click at [881, 497] on div "true false Workflow Set Inputs Inputs LLM · GPT-5 Extract Title Step 107 Output…" at bounding box center [651, 403] width 1244 height 749
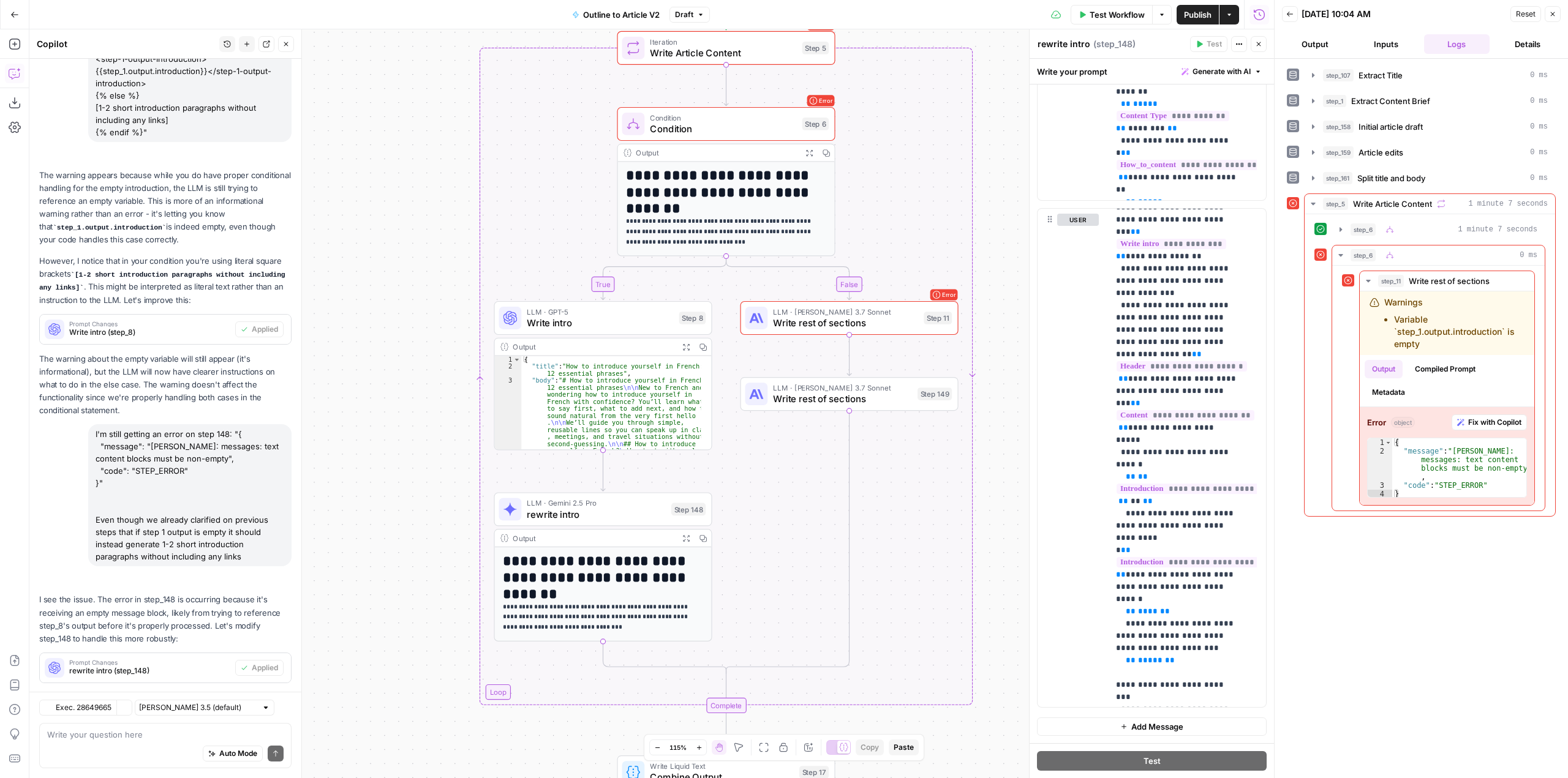
scroll to position [1657, 0]
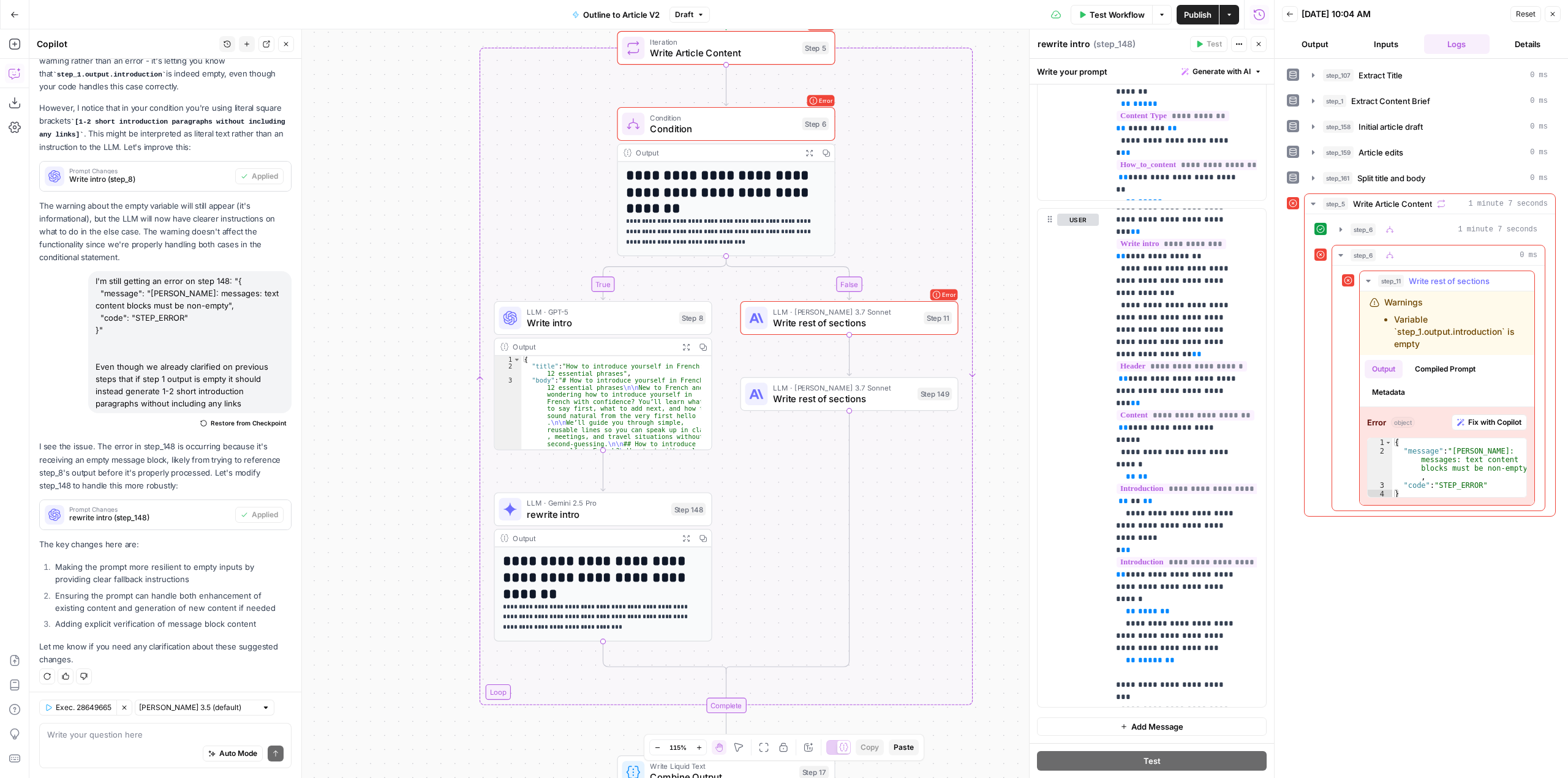
type textarea "*"
click at [1427, 494] on div "{ "message" : "Claude Error: messages: text content blocks must be non-empty" ,…" at bounding box center [1458, 477] width 134 height 77
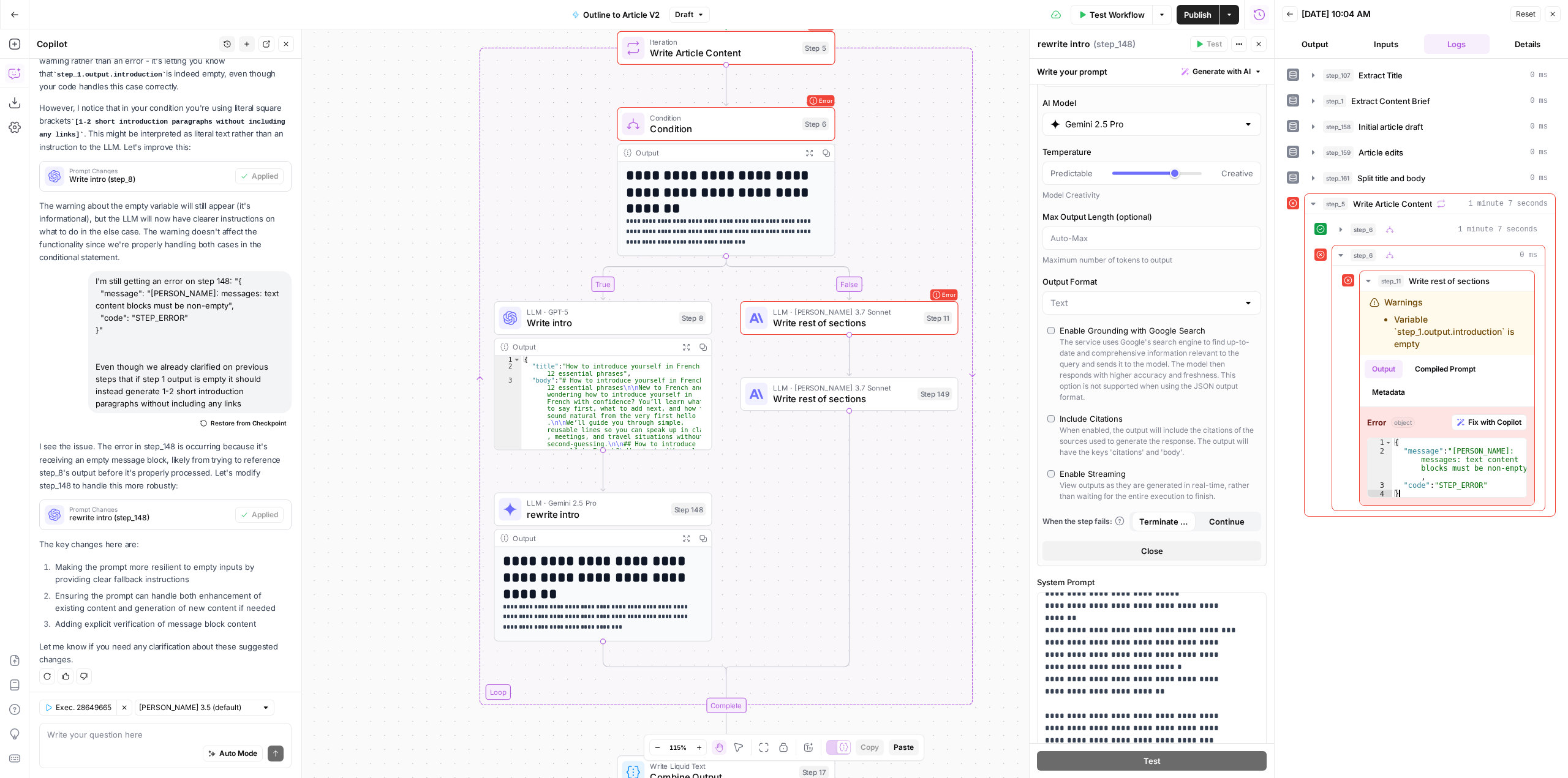
scroll to position [0, 0]
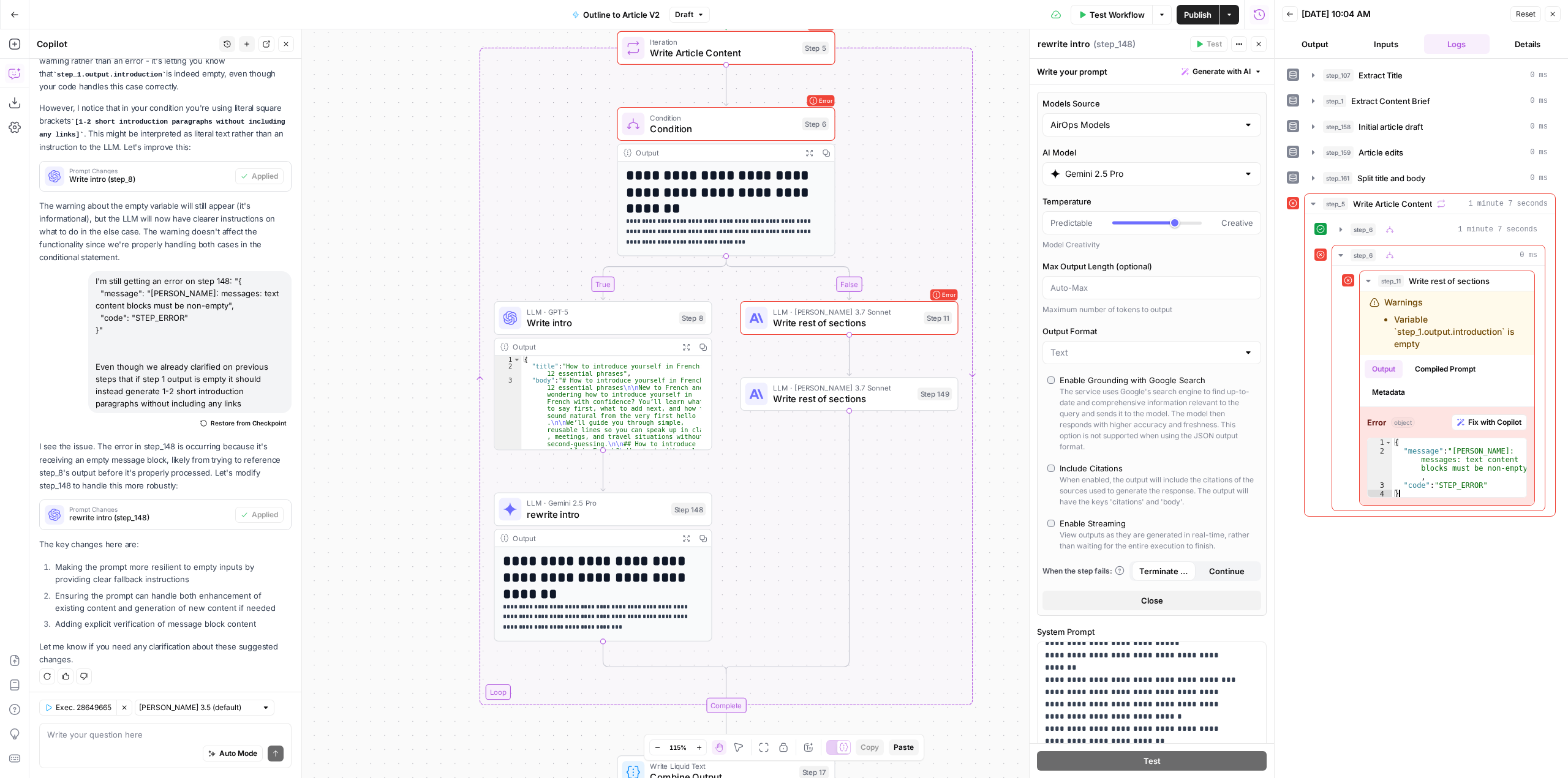
click at [1109, 181] on div "Gemini 2.5 Pro" at bounding box center [1151, 173] width 219 height 23
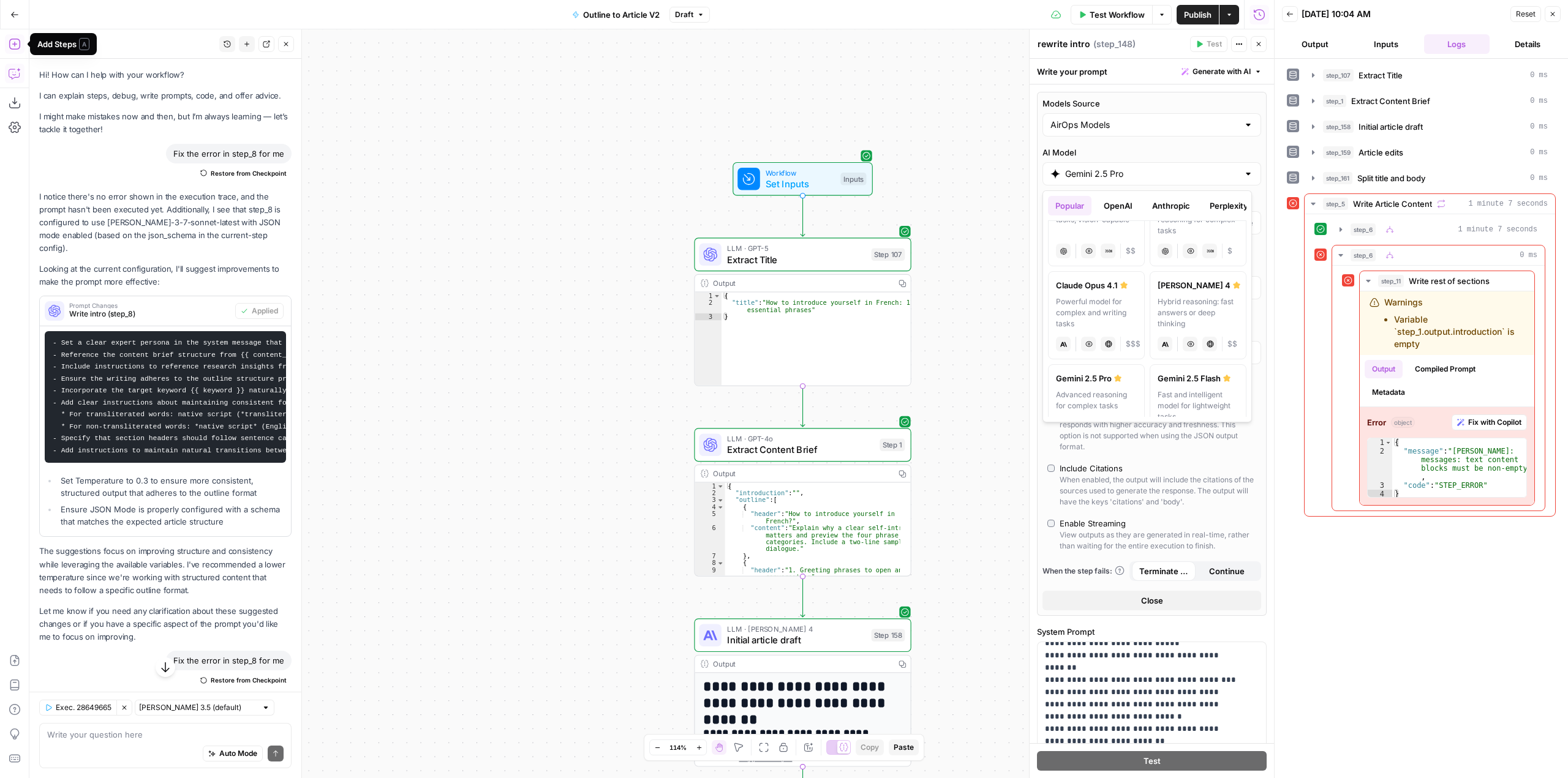
click at [20, 47] on icon "button" at bounding box center [14, 44] width 12 height 12
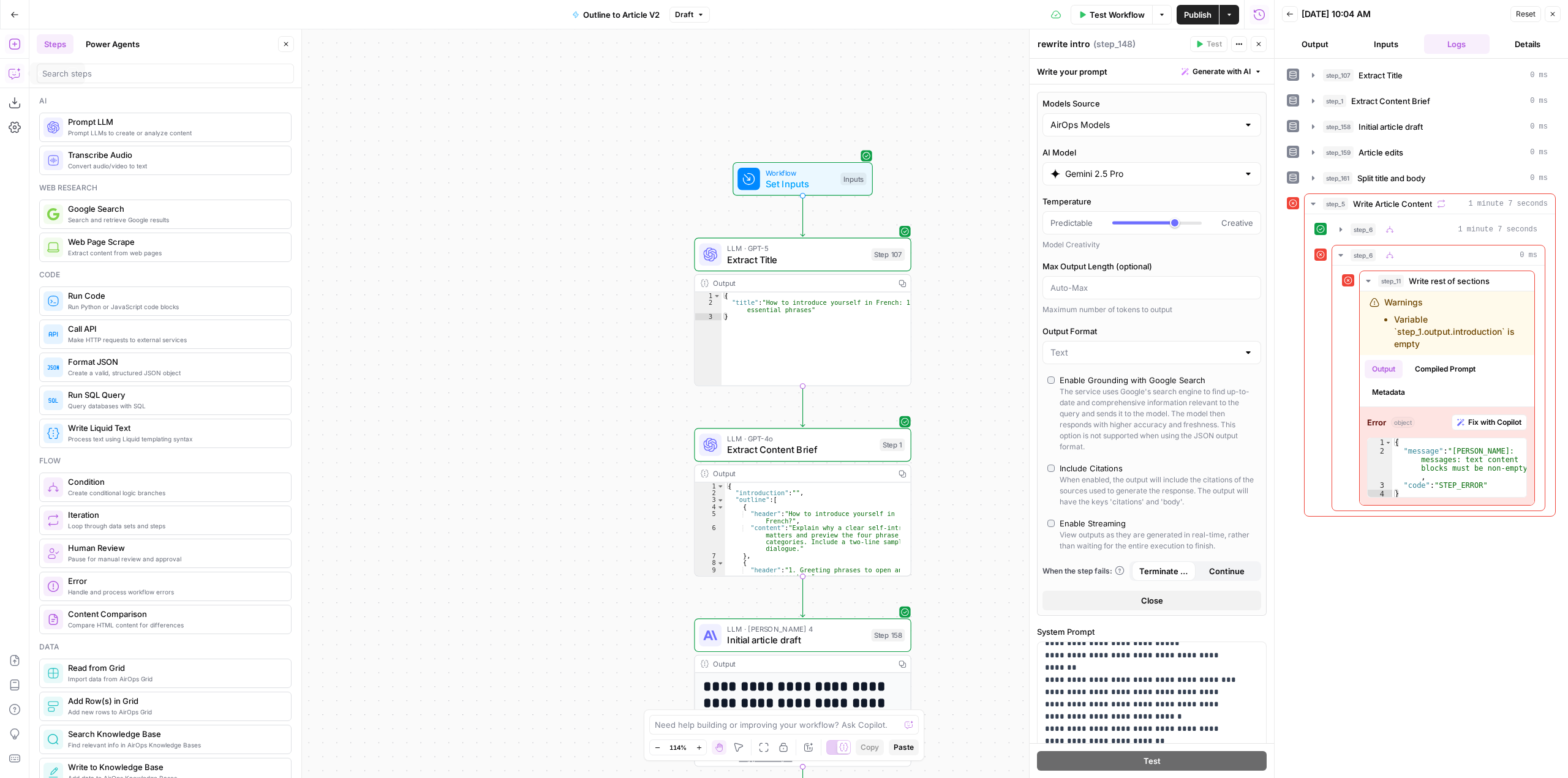
click at [17, 76] on icon "button" at bounding box center [14, 73] width 12 height 12
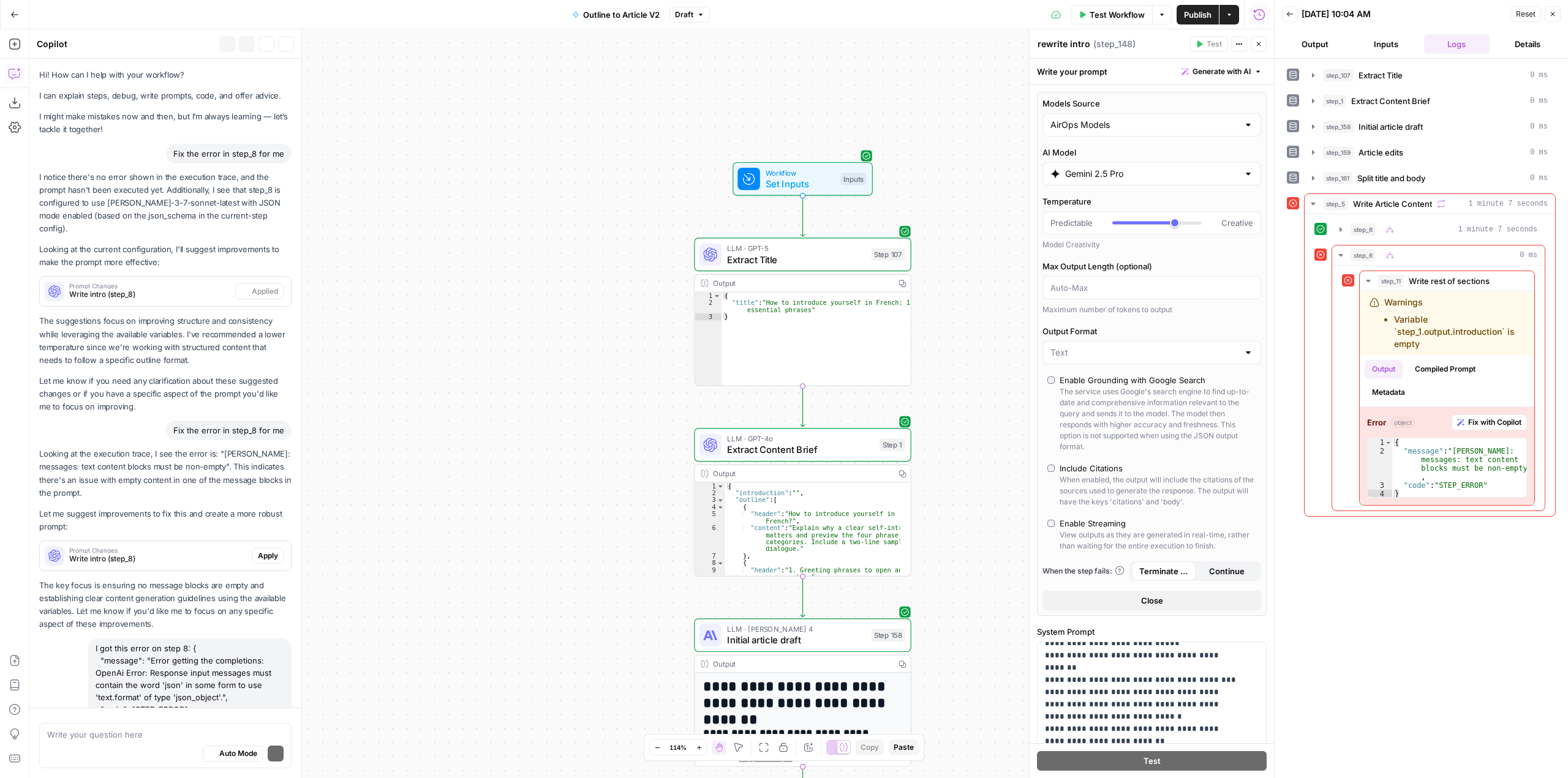
scroll to position [1436, 0]
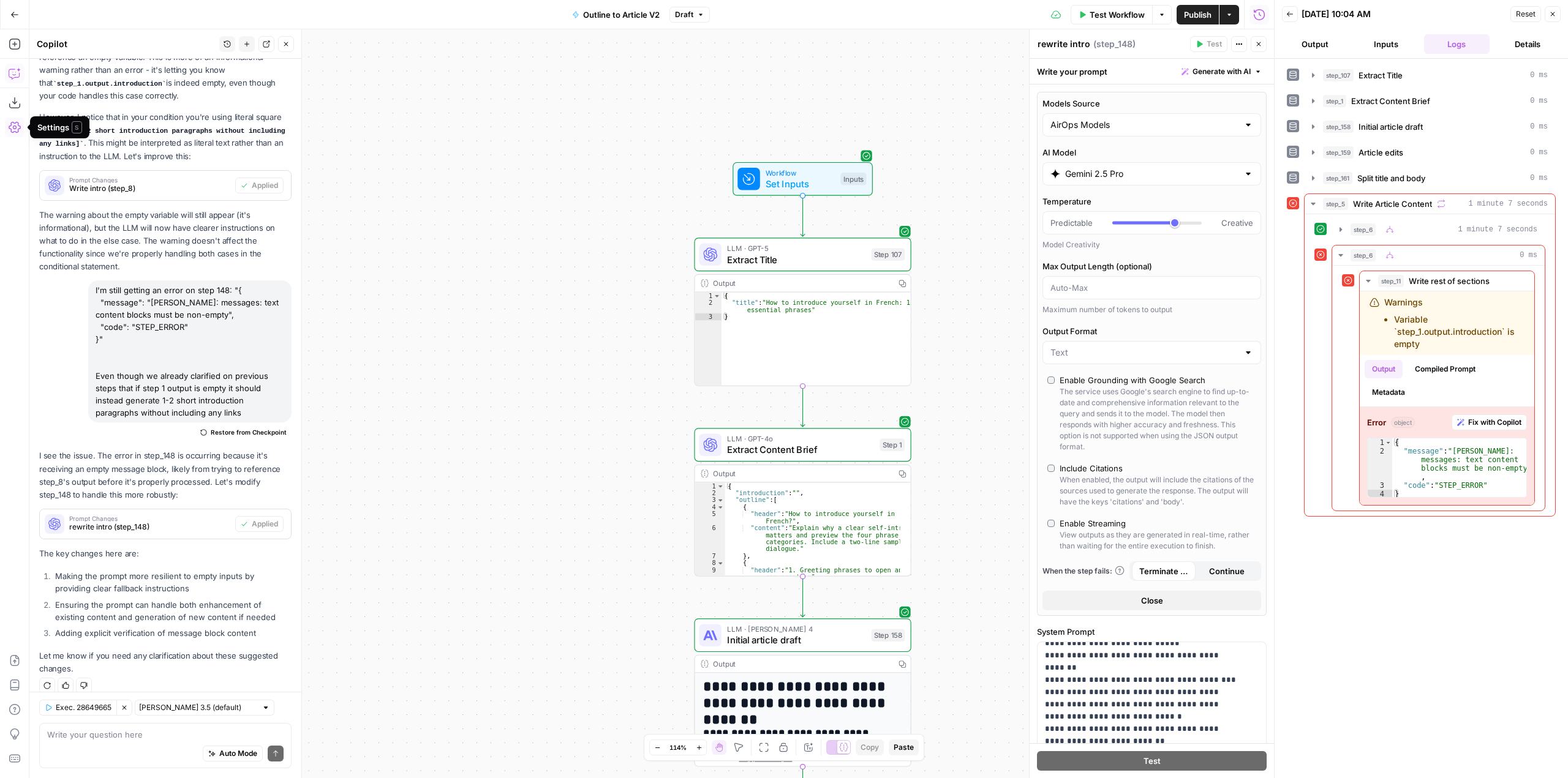
click at [18, 131] on icon "button" at bounding box center [14, 127] width 12 height 11
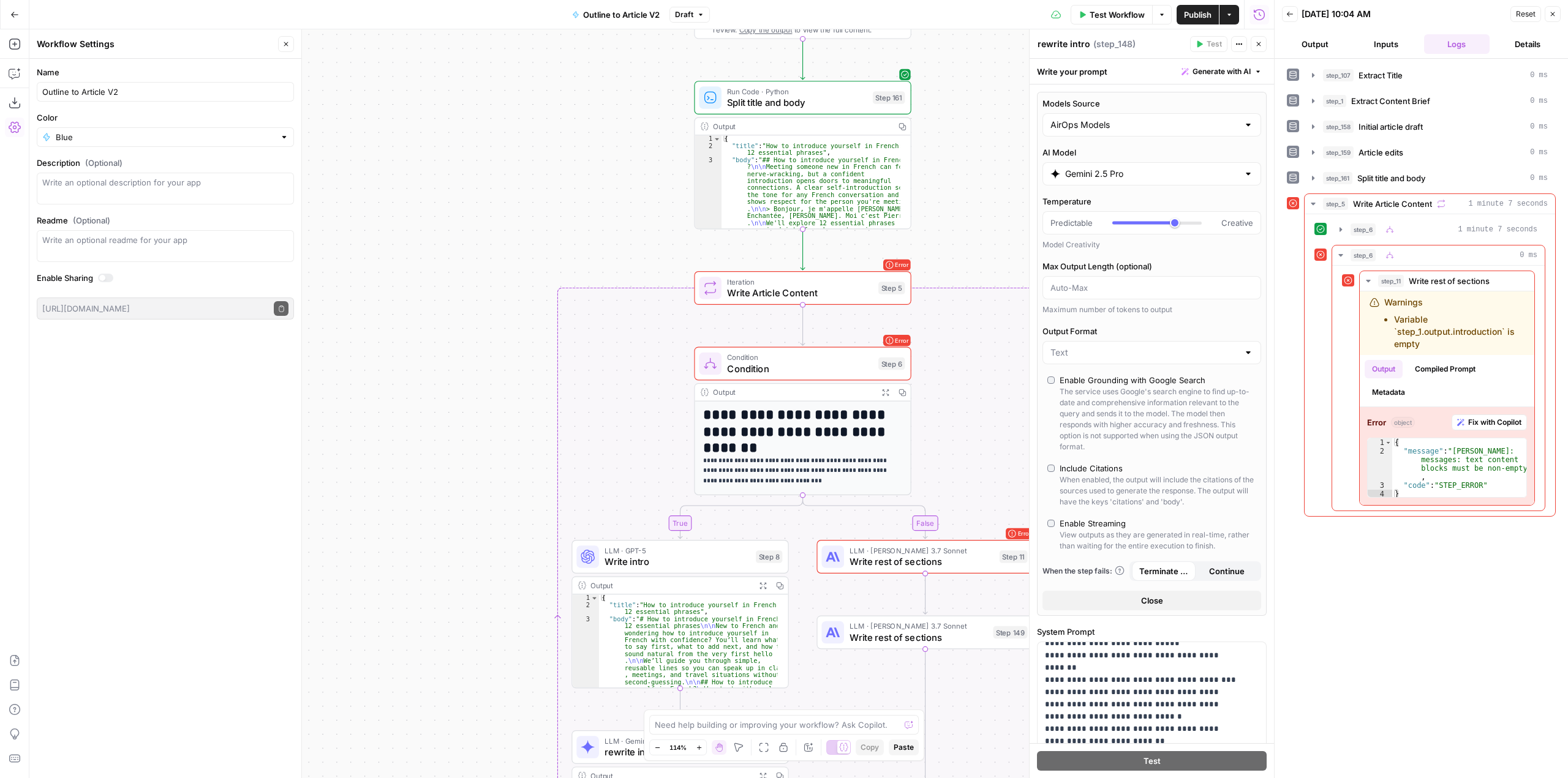
click at [836, 362] on span "Condition" at bounding box center [799, 368] width 145 height 14
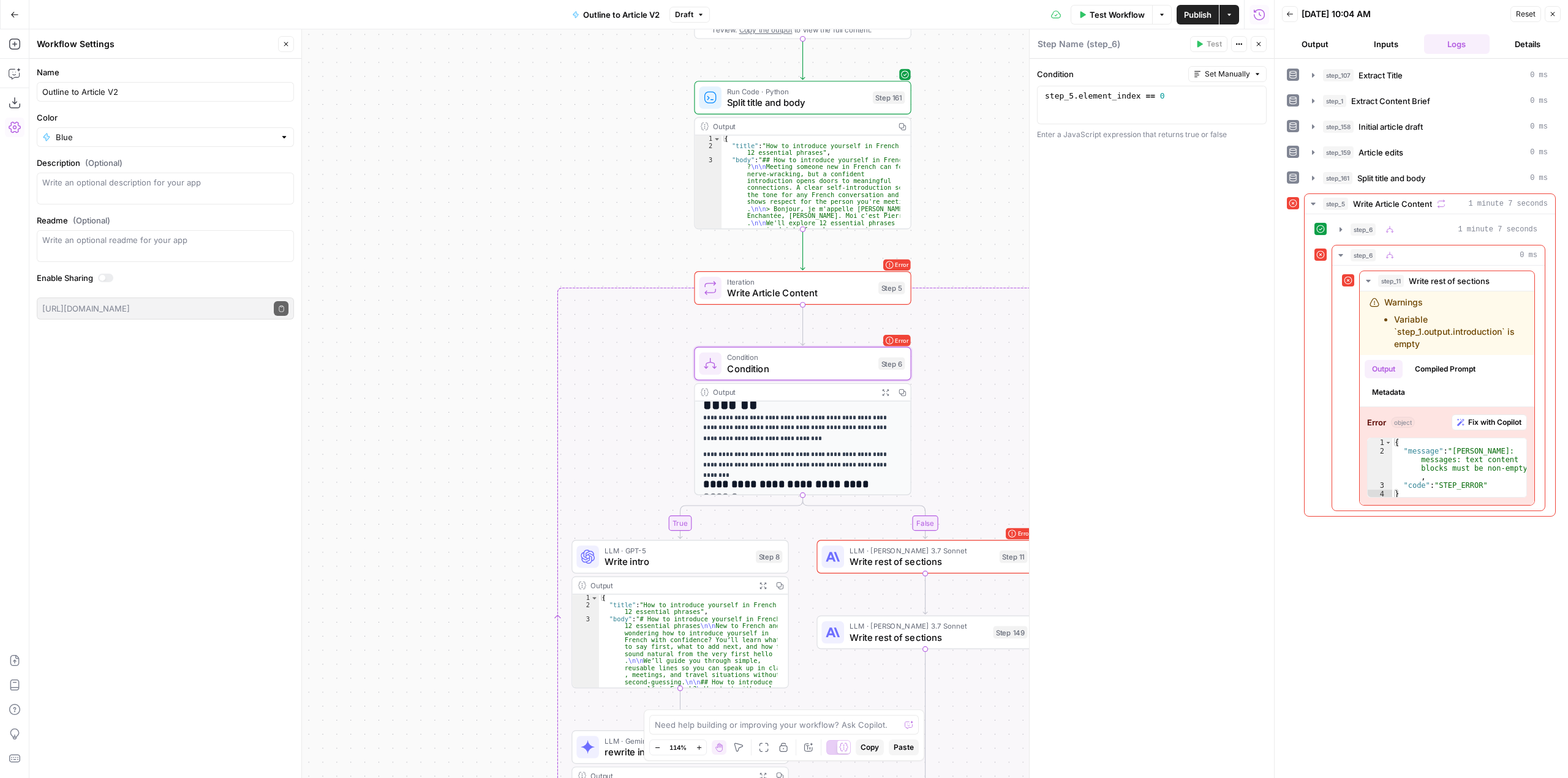
scroll to position [170, 0]
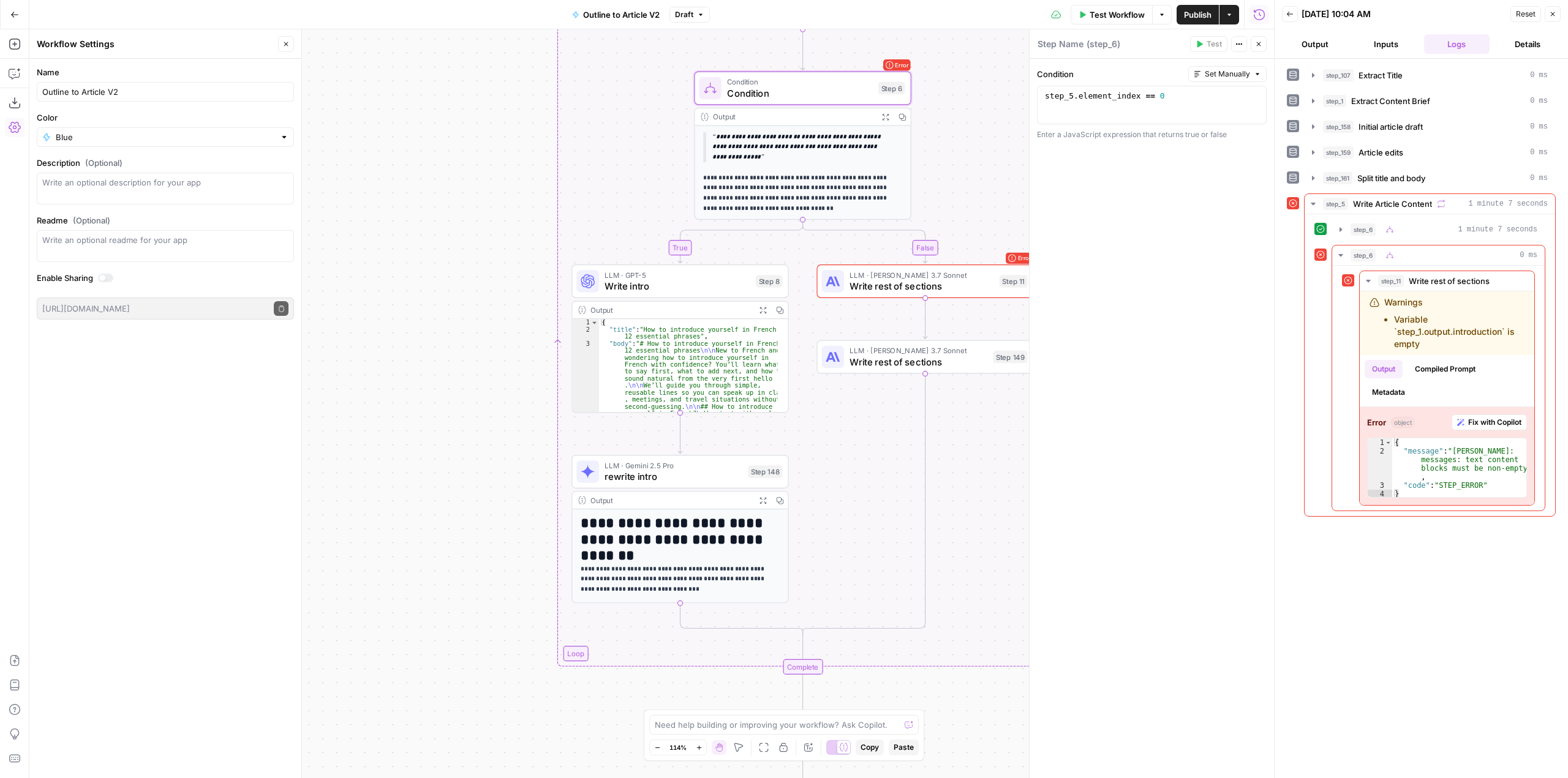
click at [945, 281] on span "Write rest of sections" at bounding box center [921, 285] width 144 height 14
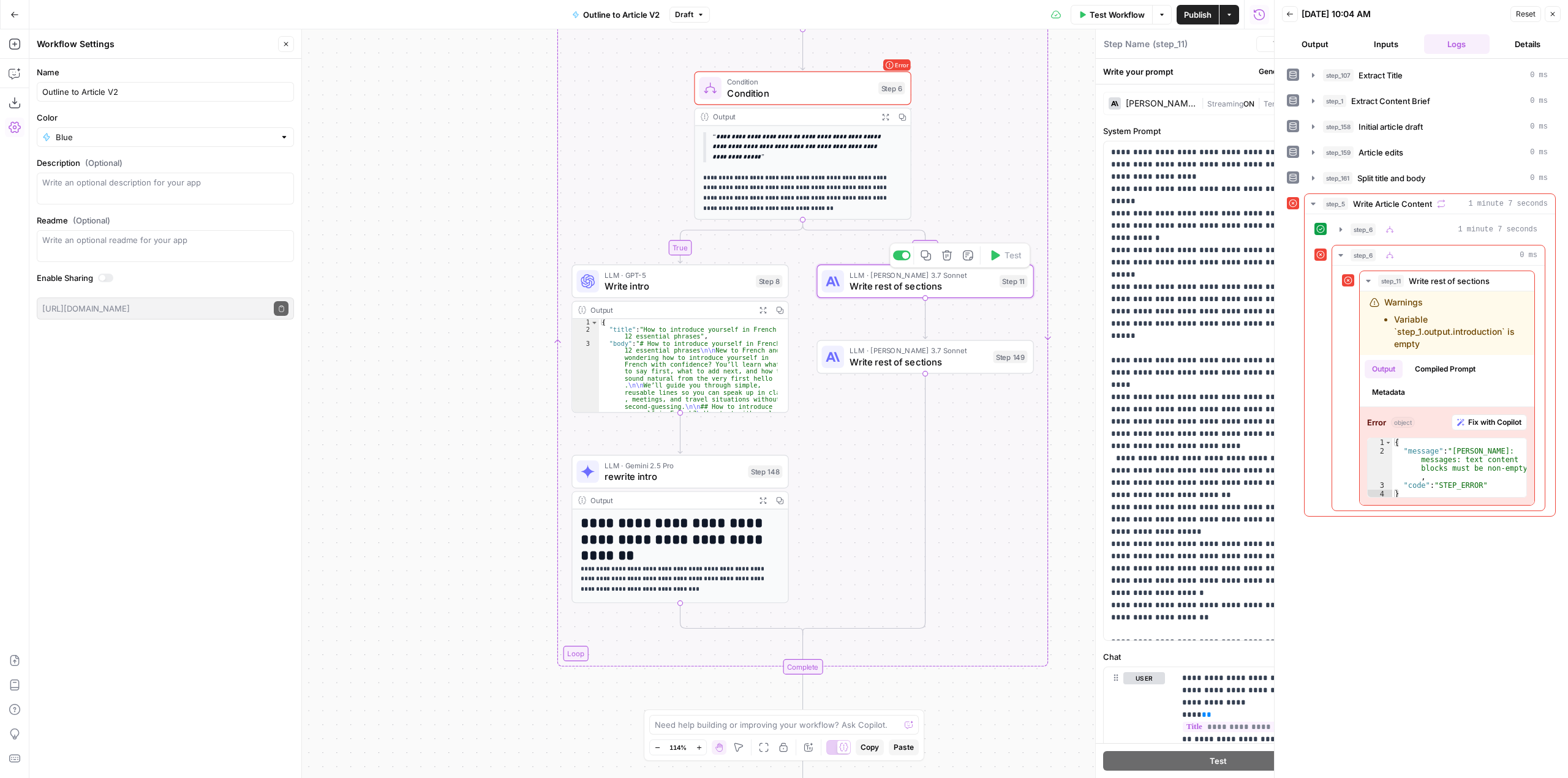
type textarea "Write rest of sections"
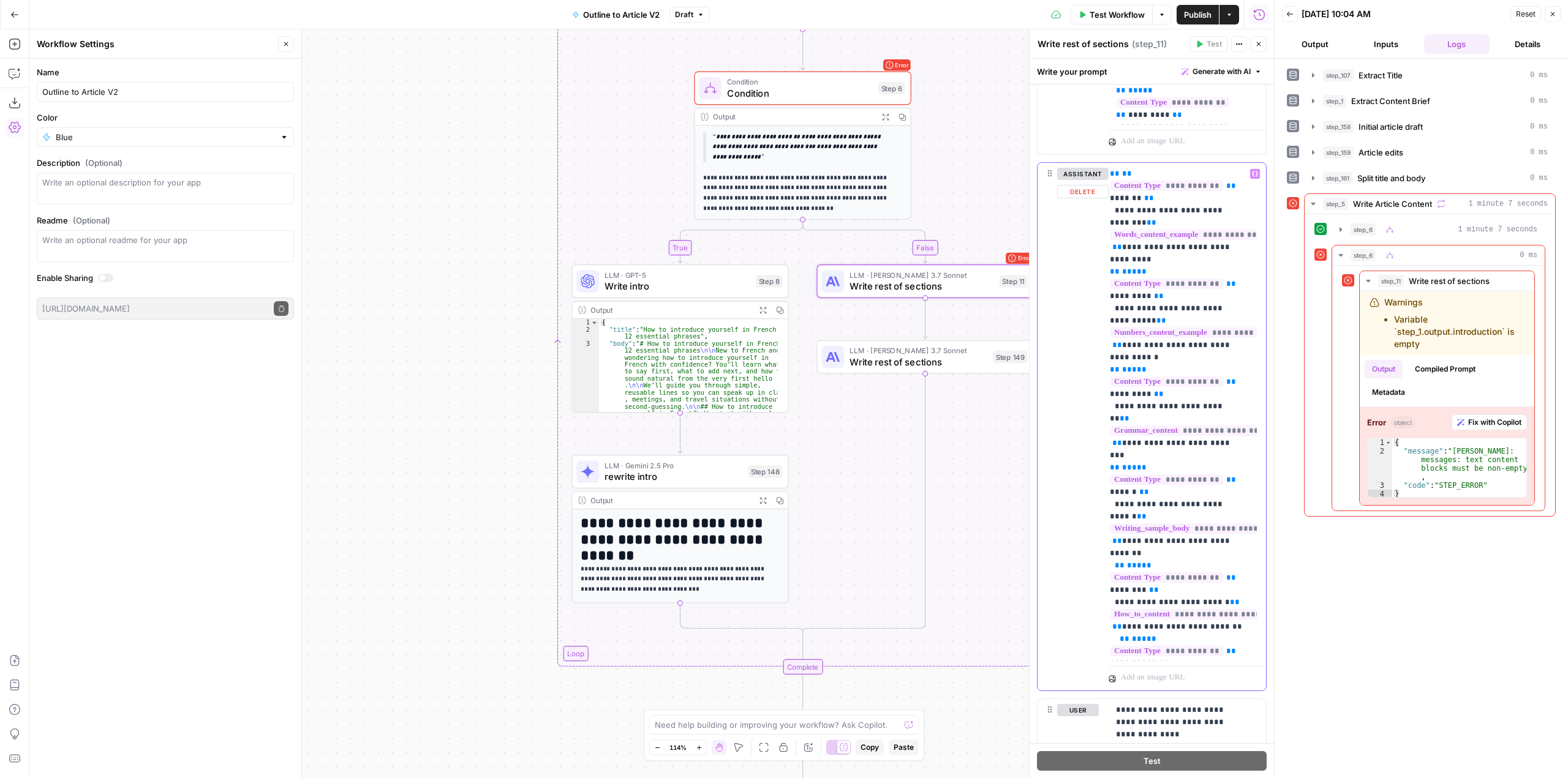
scroll to position [0, 0]
click at [1317, 44] on button "Output" at bounding box center [1315, 44] width 66 height 19
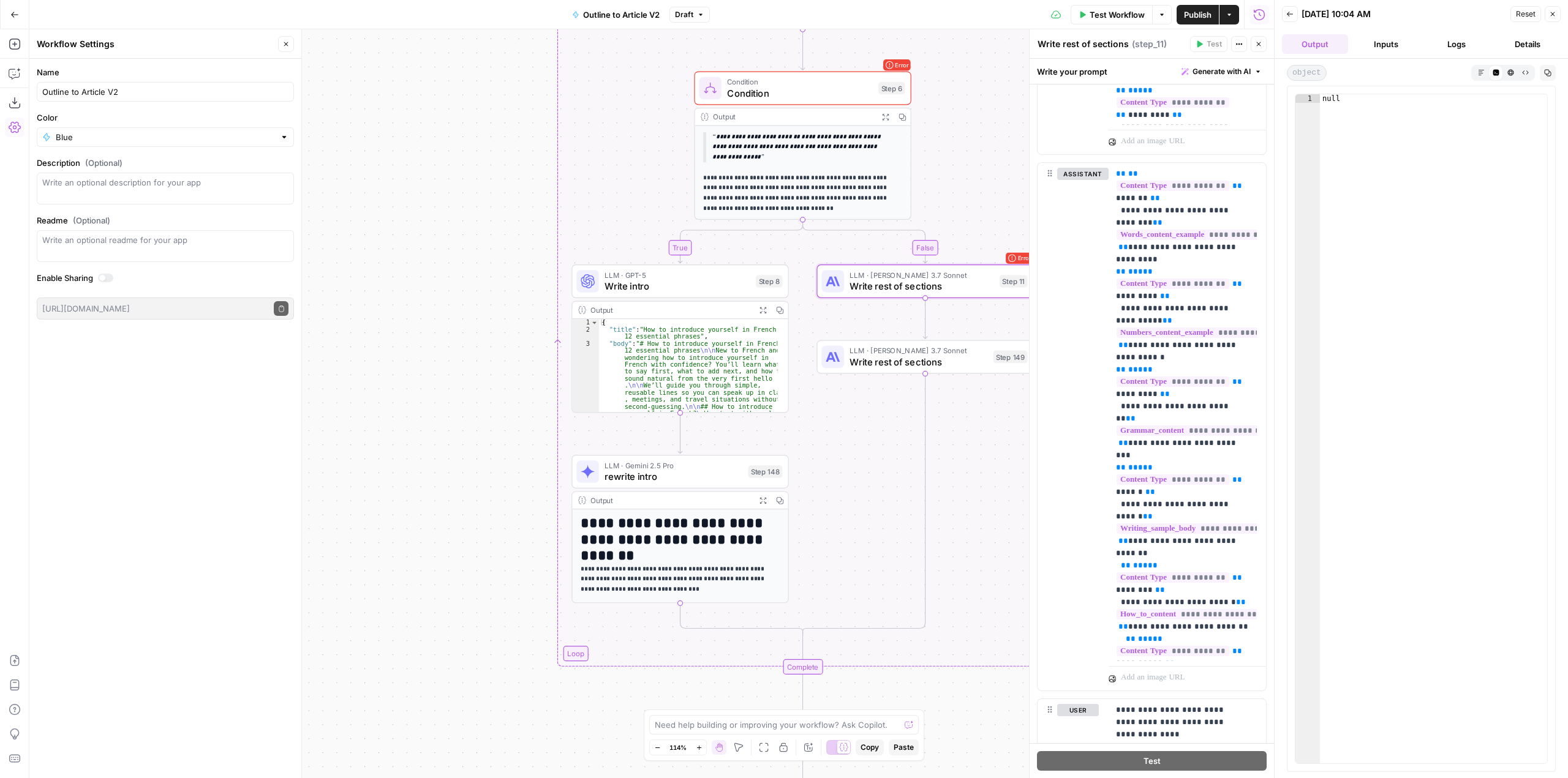
click at [1384, 37] on button "Inputs" at bounding box center [1386, 44] width 66 height 19
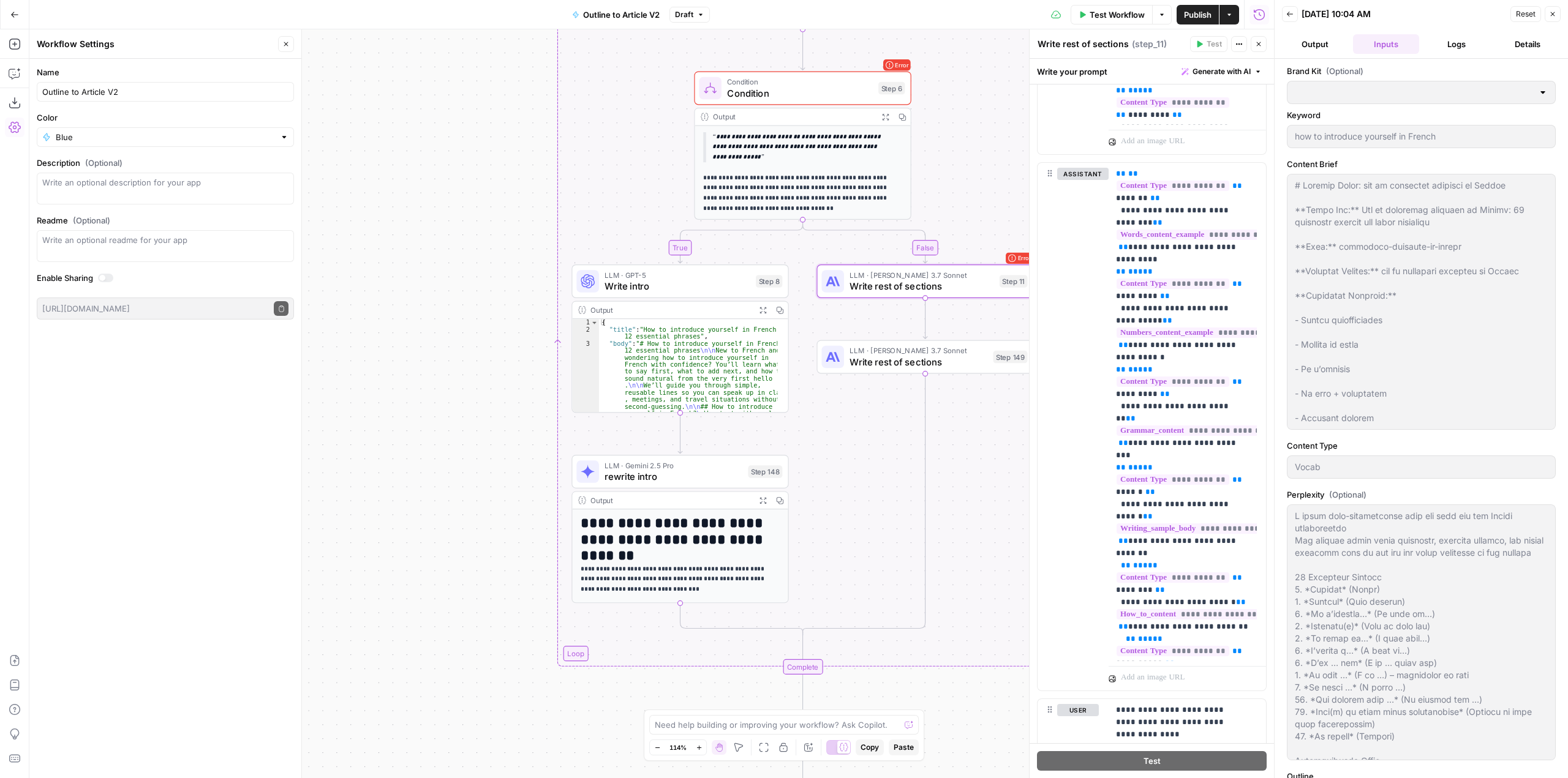
type input "Preply (EN)"
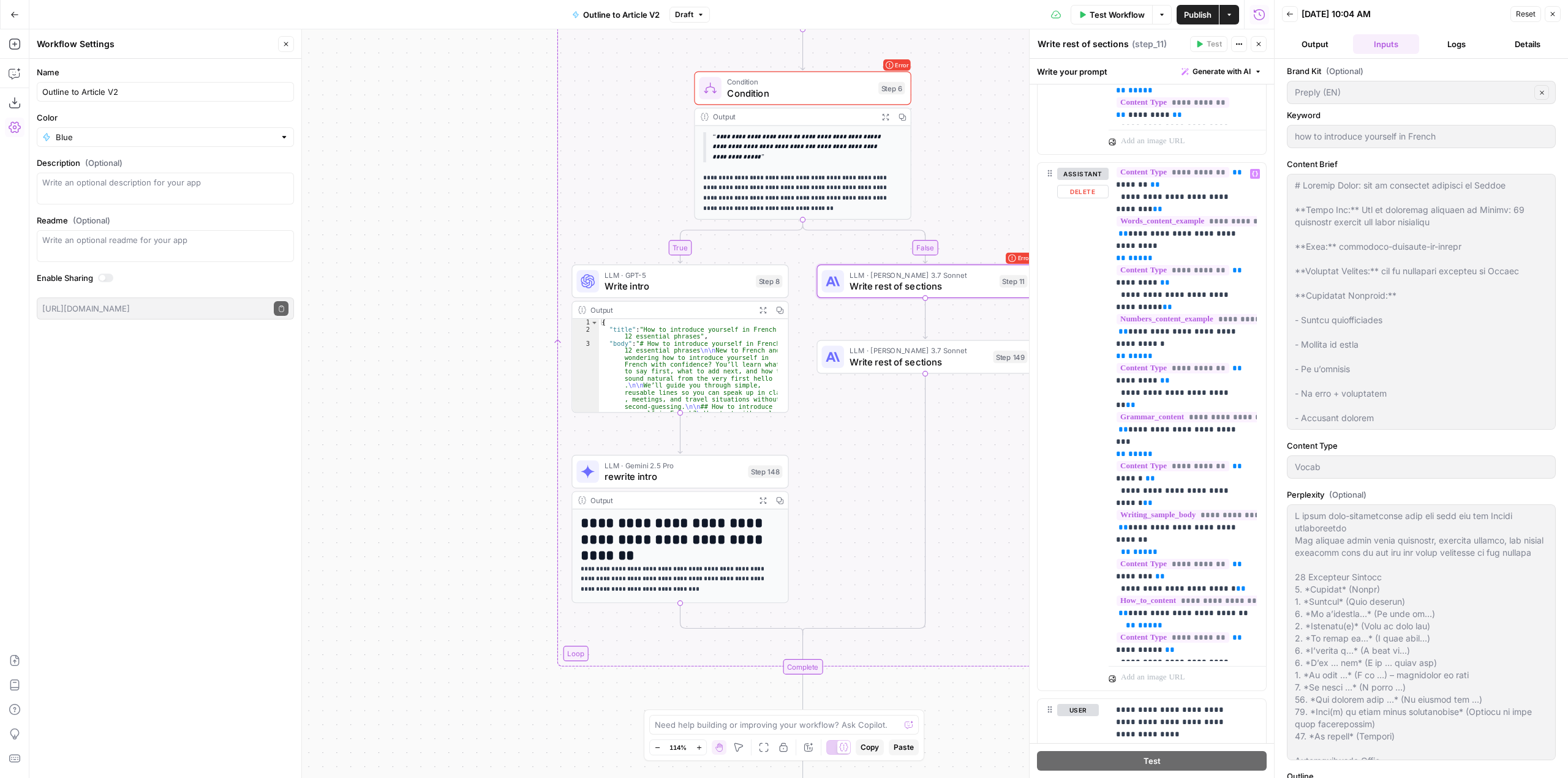
scroll to position [35, 0]
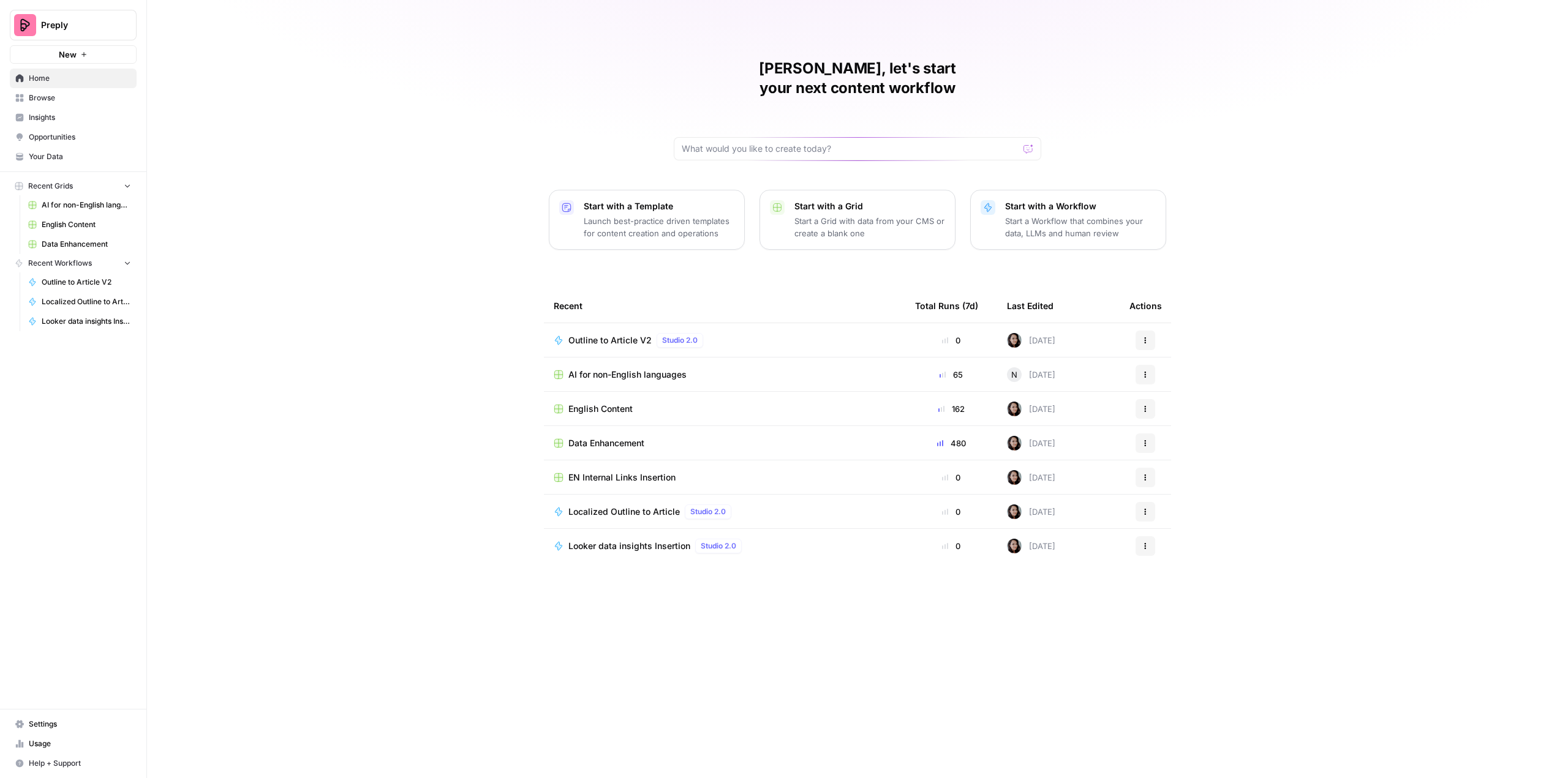
click at [59, 719] on span "Settings" at bounding box center [80, 724] width 102 height 11
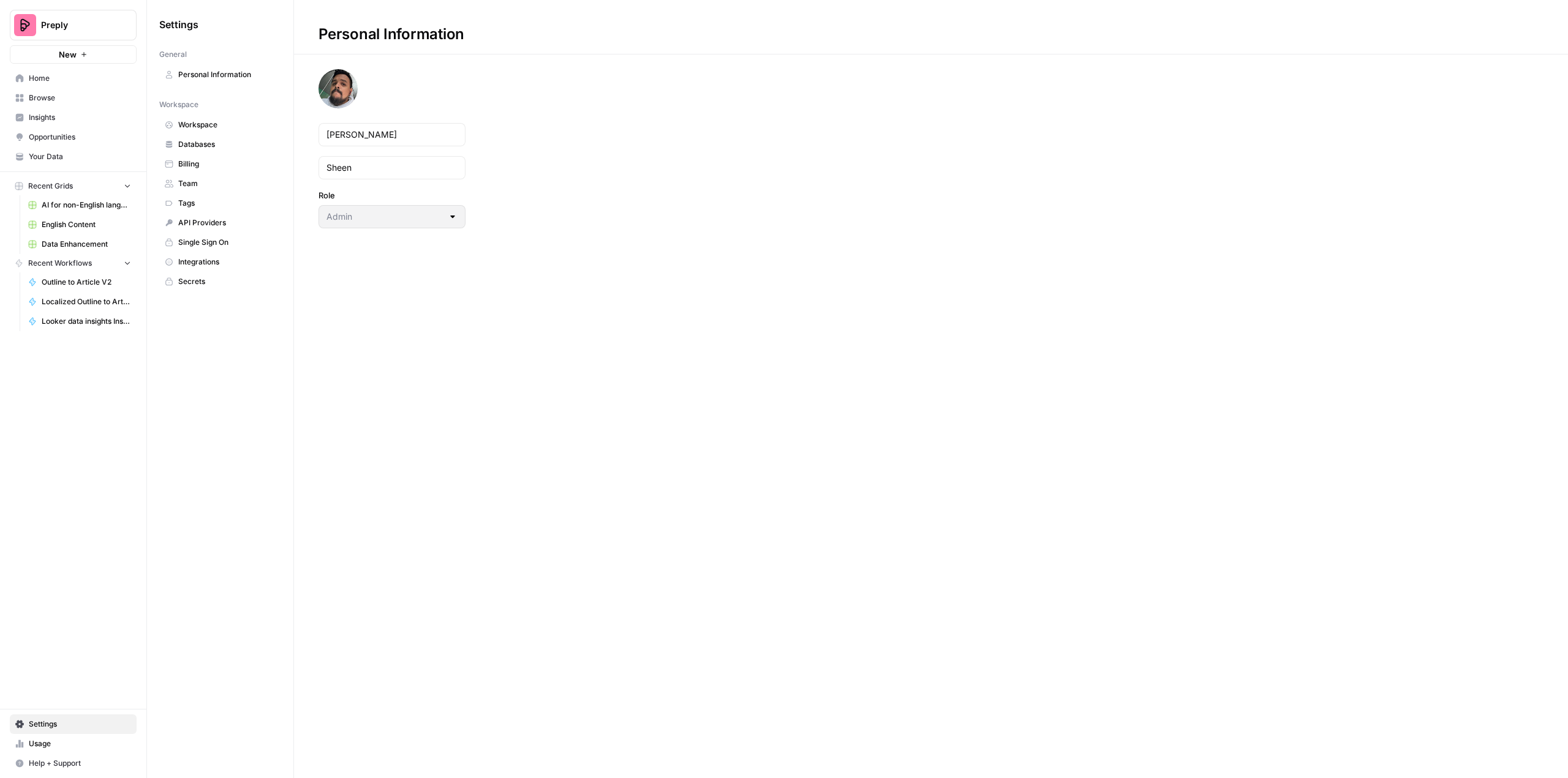
click at [86, 147] on link "Your Data" at bounding box center [73, 156] width 127 height 19
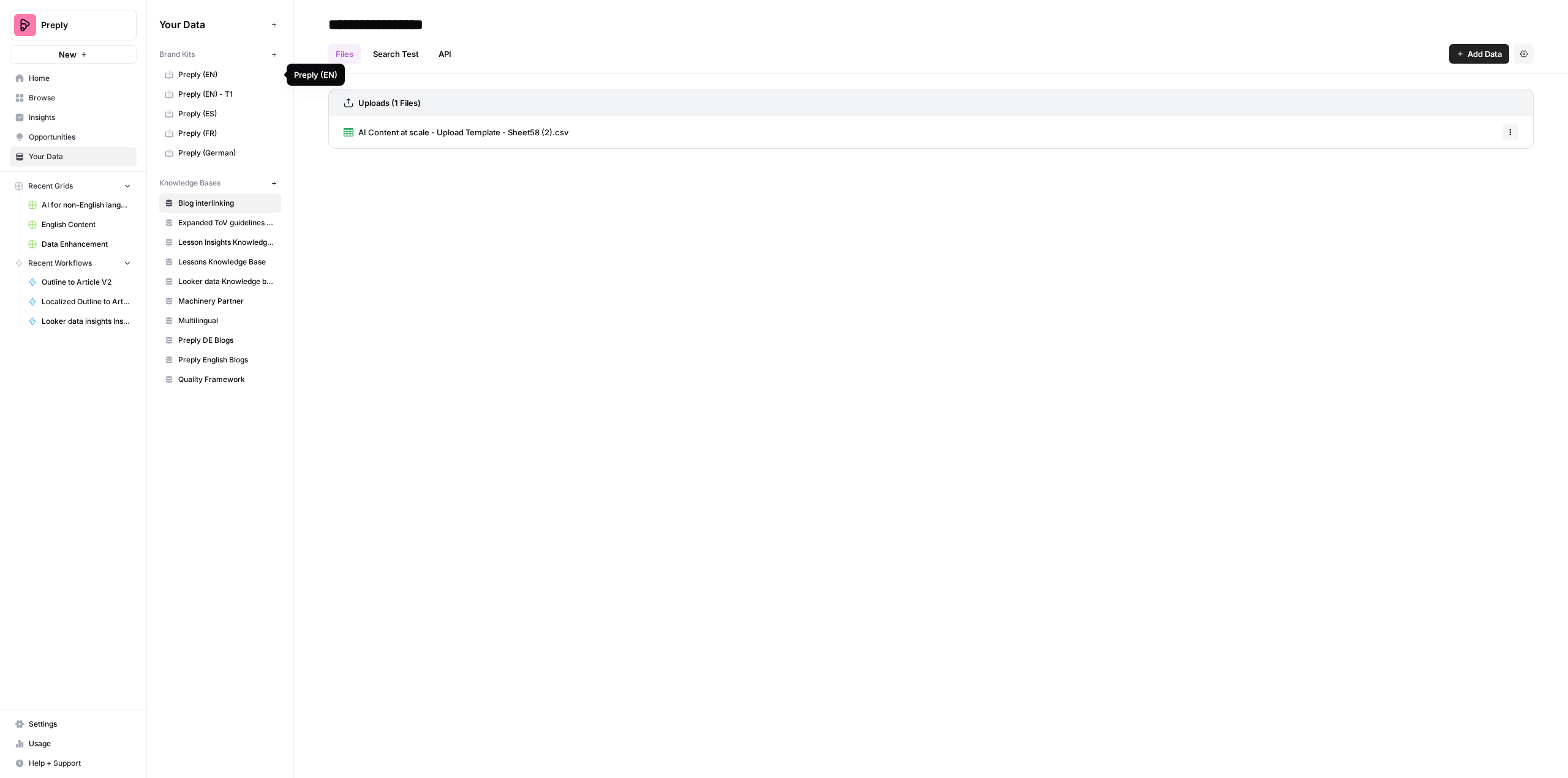
click at [235, 71] on span "Preply (EN)" at bounding box center [227, 75] width 97 height 11
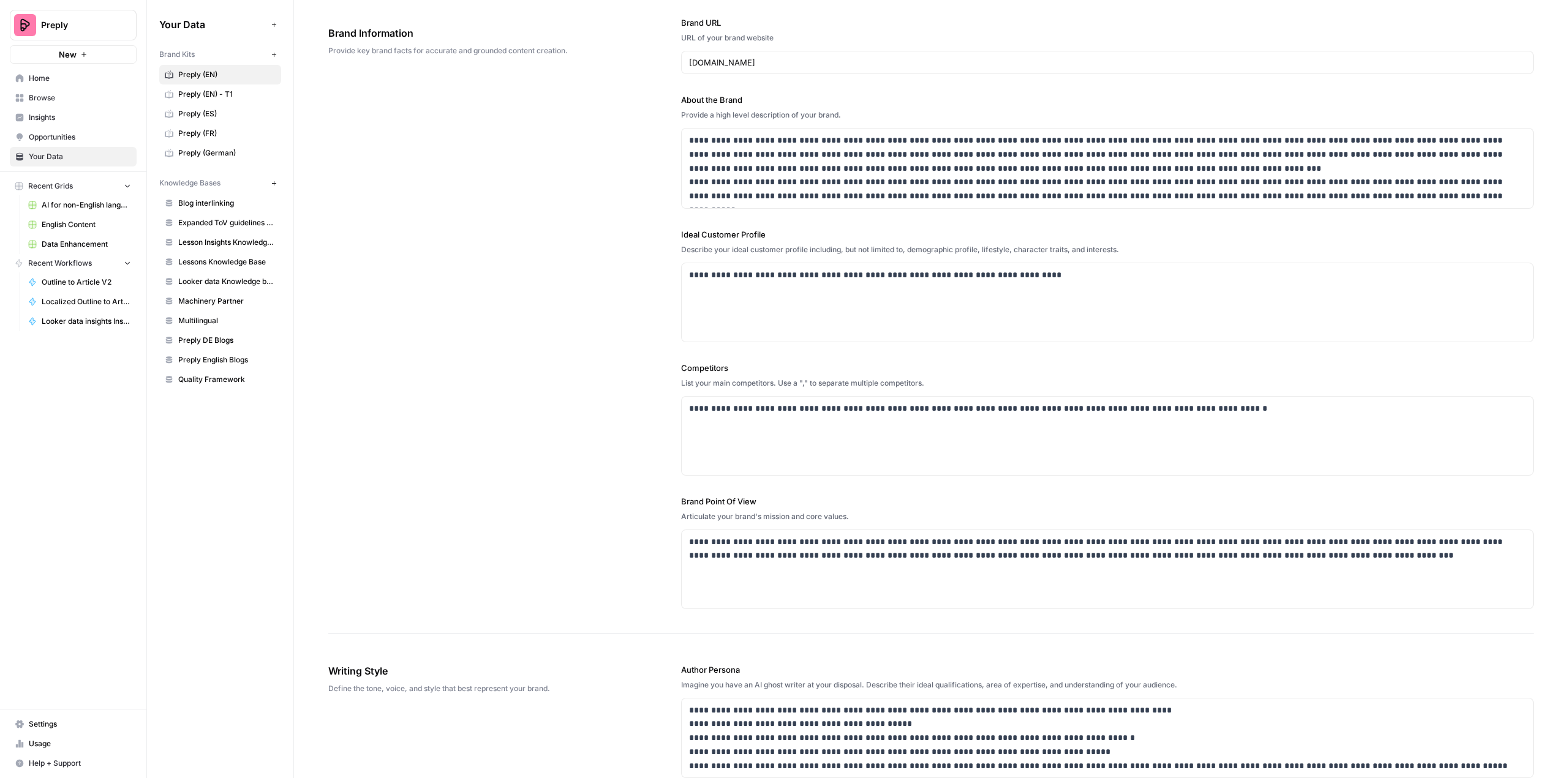
scroll to position [61, 0]
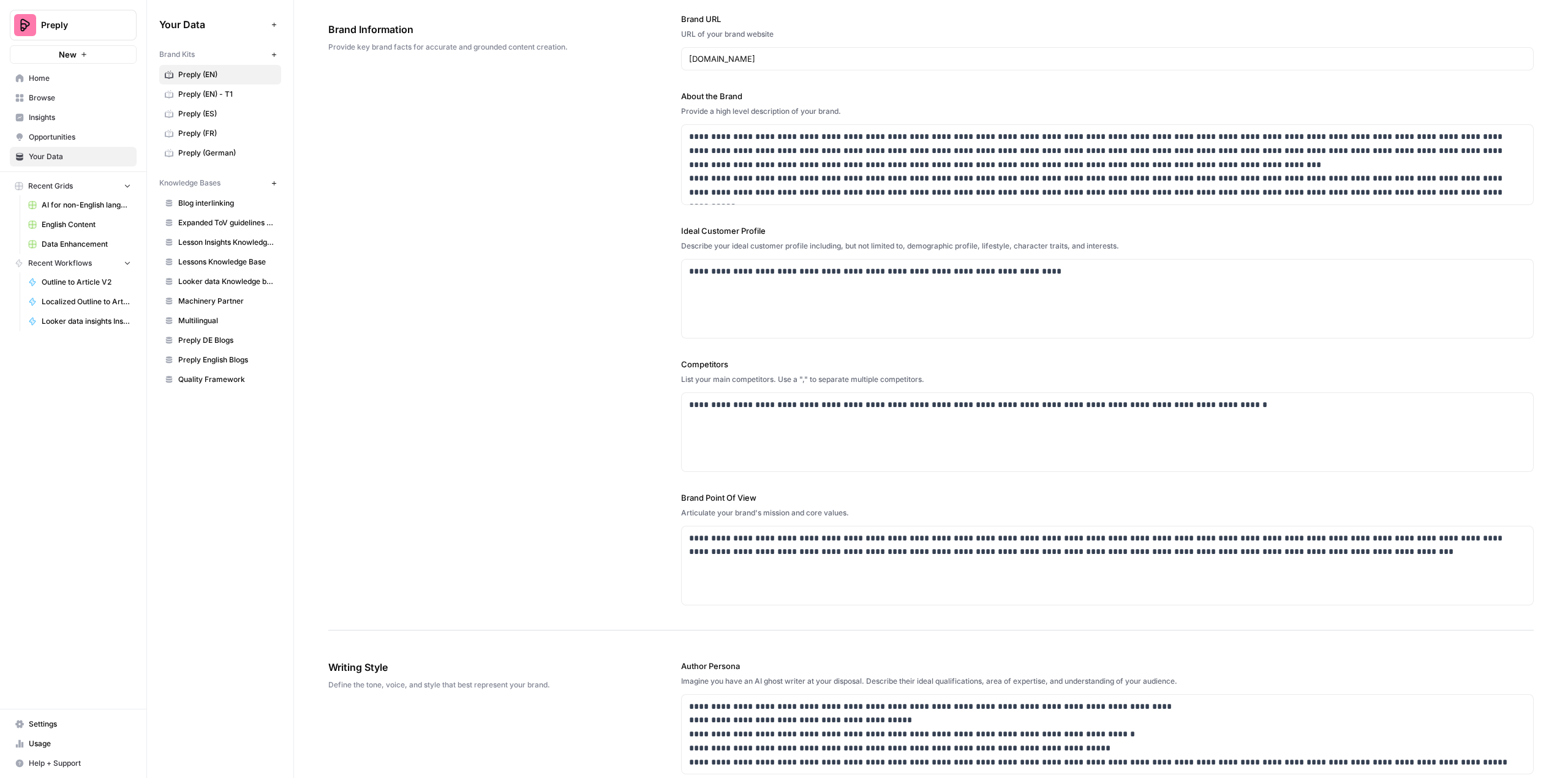
click at [523, 302] on div "**********" at bounding box center [931, 309] width 1205 height 643
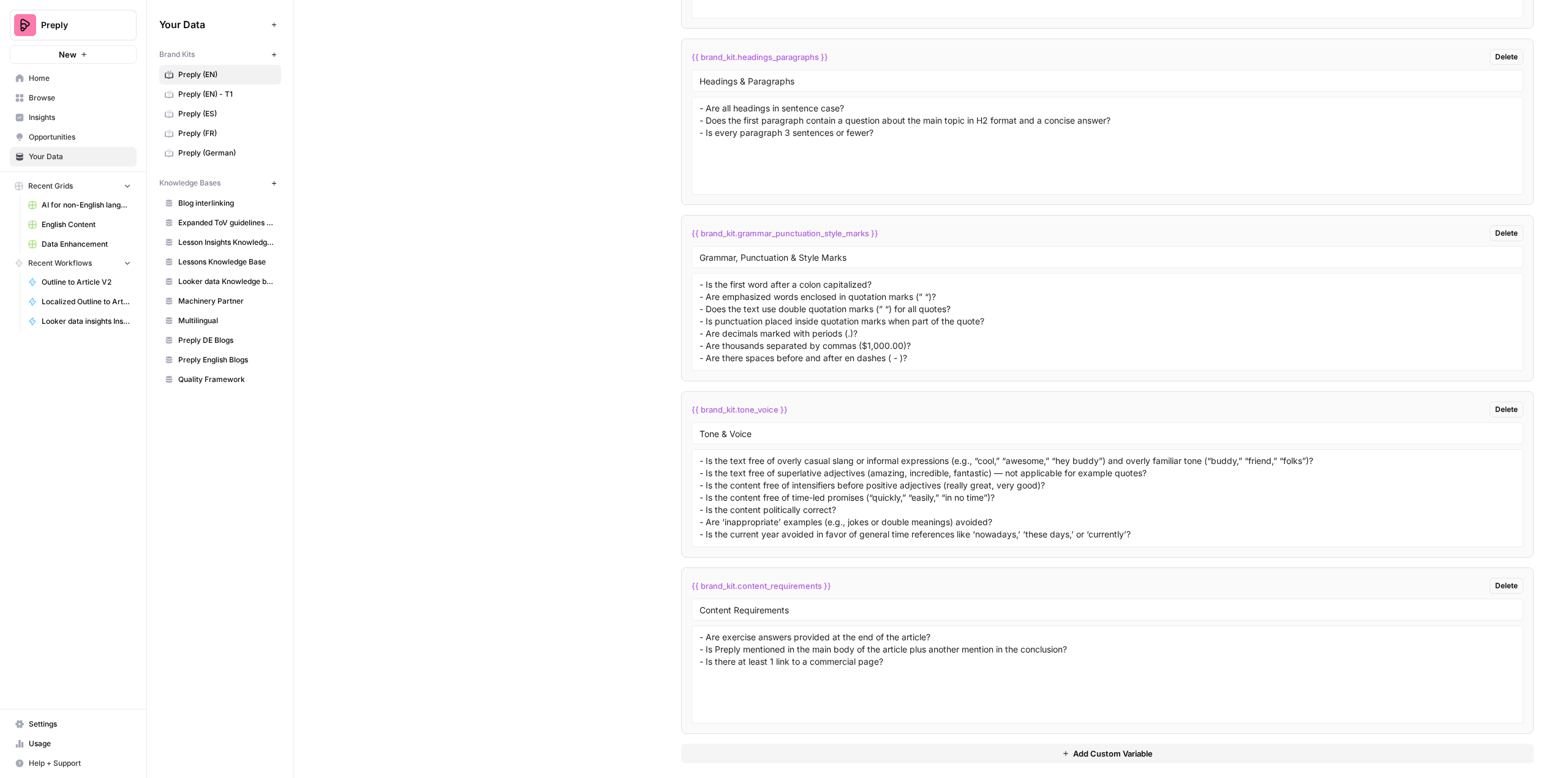
scroll to position [6859, 0]
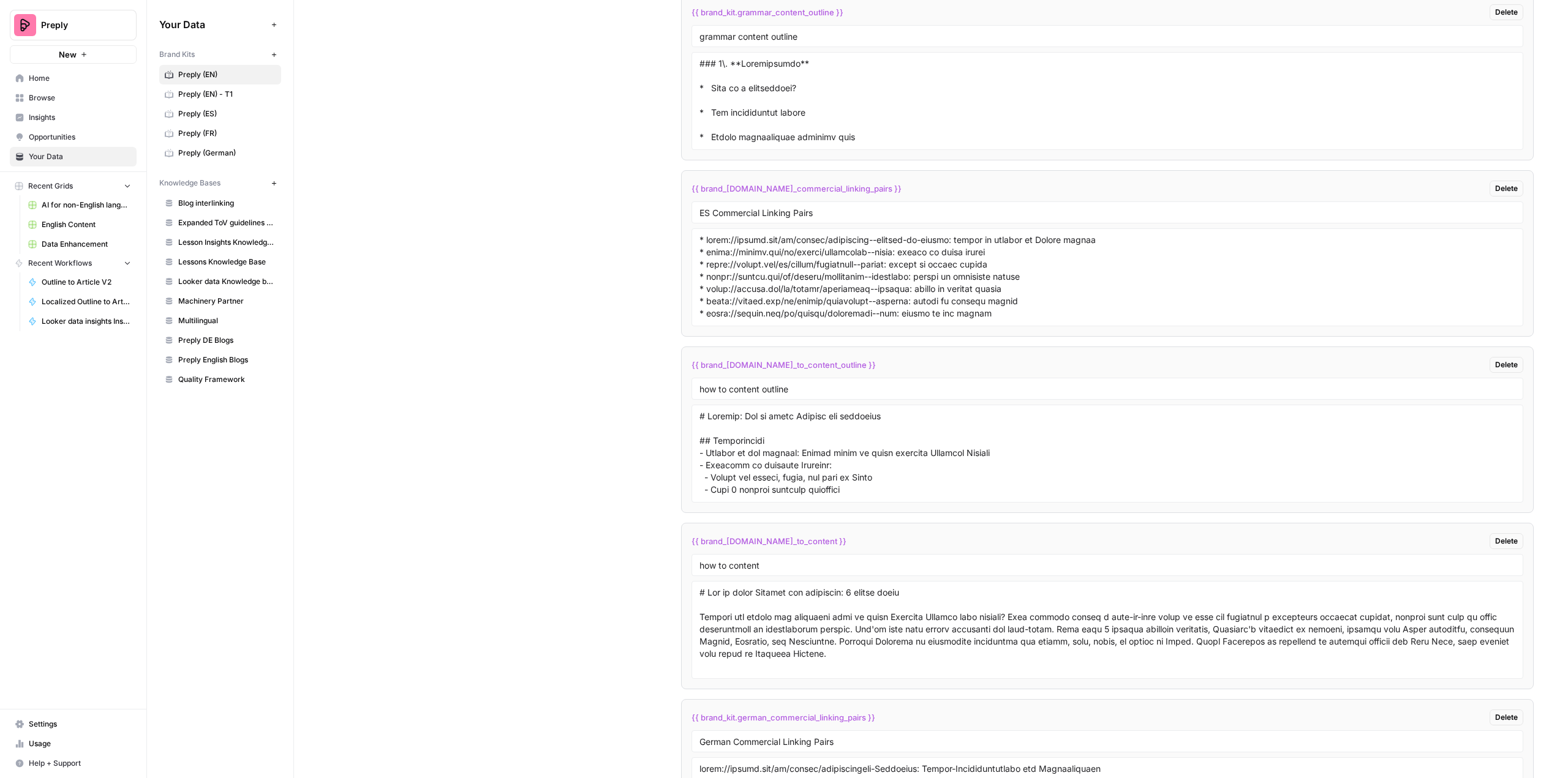
scroll to position [5459, 0]
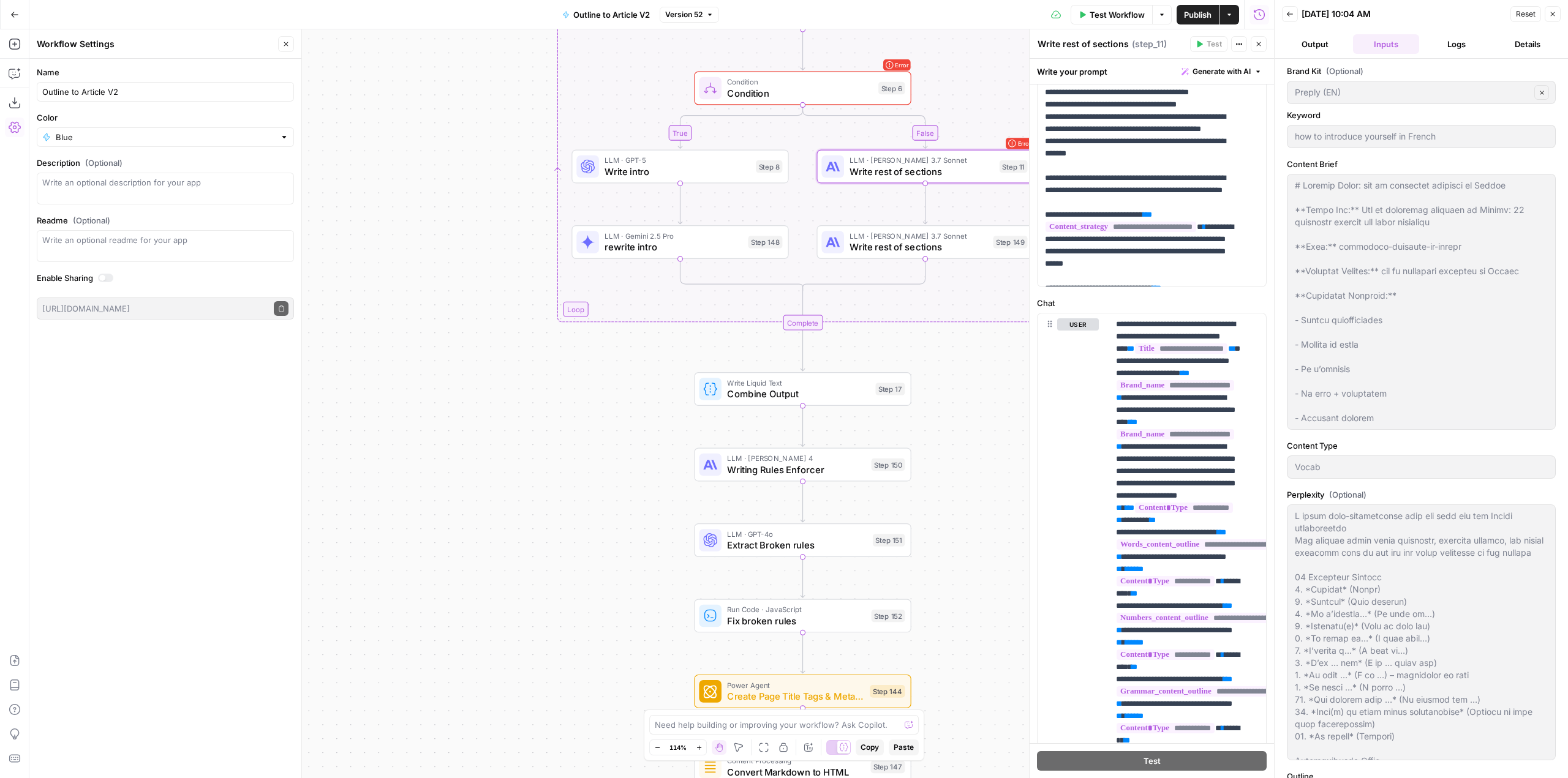
scroll to position [369, 0]
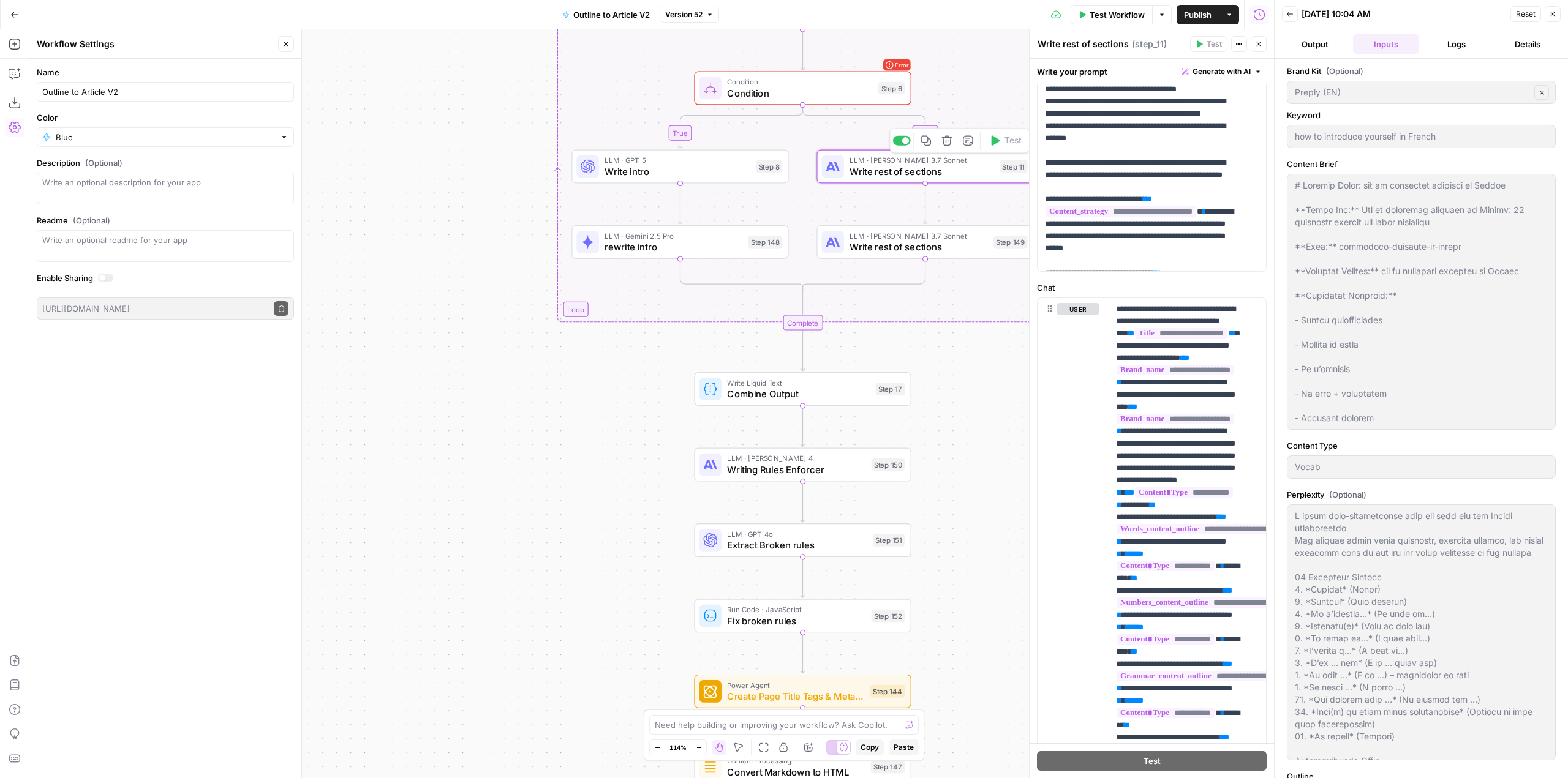
click at [903, 166] on span "Write rest of sections" at bounding box center [921, 171] width 144 height 14
click at [694, 244] on span "rewrite intro" at bounding box center [673, 247] width 138 height 14
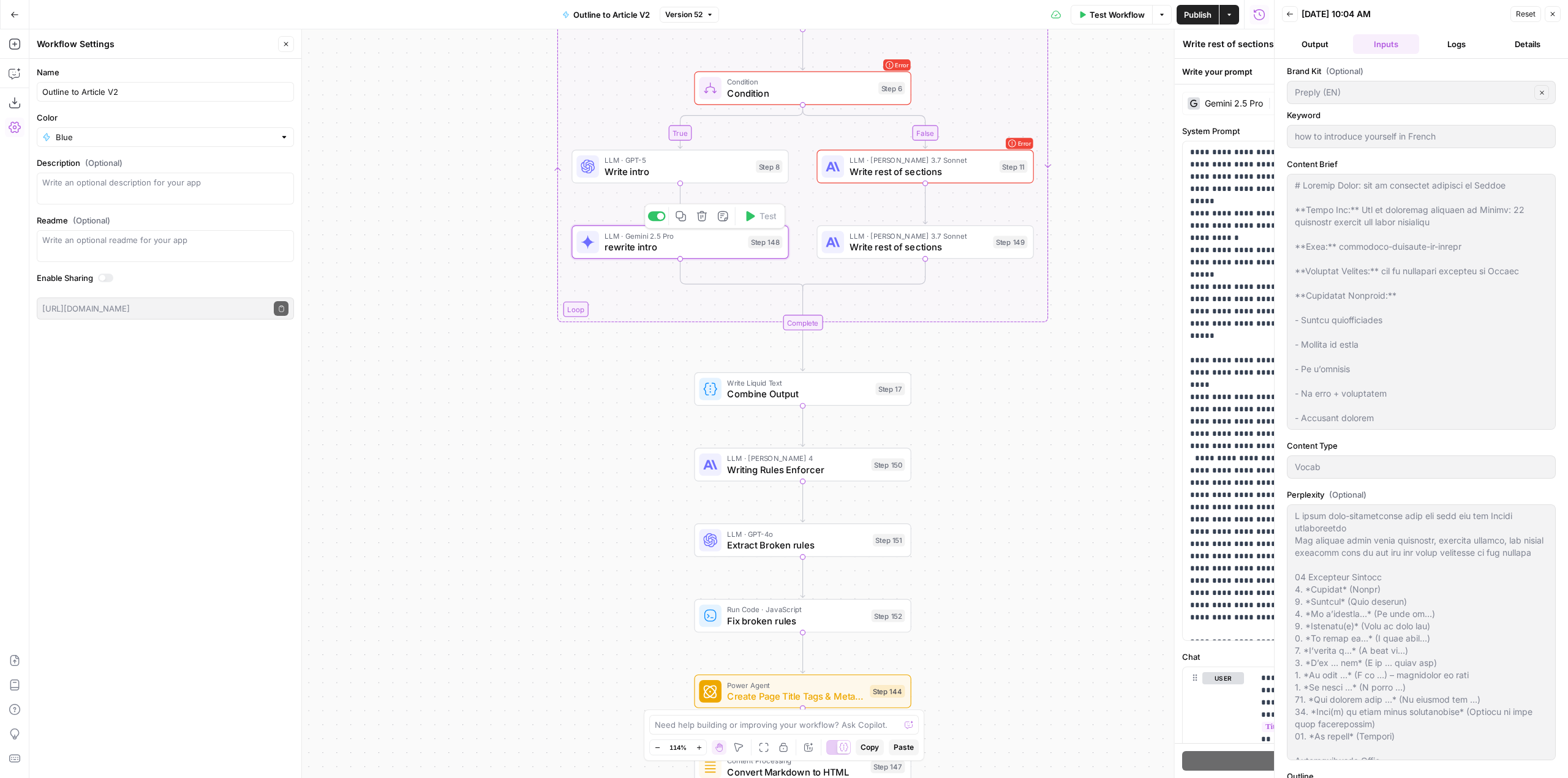
type textarea "rewrite intro"
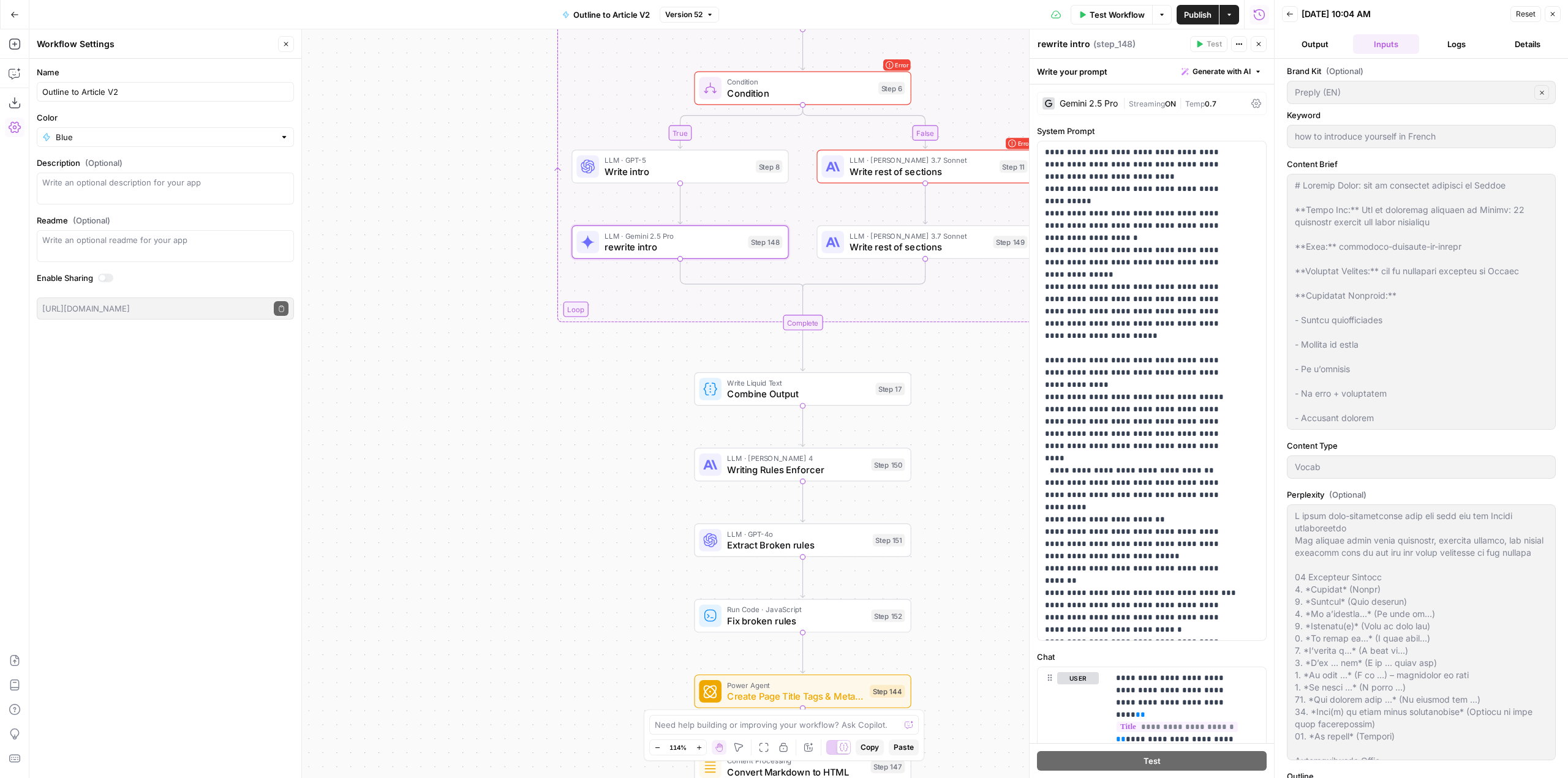
click at [1101, 100] on div "Gemini 2.5 Pro" at bounding box center [1089, 103] width 59 height 8
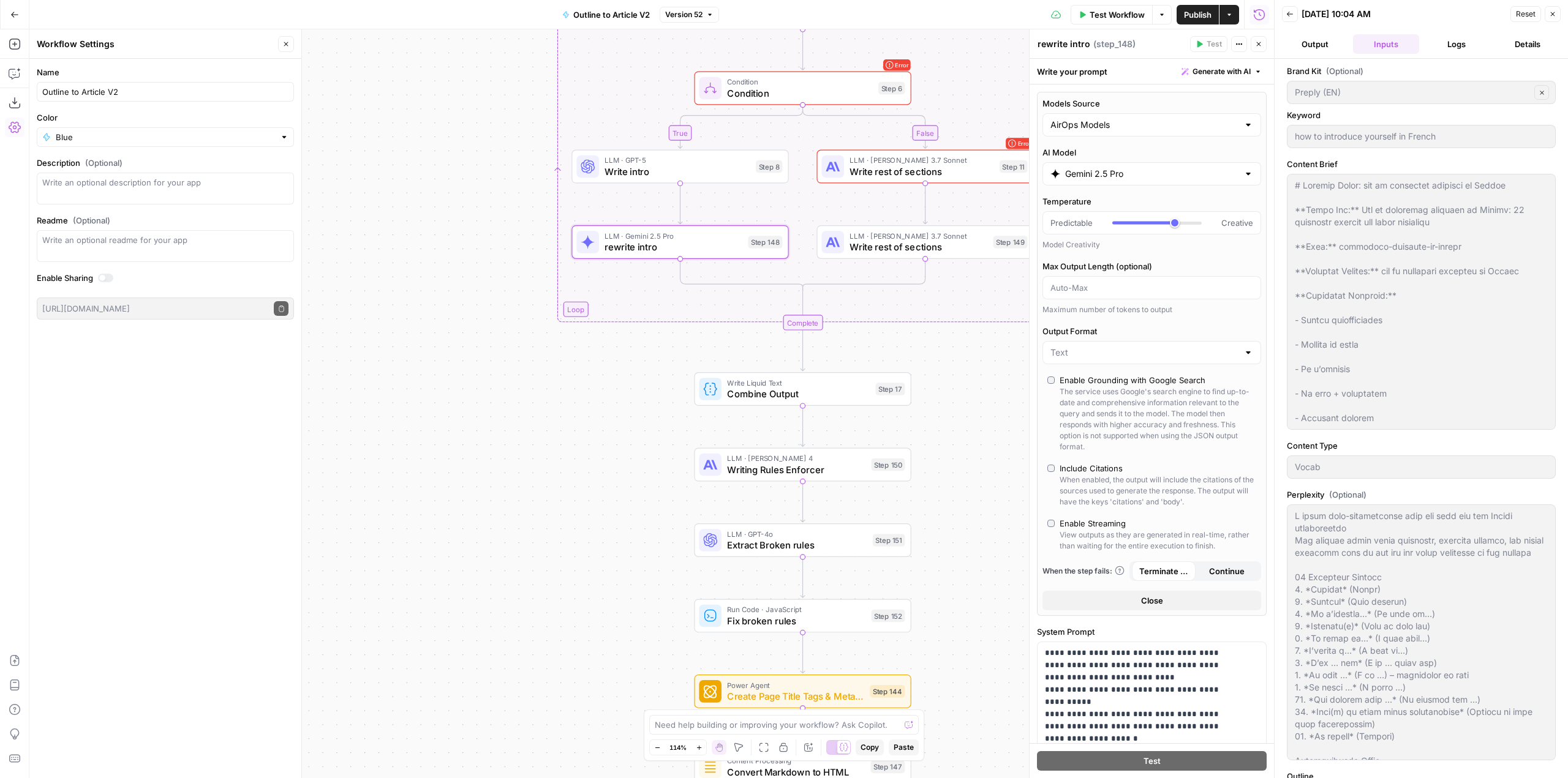
click at [1151, 164] on div "Gemini 2.5 Pro" at bounding box center [1151, 173] width 219 height 23
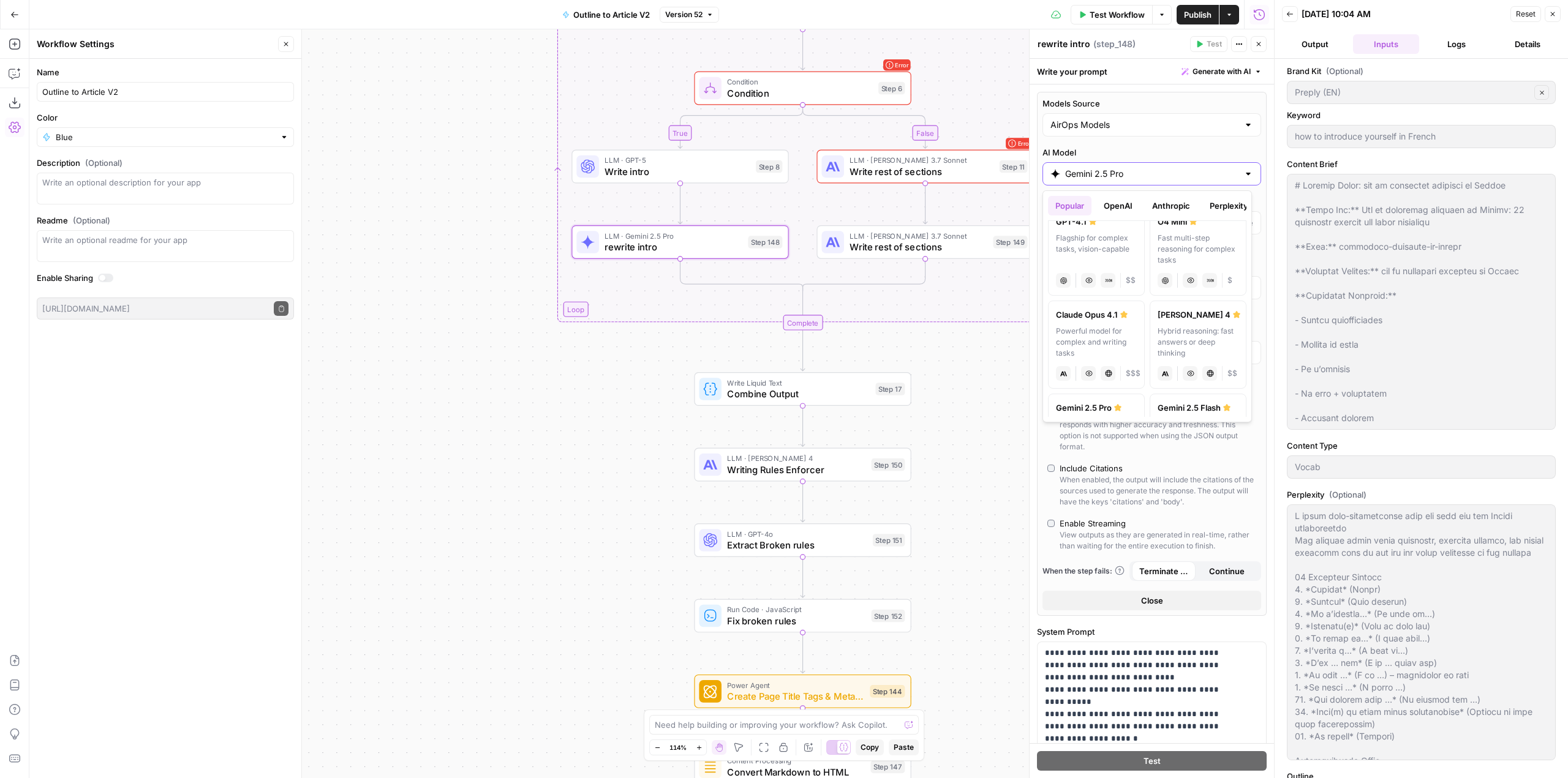
scroll to position [123, 0]
click at [1190, 305] on div "[PERSON_NAME] 4" at bounding box center [1198, 304] width 80 height 12
type input "[PERSON_NAME] 4"
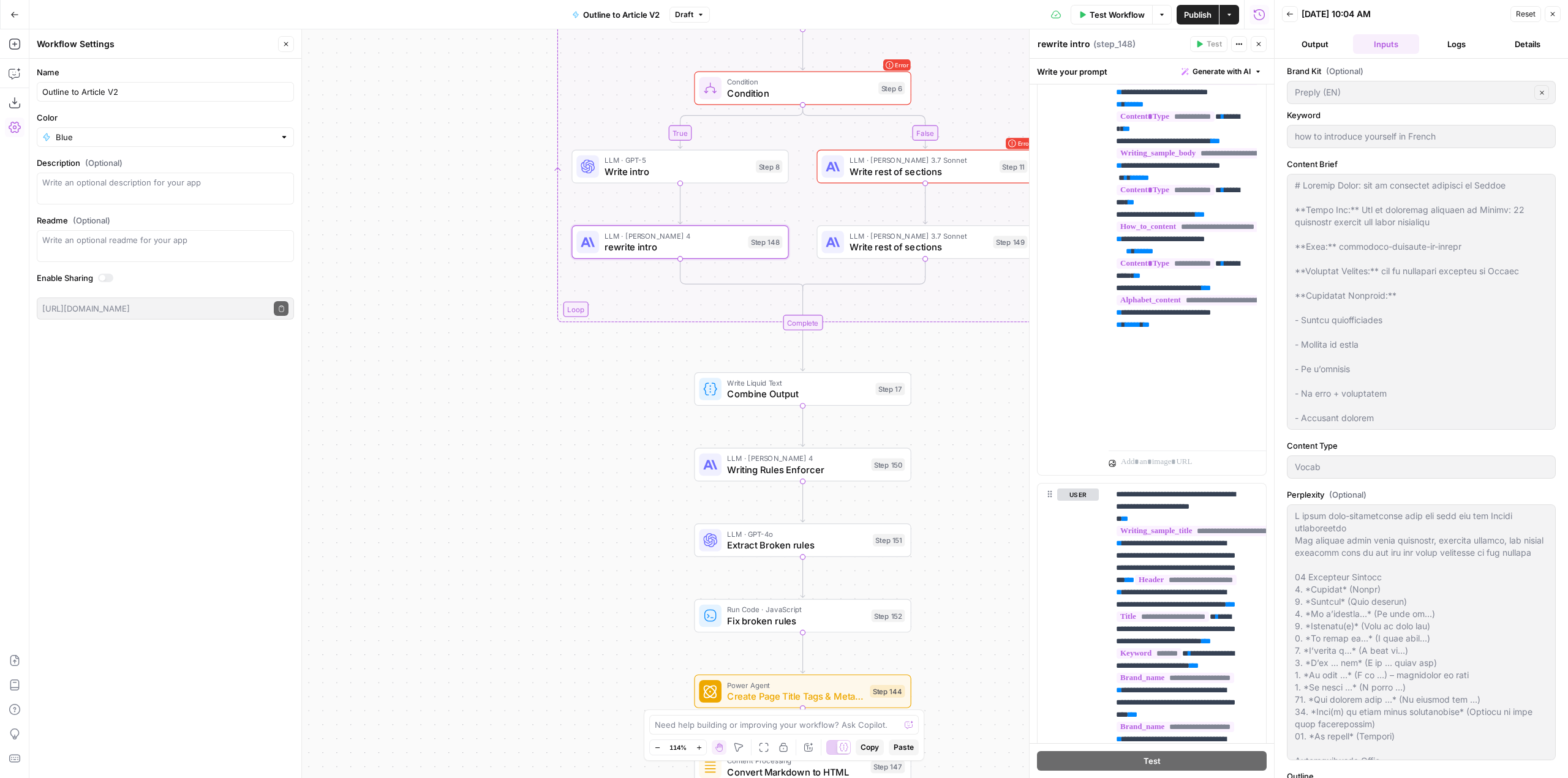
scroll to position [71, 0]
click at [1213, 365] on p "**********" at bounding box center [1178, 165] width 124 height 551
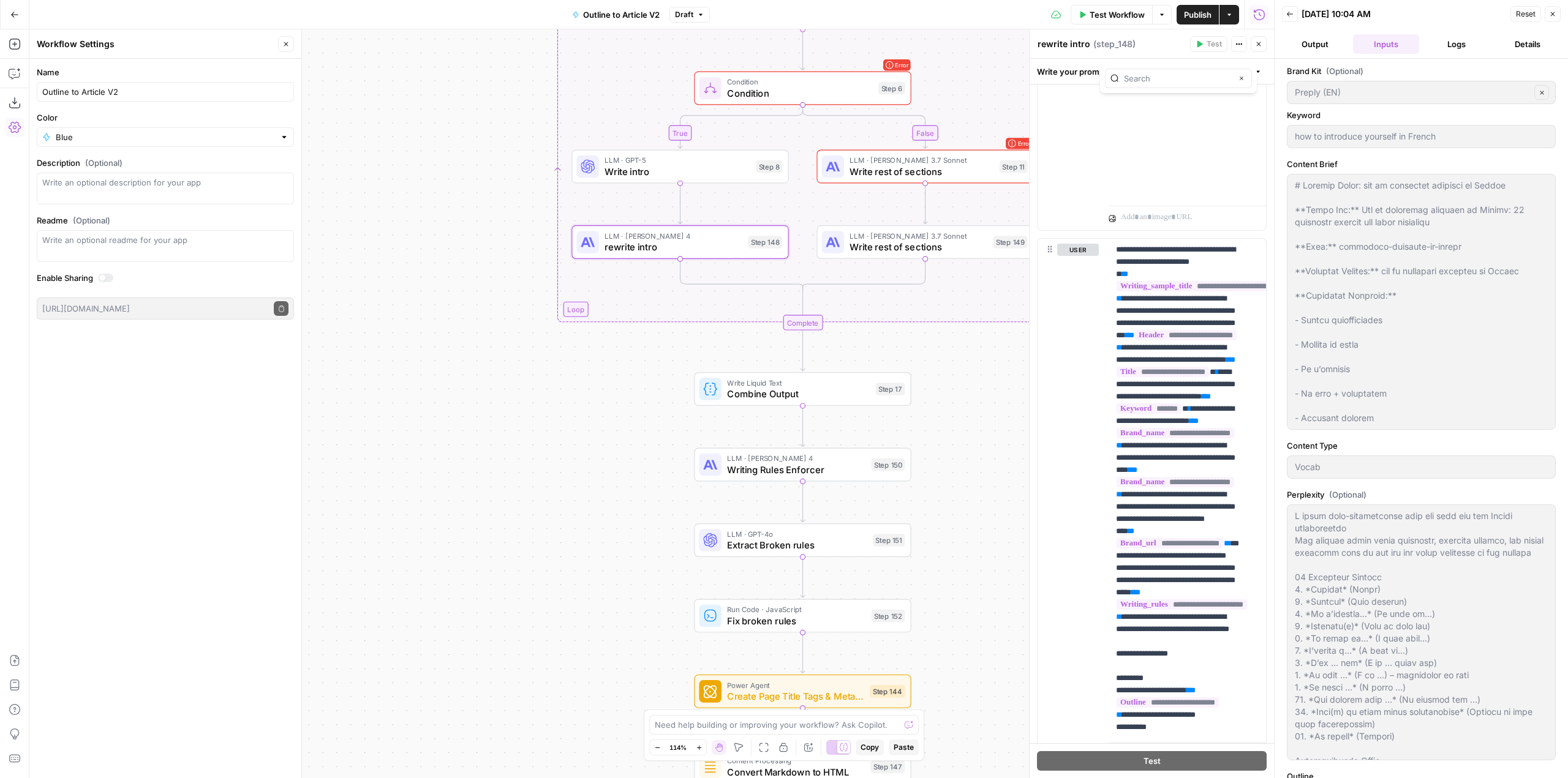
scroll to position [954, 0]
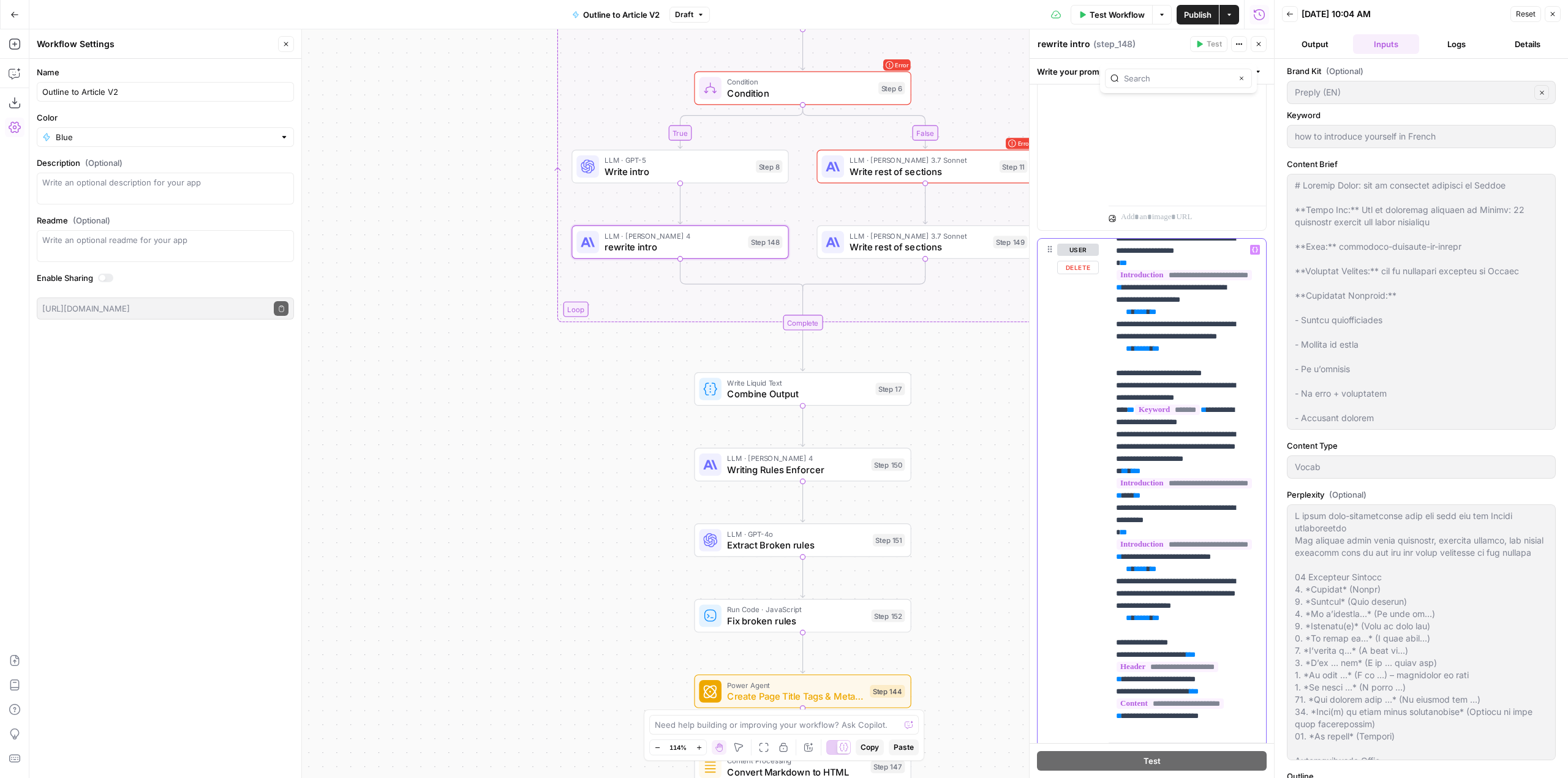
click at [1214, 505] on p "**********" at bounding box center [1178, 330] width 124 height 2082
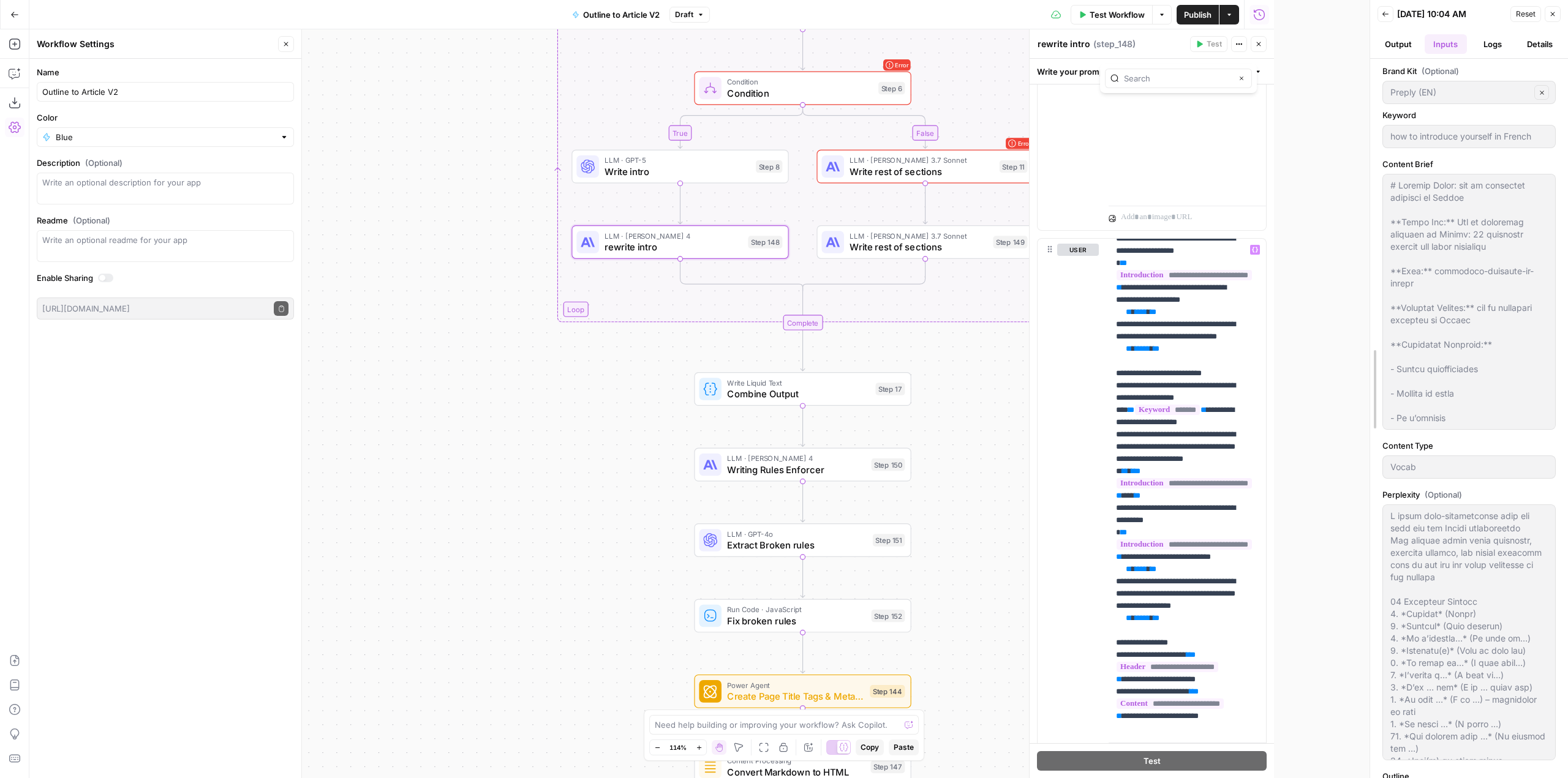
drag, startPoint x: 1288, startPoint y: 456, endPoint x: 1366, endPoint y: 462, distance: 78.2
click at [1366, 462] on div at bounding box center [1370, 389] width 12 height 778
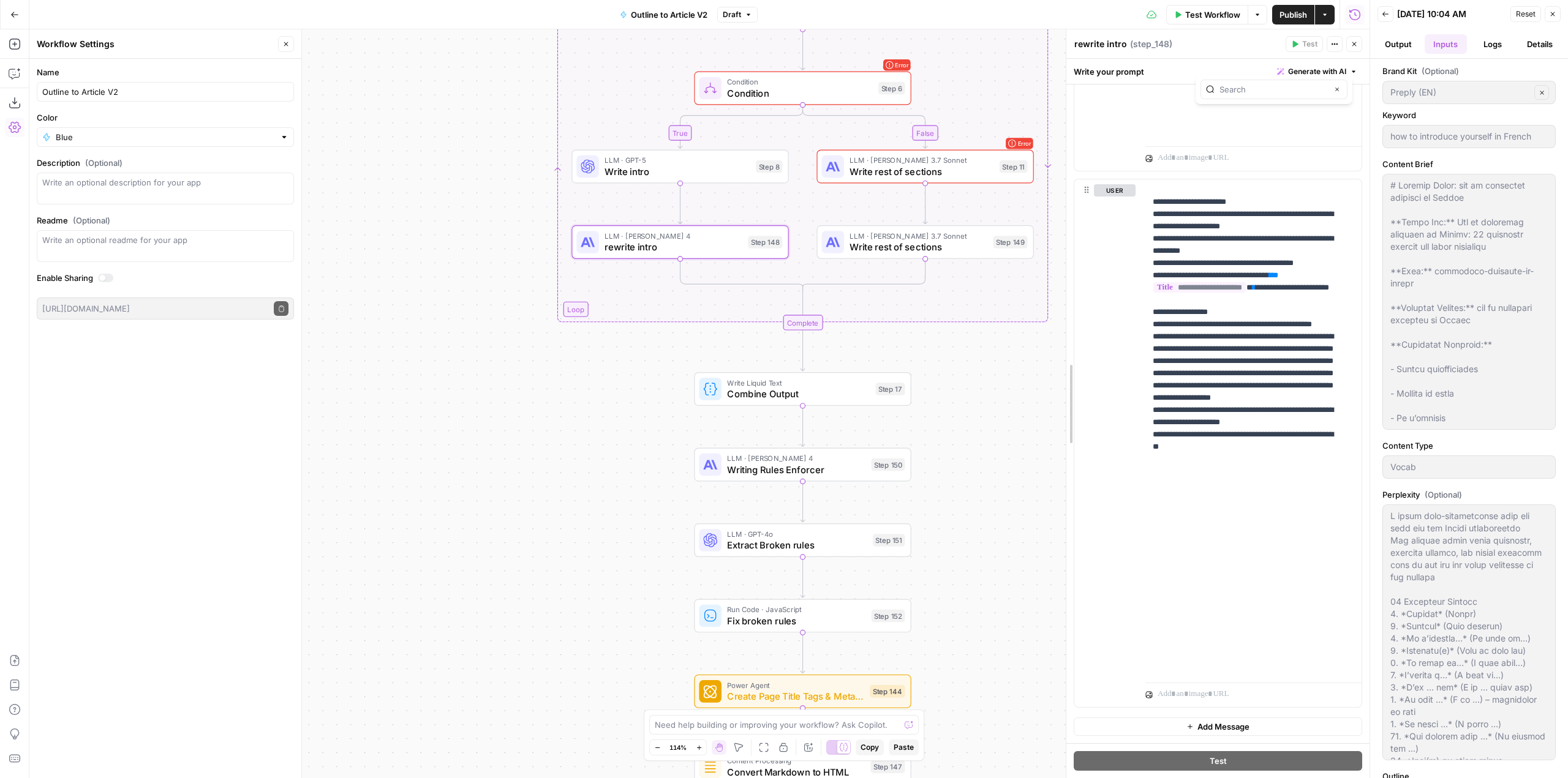
scroll to position [1078, 0]
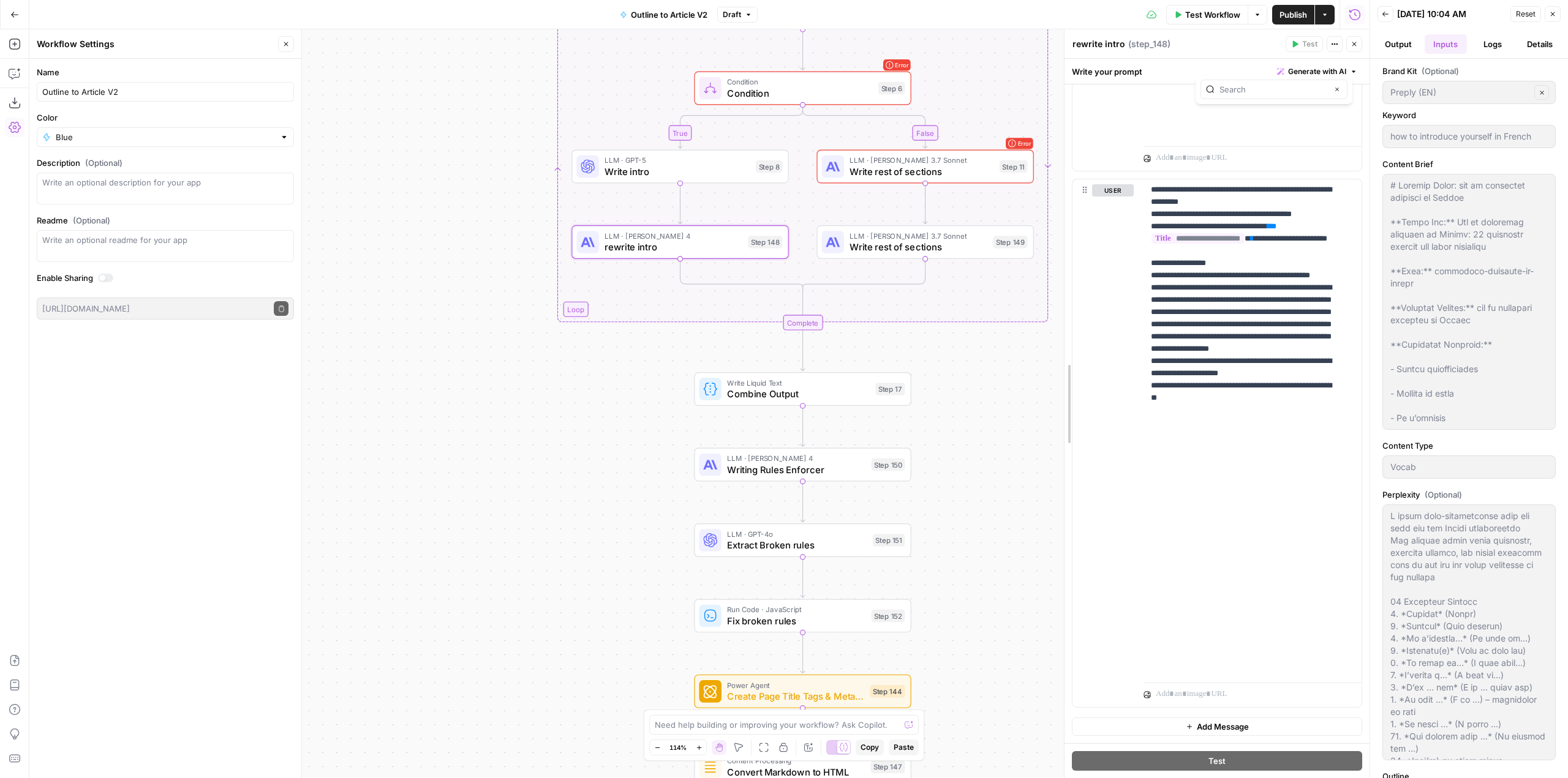
drag, startPoint x: 1128, startPoint y: 441, endPoint x: 1067, endPoint y: 431, distance: 61.8
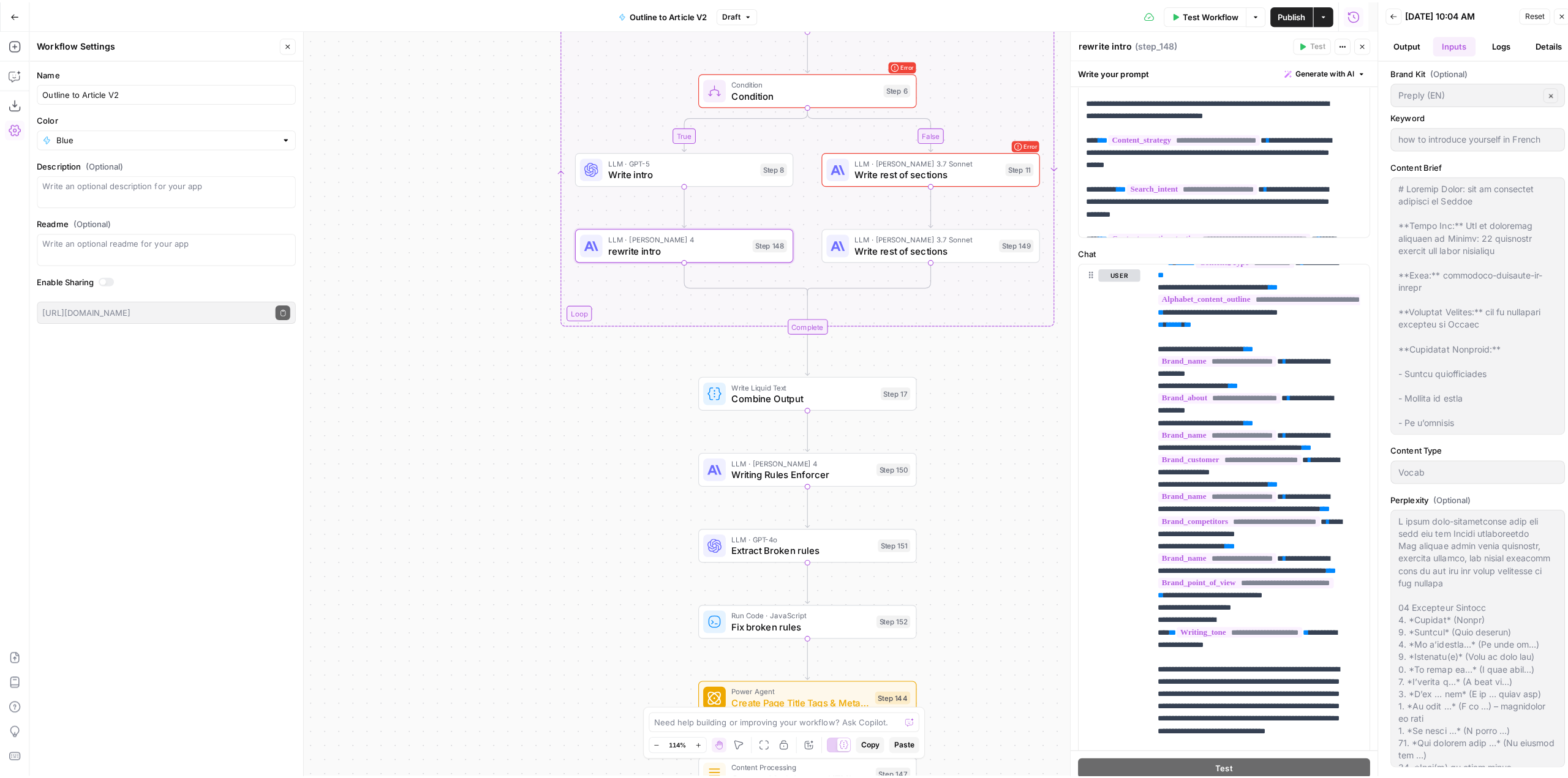
scroll to position [683, 0]
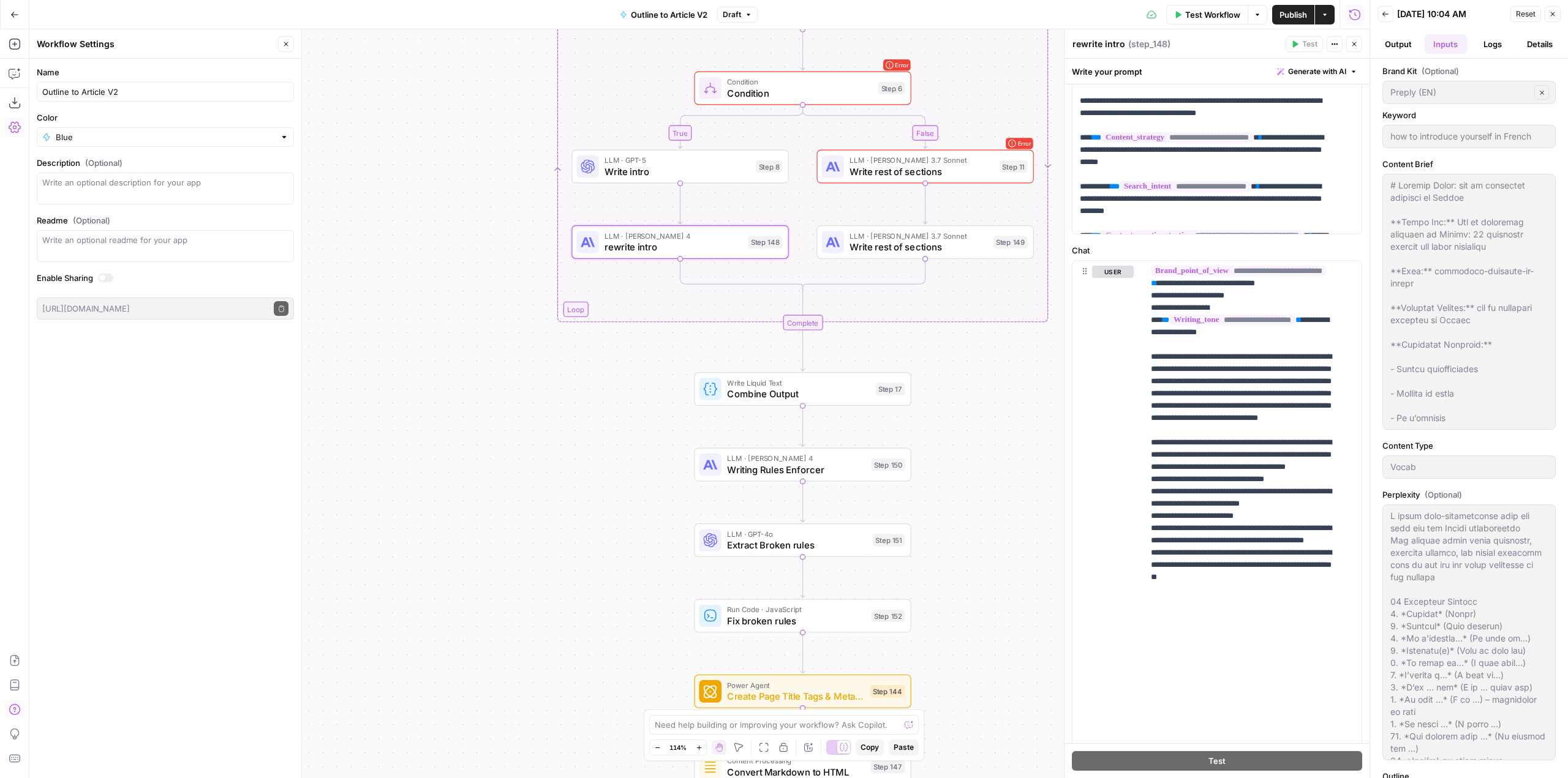
click at [16, 709] on icon "button" at bounding box center [14, 709] width 11 height 11
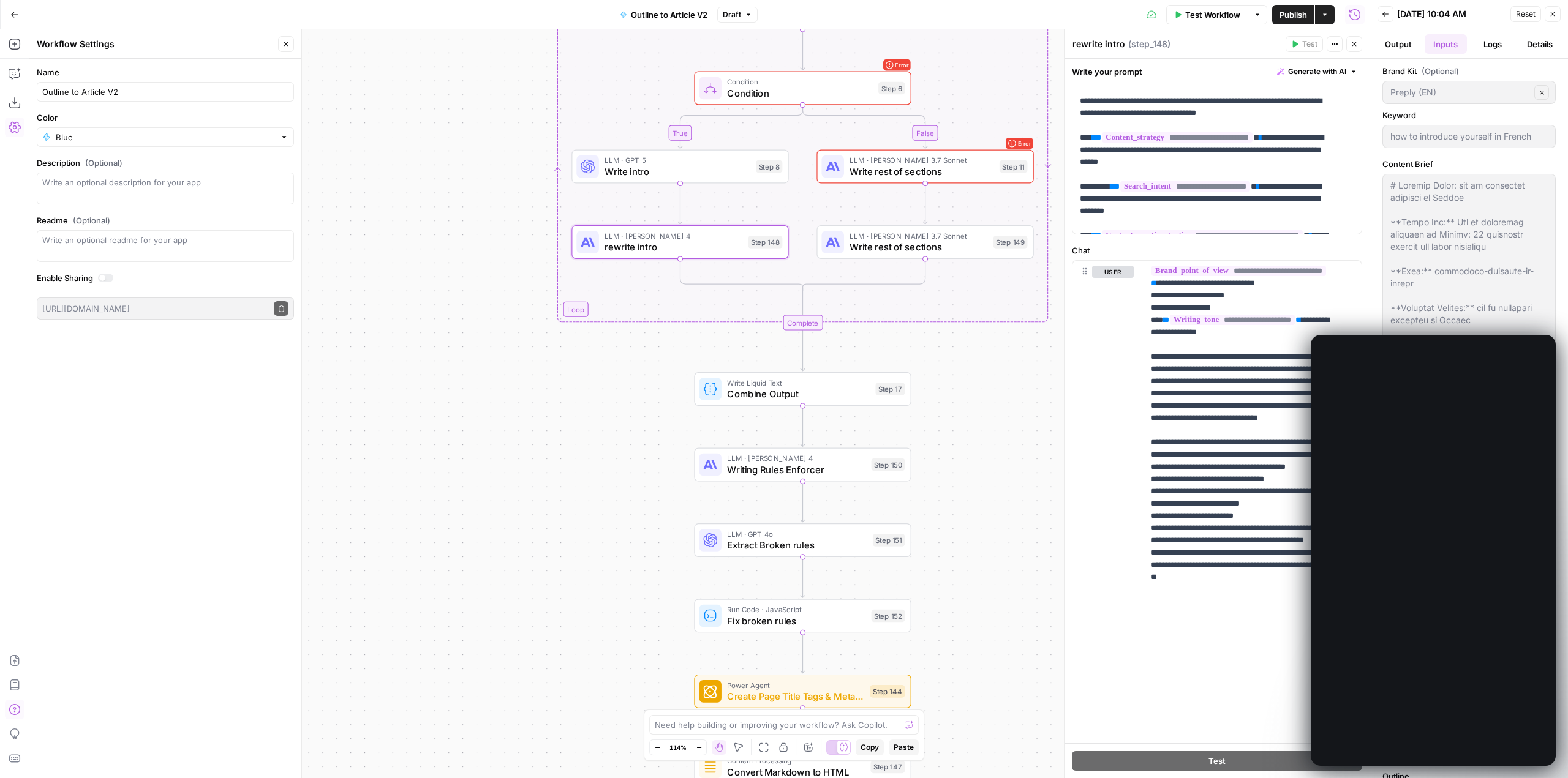
scroll to position [0, 0]
